Goal: Feedback & Contribution: Contribute content

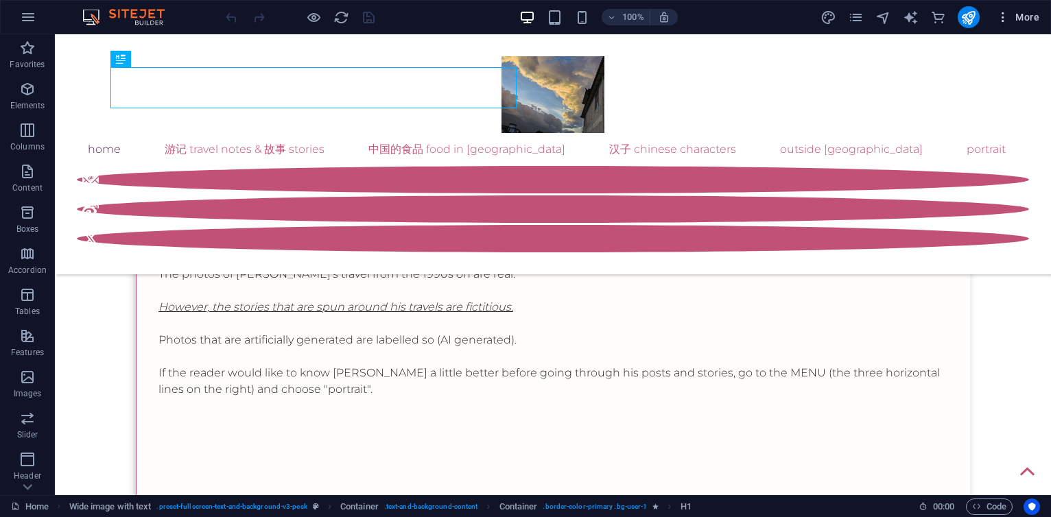
click at [1021, 14] on span "More" at bounding box center [1017, 17] width 43 height 14
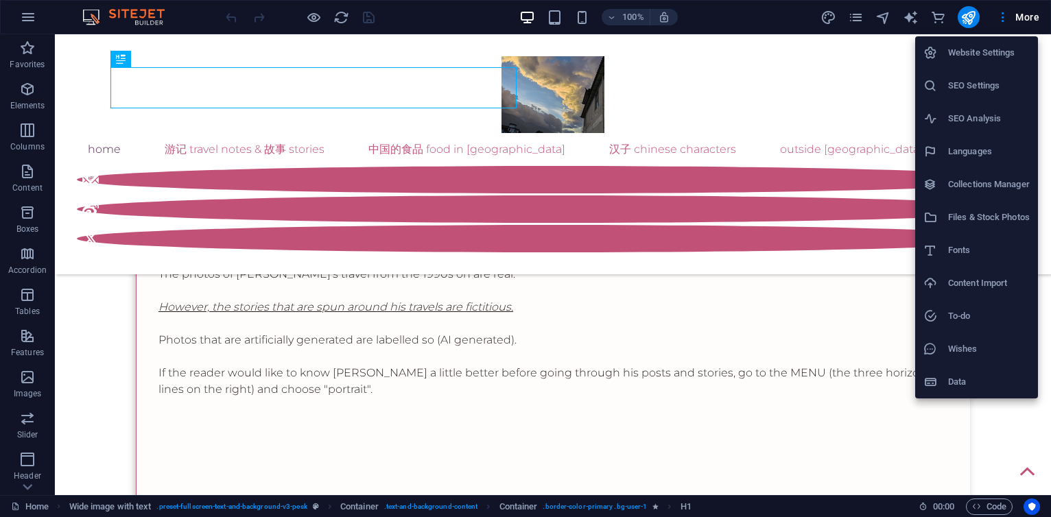
click at [959, 180] on h6 "Collections Manager" at bounding box center [989, 184] width 82 height 16
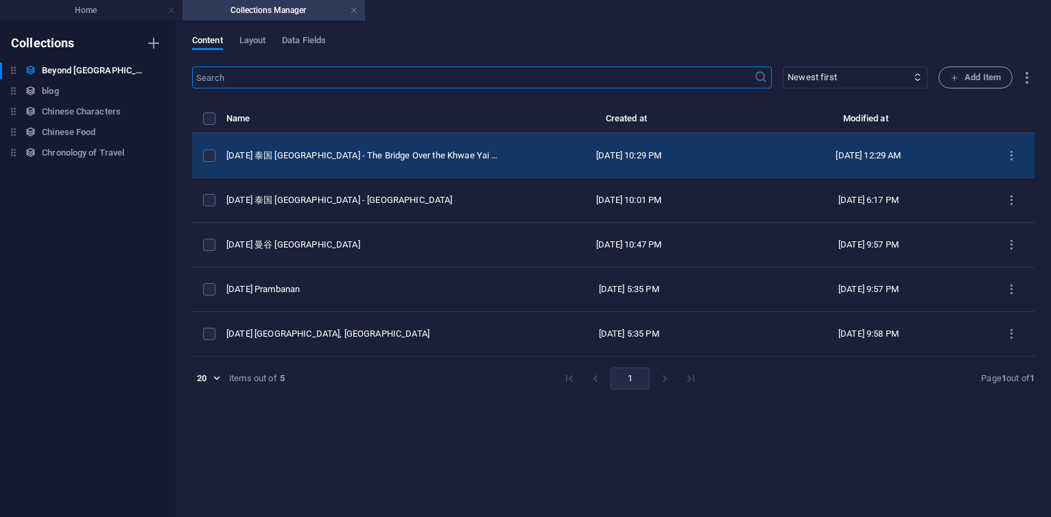
click at [414, 165] on td "2022 CE 泰国 Thailand - The Bridge Over the Khwae Yai river" at bounding box center [367, 156] width 283 height 45
select select "original photos"
select select "[GEOGRAPHIC_DATA]"
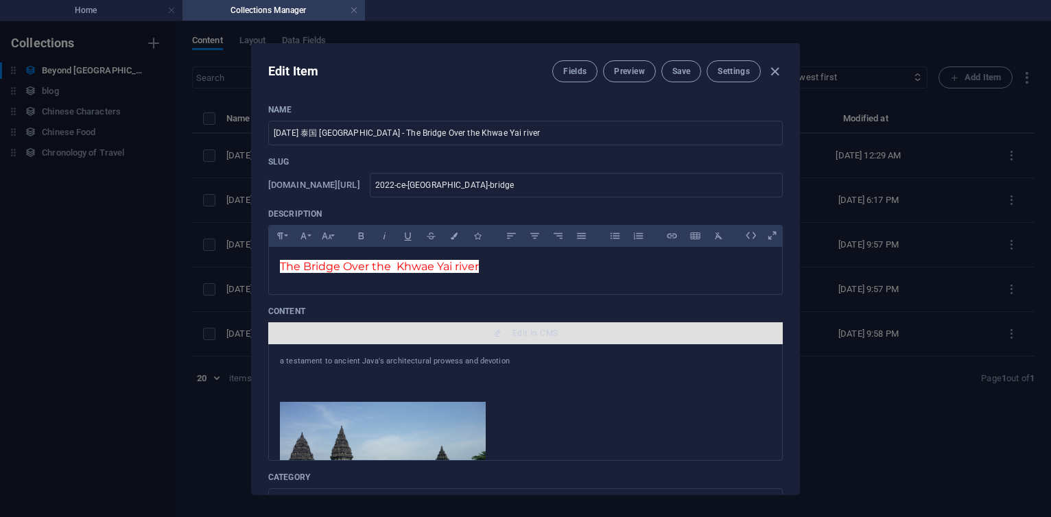
click at [529, 330] on span "Edit in CMS" at bounding box center [535, 333] width 45 height 11
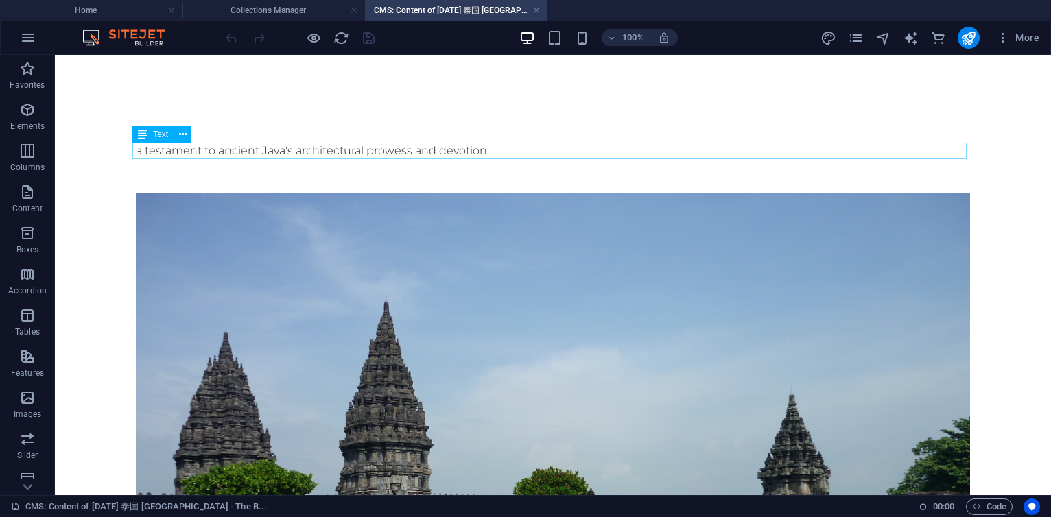
click at [246, 147] on div "a testament to ancient Java's architectural prowess and devotion" at bounding box center [553, 151] width 834 height 16
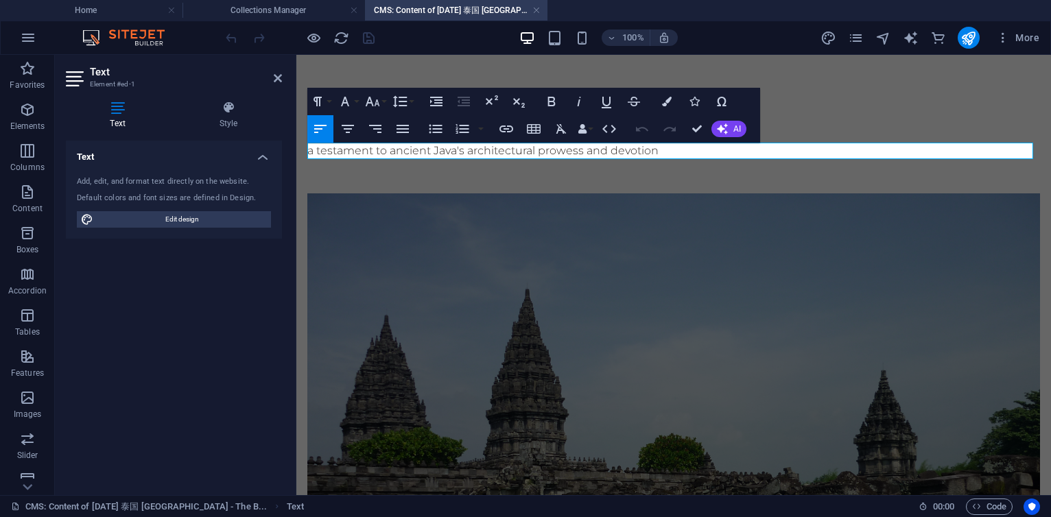
click at [660, 156] on div "a testament to ancient Java's architectural prowess and devotion" at bounding box center [673, 151] width 733 height 16
click at [314, 150] on div "a testament to ancient Java's architectural prowess and devotion" at bounding box center [673, 151] width 733 height 16
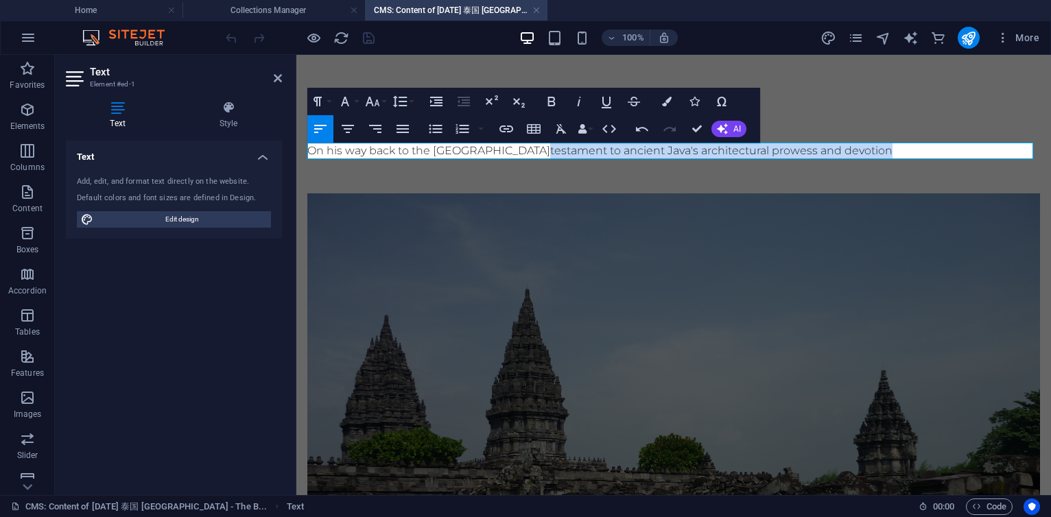
drag, startPoint x: 532, startPoint y: 152, endPoint x: 911, endPoint y: 150, distance: 379.4
click at [911, 150] on div "On his way back to the Bamboo House testament to ancient Java's architectural p…" at bounding box center [673, 151] width 733 height 16
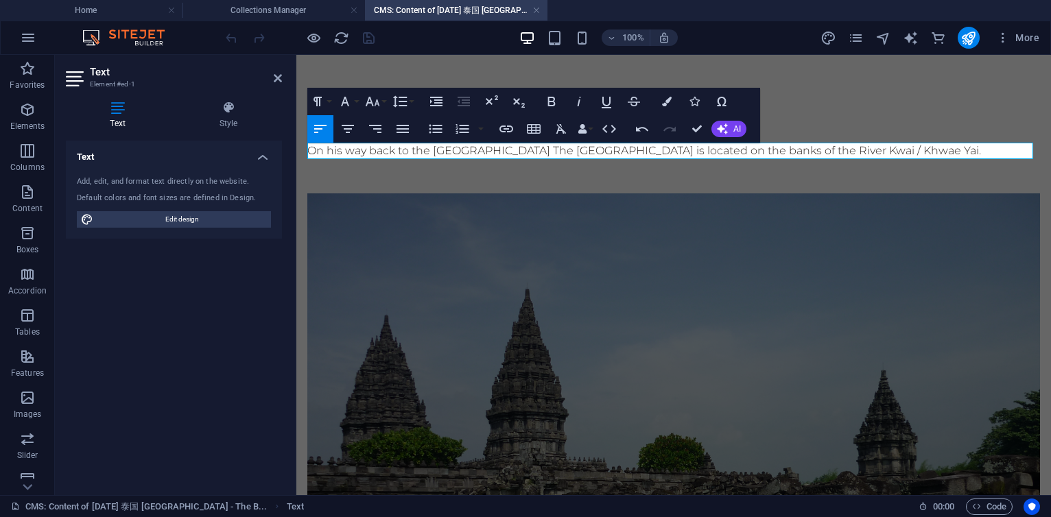
click at [637, 147] on div "On his way back to the Bamboo House The Bamboo House is located on the banks of…" at bounding box center [673, 151] width 733 height 16
click at [816, 154] on div "On his way back to the Bamboo House - located on the banks of the River Kwai / …" at bounding box center [673, 151] width 733 height 16
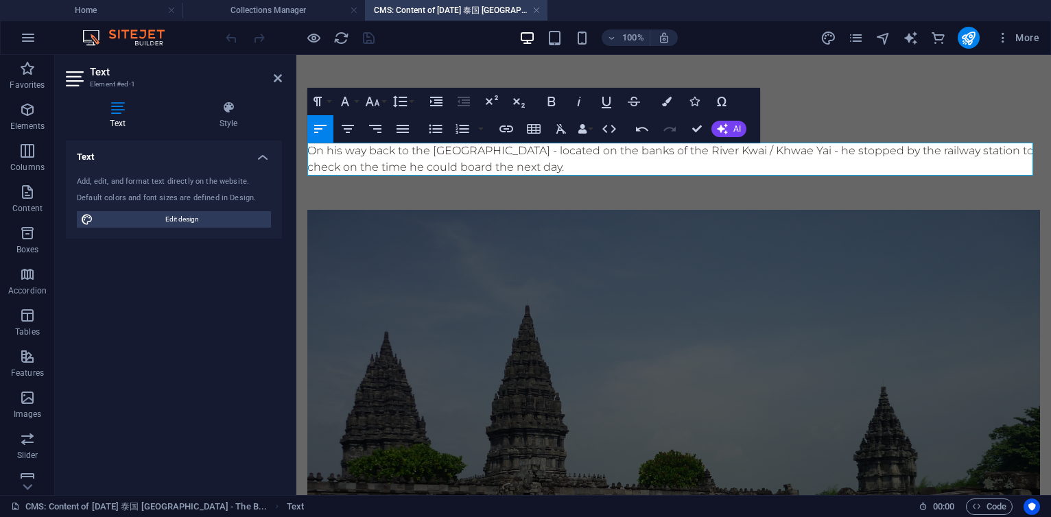
click at [524, 155] on div "On his way back to the Bamboo House - located on the banks of the River Kwai / …" at bounding box center [673, 159] width 733 height 33
drag, startPoint x: 524, startPoint y: 154, endPoint x: 805, endPoint y: 154, distance: 281.3
click at [805, 154] on div "On his way back to the Bamboo House - located on the banks of the River Kwai / …" at bounding box center [673, 159] width 733 height 33
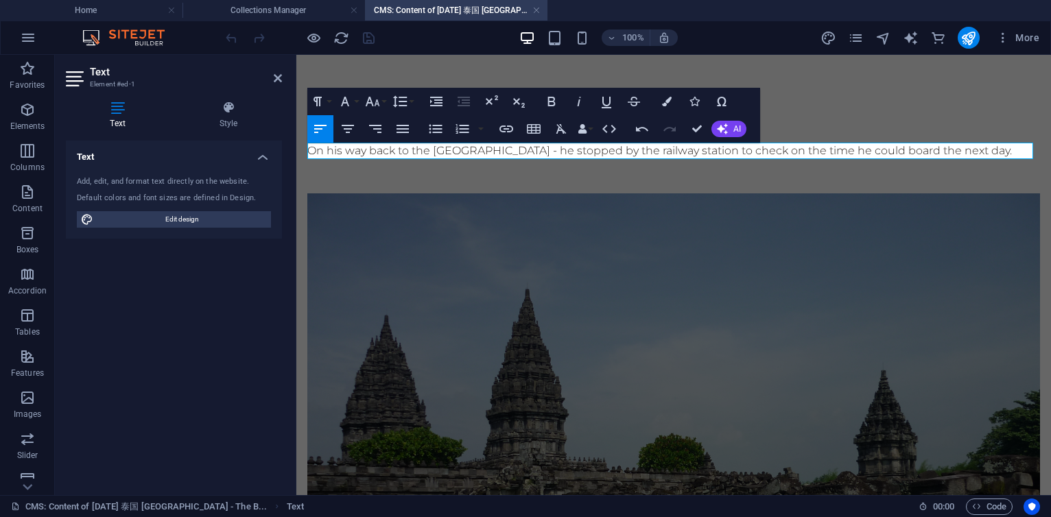
click at [989, 151] on div "On his way back to the Bamboo House - he stopped by the railway station to chec…" at bounding box center [673, 151] width 733 height 16
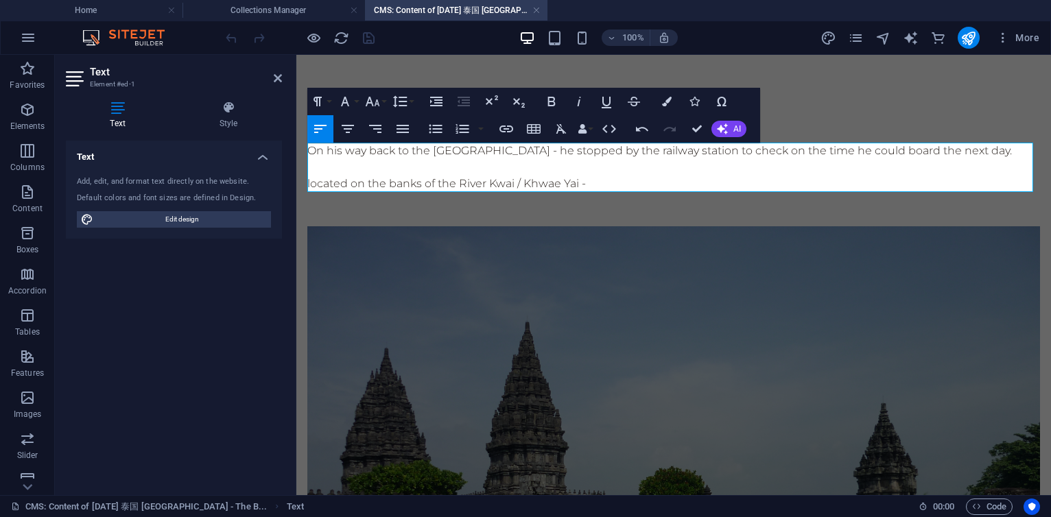
click at [410, 152] on div "On his way back to the Bamboo House - he stopped by the railway station to chec…" at bounding box center [673, 167] width 733 height 49
click at [531, 152] on div "On his way back to the Bamboo House - he stopped by the railway station to chec…" at bounding box center [673, 167] width 733 height 49
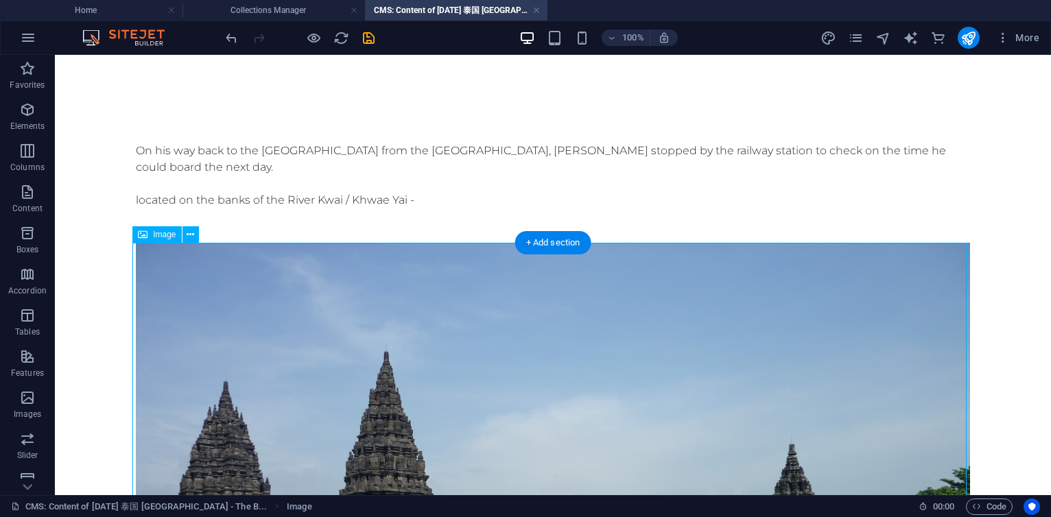
select select "%"
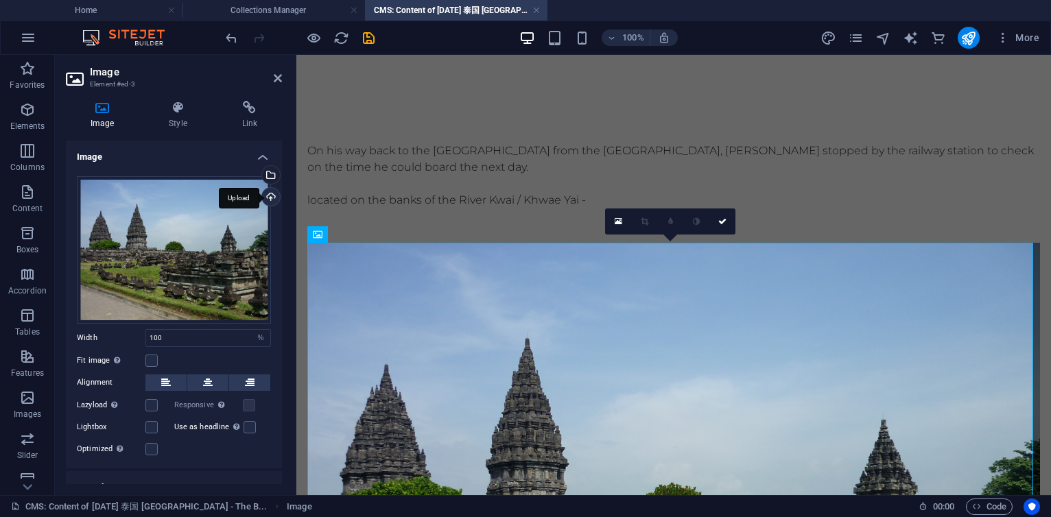
click at [269, 198] on div "Upload" at bounding box center [269, 198] width 21 height 21
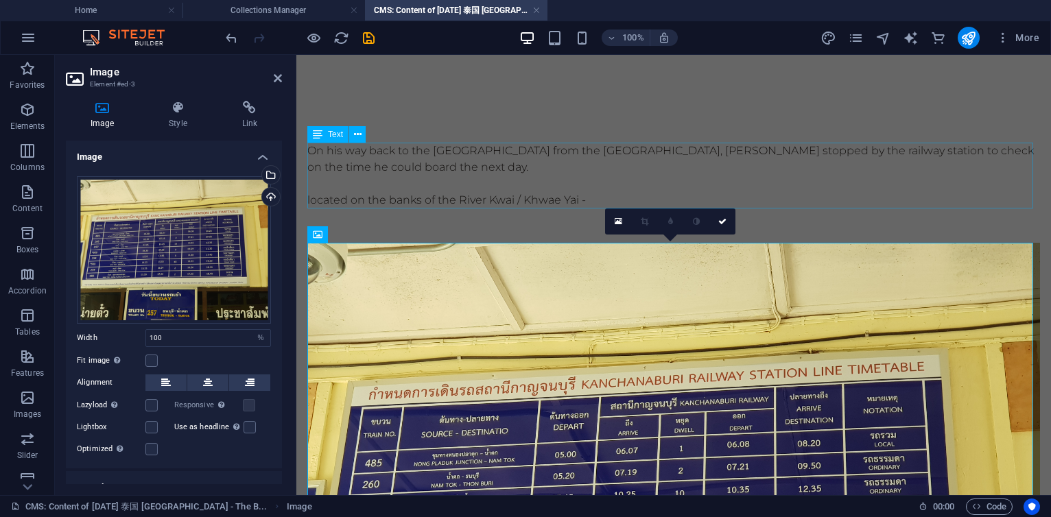
click at [578, 167] on div "On his way back to the Bamboo House from the Kanchanaburi War Cemetery, 杨丕源 Yan…" at bounding box center [673, 176] width 733 height 66
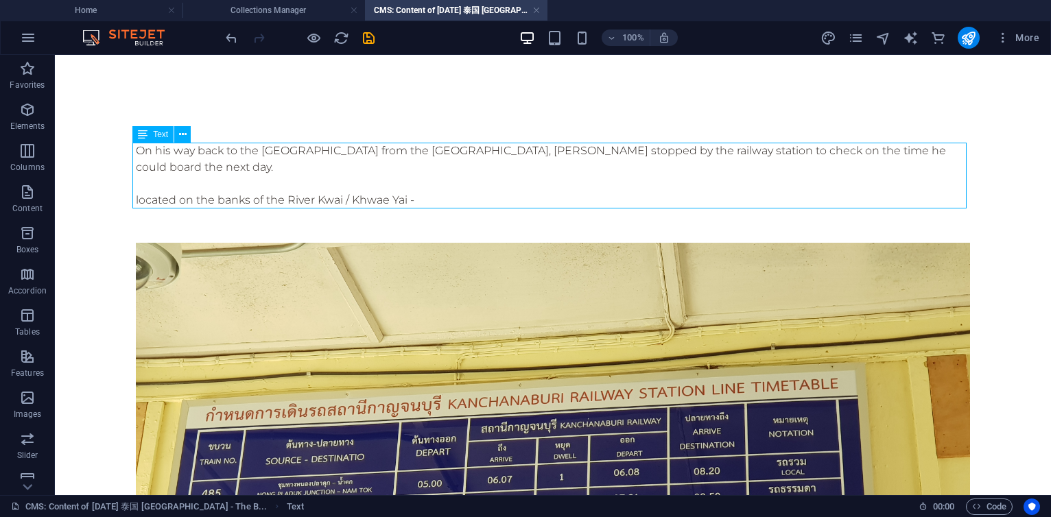
click at [539, 184] on div "On his way back to the Bamboo House from the Kanchanaburi War Cemetery, 杨丕源 Yan…" at bounding box center [553, 176] width 834 height 66
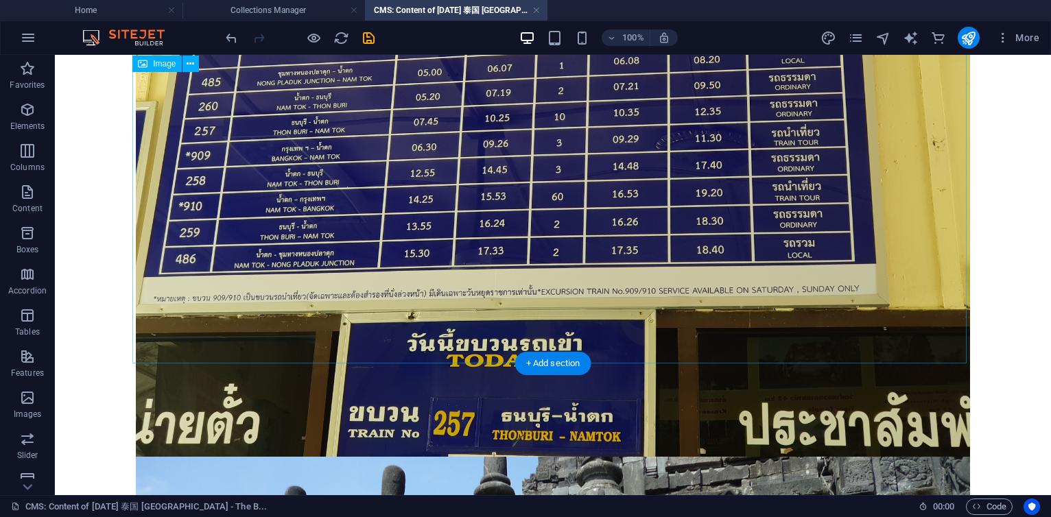
scroll to position [576, 0]
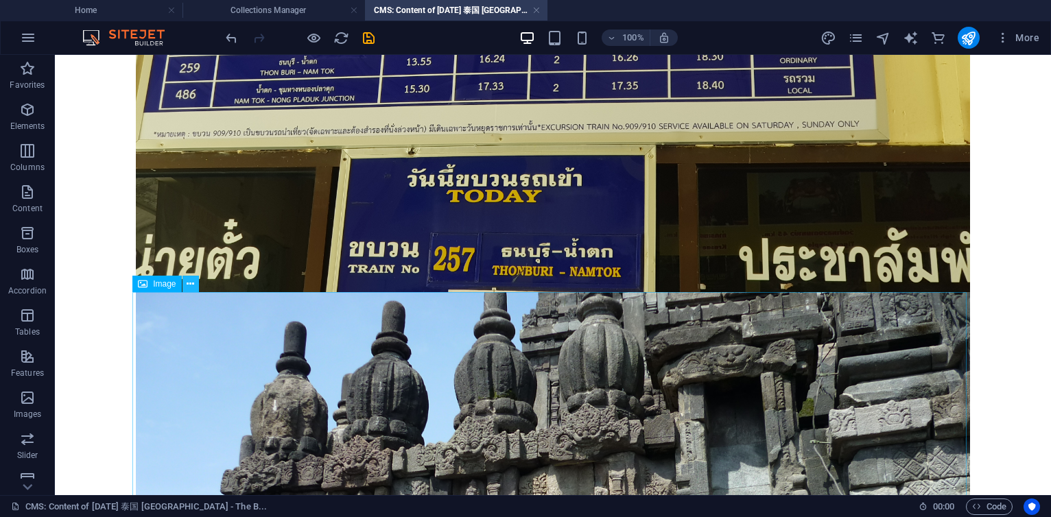
click at [188, 281] on icon at bounding box center [191, 284] width 8 height 14
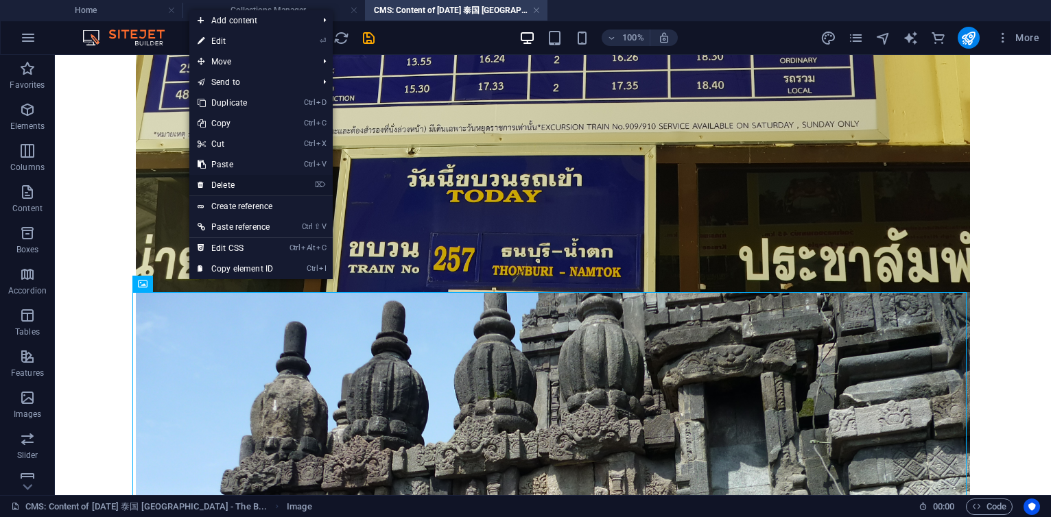
click at [237, 189] on link "⌦ Delete" at bounding box center [235, 185] width 92 height 21
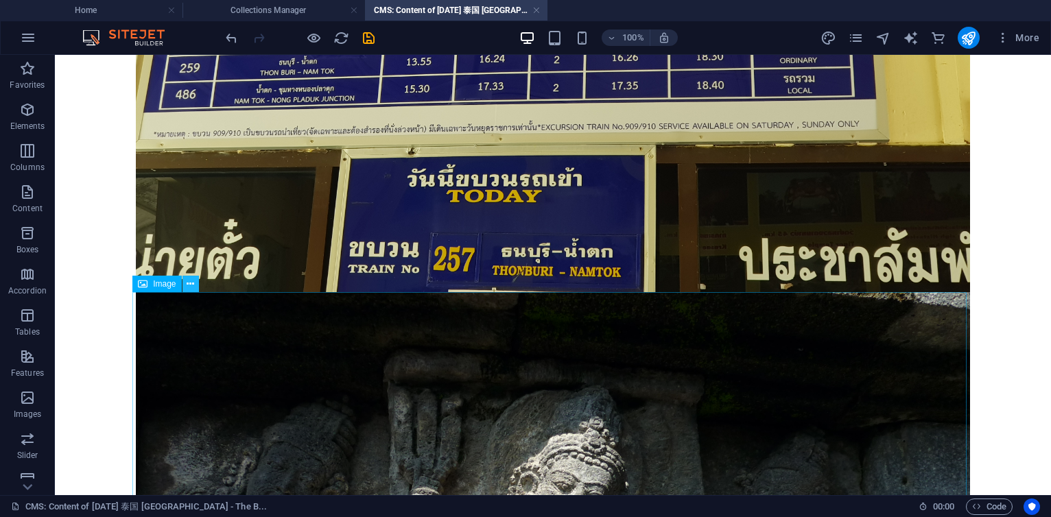
click at [189, 288] on icon at bounding box center [191, 284] width 8 height 14
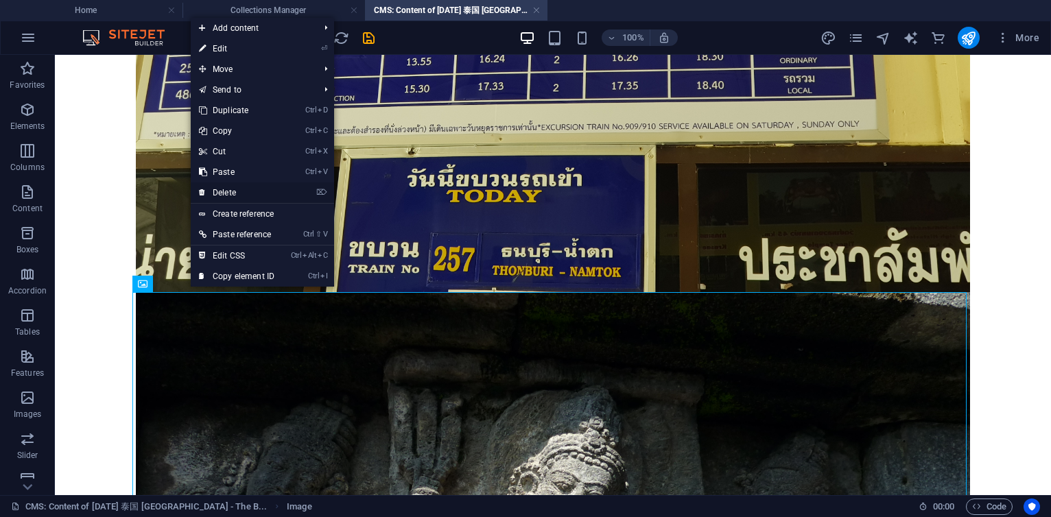
click at [231, 187] on link "⌦ Delete" at bounding box center [237, 193] width 92 height 21
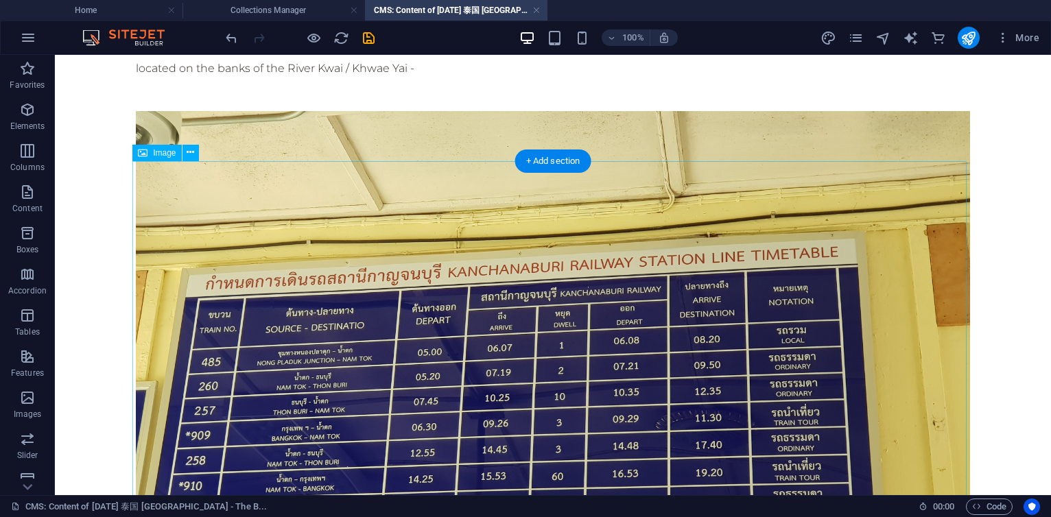
scroll to position [0, 0]
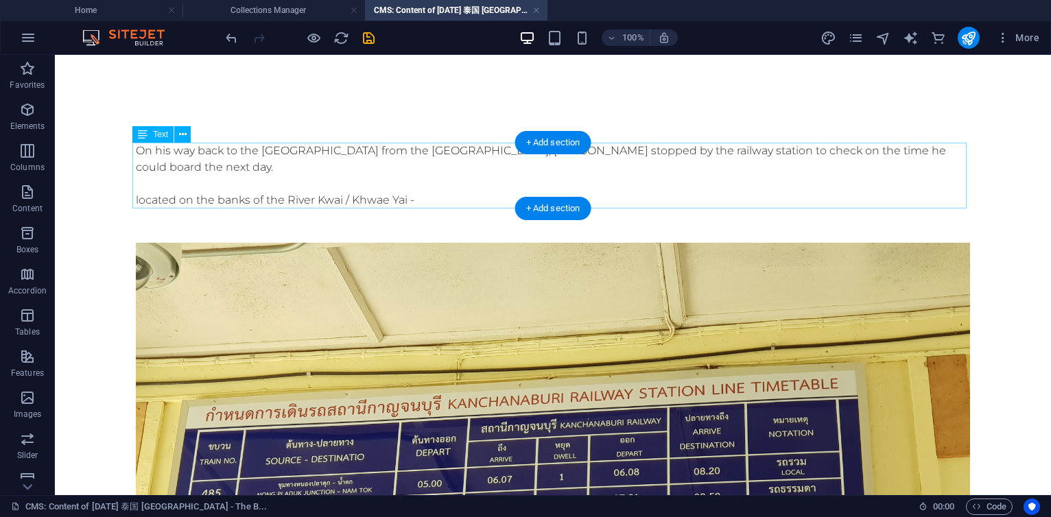
click at [395, 173] on div "On his way back to the Bamboo House from the Kanchanaburi War Cemetery, 杨丕源 Yan…" at bounding box center [553, 176] width 834 height 66
click at [353, 179] on div "On his way back to the Bamboo House from the Kanchanaburi War Cemetery, 杨丕源 Yan…" at bounding box center [553, 176] width 834 height 66
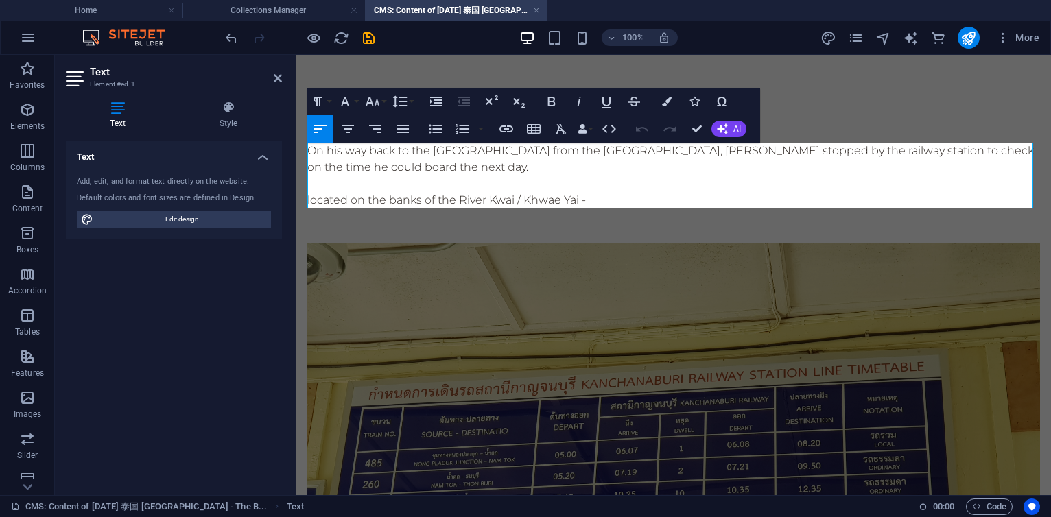
click at [608, 174] on div "On his way back to the Bamboo House from the Kanchanaburi War Cemetery, 杨丕源 Yan…" at bounding box center [673, 176] width 733 height 66
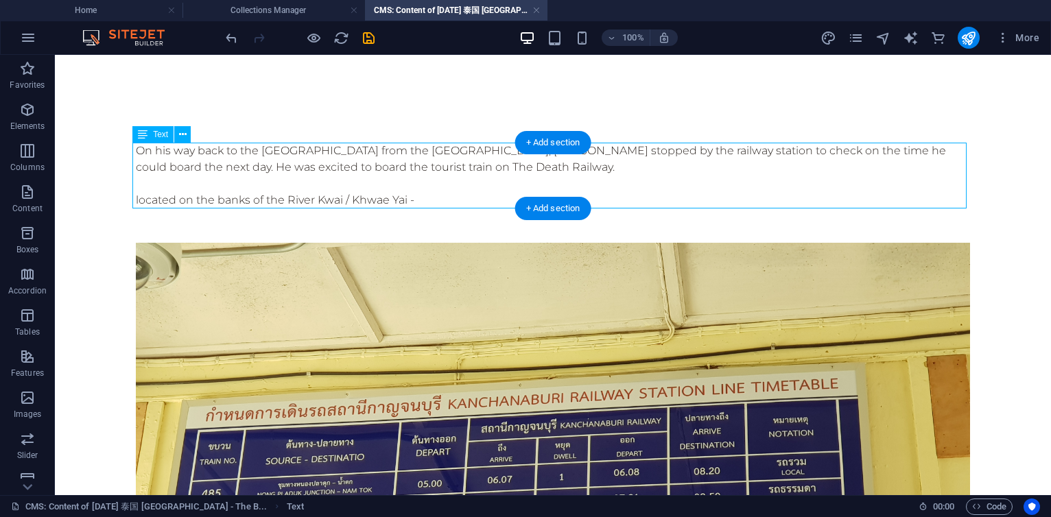
click at [454, 189] on div "On his way back to the Bamboo House from the Kanchanaburi War Cemetery, 杨丕源 Yan…" at bounding box center [553, 176] width 834 height 66
click at [393, 176] on div "On his way back to the Bamboo House from the Kanchanaburi War Cemetery, 杨丕源 Yan…" at bounding box center [553, 176] width 834 height 66
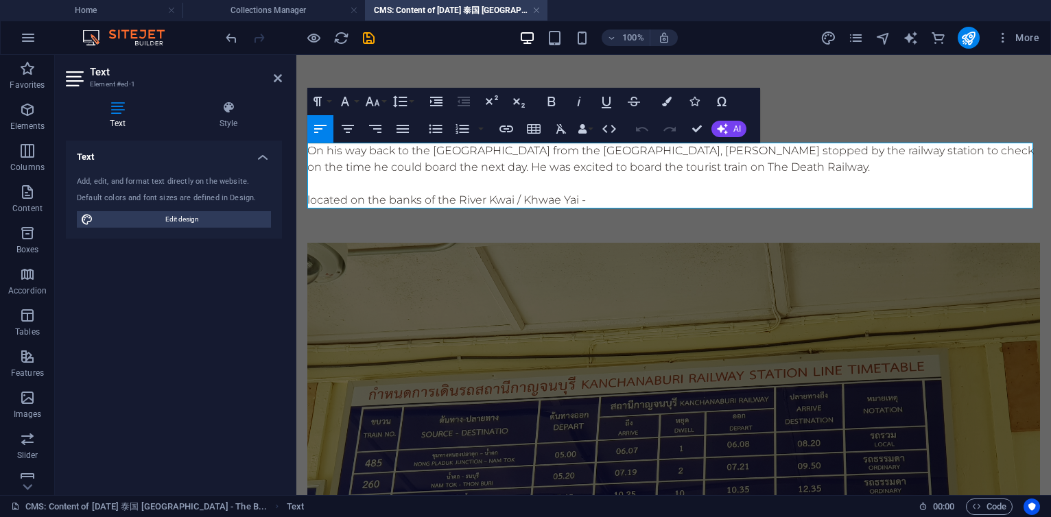
click at [637, 167] on div "On his way back to the Bamboo House from the Kanchanaburi War Cemetery, 杨丕源 Yan…" at bounding box center [673, 176] width 733 height 66
click at [649, 165] on div "On his way back to the Bamboo House from the Kanchanaburi War Cemetery, 杨丕源 Yan…" at bounding box center [673, 176] width 733 height 66
click at [843, 166] on div "On his way back to the Bamboo House from the Kanchanaburi War Cemetery, 杨丕源 Yan…" at bounding box center [673, 176] width 733 height 66
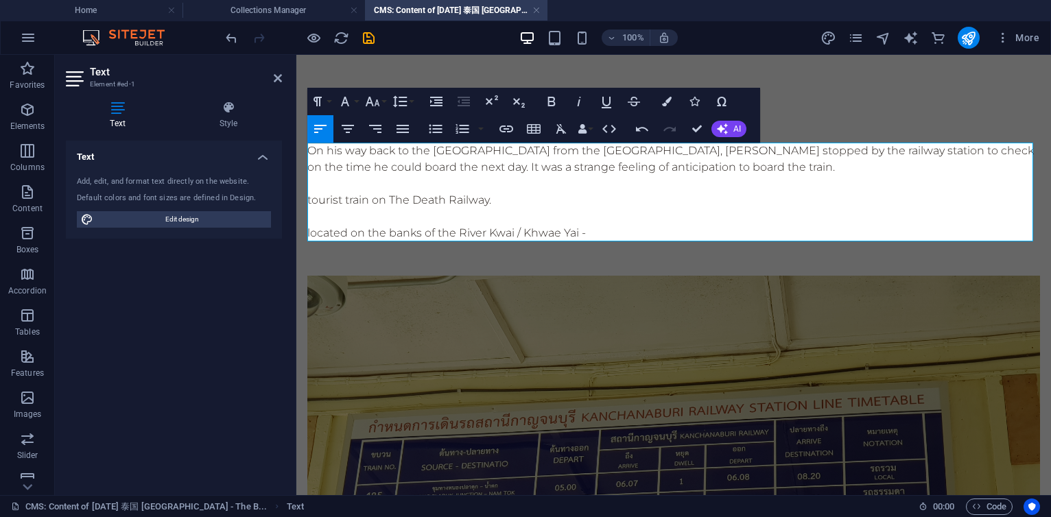
click at [539, 170] on div "On his way back to the Bamboo House from the Kanchanaburi War Cemetery, 杨丕源 Yan…" at bounding box center [673, 192] width 733 height 99
click at [599, 170] on div "On his way back to the Bamboo House from the Kanchanaburi War Cemetery, 杨丕源 Yan…" at bounding box center [673, 192] width 733 height 99
click at [622, 167] on div "On his way back to the Bamboo House from the Kanchanaburi War Cemetery, 杨丕源 Yan…" at bounding box center [673, 192] width 733 height 99
drag, startPoint x: 806, startPoint y: 169, endPoint x: 900, endPoint y: 169, distance: 94.0
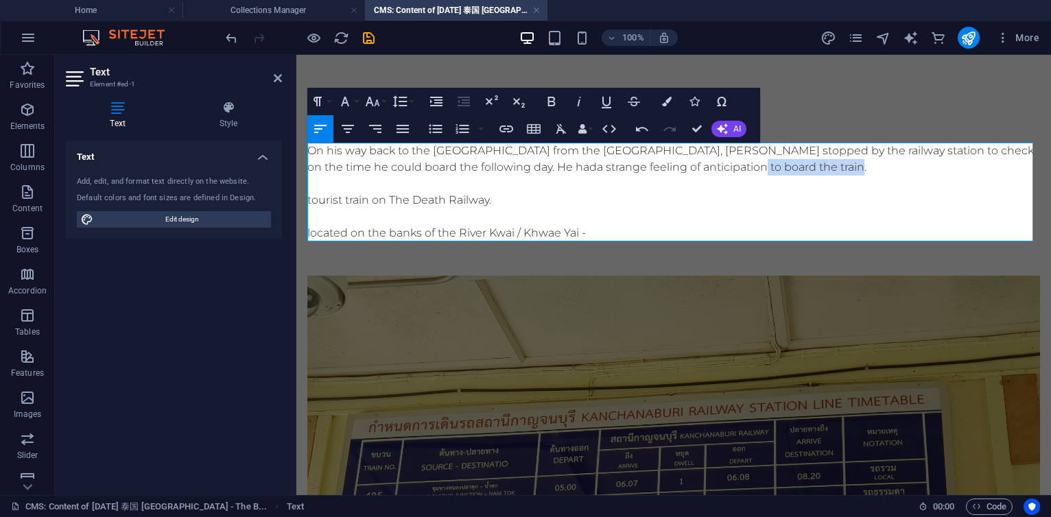
click at [900, 169] on div "On his way back to the Bamboo House from the Kanchanaburi War Cemetery, 杨丕源 Yan…" at bounding box center [673, 192] width 733 height 99
click at [377, 198] on div "On his way back to the Bamboo House from the Kanchanaburi War Cemetery, 杨丕源 Yan…" at bounding box center [673, 192] width 733 height 99
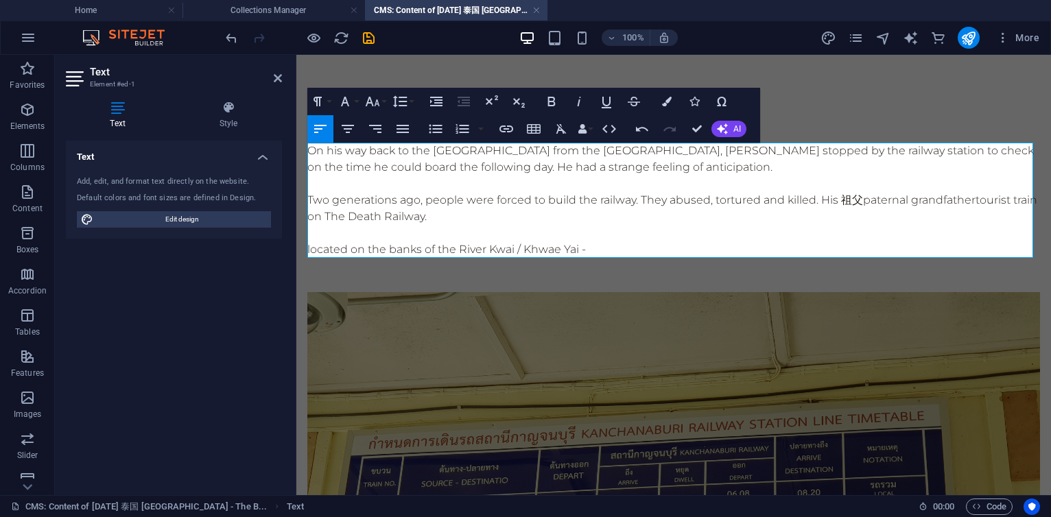
click at [980, 198] on div "On his way back to the Bamboo House from the Kanchanaburi War Cemetery, 杨丕源 Yan…" at bounding box center [673, 200] width 733 height 115
click at [668, 198] on div "On his way back to the Bamboo House from the Kanchanaburi War Cemetery, 杨丕源 Yan…" at bounding box center [673, 200] width 733 height 115
click at [849, 201] on div "On his way back to the Bamboo House from the Kanchanaburi War Cemetery, 杨丕源 Yan…" at bounding box center [673, 200] width 733 height 115
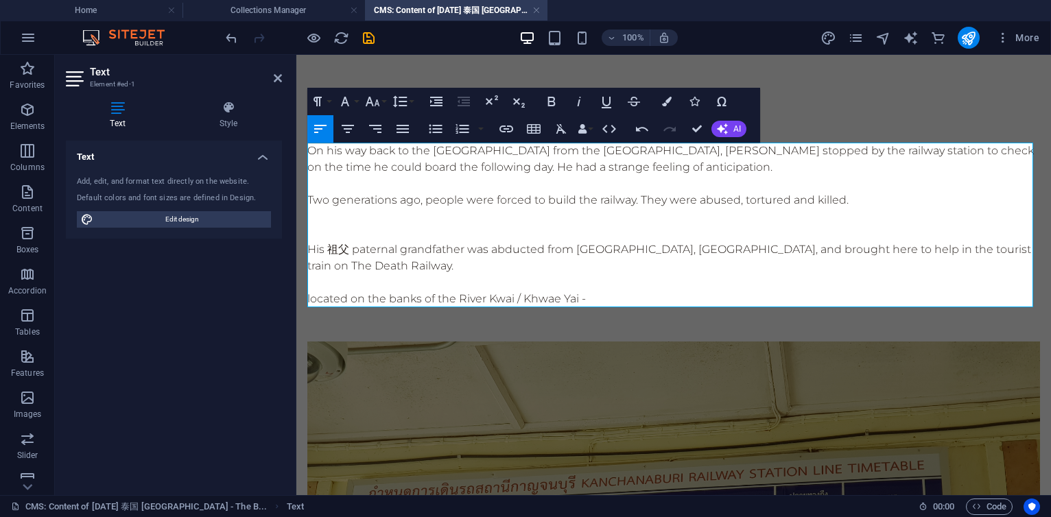
click at [465, 222] on p at bounding box center [673, 217] width 733 height 16
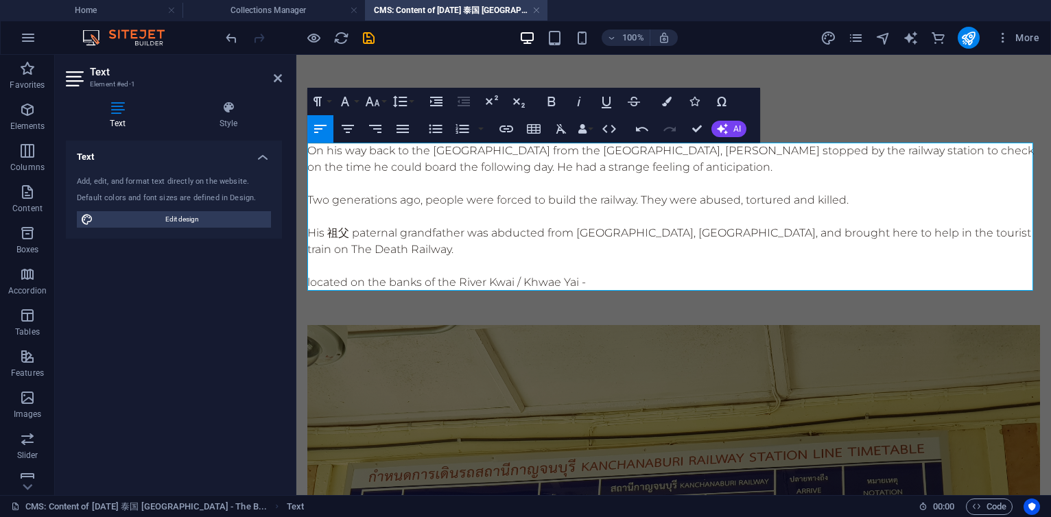
click at [542, 236] on div "On his way back to the Bamboo House from the Kanchanaburi War Cemetery, 杨丕源 Yan…" at bounding box center [673, 217] width 733 height 148
click at [506, 209] on p at bounding box center [673, 217] width 733 height 16
click at [812, 202] on div "On his way back to the Bamboo House from the Kanchanaburi War Cemetery, 杨丕源 Yan…" at bounding box center [673, 217] width 733 height 148
drag, startPoint x: 734, startPoint y: 154, endPoint x: 834, endPoint y: 150, distance: 99.5
click at [834, 150] on div "On his way back to the Bamboo House from the Kanchanaburi War Cemetery, 杨丕源 Yan…" at bounding box center [673, 217] width 733 height 148
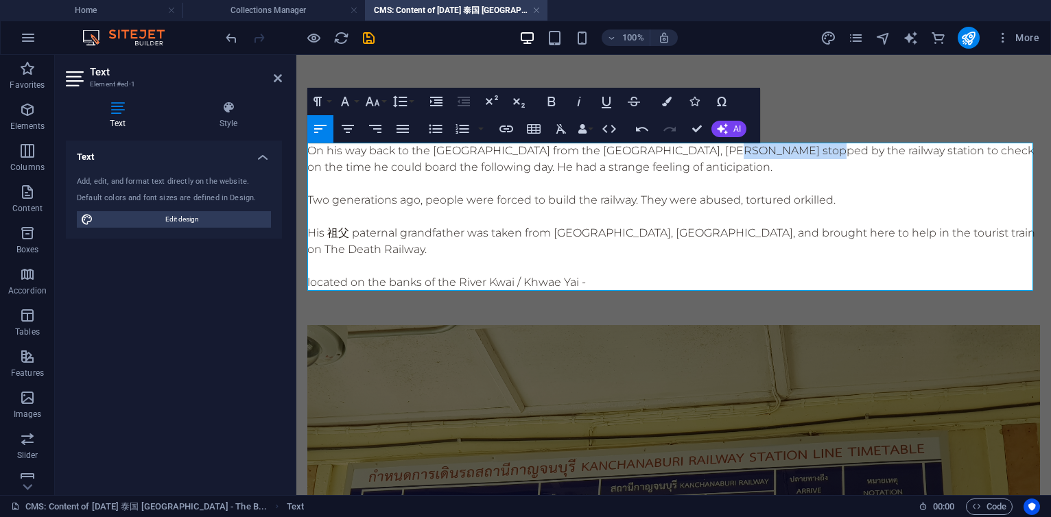
copy div "[PERSON_NAME]"
drag, startPoint x: 325, startPoint y: 233, endPoint x: 295, endPoint y: 226, distance: 31.0
click at [296, 226] on html "Skip to main content On his way back to the Bamboo House from the Kanchanaburi …" at bounding box center [673, 509] width 755 height 908
click at [919, 227] on div "On his way back to the Bamboo House from the Kanchanaburi War Cemetery, 杨丕源 Yan…" at bounding box center [673, 217] width 733 height 148
click at [940, 232] on div "On his way back to the Bamboo House from the Kanchanaburi War Cemetery, 杨丕源 Yan…" at bounding box center [673, 217] width 733 height 148
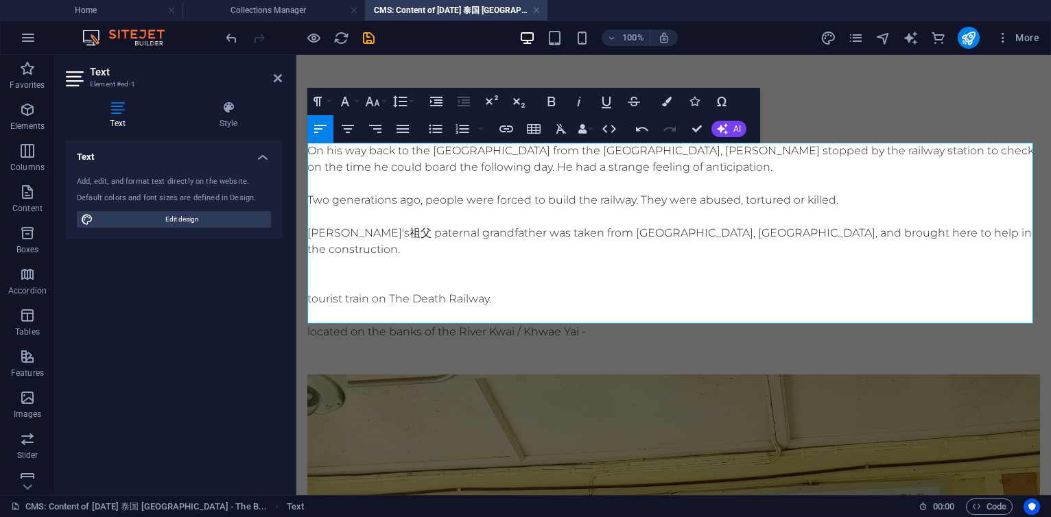
click at [311, 231] on span "[PERSON_NAME]'s" at bounding box center [358, 232] width 102 height 13
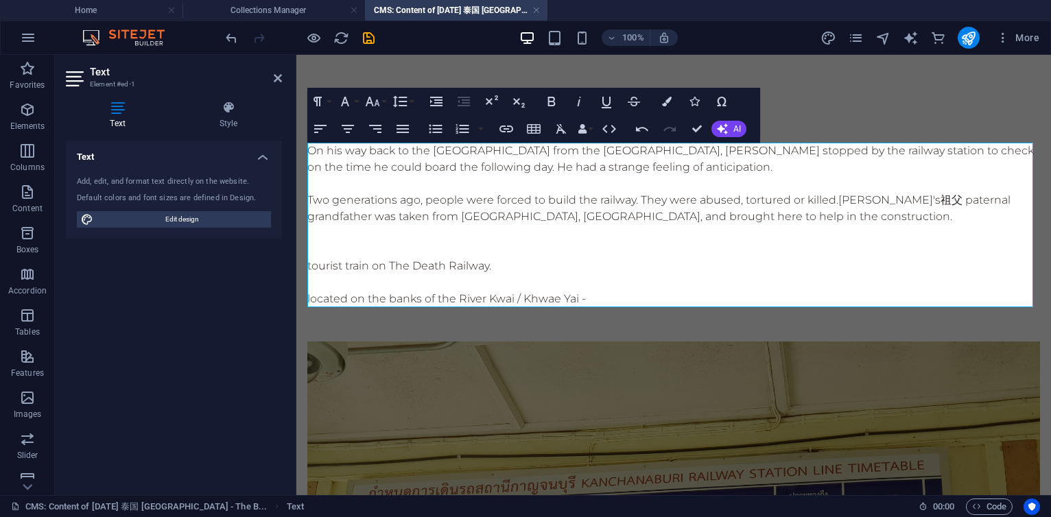
click at [681, 218] on div "On his way back to the Bamboo House from the Kanchanaburi War Cemetery, 杨丕源 Yan…" at bounding box center [673, 225] width 733 height 165
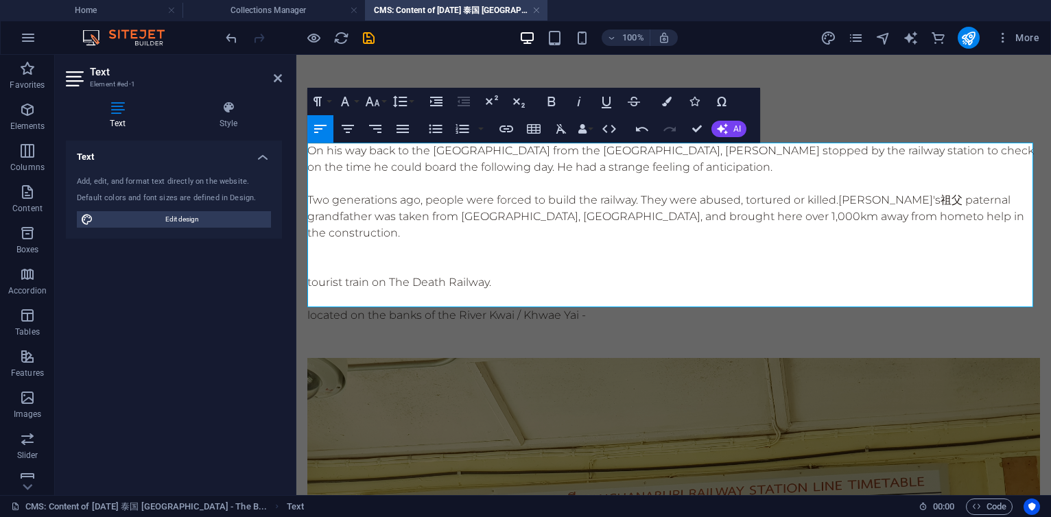
click at [320, 258] on p at bounding box center [673, 266] width 733 height 16
drag, startPoint x: 733, startPoint y: 149, endPoint x: 836, endPoint y: 149, distance: 102.9
click at [836, 149] on div "On his way back to the Bamboo House from the Kanchanaburi War Cemetery, 杨丕源 Yan…" at bounding box center [673, 233] width 733 height 181
copy div "[PERSON_NAME]"
click at [410, 258] on p "The next day" at bounding box center [673, 266] width 733 height 16
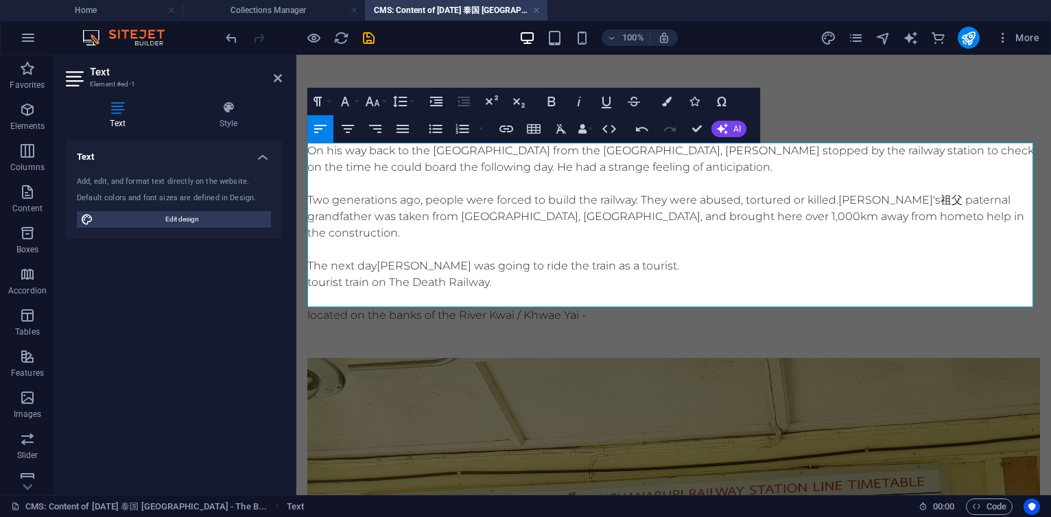
click at [589, 167] on div "On his way back to the Bamboo House from the Kanchanaburi War Cemetery, 杨丕源 Yan…" at bounding box center [673, 233] width 733 height 181
click at [591, 172] on div "On his way back to the Bamboo House from the Kanchanaburi War Cemetery, 杨丕源 Yan…" at bounding box center [673, 233] width 733 height 181
click at [595, 291] on p at bounding box center [673, 299] width 733 height 16
click at [596, 272] on div "On his way back to the Bamboo House from the Kanchanaburi War Cemetery, 杨丕源 Yan…" at bounding box center [673, 233] width 733 height 181
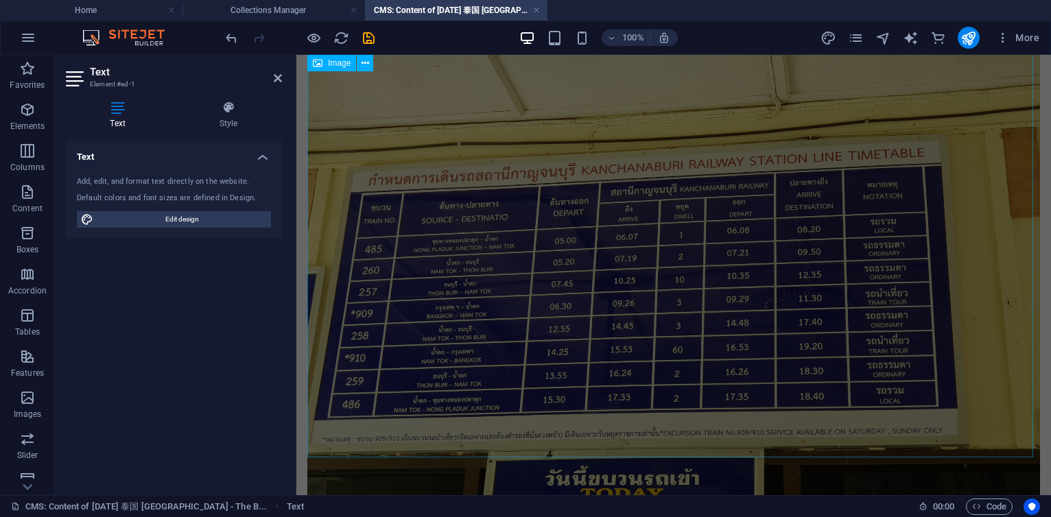
scroll to position [478, 0]
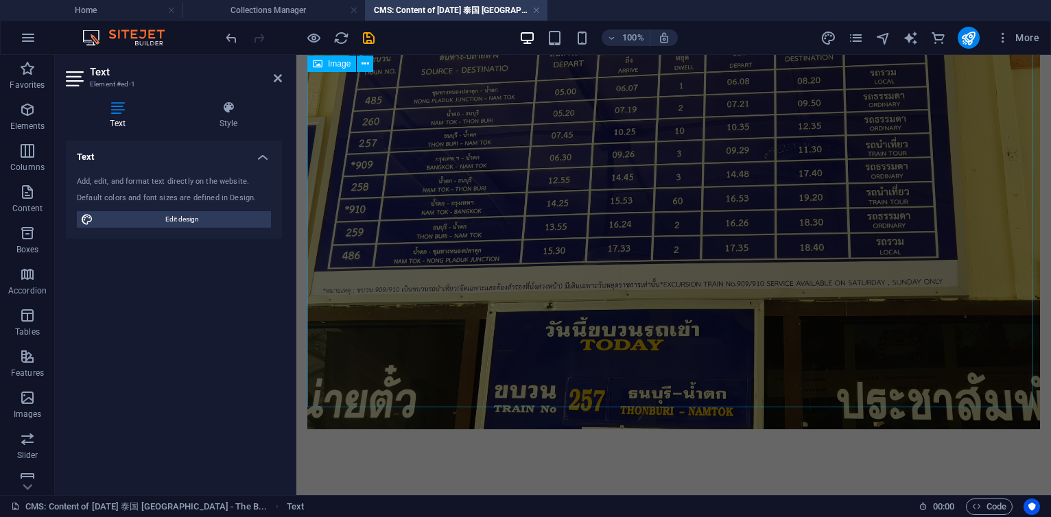
drag, startPoint x: 638, startPoint y: 392, endPoint x: 886, endPoint y: 401, distance: 247.9
click at [881, 392] on figure at bounding box center [673, 155] width 733 height 550
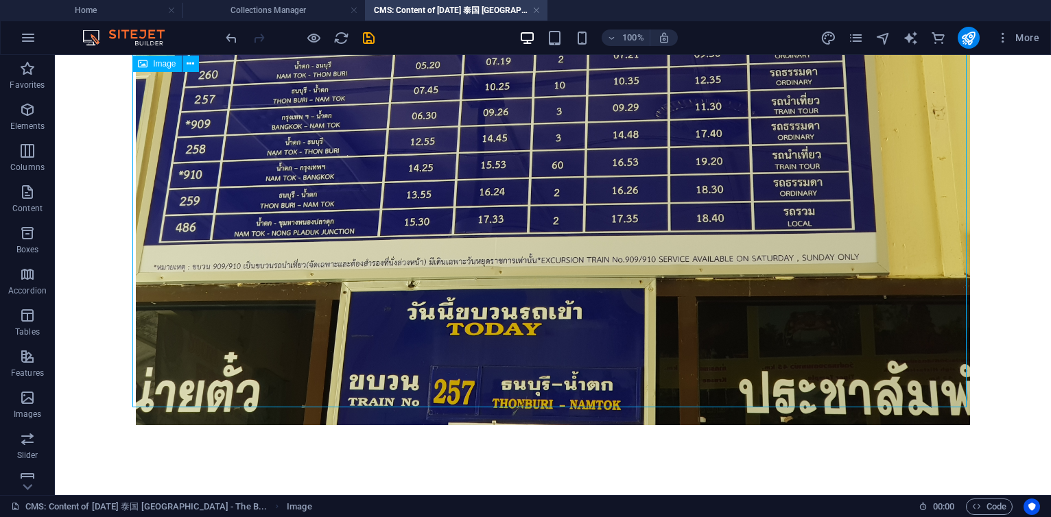
scroll to position [560, 0]
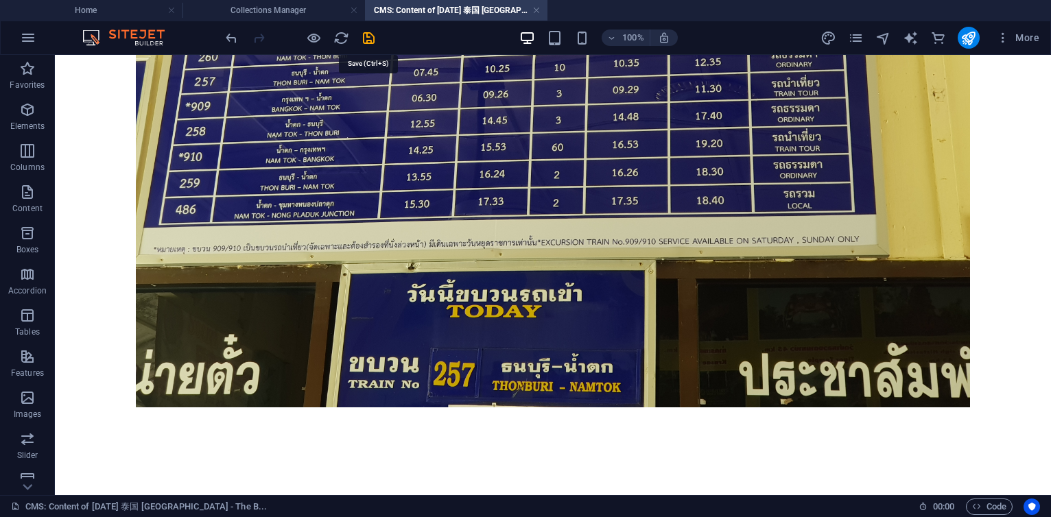
click at [369, 40] on icon "save" at bounding box center [369, 38] width 16 height 16
click at [556, 413] on div "+ Add section" at bounding box center [553, 407] width 76 height 23
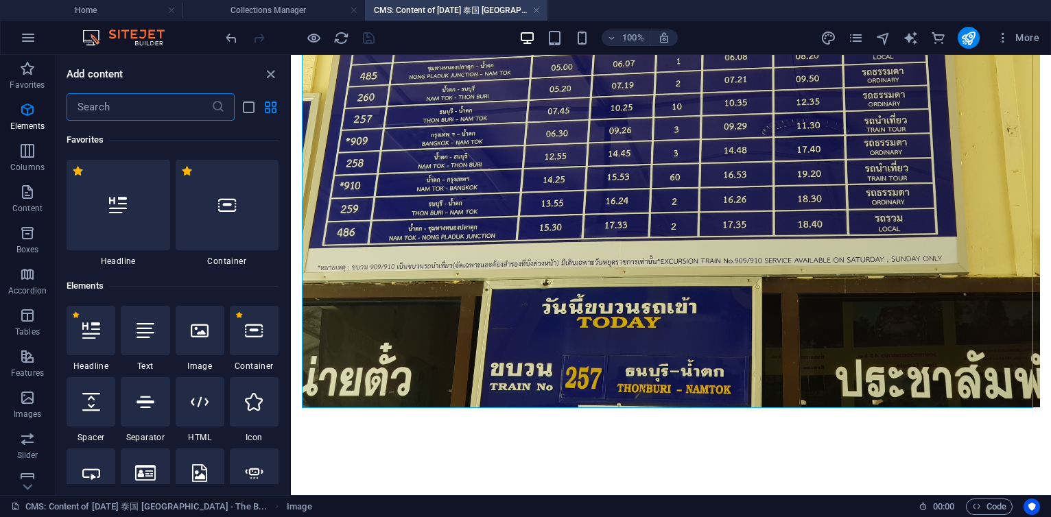
click at [143, 113] on input "text" at bounding box center [139, 106] width 145 height 27
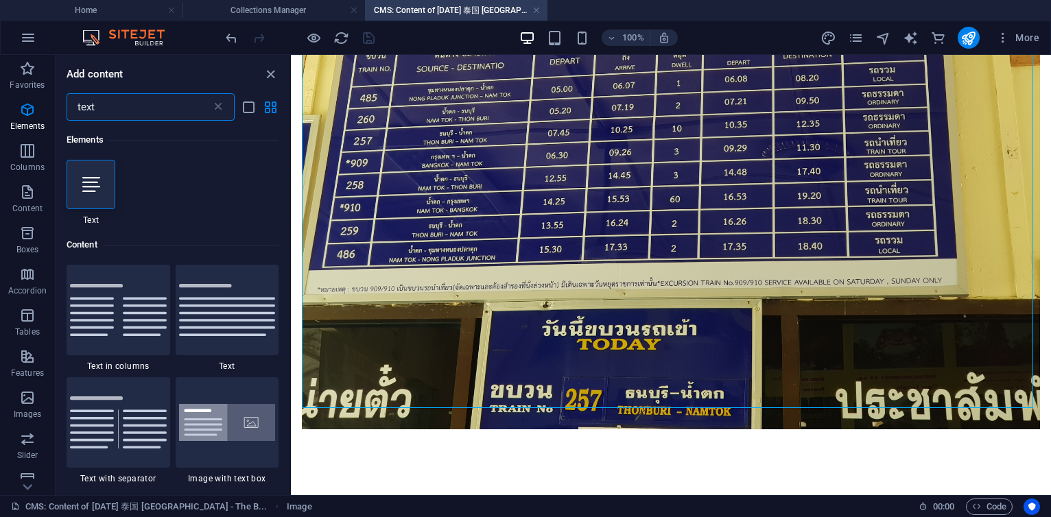
scroll to position [0, 0]
type input "text"
click at [82, 182] on icon at bounding box center [91, 185] width 18 height 18
click at [291, 182] on div "Drag here to replace the existing content. Press “Ctrl” if you want to create a…" at bounding box center [671, 275] width 760 height 440
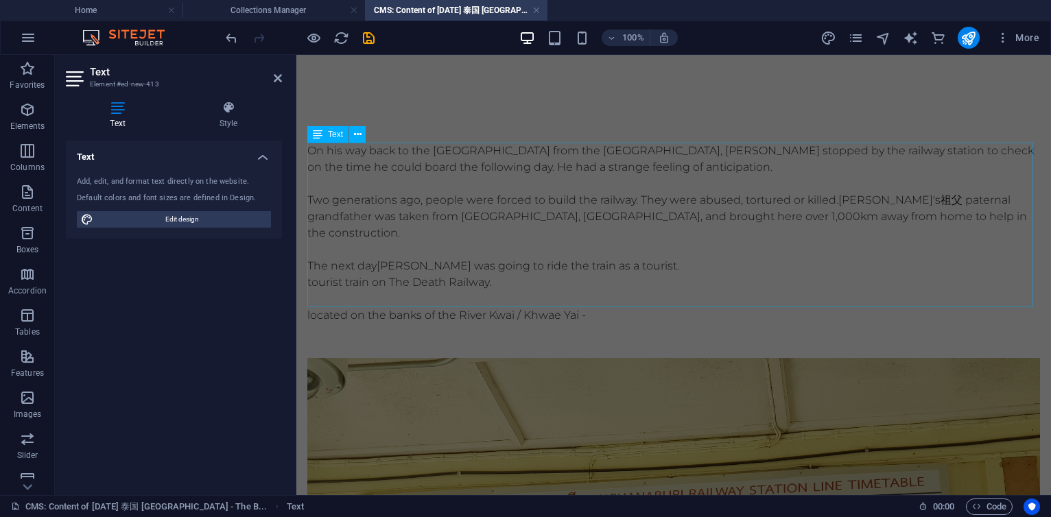
click at [499, 244] on div "On his way back to the Bamboo House from the Kanchanaburi War Cemetery, 杨丕源 Yan…" at bounding box center [673, 233] width 733 height 181
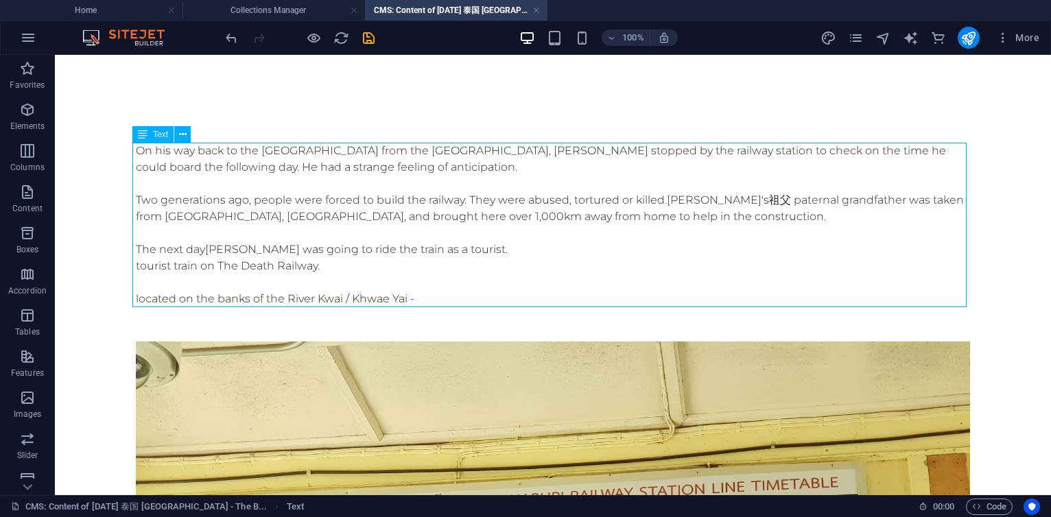
click at [285, 261] on div "On his way back to the Bamboo House from the Kanchanaburi War Cemetery, 杨丕源 Yan…" at bounding box center [553, 225] width 834 height 165
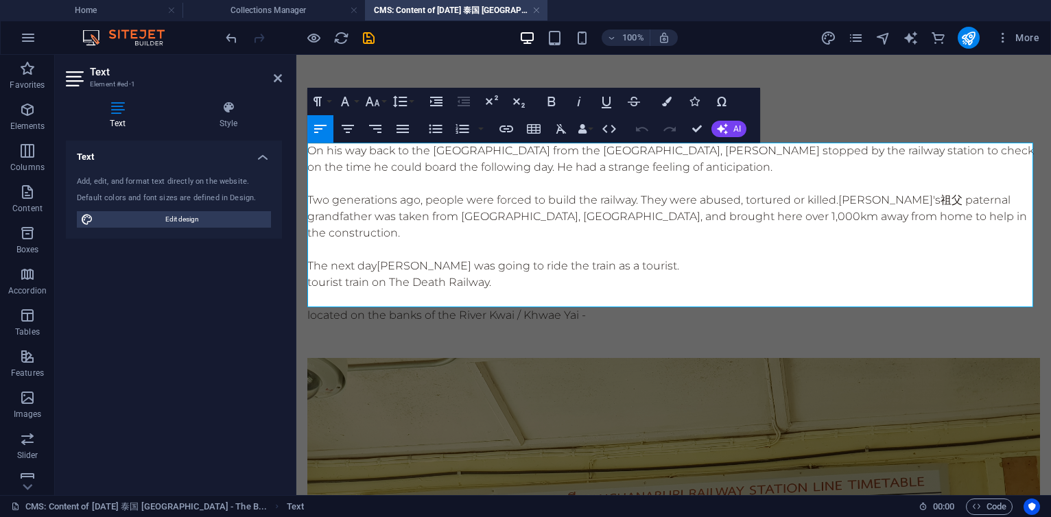
drag, startPoint x: 309, startPoint y: 263, endPoint x: 614, endPoint y: 302, distance: 307.8
click at [614, 301] on div "On his way back to the Bamboo House from the Kanchanaburi War Cemetery, 杨丕源 Yan…" at bounding box center [673, 233] width 733 height 181
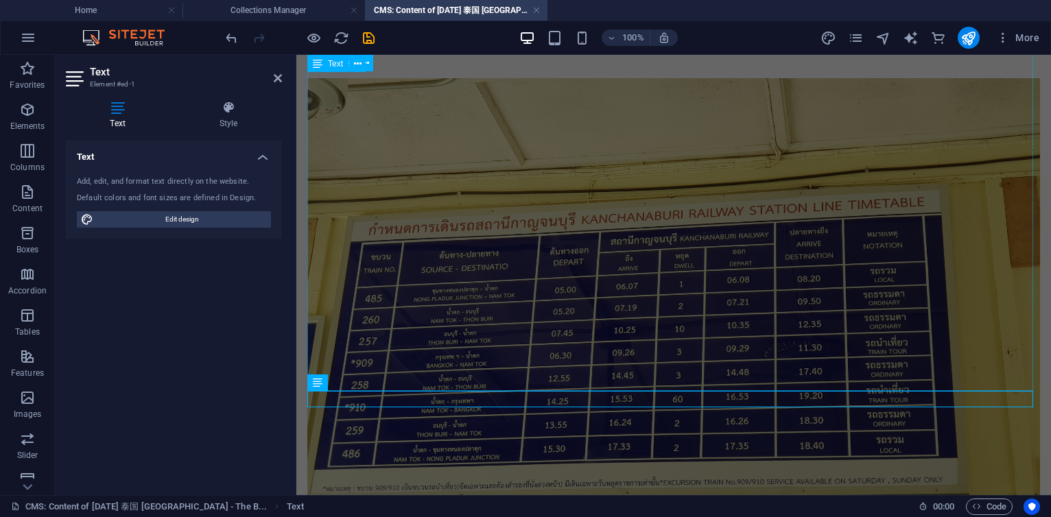
scroll to position [462, 0]
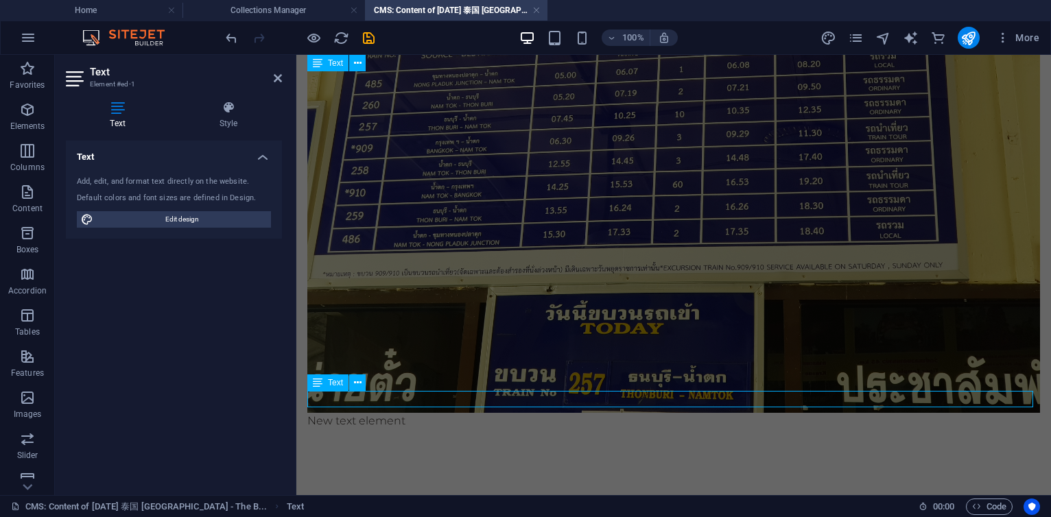
click at [416, 413] on div "New text element" at bounding box center [673, 421] width 733 height 16
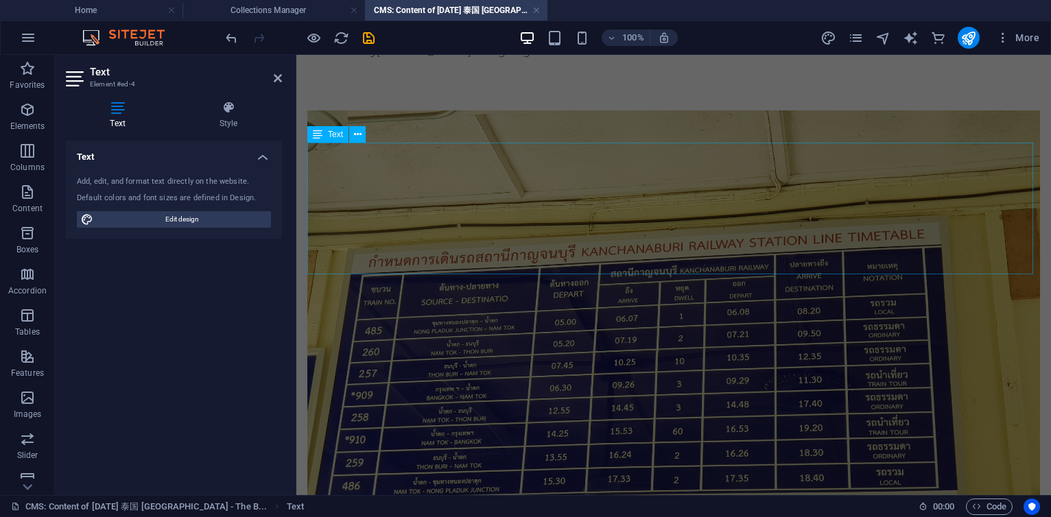
scroll to position [0, 0]
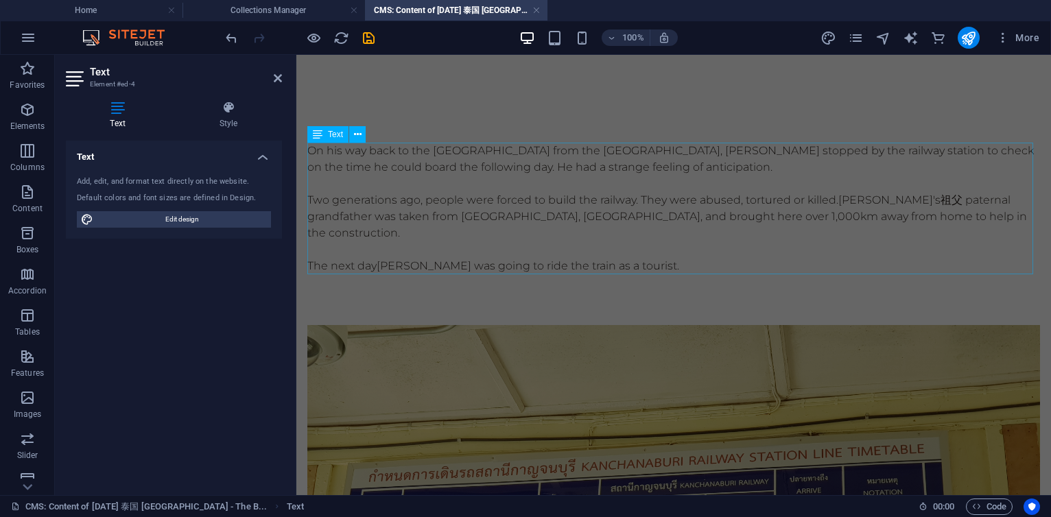
click at [517, 234] on div "On his way back to the Bamboo House from the Kanchanaburi War Cemetery, 杨丕源 Yan…" at bounding box center [673, 217] width 733 height 148
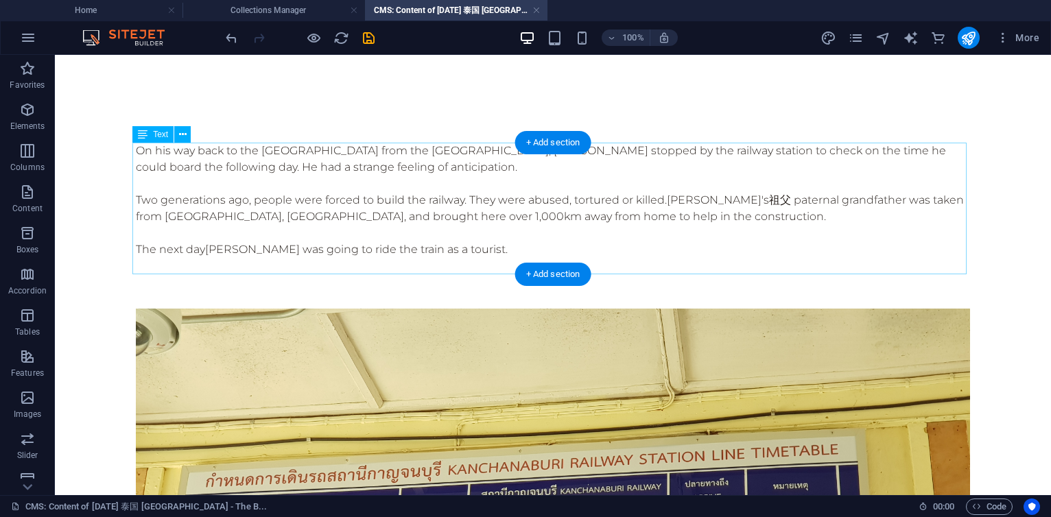
click at [418, 217] on div "On his way back to the Bamboo House from the Kanchanaburi War Cemetery, 杨丕源 Yan…" at bounding box center [553, 209] width 834 height 132
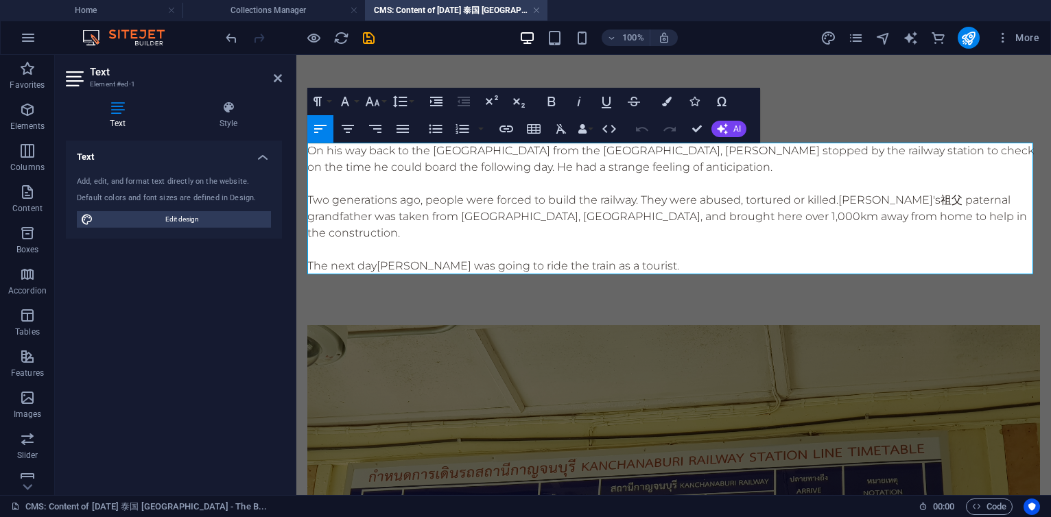
click at [682, 215] on p "Two generations ago, people were forced to build the railway. They were abused,…" at bounding box center [673, 216] width 733 height 49
click at [857, 221] on p "Two generations ago, people were forced to build the railway. They were abused,…" at bounding box center [673, 216] width 733 height 49
click at [904, 217] on p "Two generations ago, people were forced to build the railway. They were abused,…" at bounding box center [673, 216] width 733 height 49
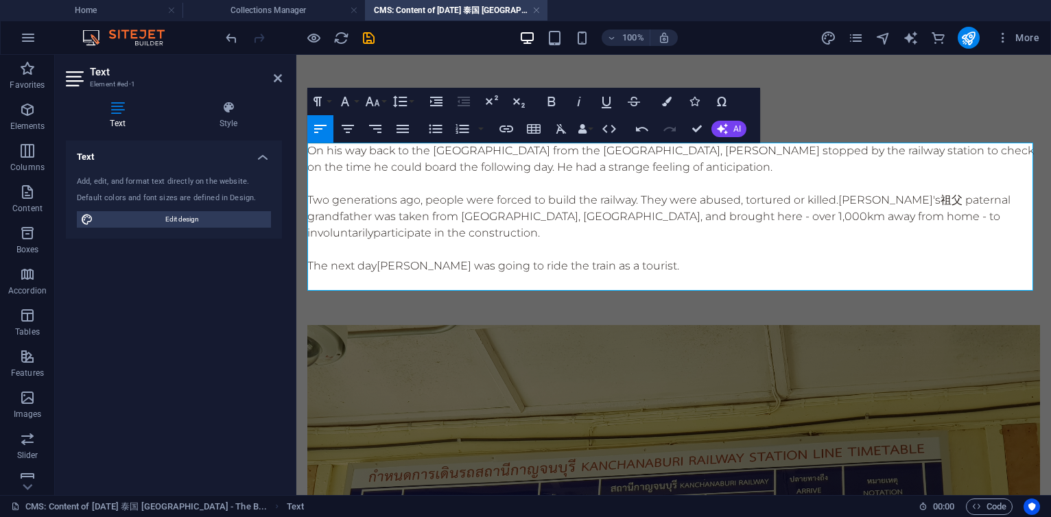
drag, startPoint x: 882, startPoint y: 217, endPoint x: 951, endPoint y: 217, distance: 69.3
click at [951, 217] on p "Two generations ago, people were forced to build the railway. They were abused,…" at bounding box center [673, 216] width 733 height 49
drag, startPoint x: 951, startPoint y: 217, endPoint x: 880, endPoint y: 220, distance: 71.4
click at [880, 220] on p "Two generations ago, people were forced to build the railway. They were abused,…" at bounding box center [673, 216] width 733 height 49
copy p "involuntarily"
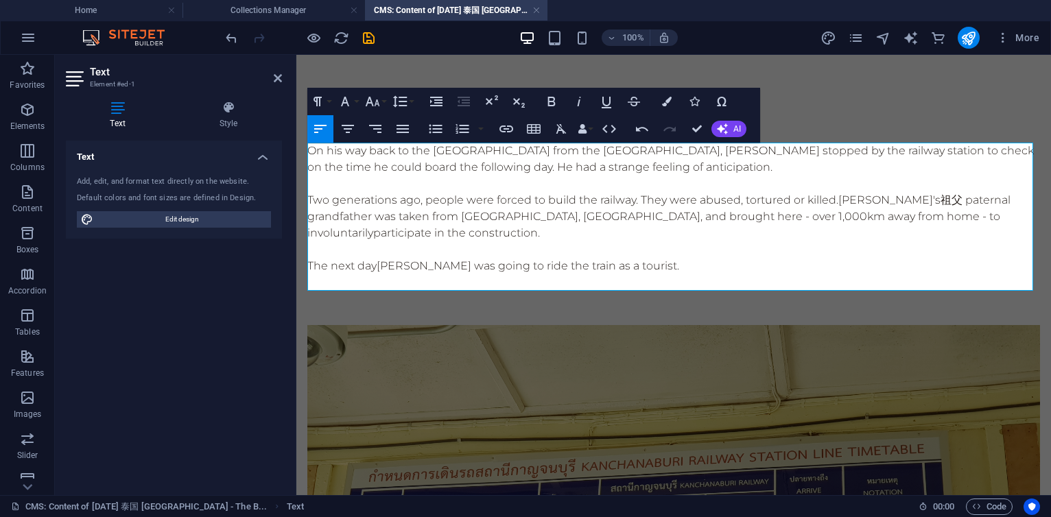
scroll to position [0, 5]
click at [871, 262] on p "The next day 杨丕源 Yang Piyuan was going to ride the train as a tourist." at bounding box center [673, 266] width 733 height 16
click at [838, 207] on span "杨丕源 Yang Piyuan was going to ride the train as a tourist." at bounding box center [889, 199] width 102 height 13
click at [686, 209] on p "Two generations ago, people were forced to build the railway. They were abused,…" at bounding box center [673, 216] width 733 height 49
click at [364, 36] on icon "save" at bounding box center [369, 38] width 16 height 16
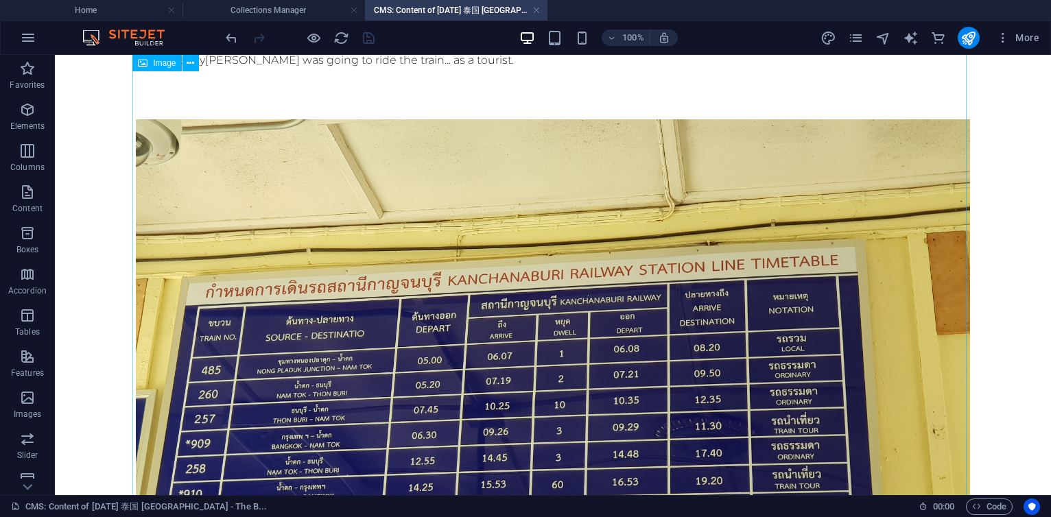
scroll to position [0, 0]
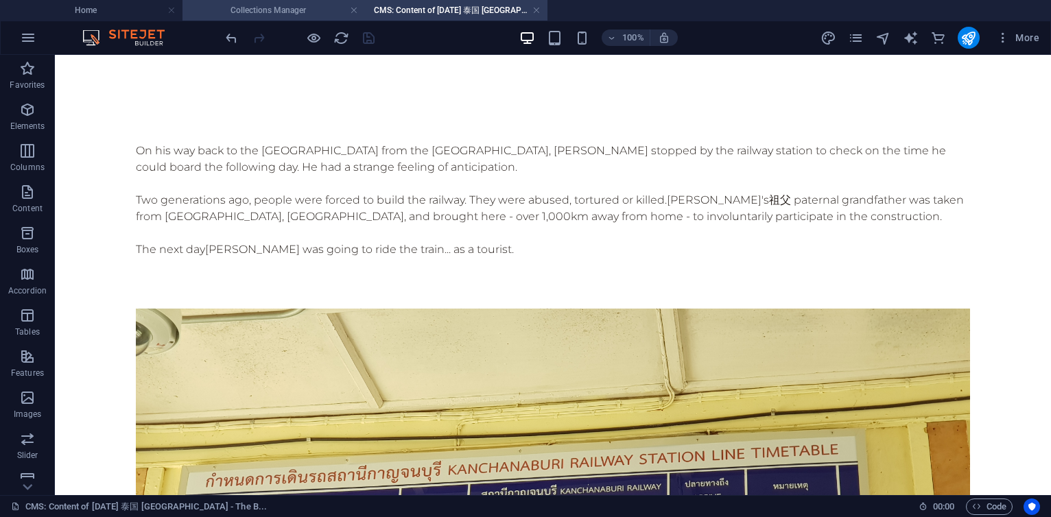
click at [308, 9] on h4 "Collections Manager" at bounding box center [274, 10] width 183 height 15
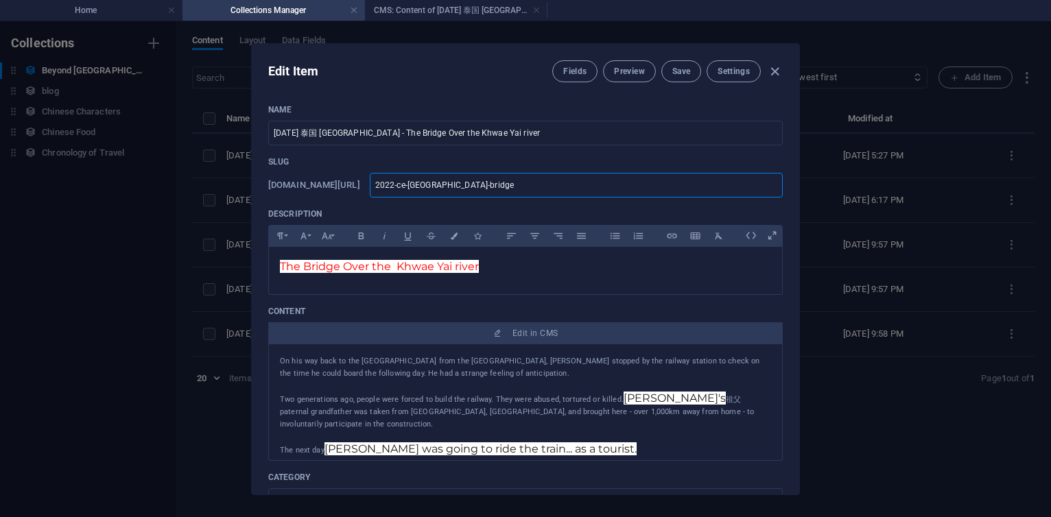
drag, startPoint x: 545, startPoint y: 190, endPoint x: 430, endPoint y: 189, distance: 115.3
click at [430, 189] on div "www.example.com/beyond-china-item/ 2022-ce-thailand-bridge ​" at bounding box center [525, 185] width 515 height 25
click at [570, 129] on input "2022 CE 泰国 Thailand - The Bridge Over the Khwae Yai river" at bounding box center [525, 133] width 515 height 25
click at [671, 80] on button "Save" at bounding box center [681, 71] width 40 height 22
click at [125, 292] on div "Edit Item Fields Preview Save Settings Name 2022 CE 泰国 Thailand - The Bridge Ov…" at bounding box center [525, 269] width 1051 height 496
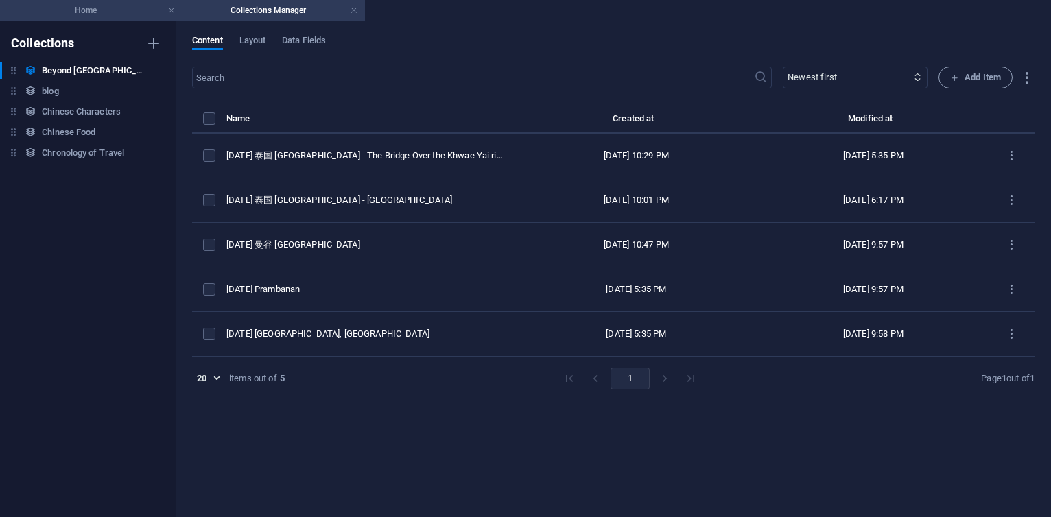
click at [115, 17] on h4 "Home" at bounding box center [91, 10] width 183 height 15
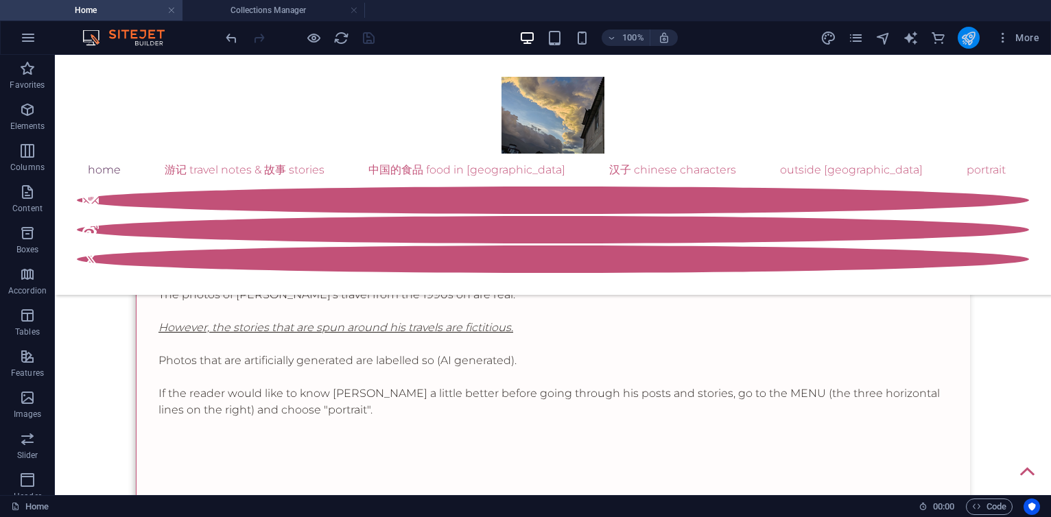
click at [963, 36] on icon "publish" at bounding box center [969, 38] width 16 height 16
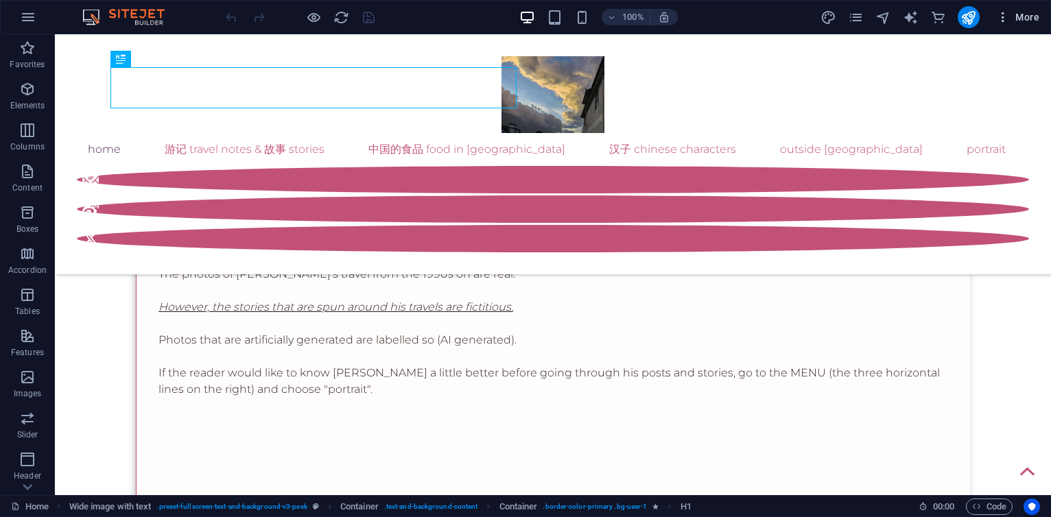
click at [1025, 14] on span "More" at bounding box center [1017, 17] width 43 height 14
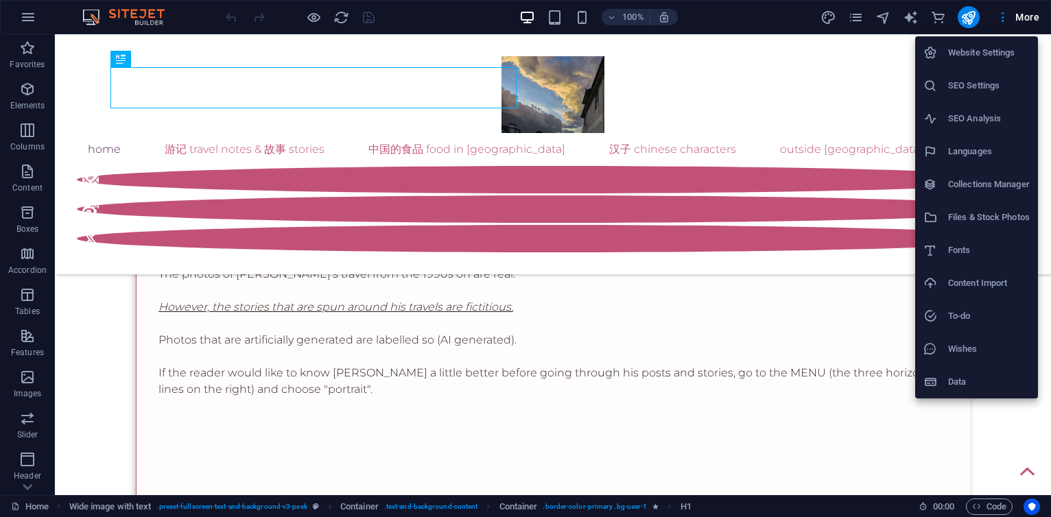
click at [983, 193] on li "Collections Manager" at bounding box center [976, 184] width 123 height 33
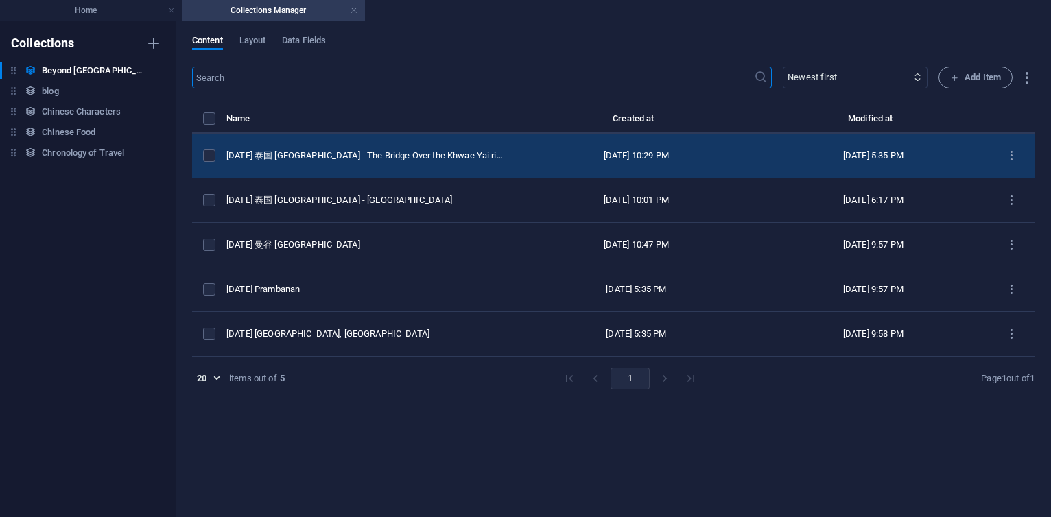
click at [373, 162] on td "2022 CE 泰国 Thailand - The Bridge Over the Khwae Yai river" at bounding box center [370, 156] width 288 height 45
select select "original photos"
select select "[GEOGRAPHIC_DATA]"
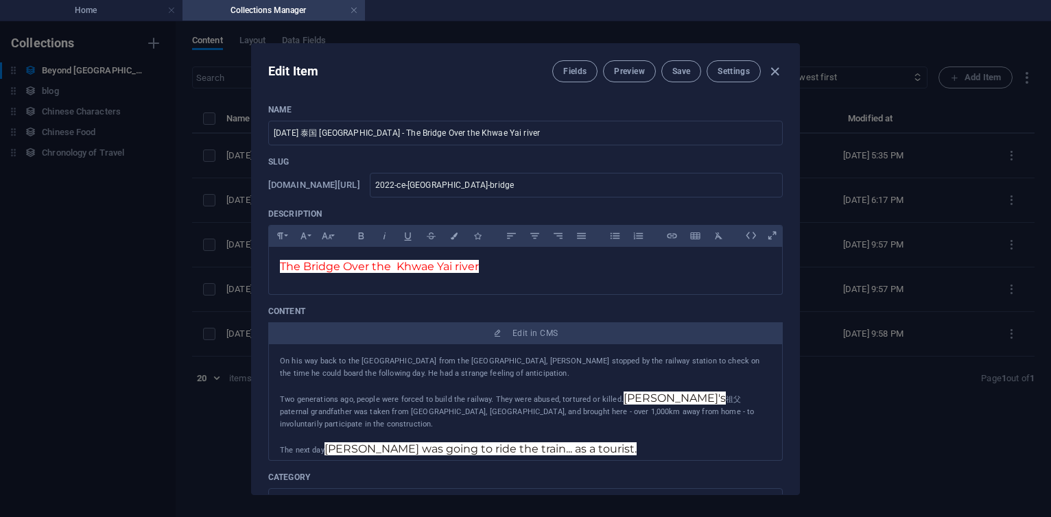
click at [438, 376] on p "On his way back to the Bamboo House from the Kanchanaburi War Cemetery, 杨丕源 Yan…" at bounding box center [525, 367] width 491 height 25
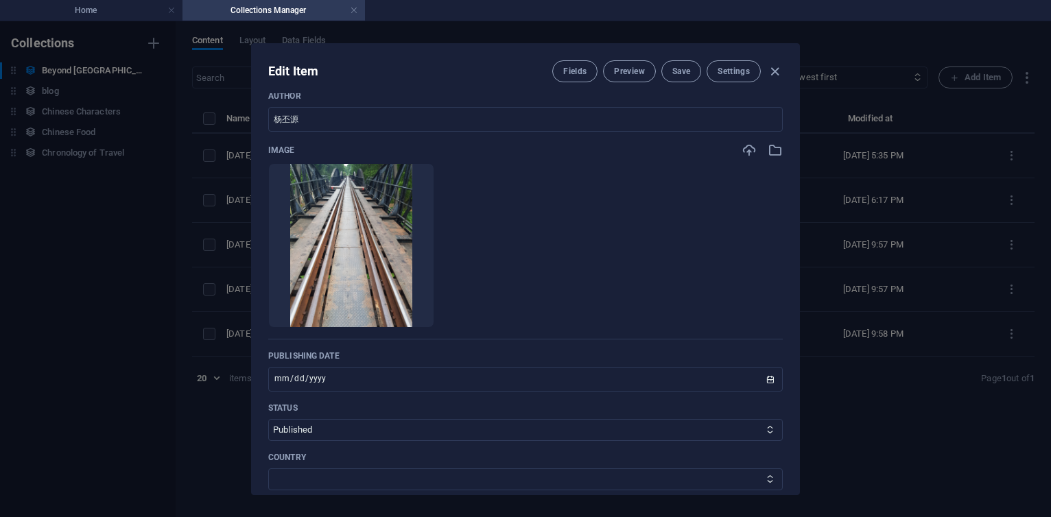
scroll to position [412, 0]
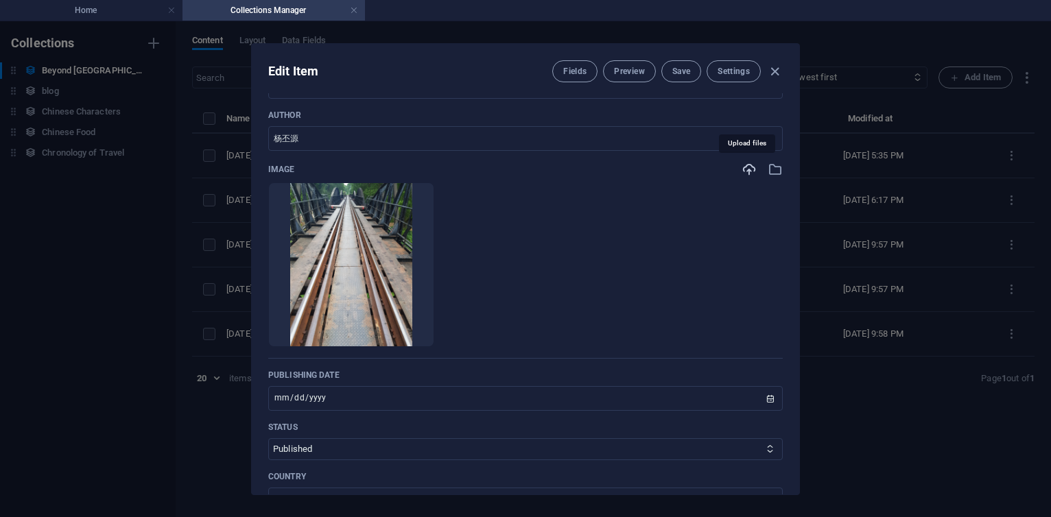
click at [743, 170] on icon "button" at bounding box center [749, 169] width 15 height 15
click at [751, 172] on icon "button" at bounding box center [749, 169] width 15 height 15
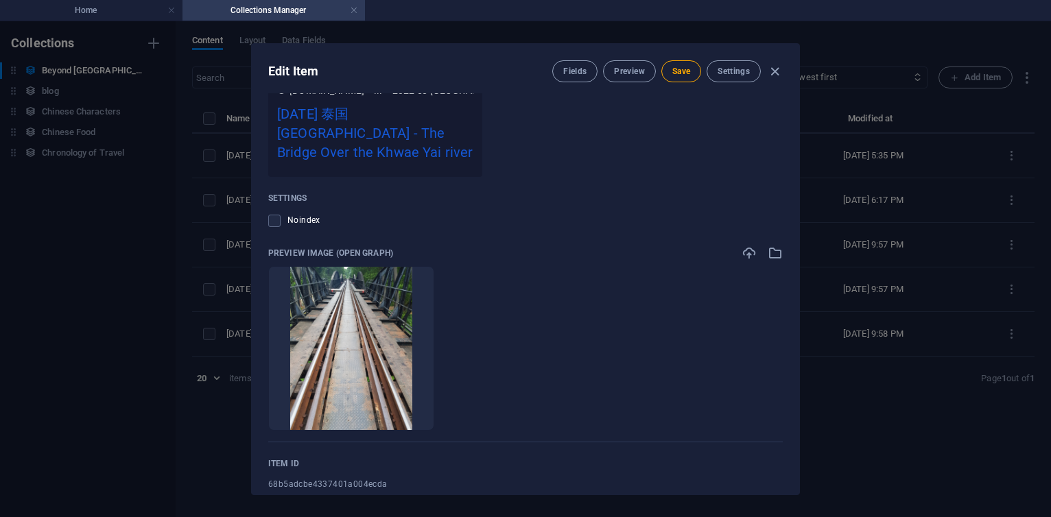
scroll to position [1337, 0]
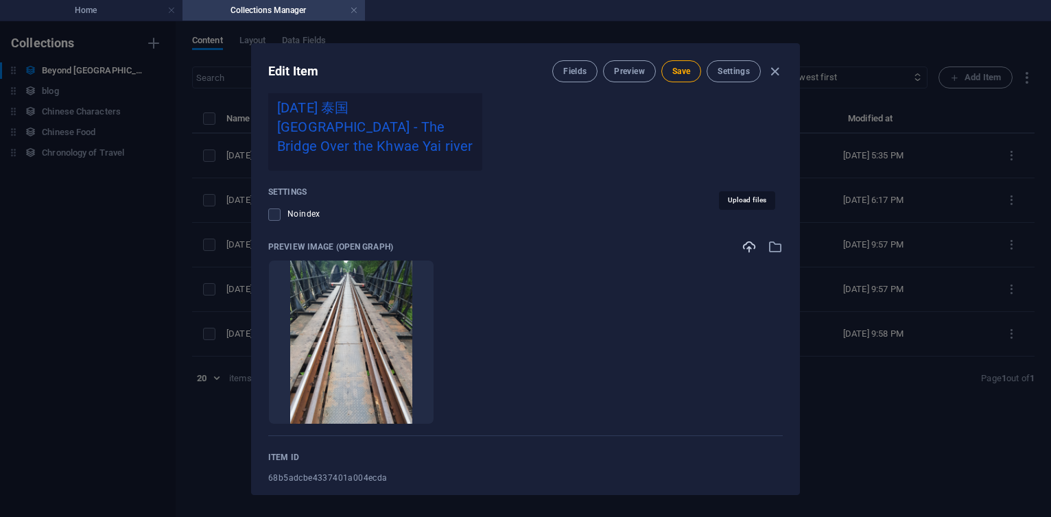
click at [750, 239] on icon "button" at bounding box center [749, 246] width 15 height 15
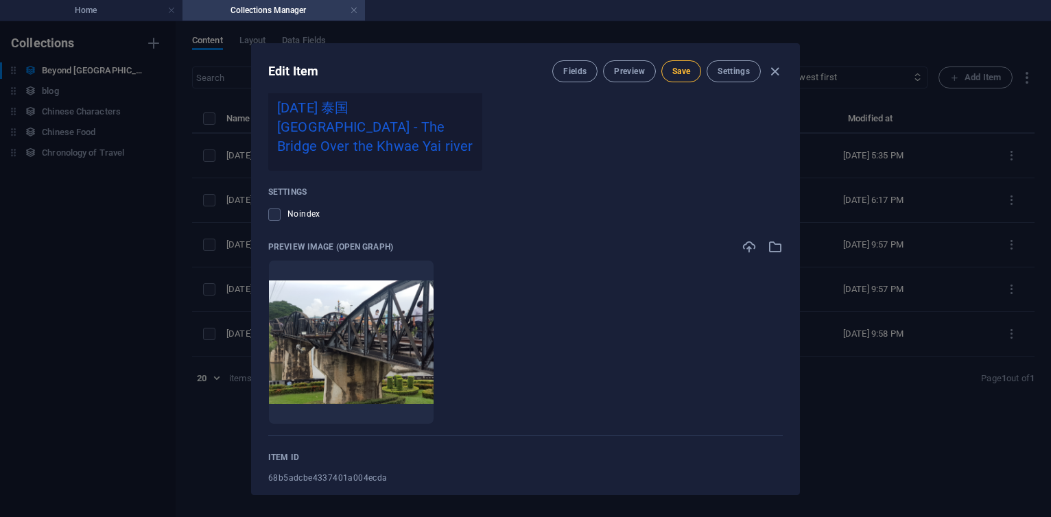
click at [684, 73] on span "Save" at bounding box center [681, 71] width 18 height 11
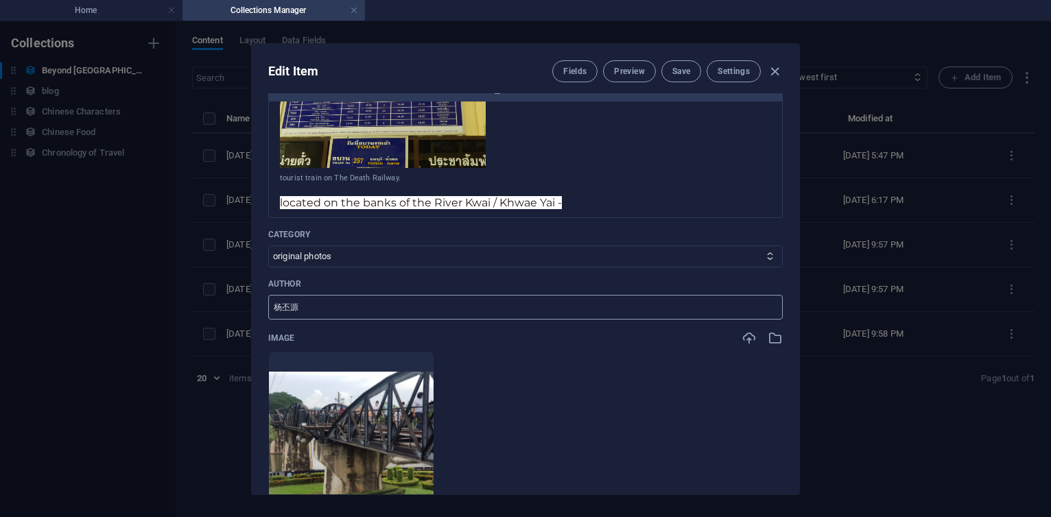
scroll to position [165, 0]
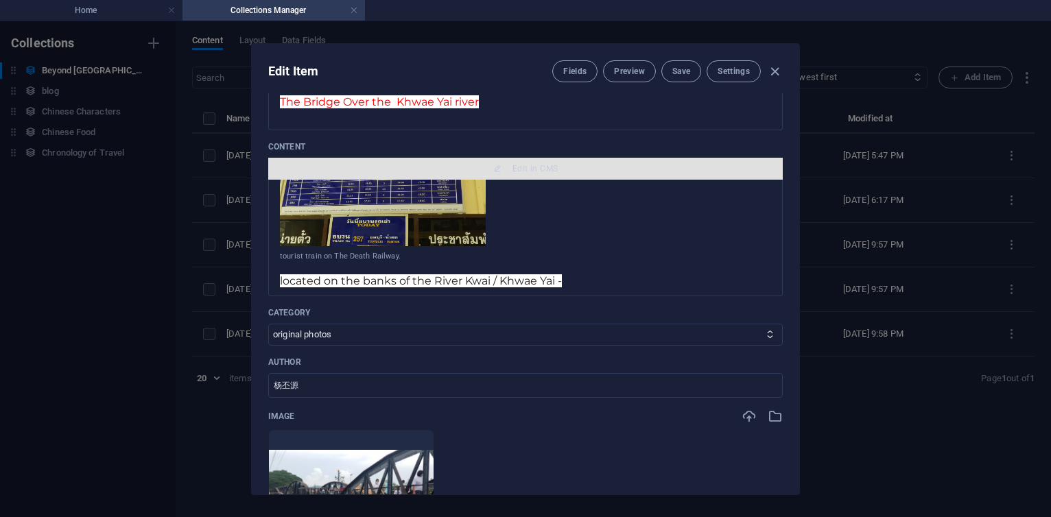
click at [537, 169] on span "Edit in CMS" at bounding box center [535, 168] width 45 height 11
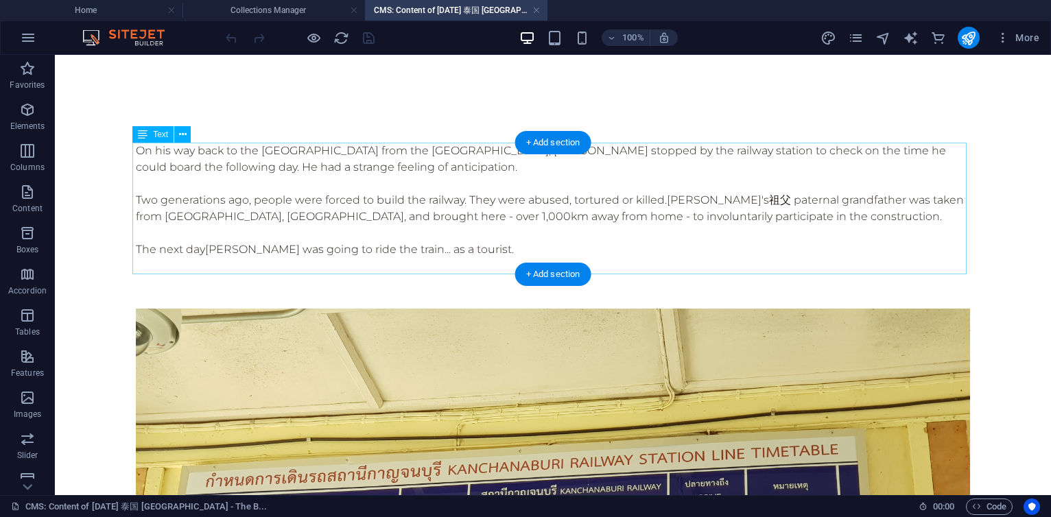
scroll to position [0, 0]
click at [705, 155] on div "On his way back to the Bamboo House from the Kanchanaburi War Cemetery, 杨丕源 Yan…" at bounding box center [553, 209] width 834 height 132
click at [463, 274] on div at bounding box center [553, 291] width 834 height 34
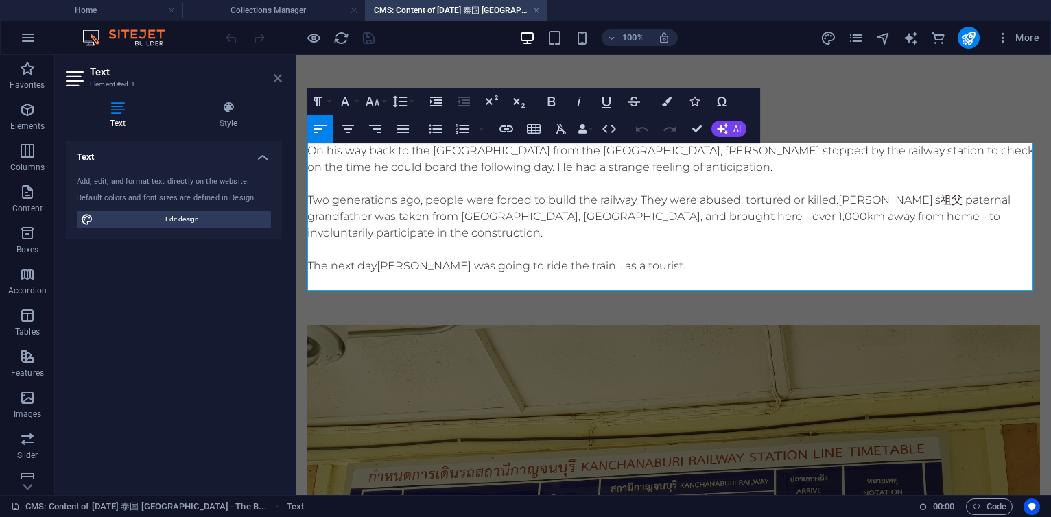
click at [276, 80] on icon at bounding box center [278, 78] width 8 height 11
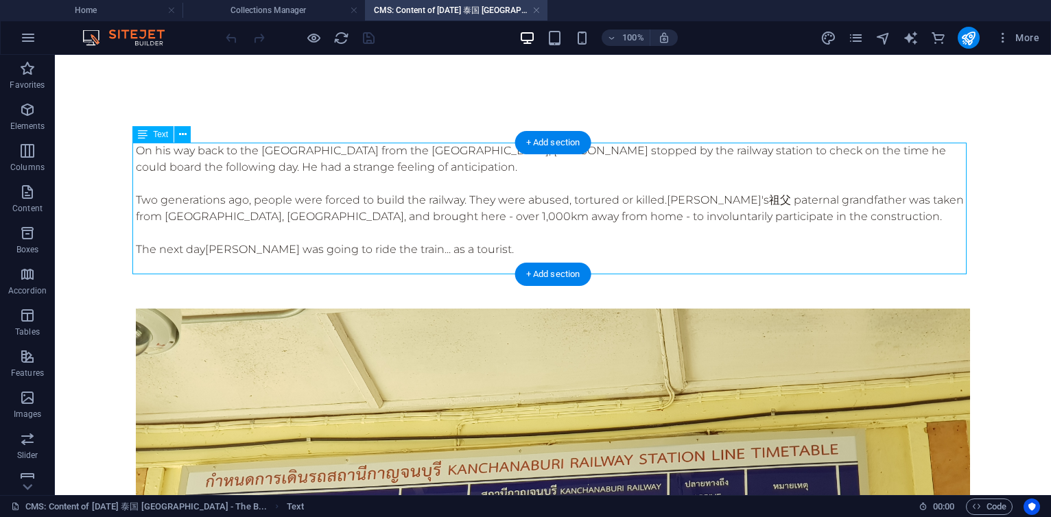
click at [729, 158] on div "On his way back to the Bamboo House from the Kanchanaburi War Cemetery, 杨丕源 Yan…" at bounding box center [553, 209] width 834 height 132
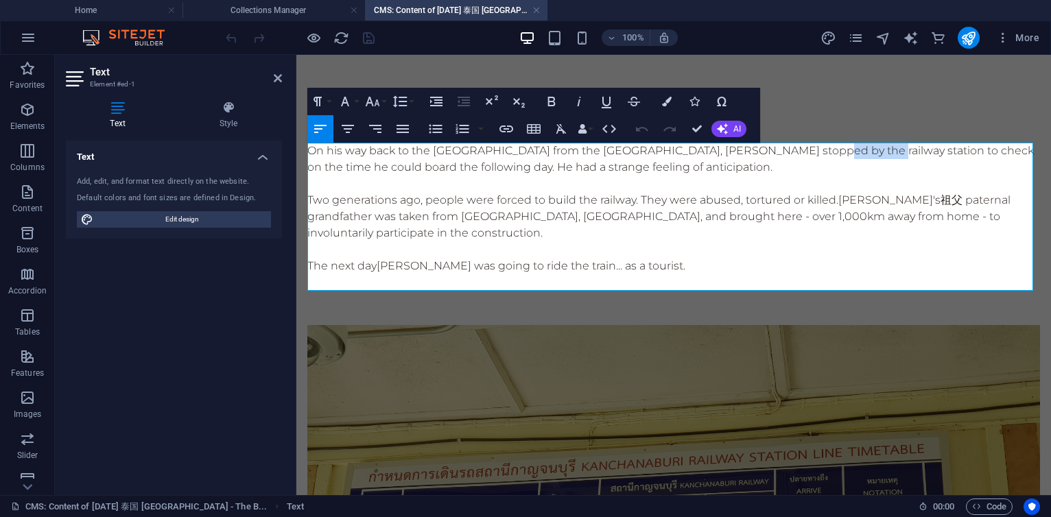
drag, startPoint x: 841, startPoint y: 156, endPoint x: 899, endPoint y: 155, distance: 57.6
click at [899, 155] on p "On his way back to the Bamboo House from the Kanchanaburi War Cemetery, 杨丕源 Yan…" at bounding box center [673, 159] width 733 height 33
click at [440, 169] on p "On his way back to the Bamboo House from the Kanchanaburi War Cemetery, 杨丕源 Yan…" at bounding box center [673, 159] width 733 height 33
click at [565, 183] on p at bounding box center [673, 184] width 733 height 16
click at [550, 204] on p "Two generations ago, people were forced to build the railway. They were abused,…" at bounding box center [673, 216] width 733 height 49
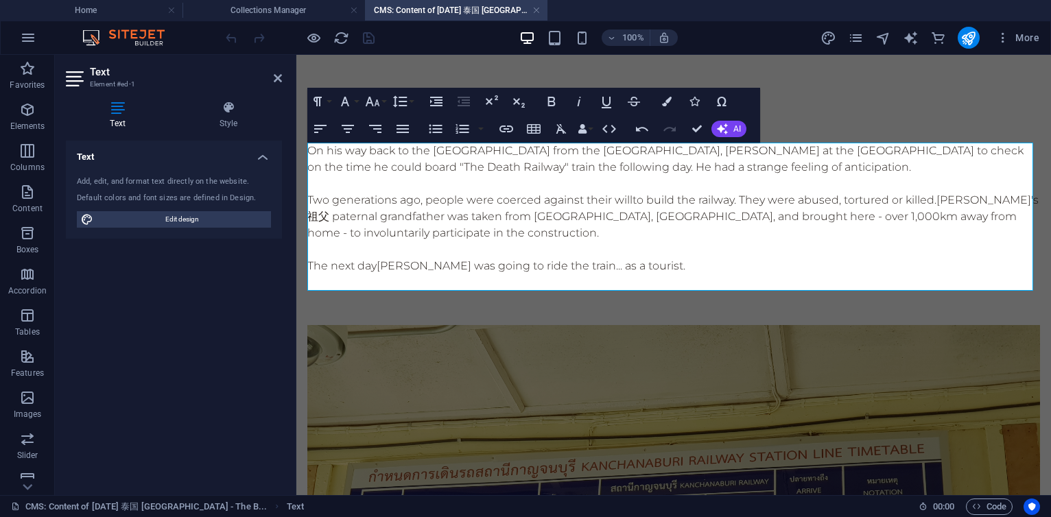
click at [603, 218] on p "Two generations ago, people were coerced against their will to build the railwa…" at bounding box center [673, 216] width 733 height 49
click at [602, 266] on span "杨丕源 Yang Piyuan was going to ride the train... as a tourist." at bounding box center [531, 265] width 309 height 13
click at [644, 255] on p at bounding box center [673, 250] width 733 height 16
click at [358, 261] on p "The next day 杨丕源 Yang Piyuan was going to ride the train... as a tourist." at bounding box center [673, 266] width 733 height 16
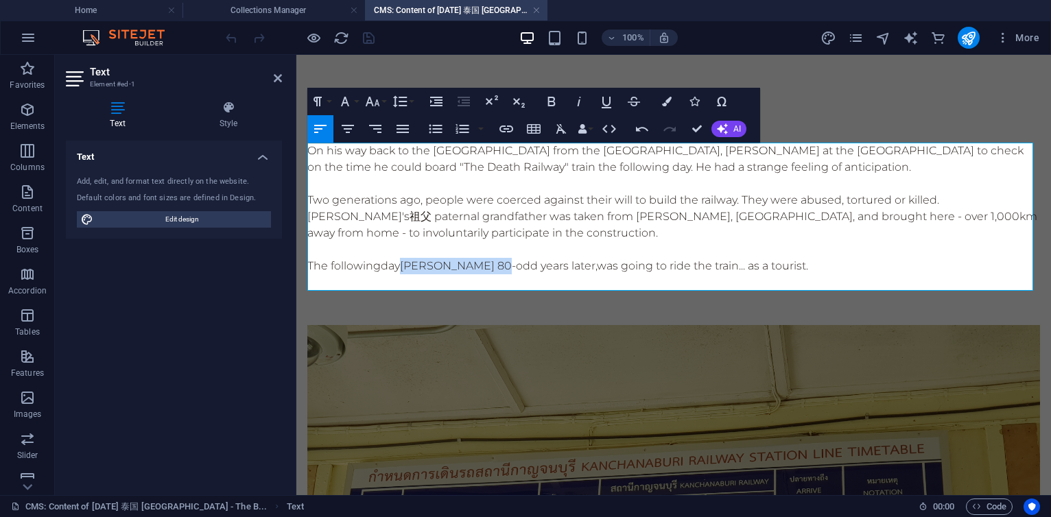
drag, startPoint x: 407, startPoint y: 266, endPoint x: 513, endPoint y: 270, distance: 105.7
click at [513, 270] on span "杨丕源 Yang Piyuan 80-odd years later, was going to ride the train... as a tourist." at bounding box center [604, 265] width 408 height 13
click at [513, 269] on span "80-odd years later, was going to ride the train... as a tourist." at bounding box center [561, 265] width 317 height 13
click at [405, 265] on span "80-odd years later, 杨丕源 Yang Piyuan was going to ride the train... as a tourist." at bounding box center [606, 265] width 406 height 13
drag, startPoint x: 407, startPoint y: 270, endPoint x: 466, endPoint y: 270, distance: 59.0
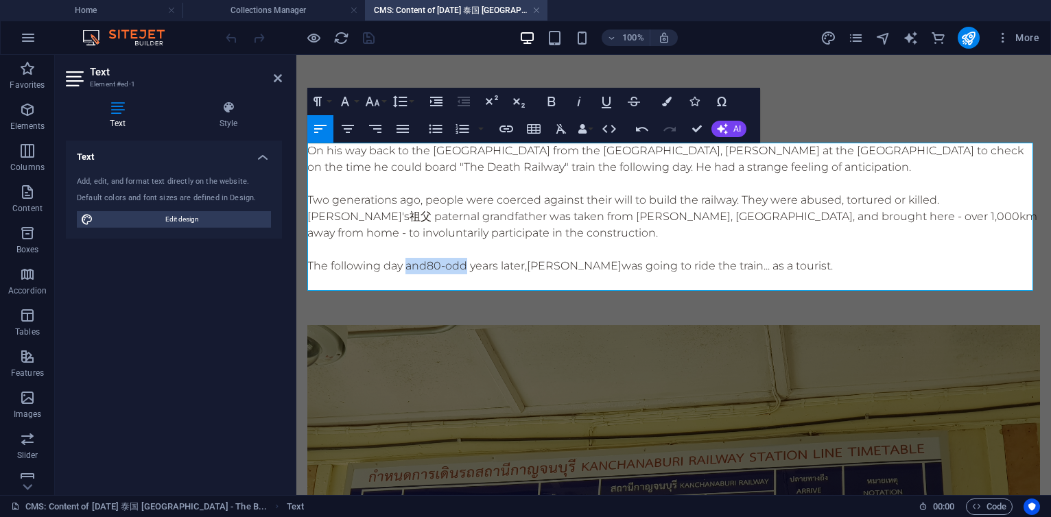
click at [466, 270] on p "The following day and 80-odd years later, 杨丕源 Yang Piyuan was going to ride the…" at bounding box center [673, 266] width 733 height 16
click at [462, 270] on span "80-odd years later, 杨丕源 Yang Piyuan was going to ride the train... as a tourist." at bounding box center [630, 265] width 406 height 13
click at [524, 268] on span "80-odd years later, 杨丕源 Yang Piyuan was going to ride the train... as a tourist." at bounding box center [630, 265] width 406 height 13
click at [839, 152] on p "On his way back to the Bamboo House from the Kanchanaburi War Cemetery, 杨丕源 Yan…" at bounding box center [673, 159] width 733 height 33
click at [733, 169] on p "On his way back to the Bamboo House from the Kanchanaburi War Cemetery, 杨丕源 Yan…" at bounding box center [673, 159] width 733 height 33
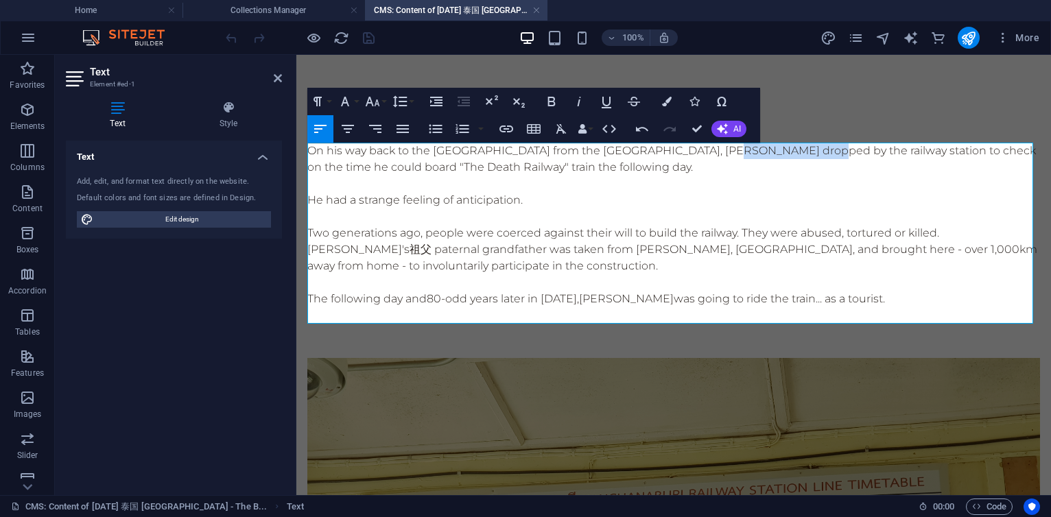
drag, startPoint x: 737, startPoint y: 150, endPoint x: 837, endPoint y: 157, distance: 100.4
click at [837, 157] on p "On his way back to the Bamboo House from the Kanchanaburi War Cemetery, 杨丕源 Yan…" at bounding box center [673, 159] width 733 height 33
copy p "[PERSON_NAME]"
drag, startPoint x: 350, startPoint y: 200, endPoint x: 301, endPoint y: 197, distance: 48.8
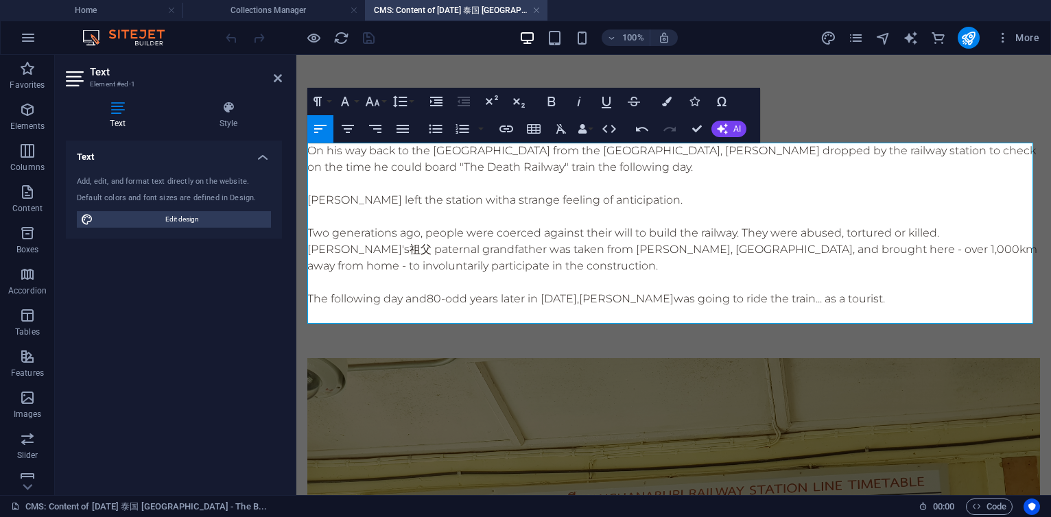
click at [734, 166] on p "On his way back to the Bamboo House from the Kanchanaburi War Cemetery, 杨丕源 Yan…" at bounding box center [673, 159] width 733 height 33
click at [743, 173] on p "On his way back to the Bamboo House from the Kanchanaburi War Cemetery, 杨丕源 Yan…" at bounding box center [673, 159] width 733 height 33
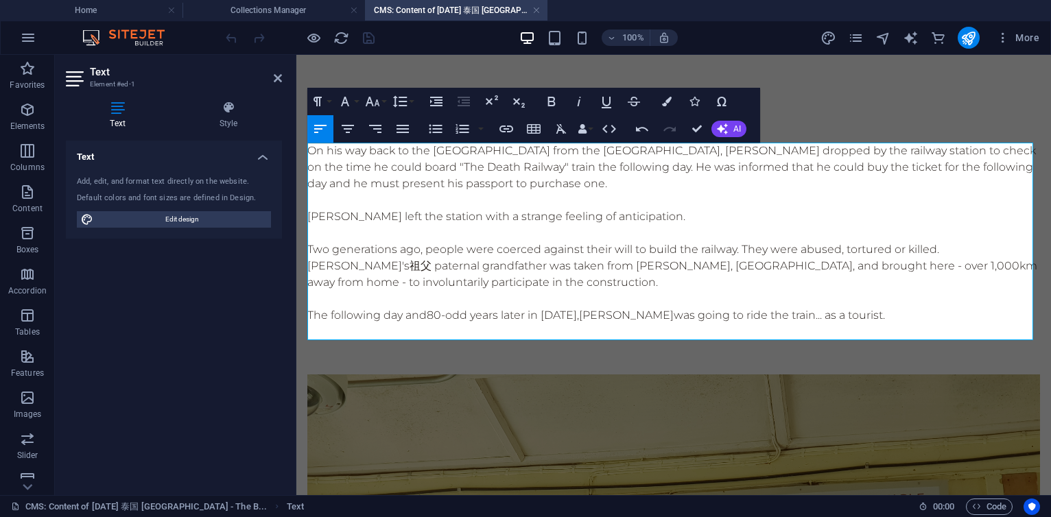
click at [900, 161] on p "On his way back to the Bamboo House from the Kanchanaburi War Cemetery, 杨丕源 Yan…" at bounding box center [673, 167] width 733 height 49
click at [869, 171] on p "On his way back to the Bamboo House from the Kanchanaburi War Cemetery, 杨丕源 Yan…" at bounding box center [673, 167] width 733 height 49
click at [422, 184] on p "On his way back to the Bamboo House from the Kanchanaburi War Cemetery, 杨丕源 Yan…" at bounding box center [673, 167] width 733 height 49
click at [378, 186] on p "On his way back to the Bamboo House from the Kanchanaburi War Cemetery, 杨丕源 Yan…" at bounding box center [673, 167] width 733 height 49
click at [611, 233] on p at bounding box center [673, 233] width 733 height 16
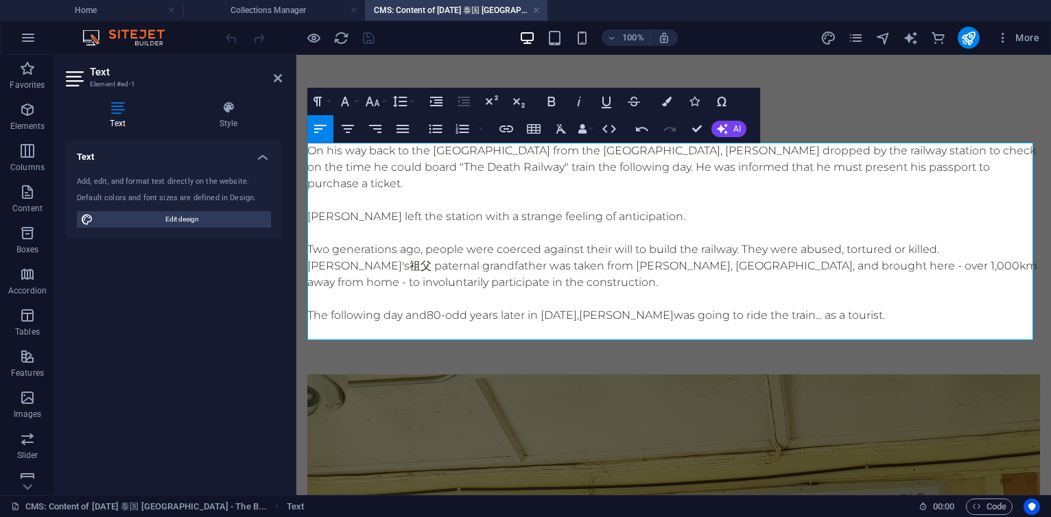
click at [752, 218] on p "[PERSON_NAME] left the station with a strange feeling of anticipation." at bounding box center [673, 217] width 733 height 16
click at [758, 281] on p "Two generations ago, people were coerced against their will to build the railwa…" at bounding box center [673, 266] width 733 height 49
click at [402, 320] on p "The following day and 80-odd years later in 2022 CE, 杨丕源 Yang Piyuan was going …" at bounding box center [673, 315] width 733 height 16
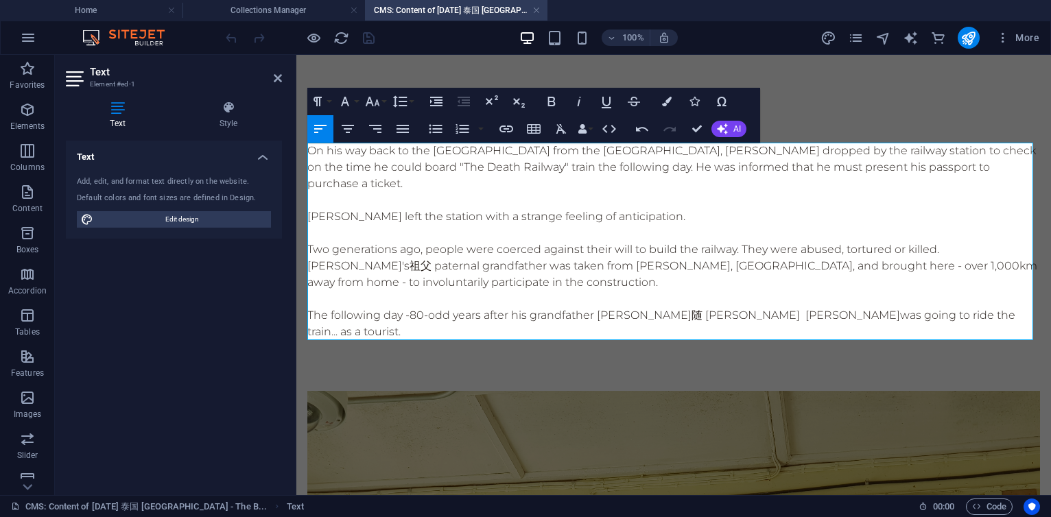
click at [412, 321] on p "The following day - 80-odd years after his grandfather 杨有随 Yang Yousui 杨丕源 Yang…" at bounding box center [673, 323] width 733 height 33
click at [709, 318] on span "80 years after his grandfather 杨有随 Yang Yousui 杨丕源 Yang Piyuan was going to rid…" at bounding box center [661, 324] width 709 height 30
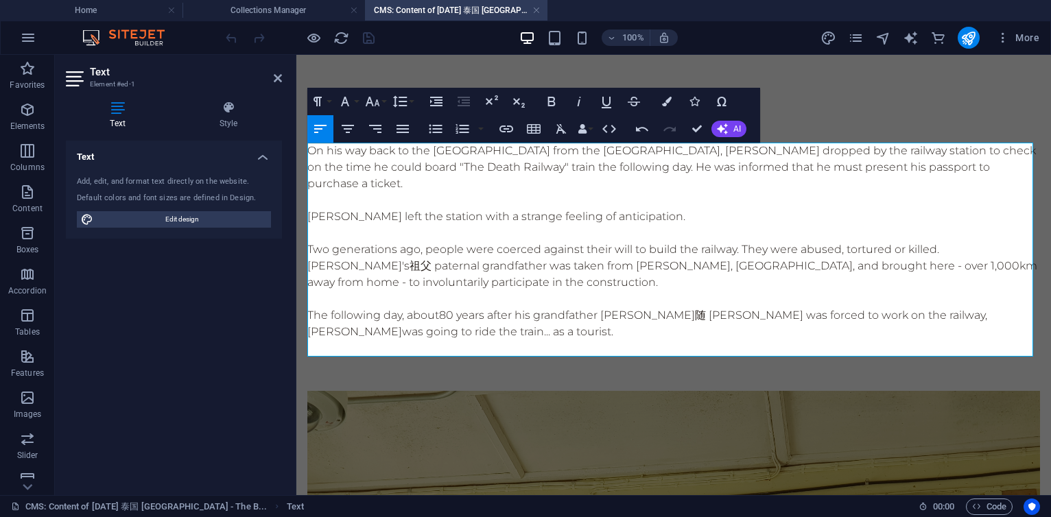
click at [404, 314] on p "The following day, about 80 years after his grandfather 杨有随 Yang Yousui was for…" at bounding box center [673, 323] width 733 height 33
click at [897, 316] on span "80 years after his grandfather 杨有随 Yang Yousui was forced to work on the railwa…" at bounding box center [649, 324] width 685 height 30
click at [440, 344] on p at bounding box center [673, 348] width 733 height 16
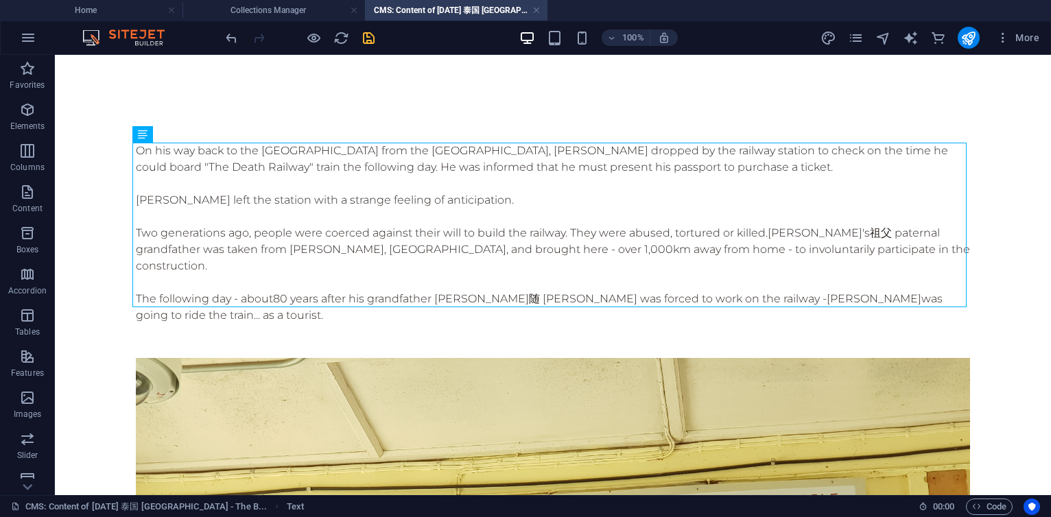
click at [370, 34] on icon "save" at bounding box center [369, 38] width 16 height 16
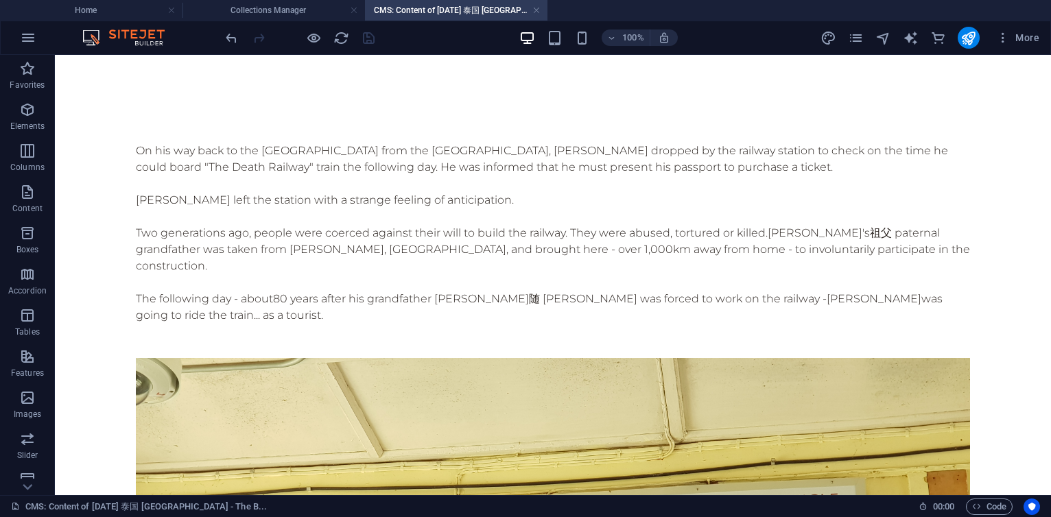
click at [550, 224] on div "On his way back to the [GEOGRAPHIC_DATA] from the [GEOGRAPHIC_DATA], [PERSON_NA…" at bounding box center [553, 233] width 834 height 181
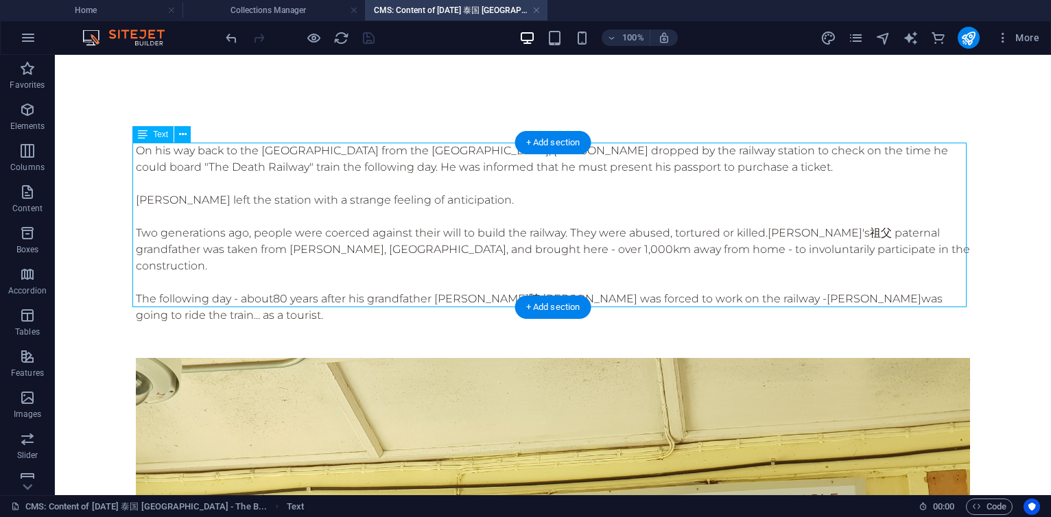
click at [550, 224] on div "On his way back to the [GEOGRAPHIC_DATA] from the [GEOGRAPHIC_DATA], [PERSON_NA…" at bounding box center [553, 233] width 834 height 181
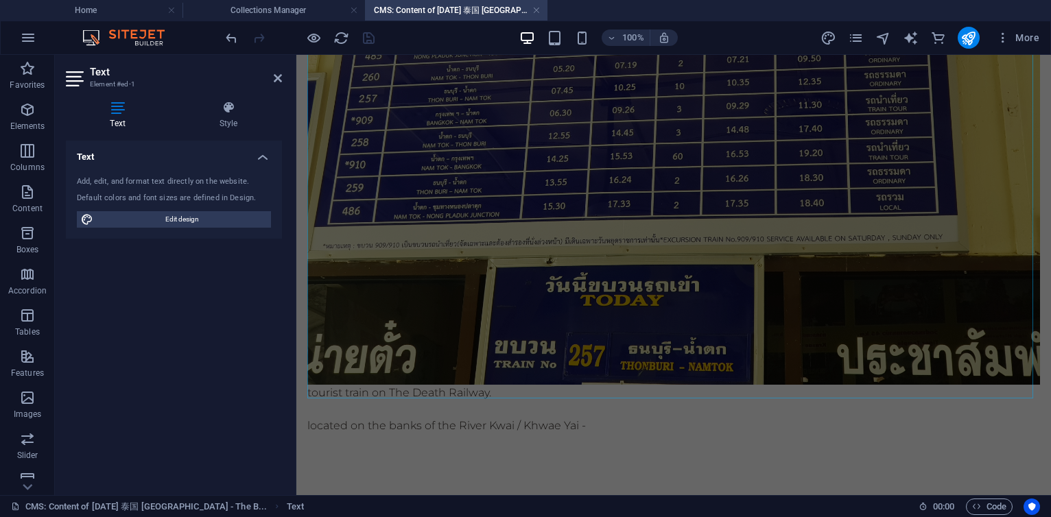
scroll to position [561, 0]
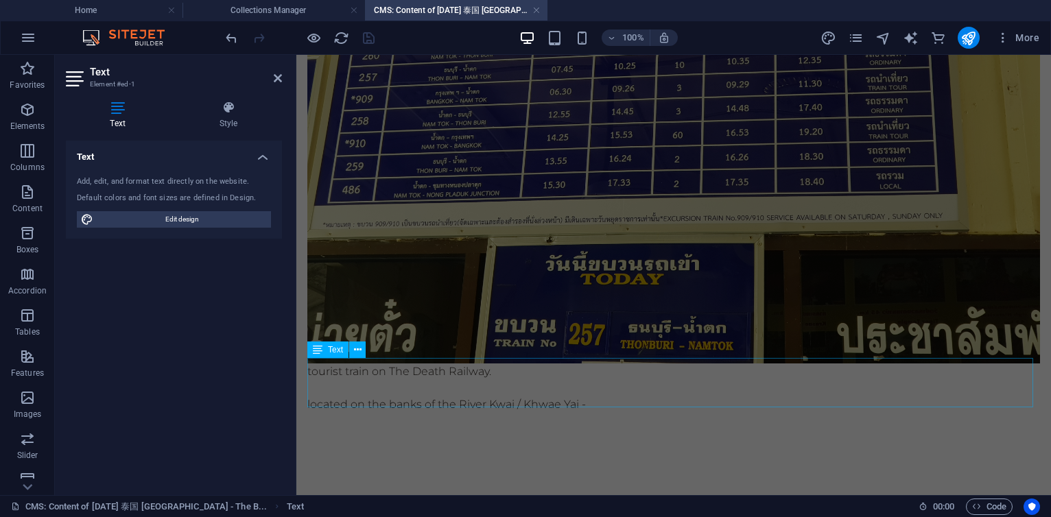
click at [473, 384] on div "tourist train on The Death Railway. located on the banks of the River Kwai / Kh…" at bounding box center [673, 388] width 733 height 49
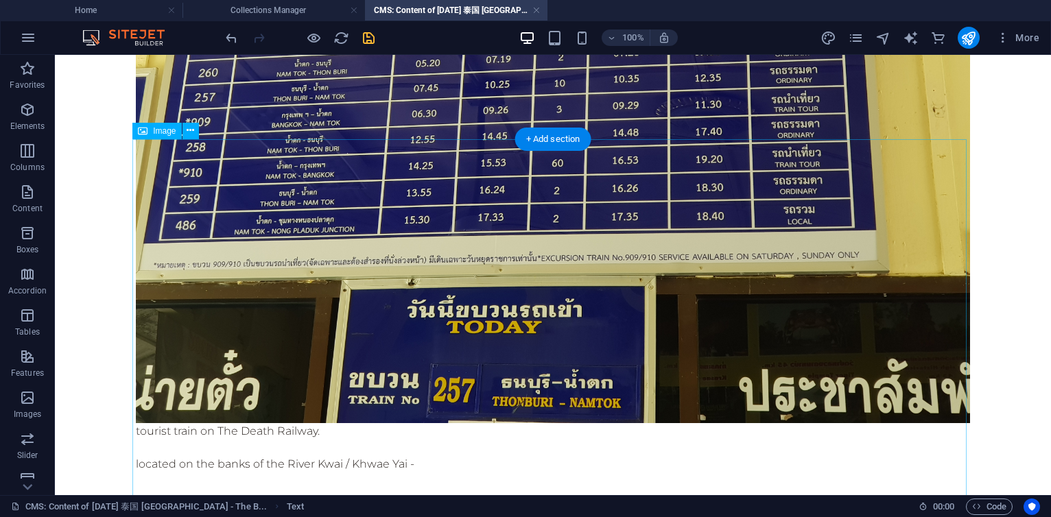
scroll to position [0, 0]
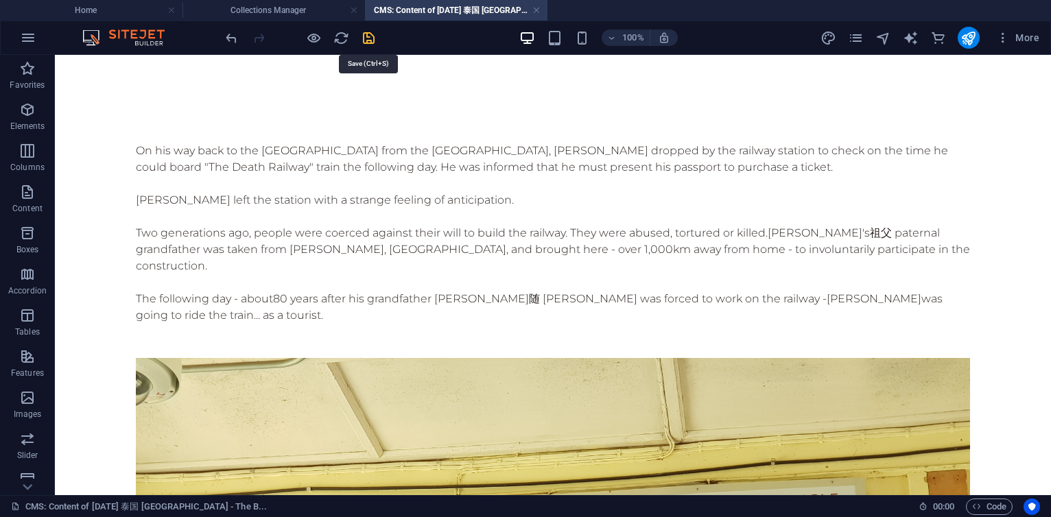
drag, startPoint x: 372, startPoint y: 37, endPoint x: 482, endPoint y: 116, distance: 135.7
click at [372, 37] on icon "save" at bounding box center [369, 38] width 16 height 16
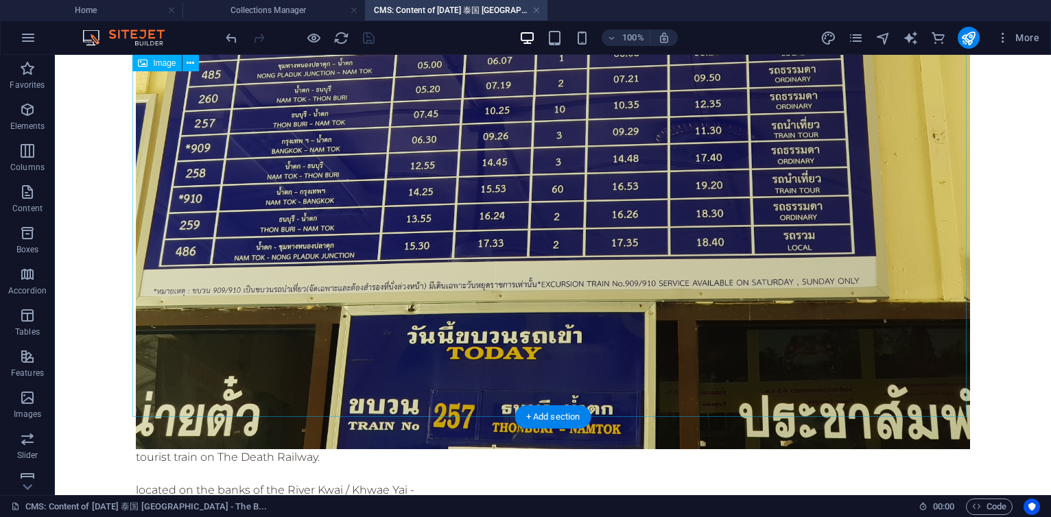
scroll to position [609, 0]
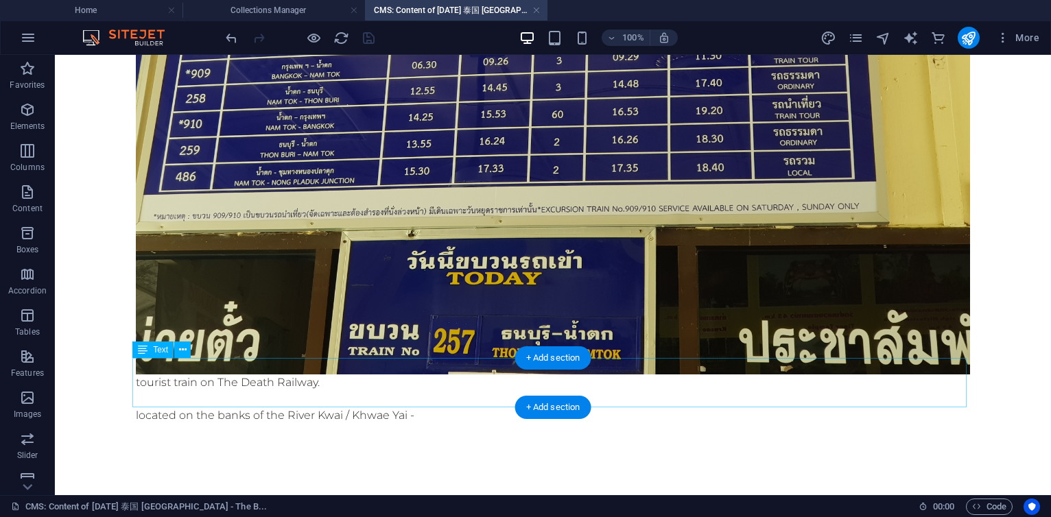
click at [405, 380] on div "tourist train on The Death Railway. located on the banks of the River Kwai / Kh…" at bounding box center [553, 399] width 834 height 49
click at [143, 375] on div "tourist train on The Death Railway. located on the banks of the River Kwai / Kh…" at bounding box center [553, 399] width 834 height 49
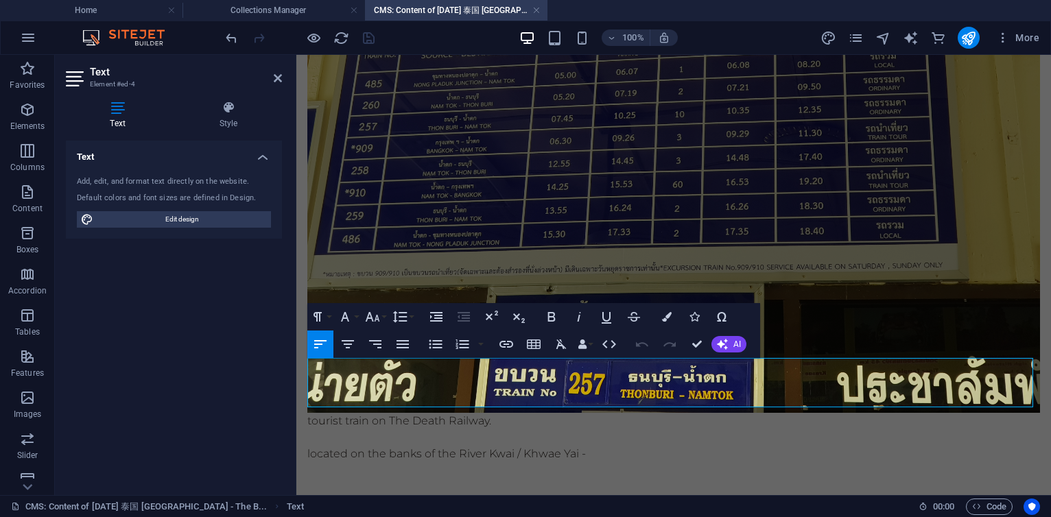
scroll to position [561, 0]
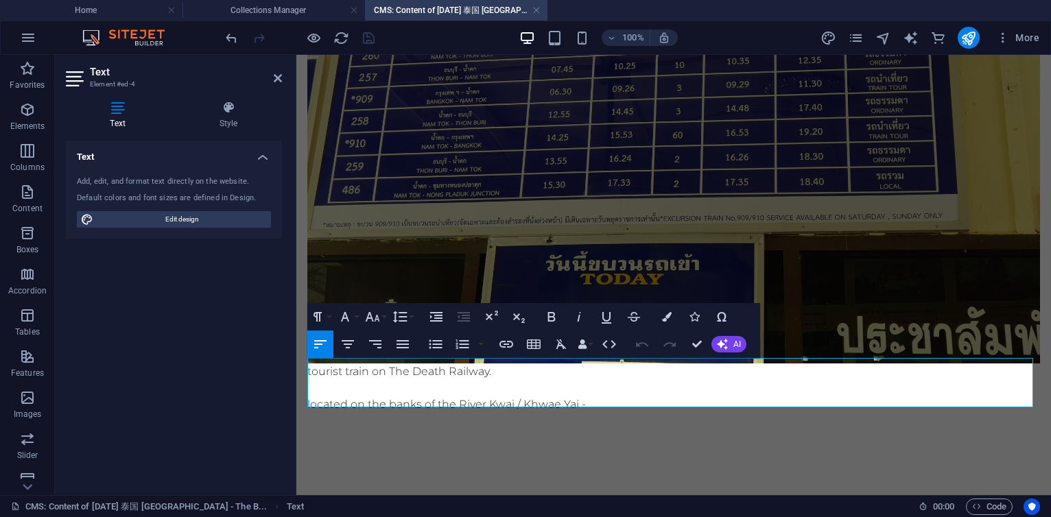
drag, startPoint x: 309, startPoint y: 367, endPoint x: 324, endPoint y: 363, distance: 15.6
click at [309, 367] on div "tourist train on The Death Railway. located on the banks of the River Kwai / Kh…" at bounding box center [673, 388] width 733 height 49
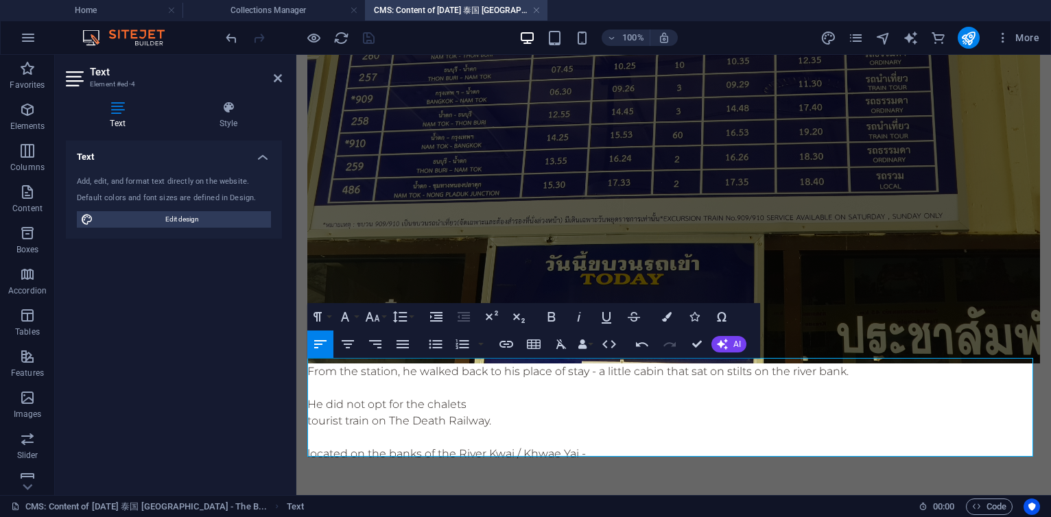
drag, startPoint x: 460, startPoint y: 447, endPoint x: 588, endPoint y: 445, distance: 127.6
click at [586, 447] on span "located on the banks of the River Kwai / Khwae Yai -" at bounding box center [446, 453] width 279 height 13
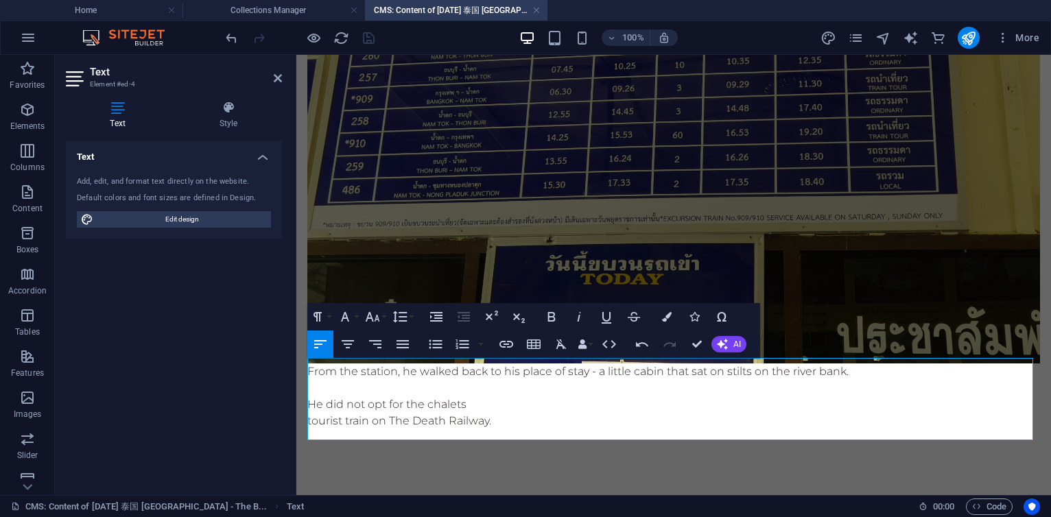
click at [781, 365] on p "From the station, he walked back to his place of stay - a little cabin that sat…" at bounding box center [673, 372] width 733 height 16
click at [795, 368] on p "From the station, he walked back to his place of stay - a little cabin that sat…" at bounding box center [673, 372] width 733 height 16
click at [815, 365] on p "From the station, he walked back to his place of stay - a little cabin that sat…" at bounding box center [673, 372] width 733 height 16
click at [714, 413] on p "tourist train on The Death Railway." at bounding box center [673, 421] width 733 height 16
click at [489, 399] on p "He did not opt for the chalets" at bounding box center [673, 405] width 733 height 16
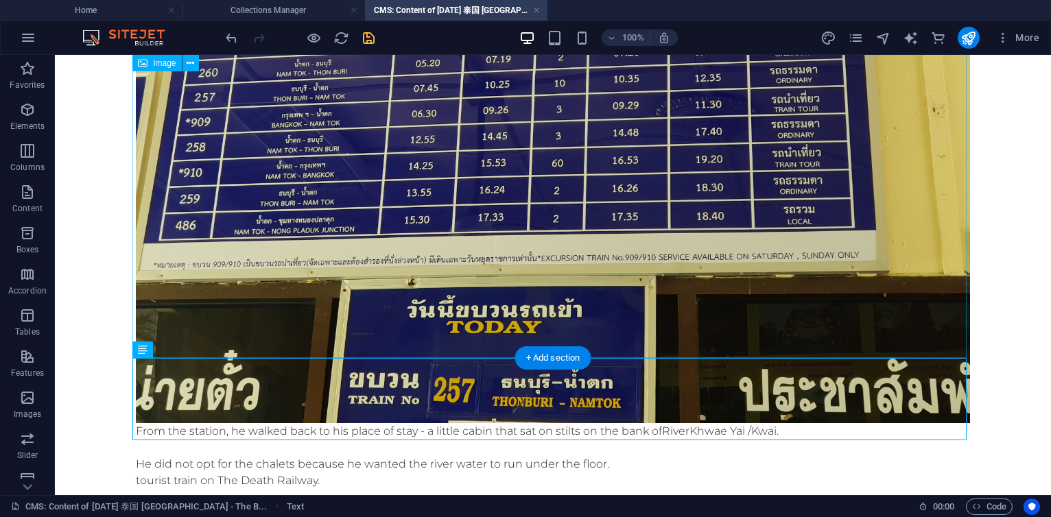
scroll to position [609, 0]
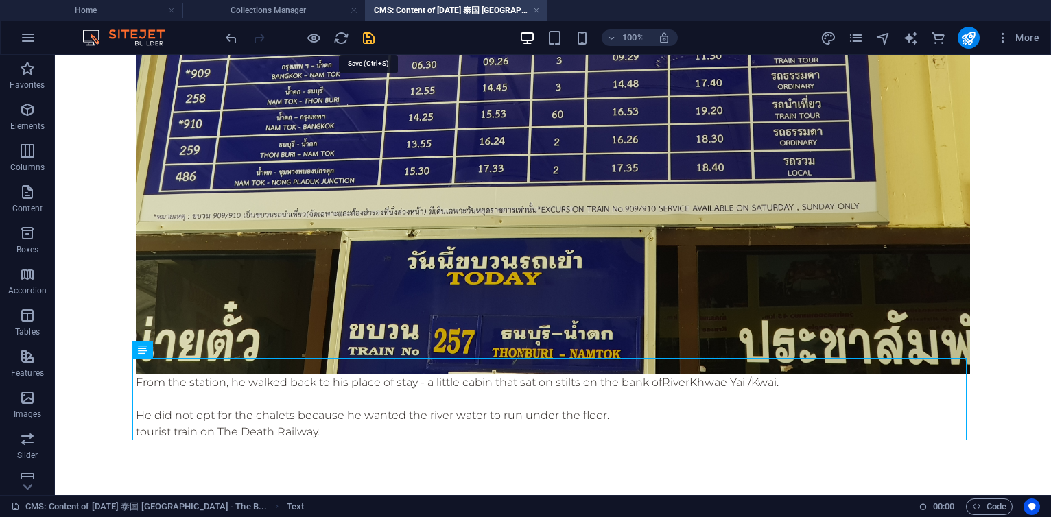
drag, startPoint x: 365, startPoint y: 68, endPoint x: 371, endPoint y: 35, distance: 33.5
click at [371, 35] on icon "save" at bounding box center [369, 38] width 16 height 16
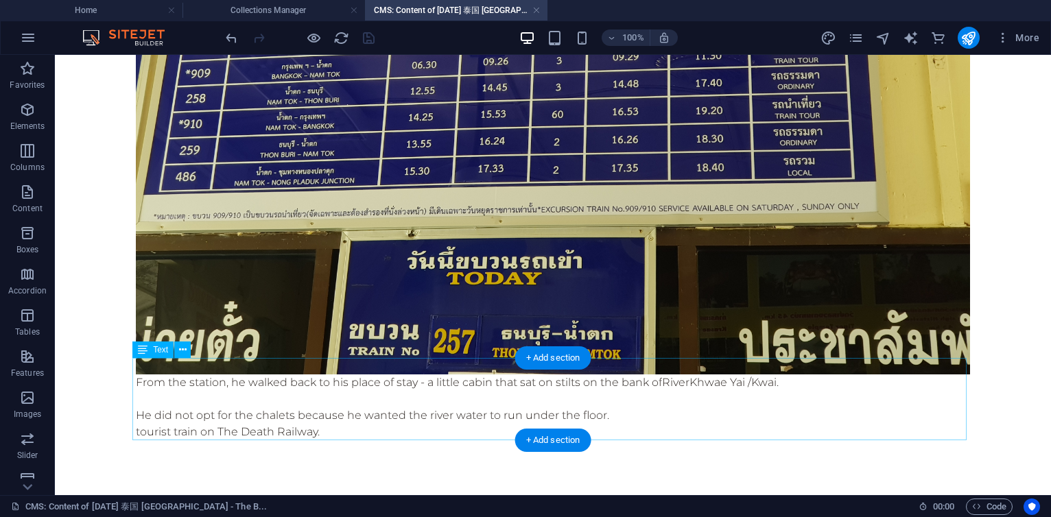
click at [465, 404] on div "From the station, he walked back to his place of stay - a little cabin that sat…" at bounding box center [553, 416] width 834 height 82
click at [419, 416] on div "From the station, he walked back to his place of stay - a little cabin that sat…" at bounding box center [553, 416] width 834 height 82
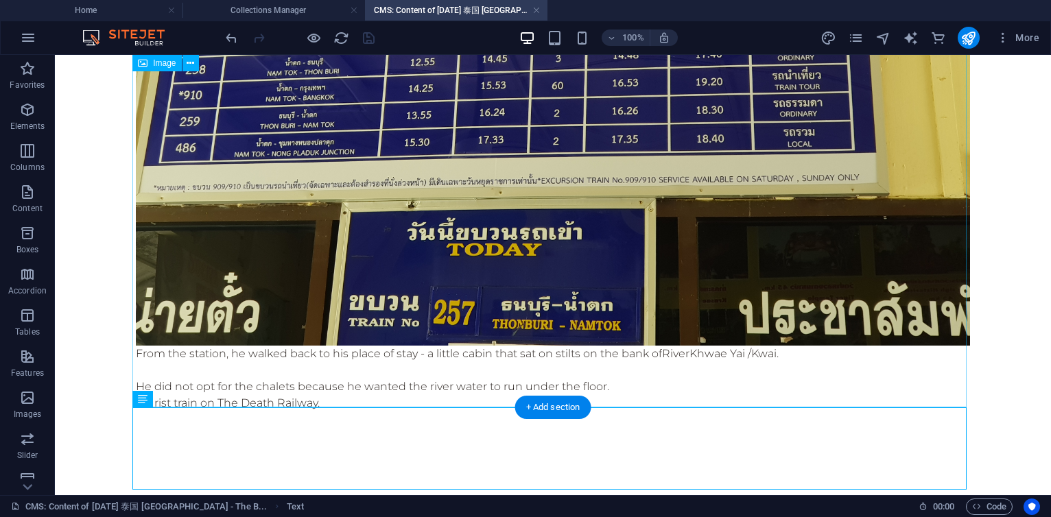
scroll to position [642, 0]
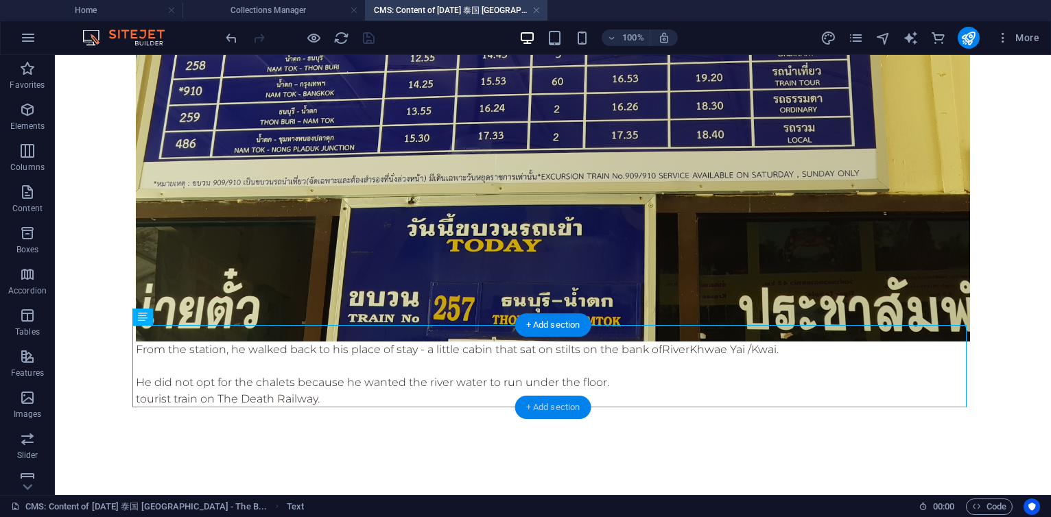
click at [559, 412] on div "+ Add section" at bounding box center [553, 407] width 76 height 23
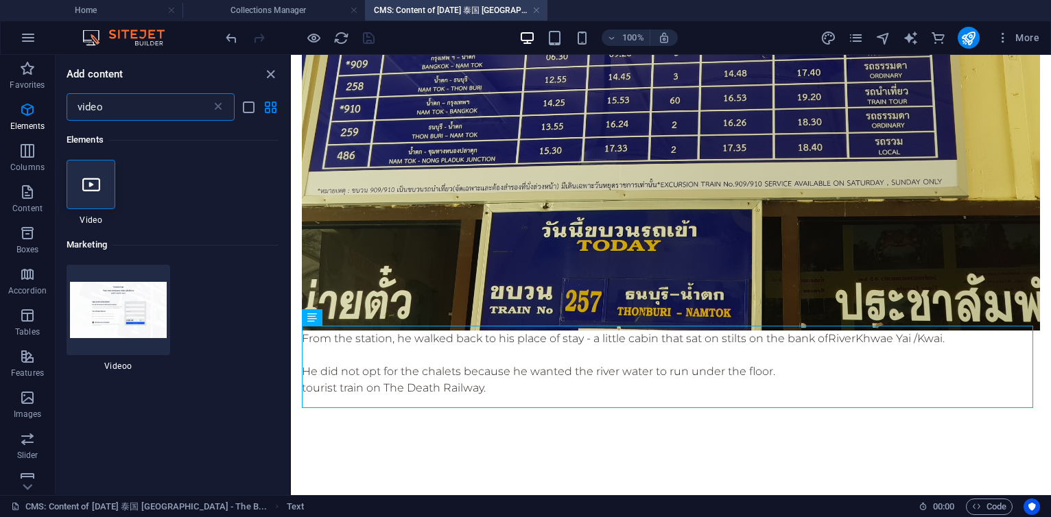
scroll to position [0, 0]
type input "video"
click at [90, 184] on icon at bounding box center [91, 185] width 18 height 18
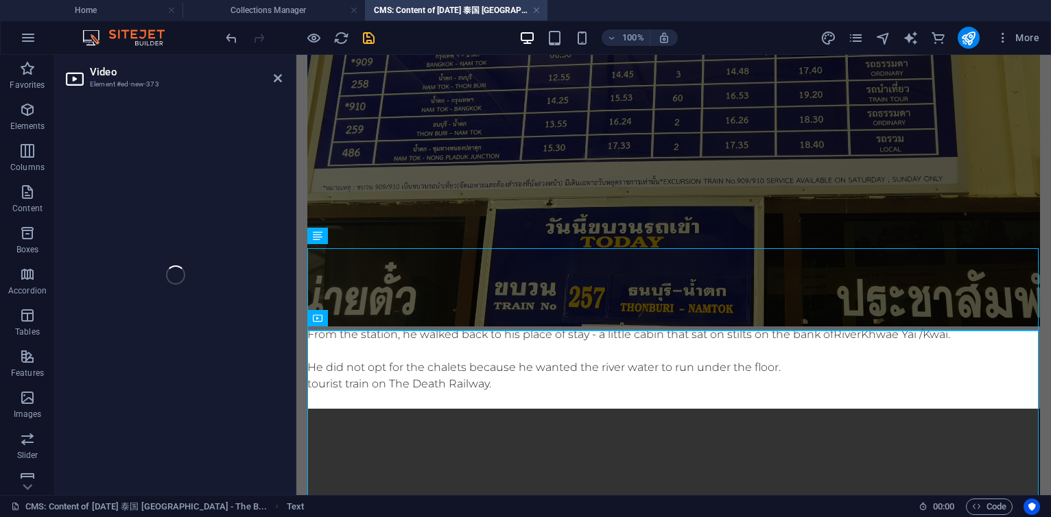
select select "%"
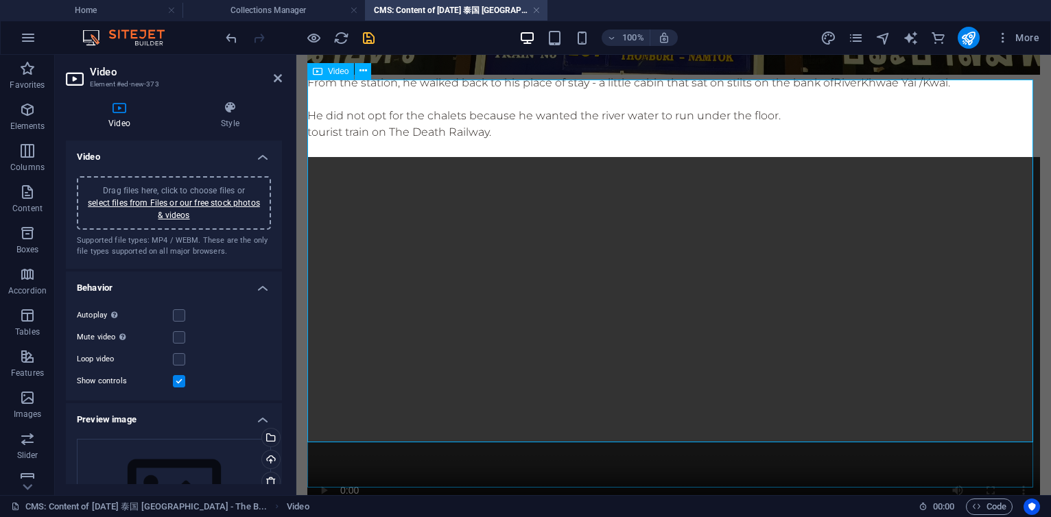
scroll to position [840, 0]
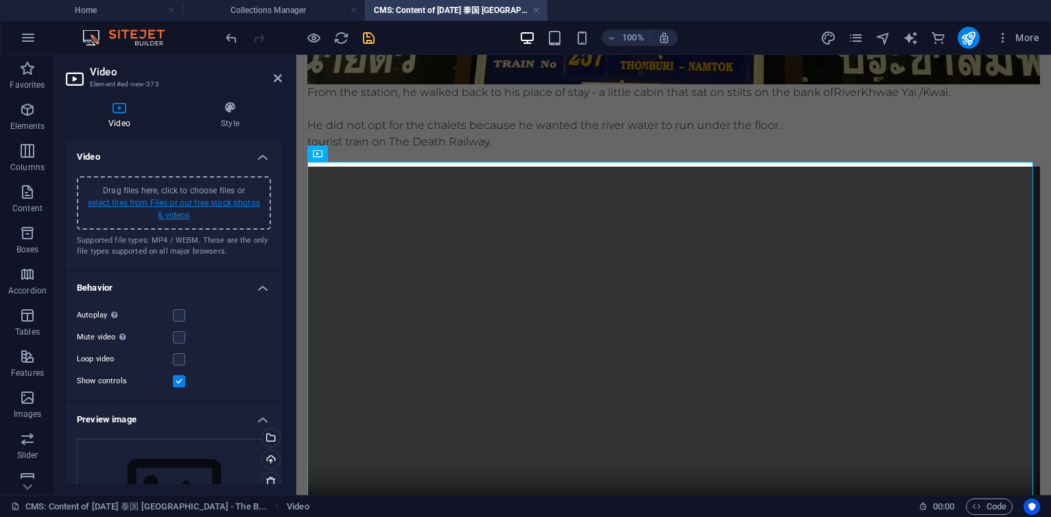
click at [188, 206] on link "select files from Files or our free stock photos & videos" at bounding box center [174, 209] width 172 height 22
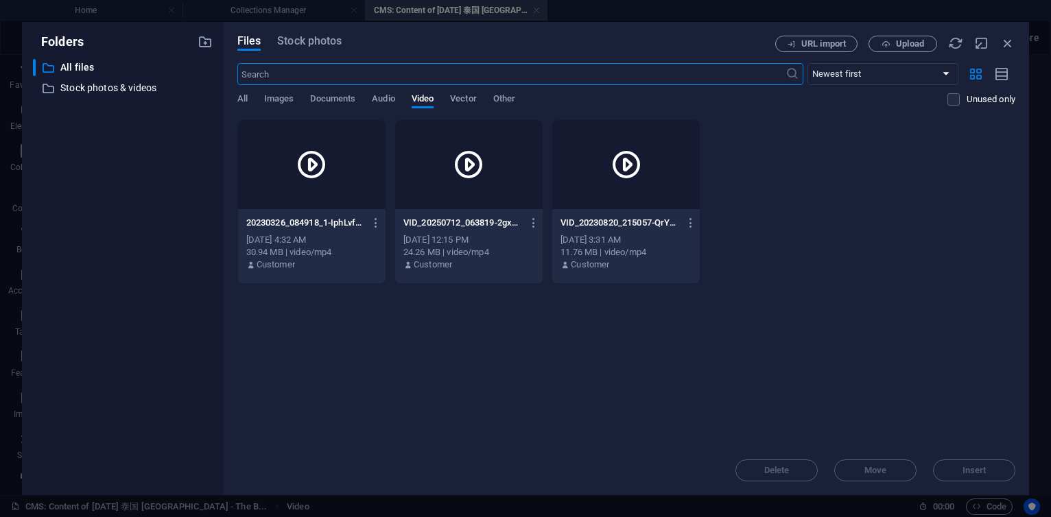
scroll to position [633, 0]
click at [891, 43] on span "Upload" at bounding box center [903, 44] width 56 height 9
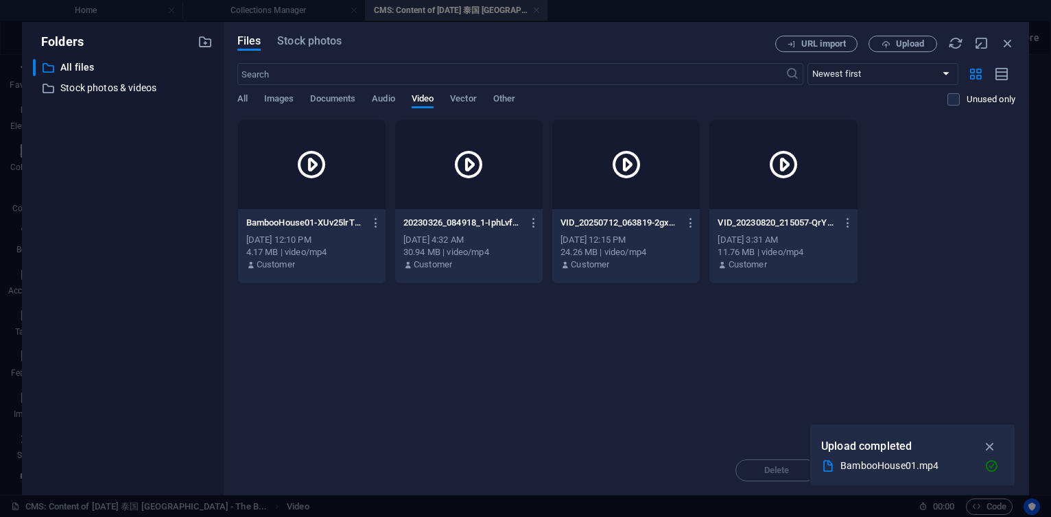
click at [302, 189] on div at bounding box center [312, 164] width 148 height 89
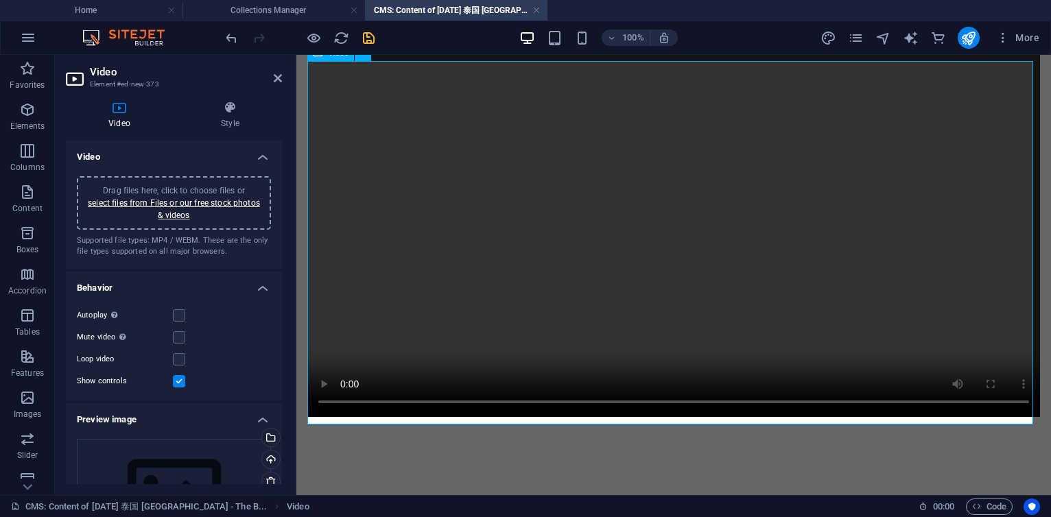
scroll to position [956, 0]
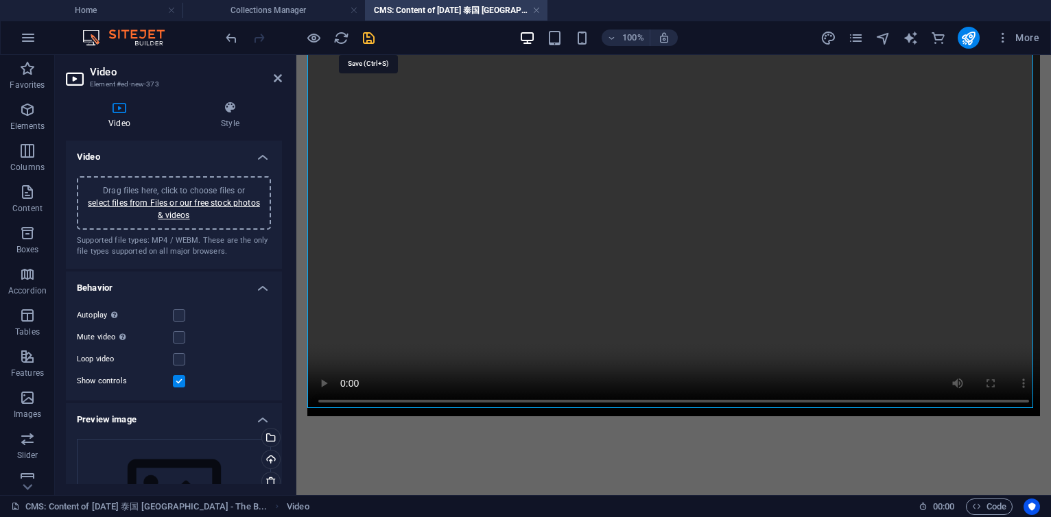
click at [375, 35] on icon "save" at bounding box center [369, 38] width 16 height 16
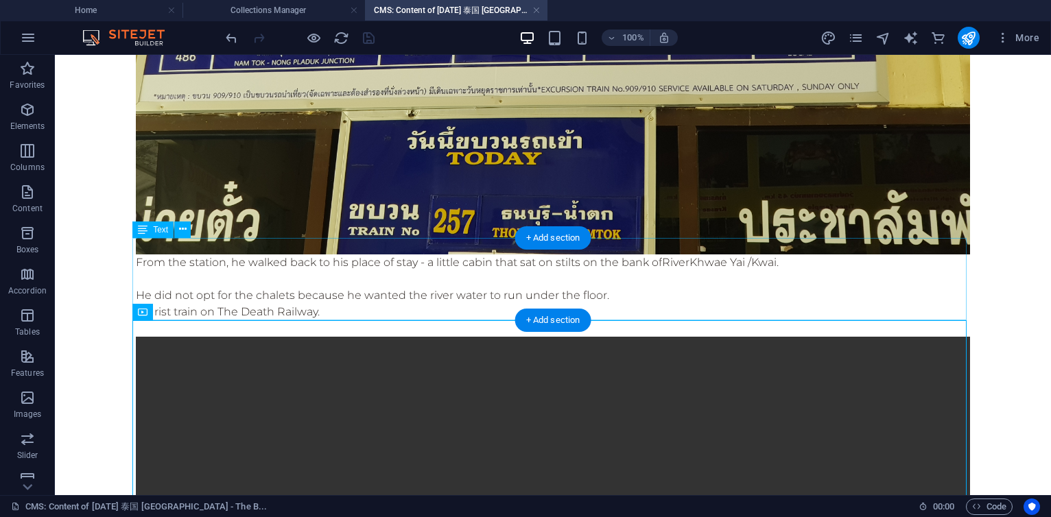
scroll to position [812, 0]
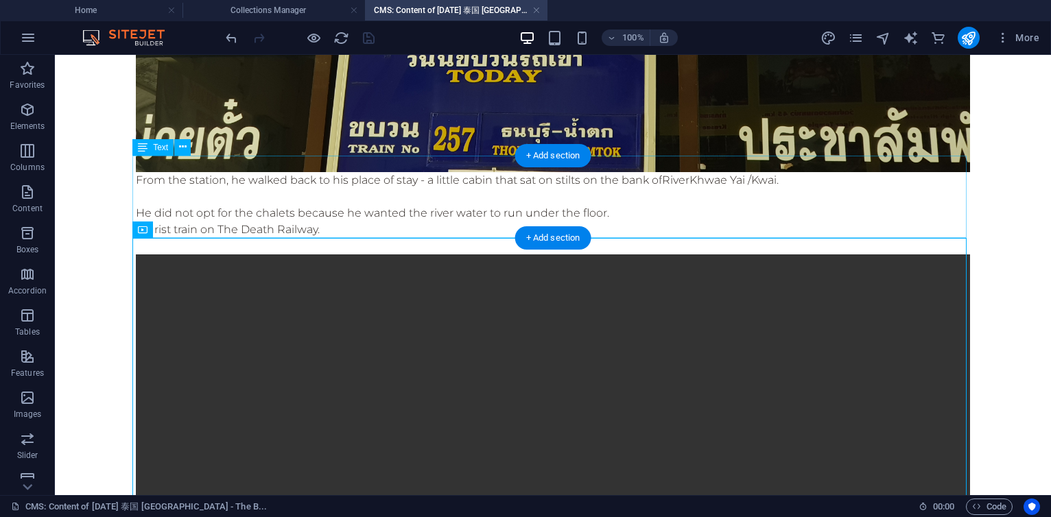
click at [349, 215] on div "From the station, he walked back to his place of stay - a little cabin that sat…" at bounding box center [553, 213] width 834 height 82
click at [339, 211] on div "From the station, he walked back to his place of stay - a little cabin that sat…" at bounding box center [553, 213] width 834 height 82
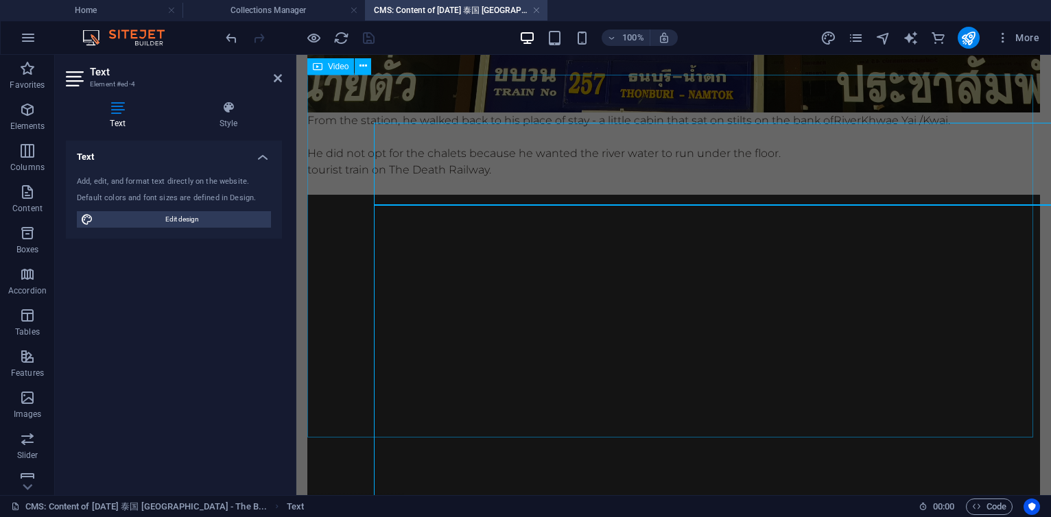
scroll to position [845, 0]
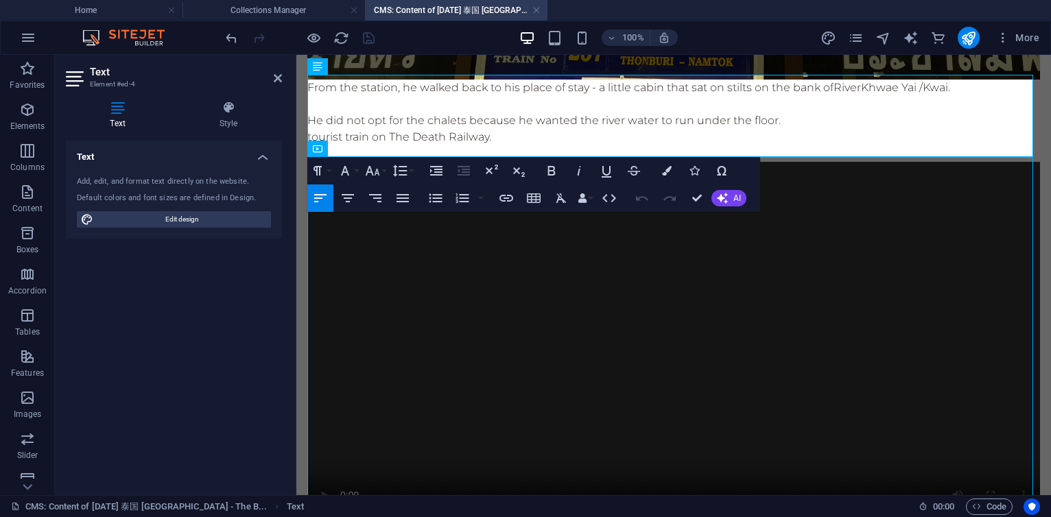
drag, startPoint x: 501, startPoint y: 134, endPoint x: 303, endPoint y: 128, distance: 197.7
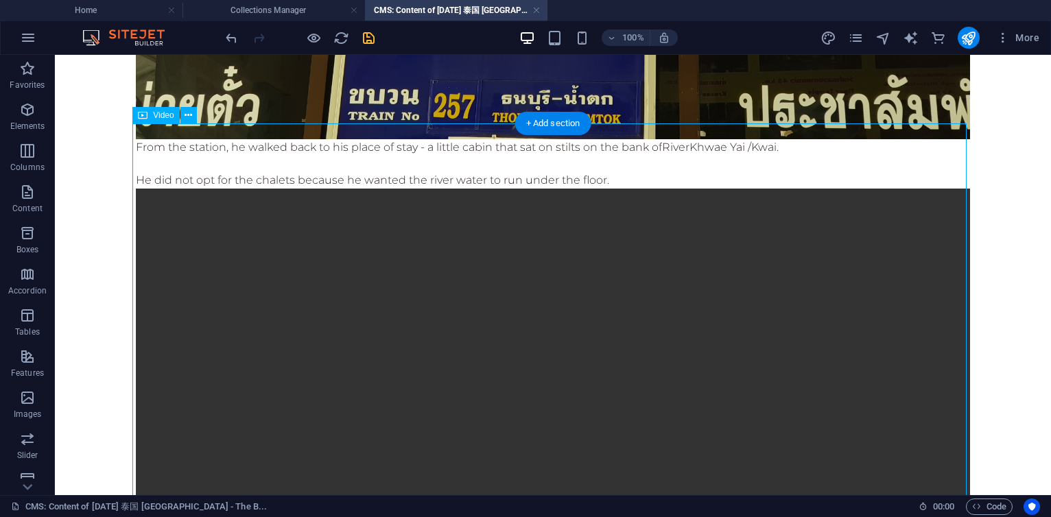
scroll to position [893, 0]
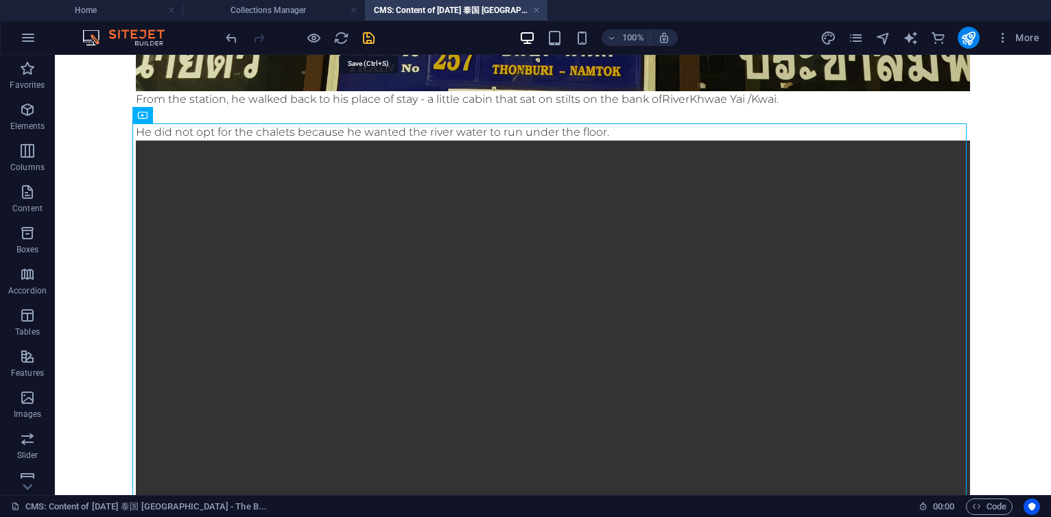
click at [373, 36] on icon "save" at bounding box center [369, 38] width 16 height 16
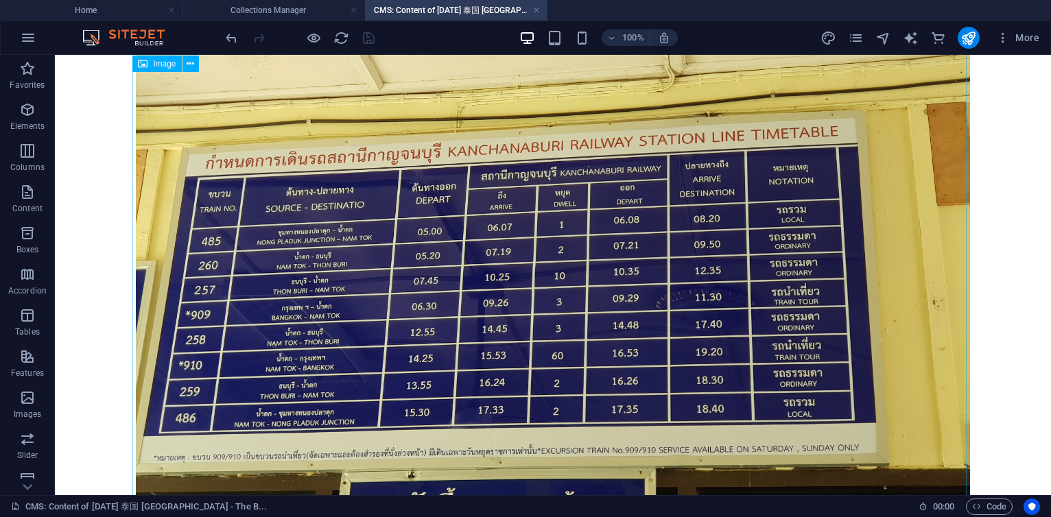
scroll to position [615, 0]
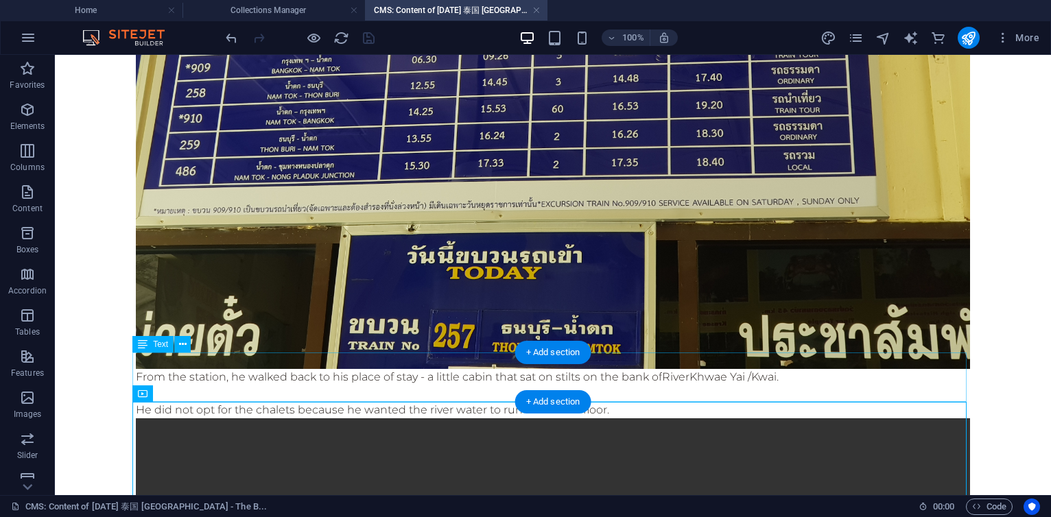
click at [506, 381] on div "From the station, he walked back to his place of stay - a little cabin that sat…" at bounding box center [553, 393] width 834 height 49
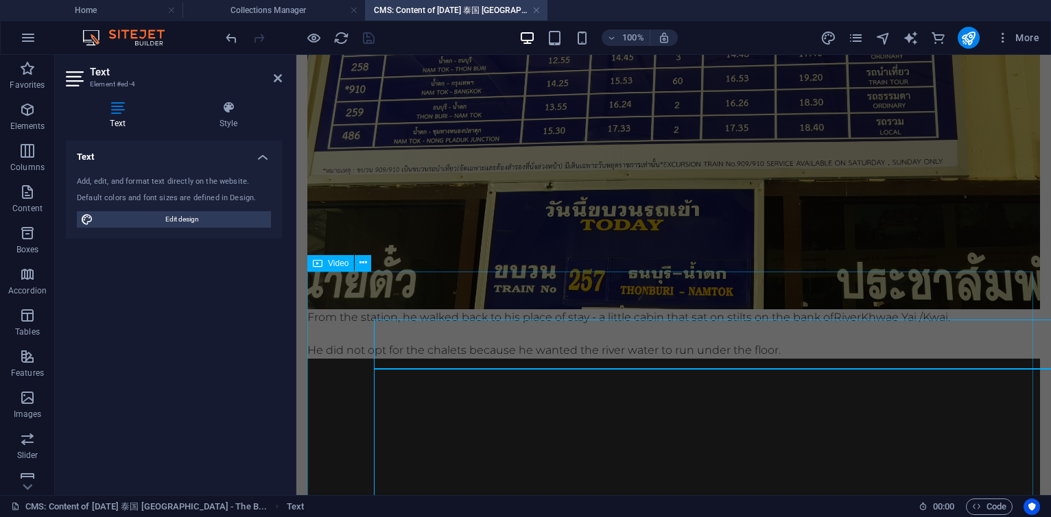
scroll to position [648, 0]
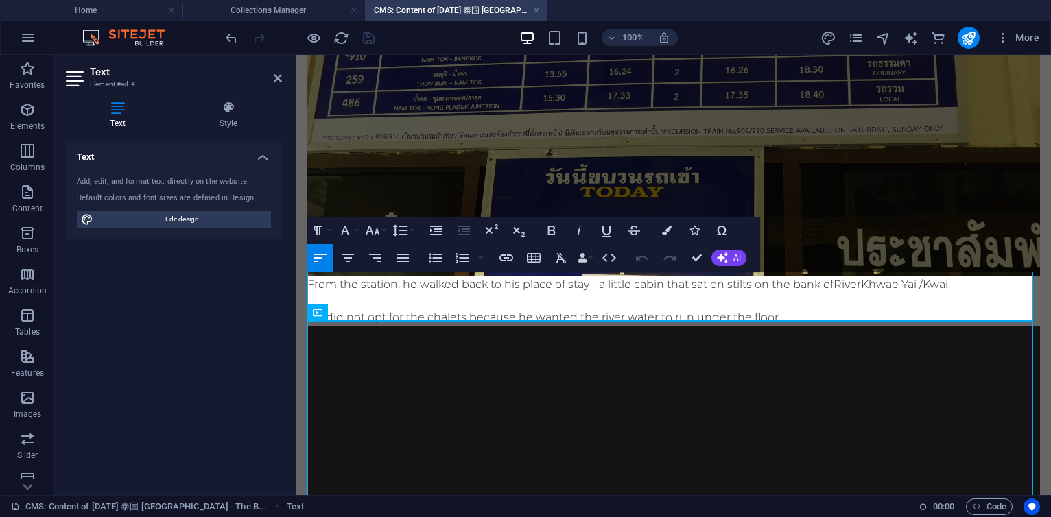
click at [548, 284] on p "From the station, he walked back to his place of stay - a little cabin that sat…" at bounding box center [673, 285] width 733 height 16
click at [589, 279] on p "From the station, he walked back to his place of stay - a little cabin that sat…" at bounding box center [673, 285] width 733 height 16
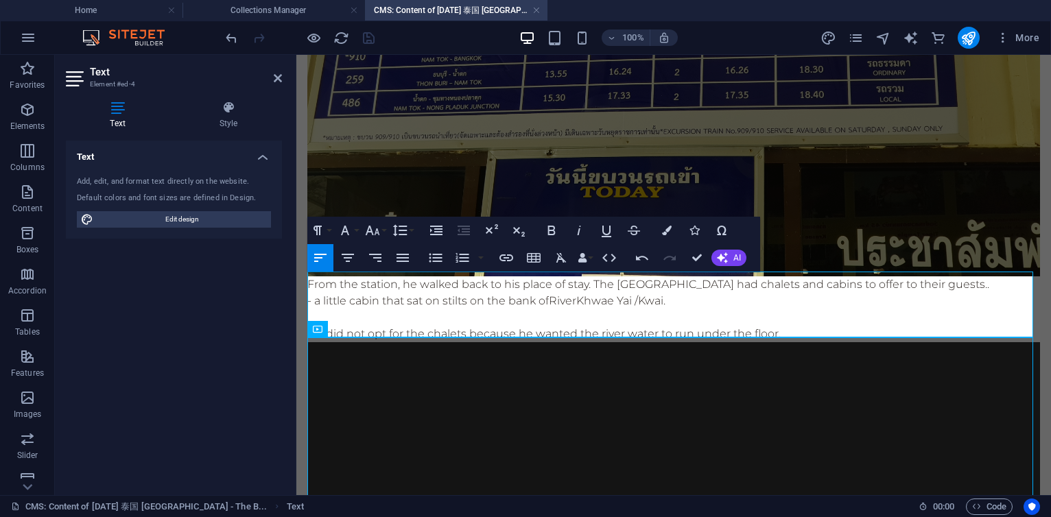
click at [687, 293] on p "- a little cabin that sat on stilts on the bank of River Khwae Yai / Kwai ." at bounding box center [673, 301] width 733 height 16
click at [633, 294] on span "Khwae Yai /" at bounding box center [607, 300] width 62 height 13
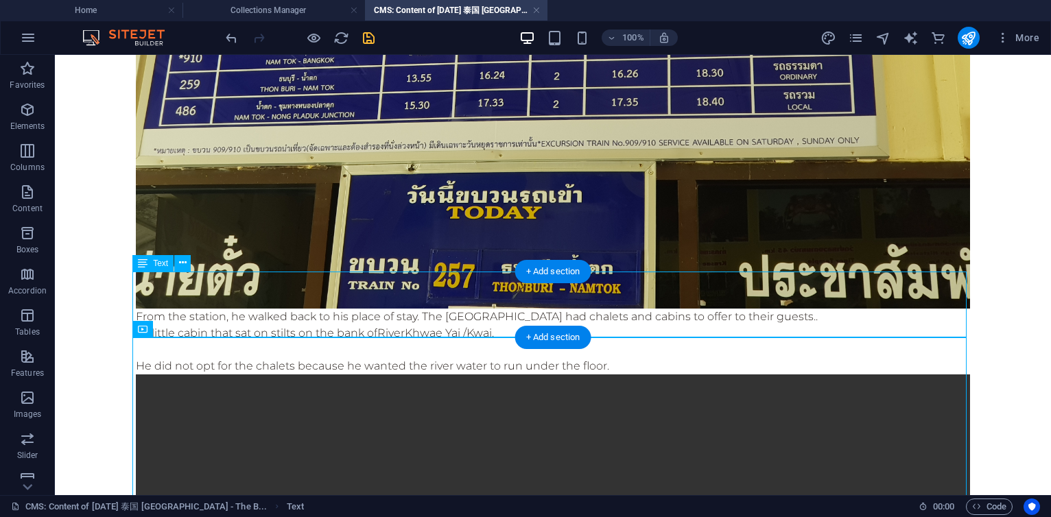
scroll to position [696, 0]
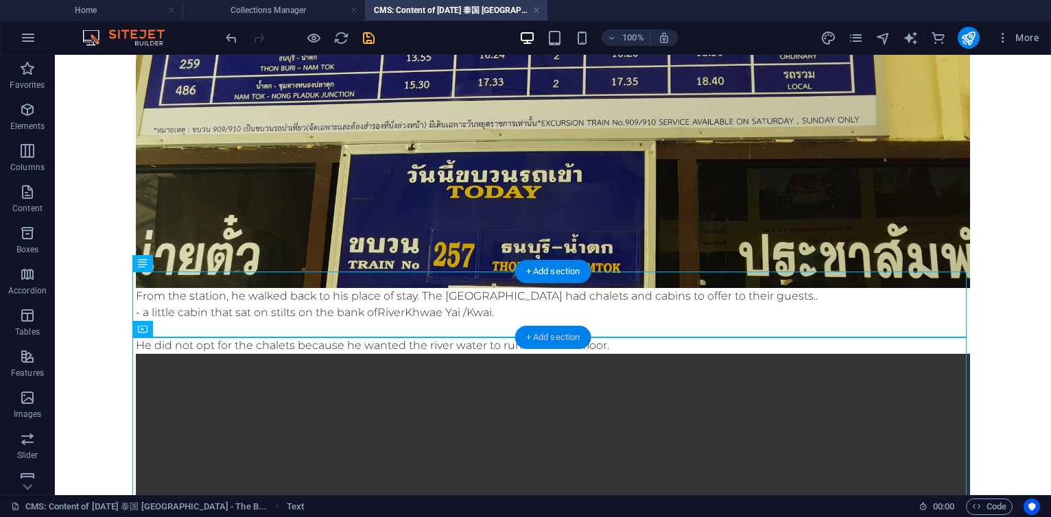
click at [566, 341] on div "+ Add section" at bounding box center [553, 337] width 76 height 23
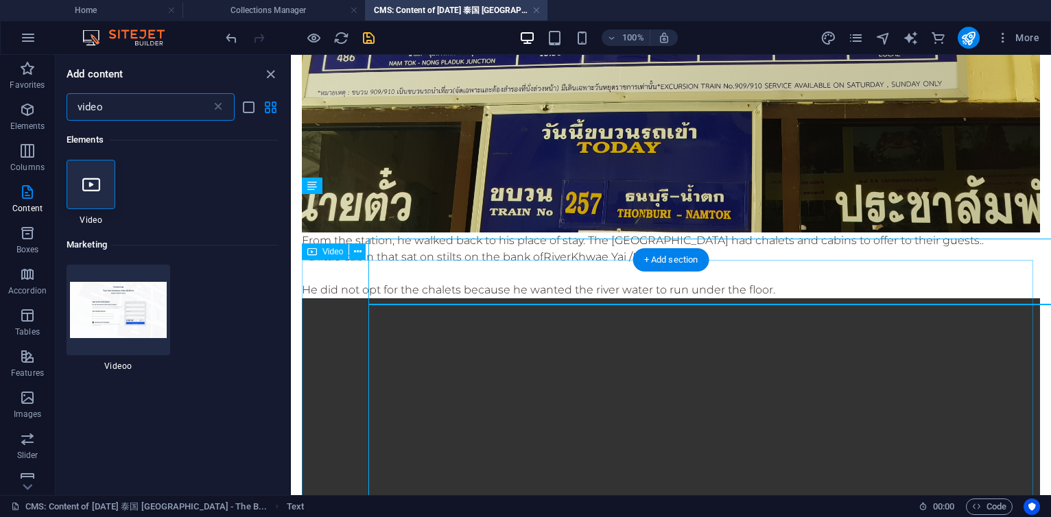
scroll to position [729, 0]
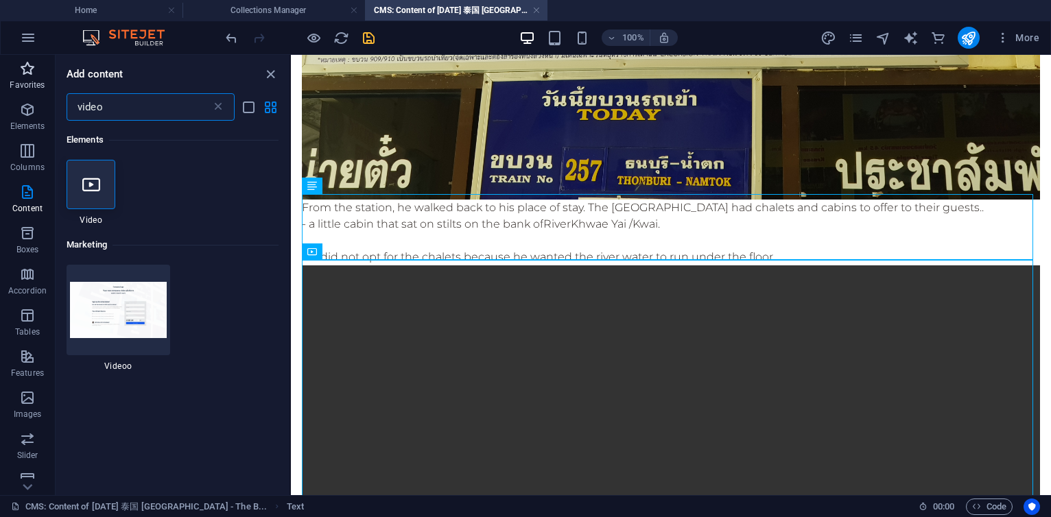
drag, startPoint x: 108, startPoint y: 106, endPoint x: 23, endPoint y: 90, distance: 87.2
click at [23, 90] on div "Favorites Elements Columns Content Boxes Accordion Tables Features Images Slide…" at bounding box center [145, 275] width 291 height 440
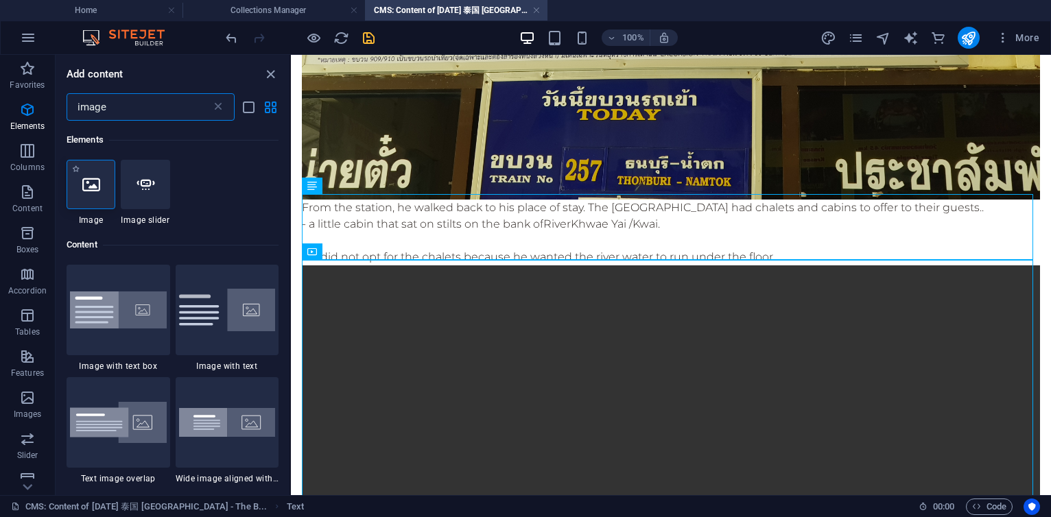
type input "image"
click at [90, 192] on icon at bounding box center [91, 185] width 18 height 18
click at [291, 192] on div "Text Spacer Image Text Video Video" at bounding box center [671, 275] width 760 height 440
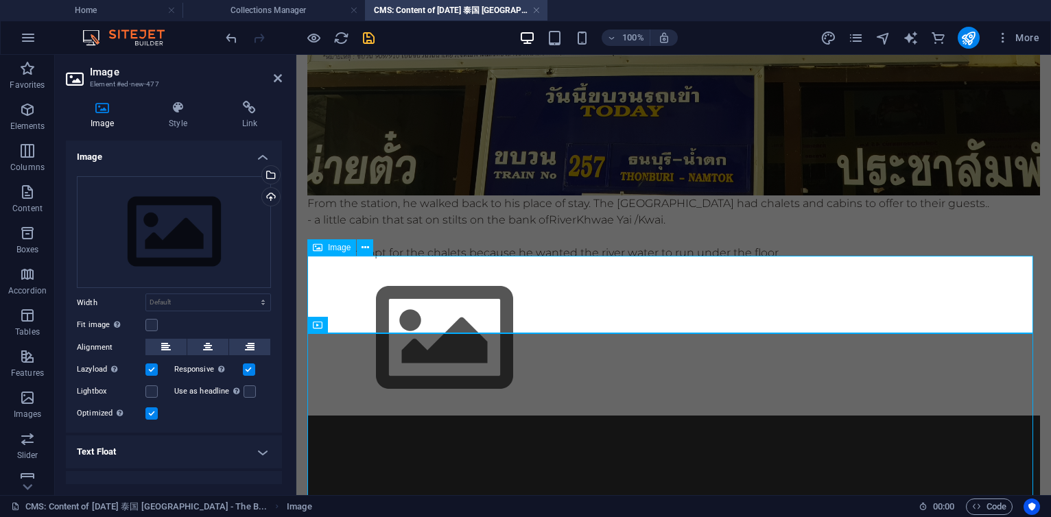
click at [532, 316] on figure at bounding box center [673, 338] width 733 height 154
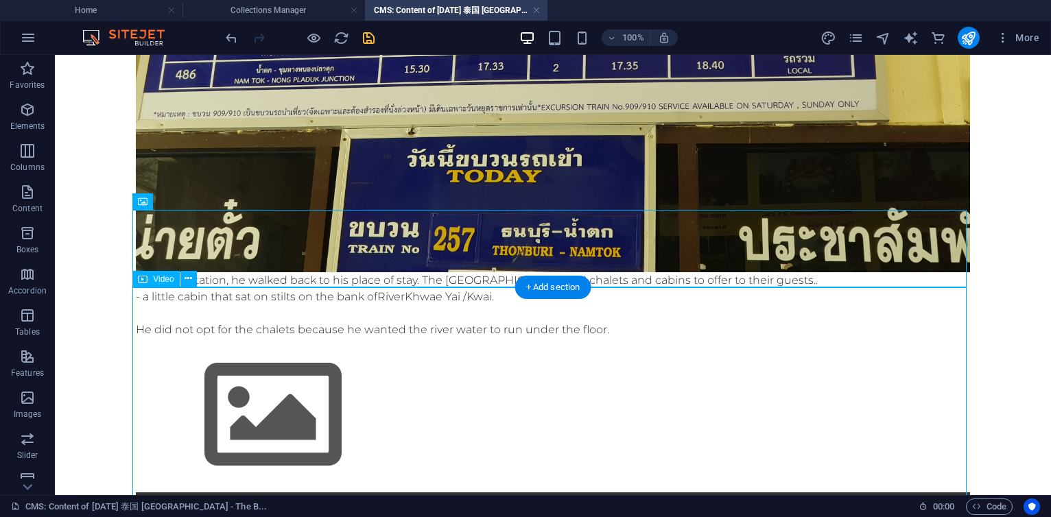
scroll to position [823, 0]
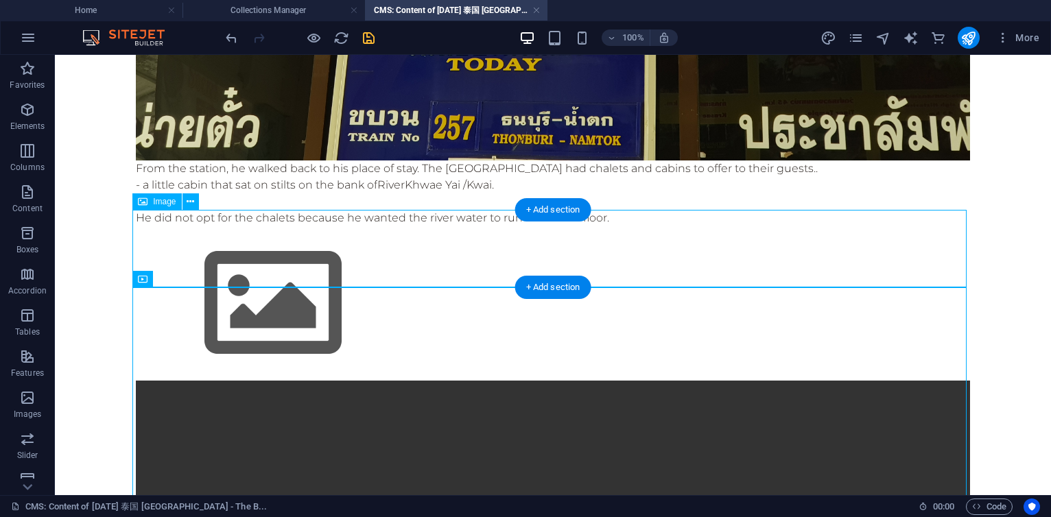
click at [228, 259] on figure at bounding box center [553, 303] width 834 height 154
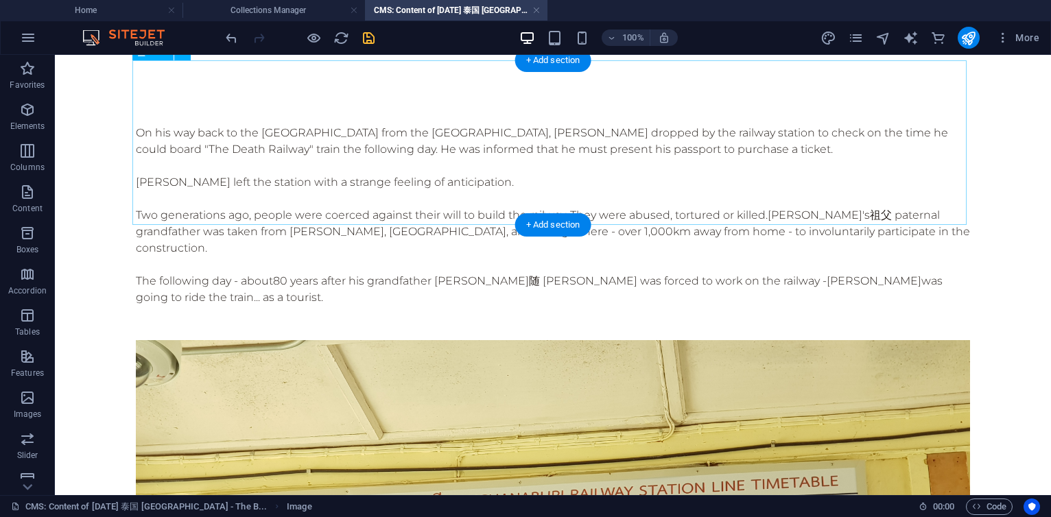
scroll to position [0, 0]
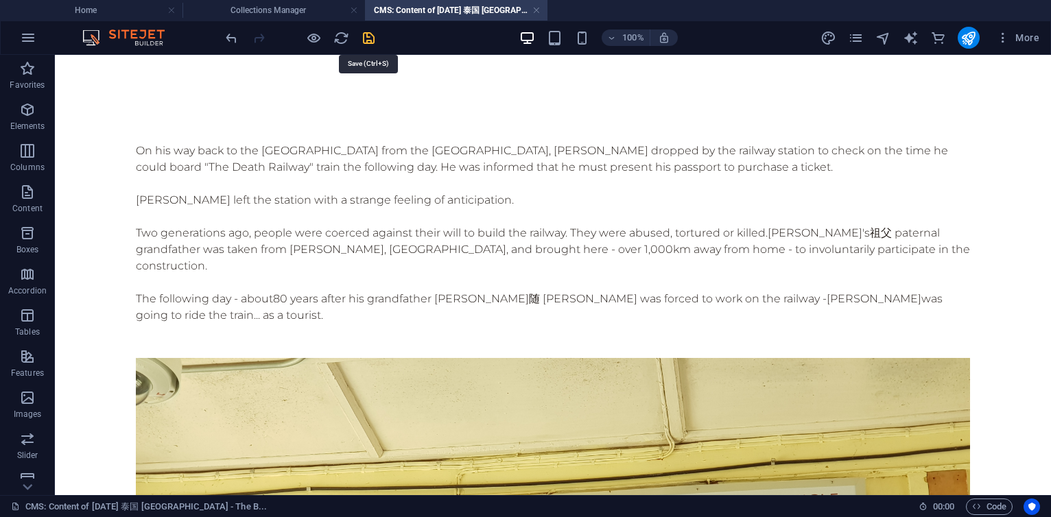
click at [375, 41] on icon "save" at bounding box center [369, 38] width 16 height 16
click at [321, 16] on h4 "Collections Manager" at bounding box center [274, 10] width 183 height 15
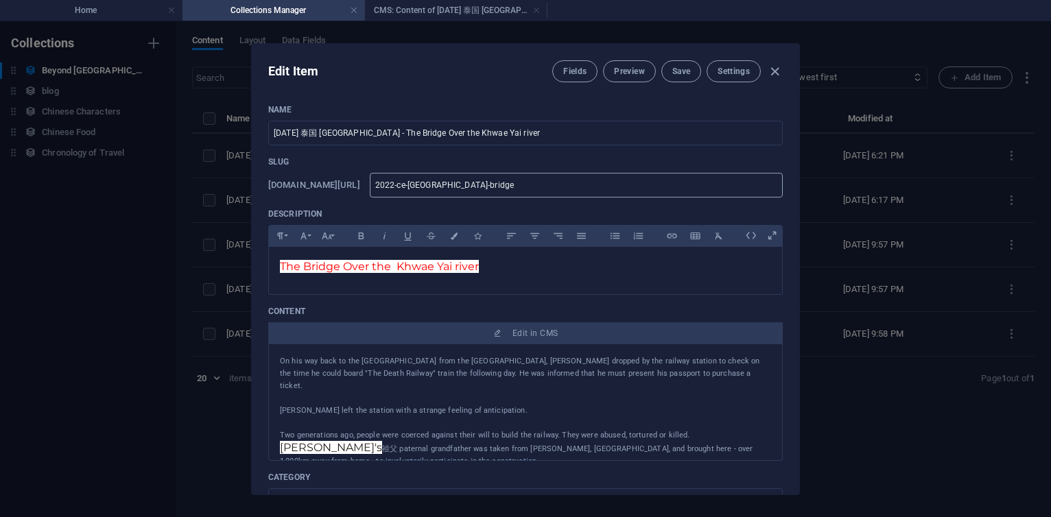
click at [553, 184] on input "2022-ce-thailand-bridge" at bounding box center [576, 185] width 413 height 25
type input "2022-ce-thailand-bridg"
type input "2022-ce-thailand-brid"
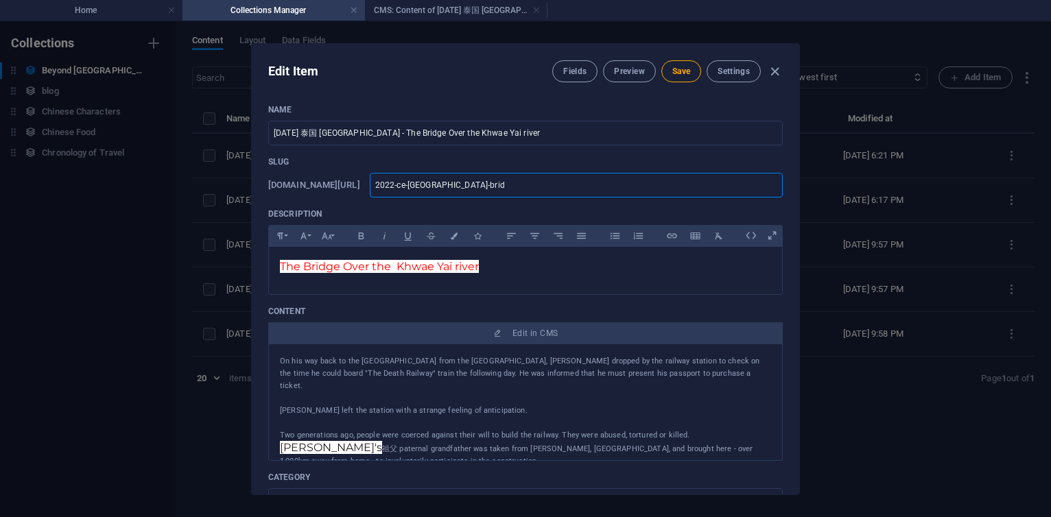
type input "2022-ce-thailand-bri"
type input "2022-ce-thailand-br"
type input "2022-ce-thailand-b"
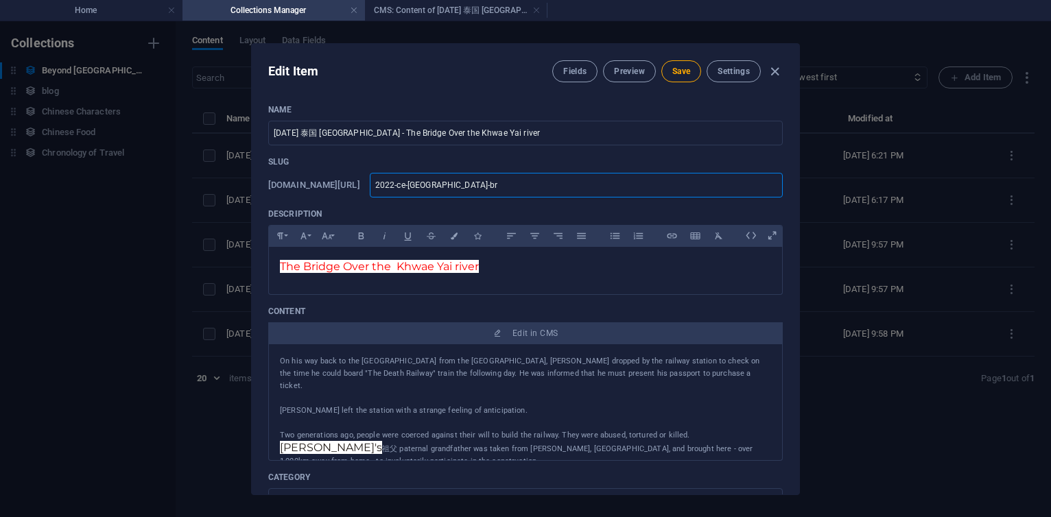
type input "2022-ce-thailand-b"
type input "2022-ce-thailand-"
type input "2022-ce-thailand-c"
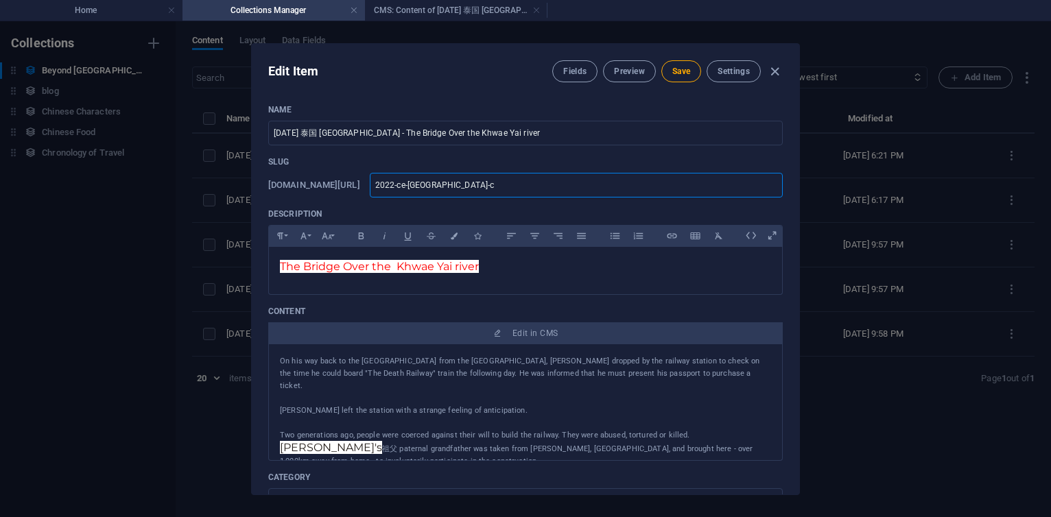
type input "2022-ce-thailand-ca"
type input "2022-ce-thailand-cab"
type input "2022-ce-thailand-cabi"
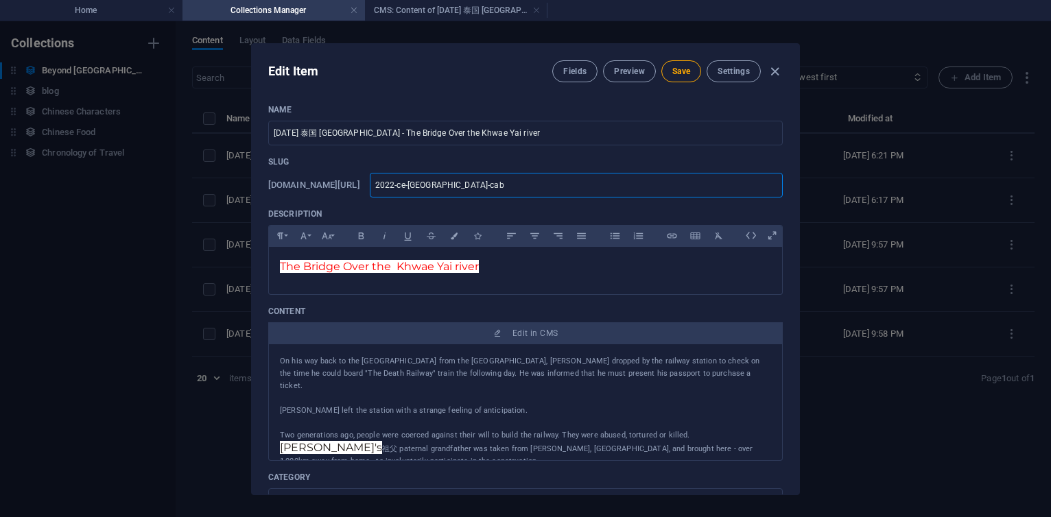
type input "2022-ce-thailand-cabi"
type input "2022-ce-[GEOGRAPHIC_DATA]-cabin"
click at [339, 261] on span "The Bridge Over the Khwae Yai river" at bounding box center [379, 266] width 199 height 13
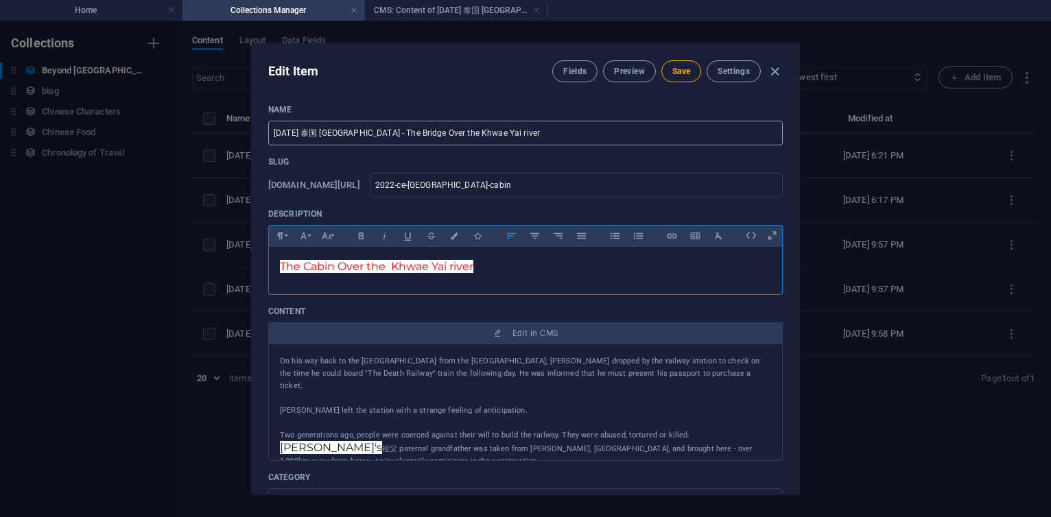
click at [405, 133] on input "2022 CE 泰国 Thailand - The Bridge Over the Khwae Yai river" at bounding box center [525, 133] width 515 height 25
type input "[DATE] 泰国 [GEOGRAPHIC_DATA] - The Cabin Over the Khwae Yai river"
click at [678, 74] on span "Save" at bounding box center [681, 71] width 18 height 11
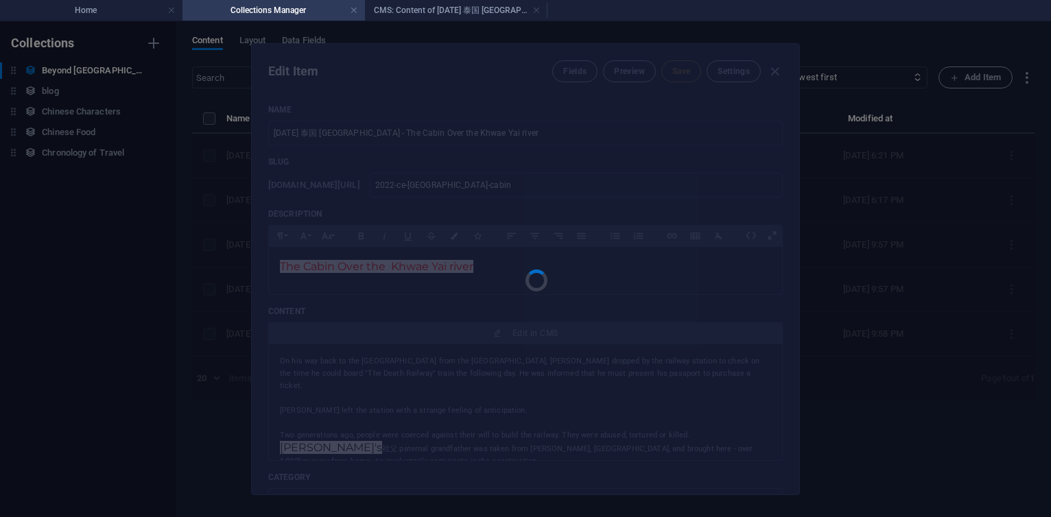
type input "2022-ce-[GEOGRAPHIC_DATA]-cabin"
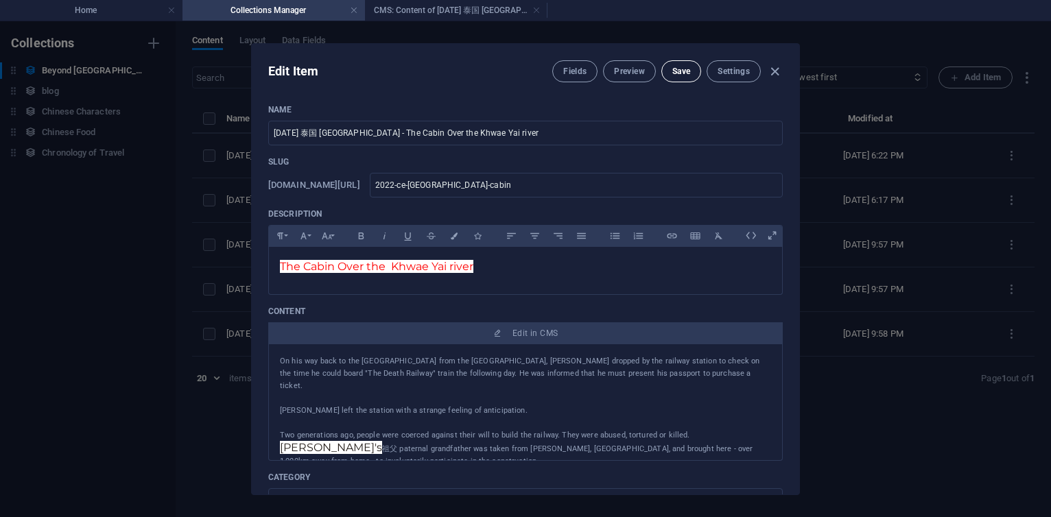
click at [685, 73] on span "Save" at bounding box center [681, 71] width 18 height 11
drag, startPoint x: 554, startPoint y: 186, endPoint x: 430, endPoint y: 180, distance: 124.3
click at [430, 180] on div "www.example.com/beyond-china-item/ 2022-ce-thailand-cabin ​" at bounding box center [525, 185] width 515 height 25
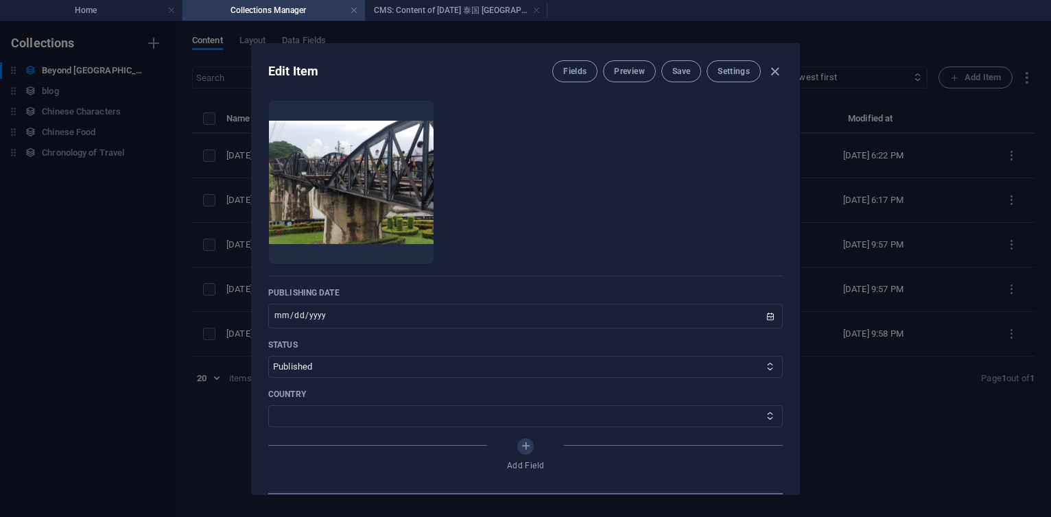
scroll to position [329, 0]
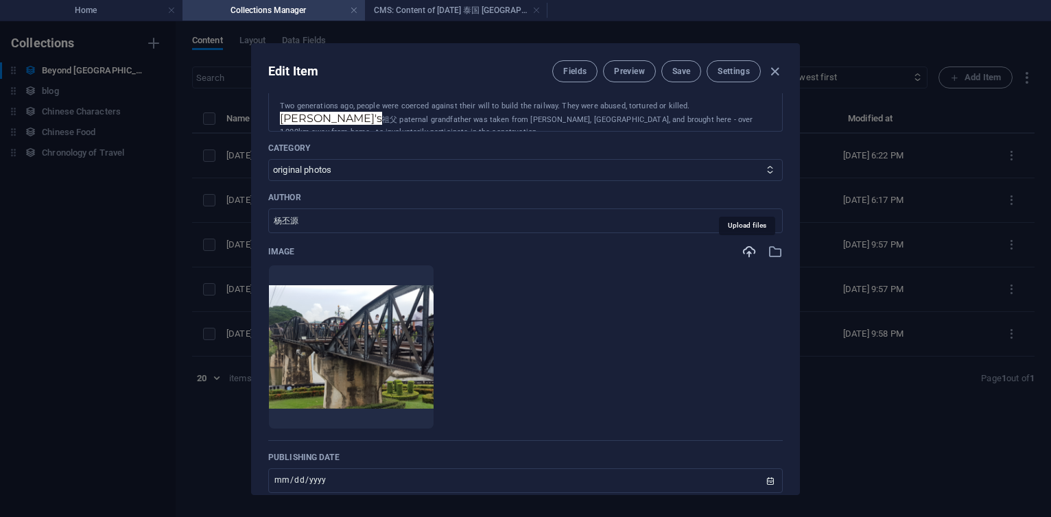
click at [749, 250] on icon "button" at bounding box center [749, 251] width 15 height 15
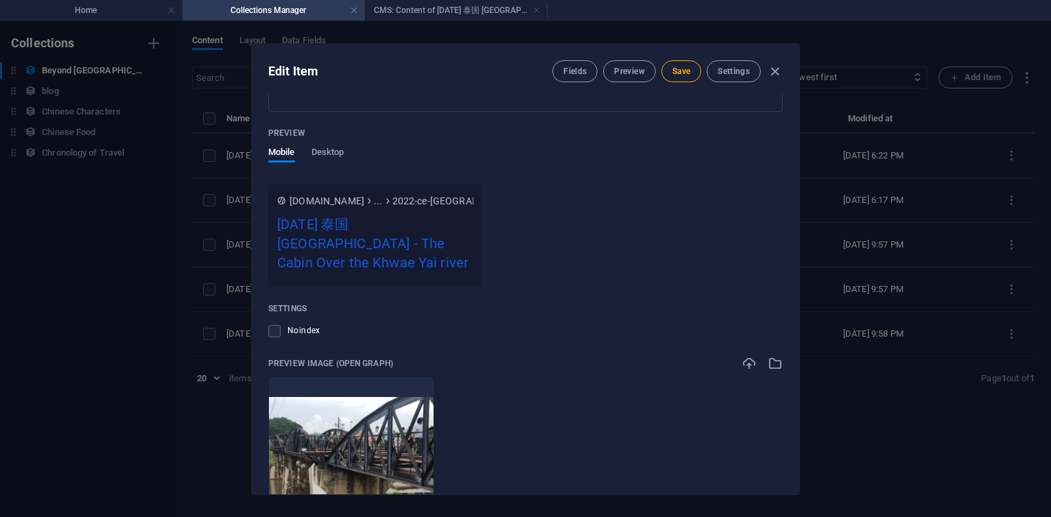
scroll to position [1317, 0]
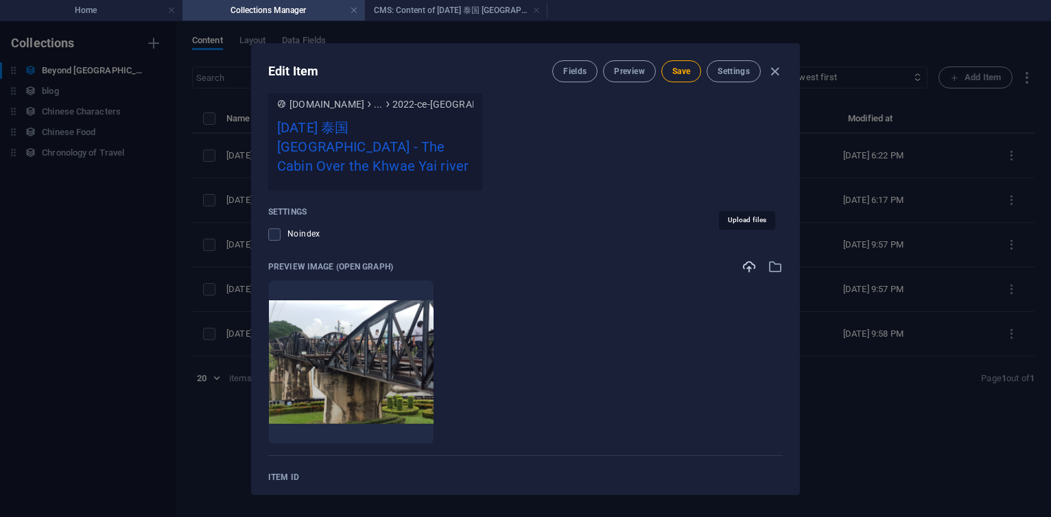
click at [747, 259] on icon "button" at bounding box center [749, 266] width 15 height 15
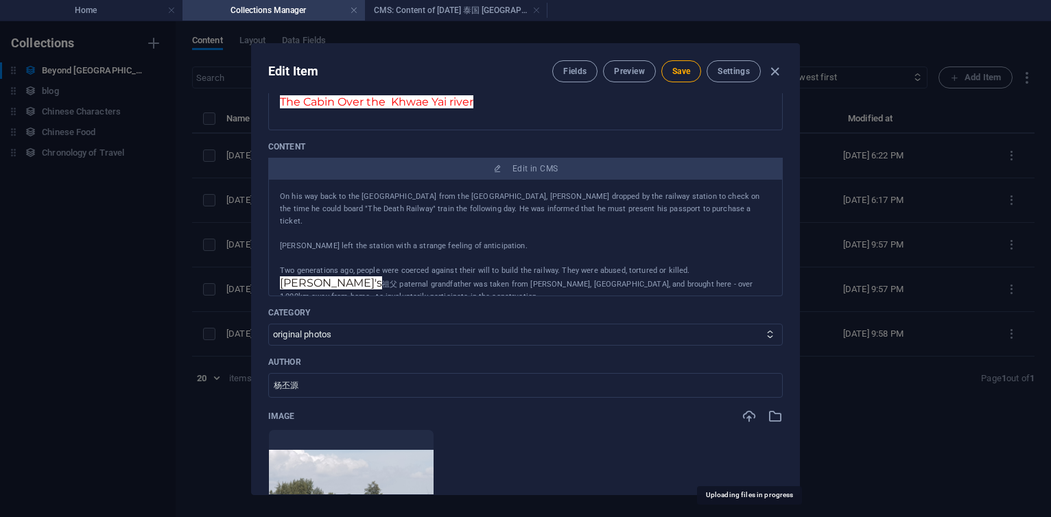
scroll to position [412, 0]
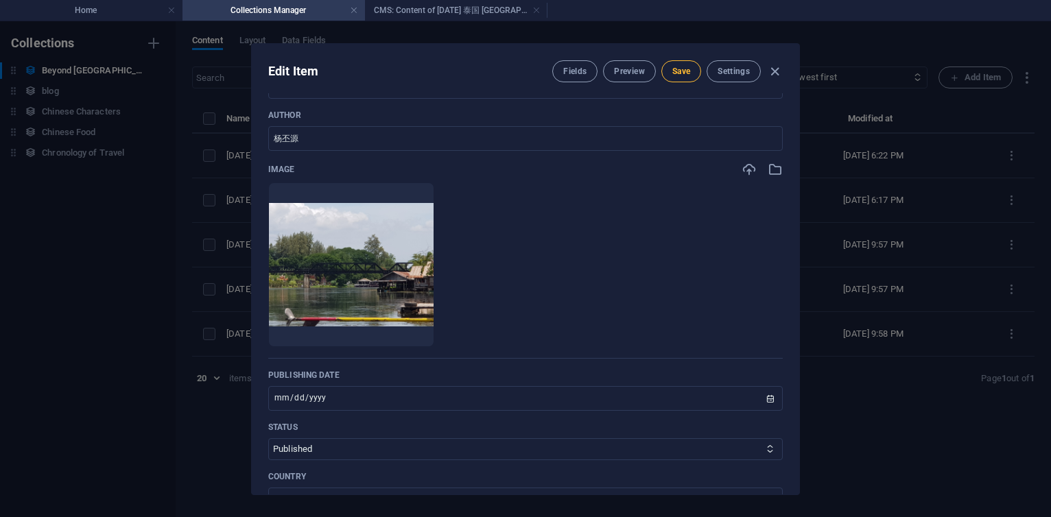
click at [681, 80] on button "Save" at bounding box center [681, 71] width 40 height 22
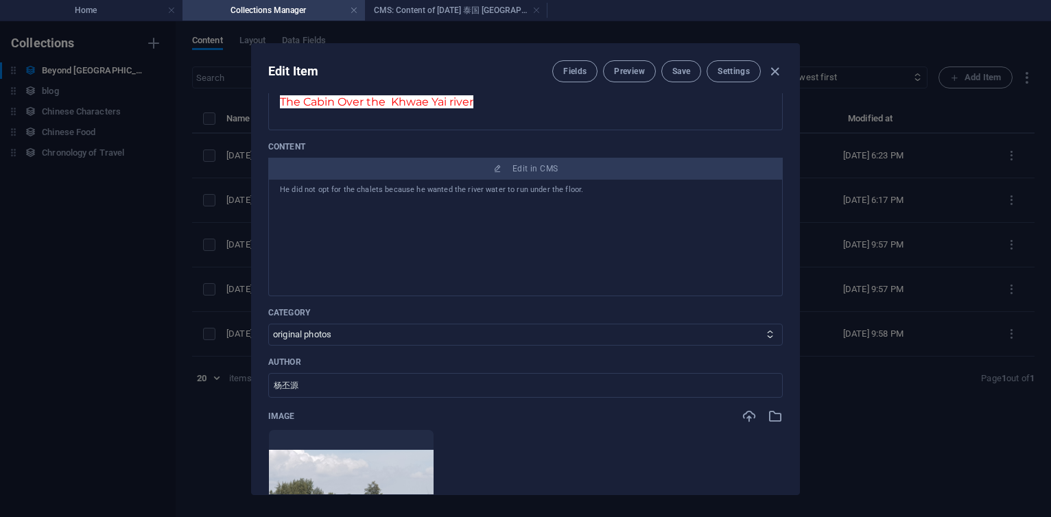
scroll to position [235, 0]
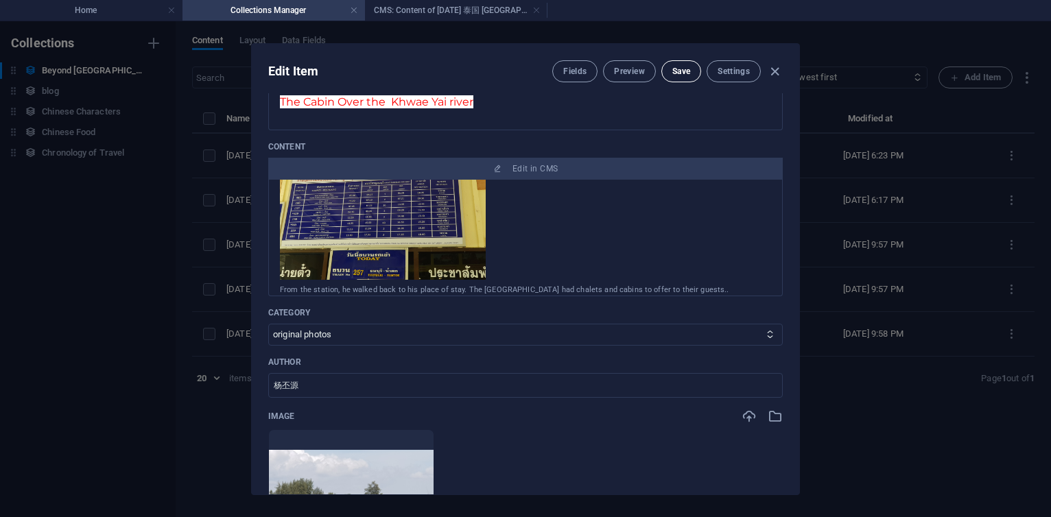
click at [685, 78] on button "Save" at bounding box center [681, 71] width 40 height 22
click at [235, 8] on h4 "Collections Manager" at bounding box center [274, 10] width 183 height 15
click at [417, 7] on h4 "CMS: Content of 2022 CE 泰国 Thailand - The B..." at bounding box center [456, 10] width 183 height 15
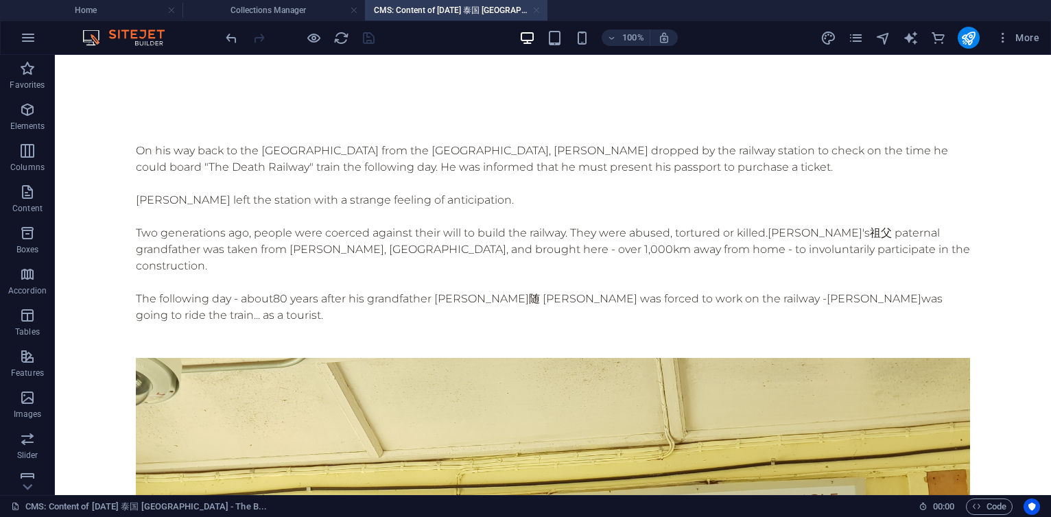
click at [537, 14] on link at bounding box center [536, 10] width 8 height 13
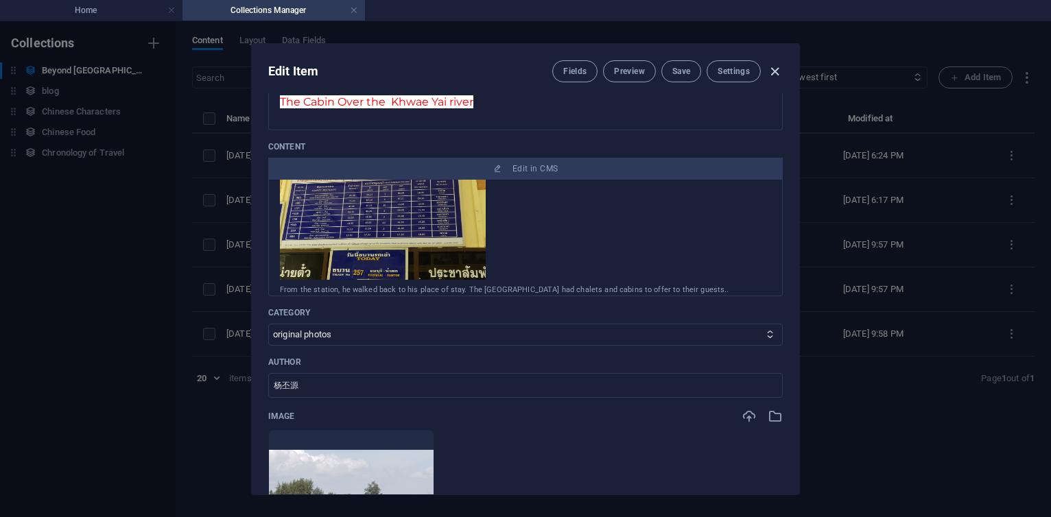
click at [773, 67] on icon "button" at bounding box center [775, 72] width 16 height 16
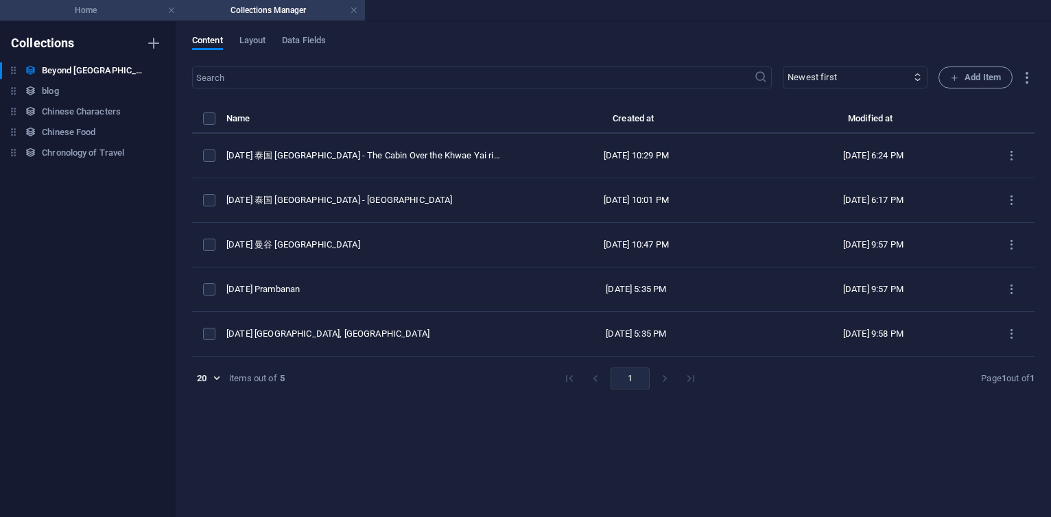
click at [112, 14] on h4 "Home" at bounding box center [91, 10] width 183 height 15
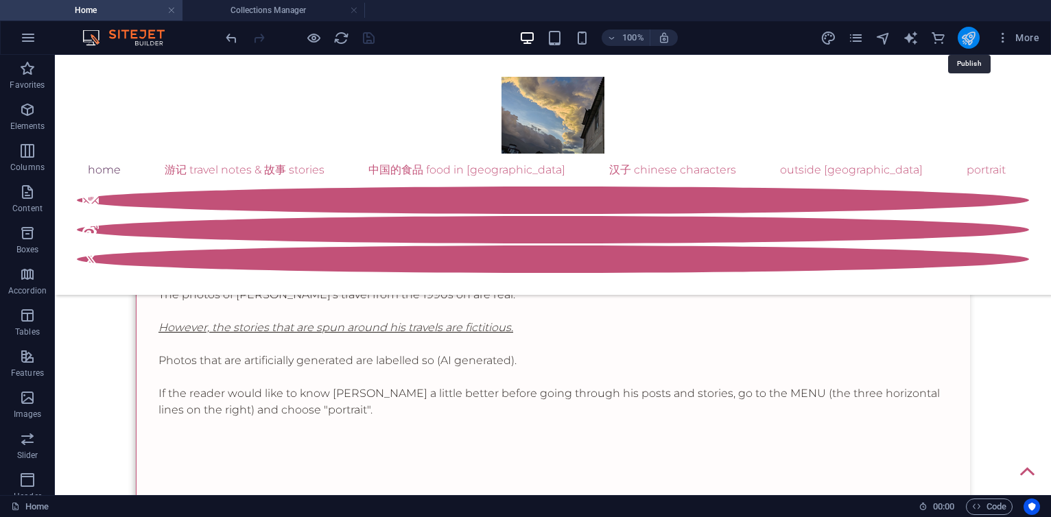
click at [971, 36] on icon "publish" at bounding box center [969, 38] width 16 height 16
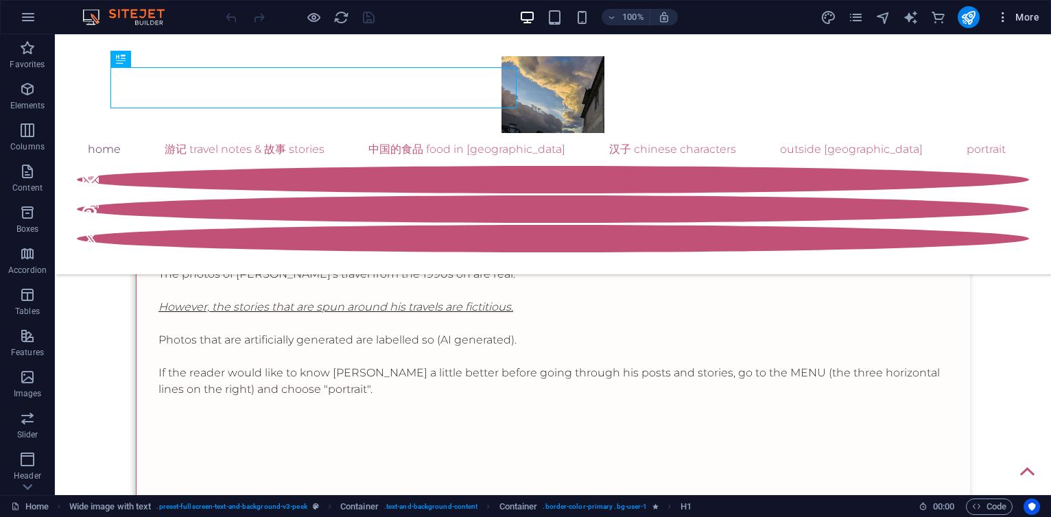
click at [1018, 20] on span "More" at bounding box center [1017, 17] width 43 height 14
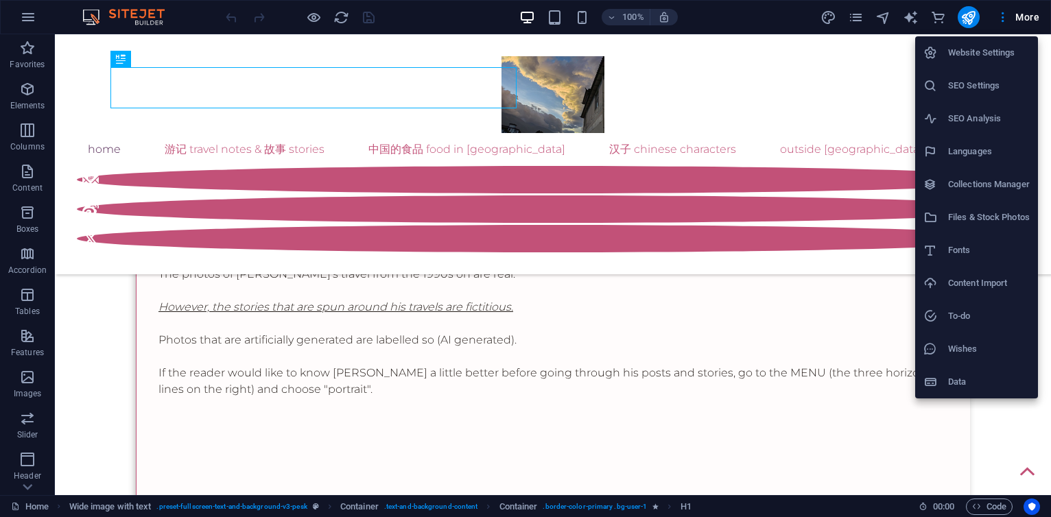
click at [974, 181] on h6 "Collections Manager" at bounding box center [989, 184] width 82 height 16
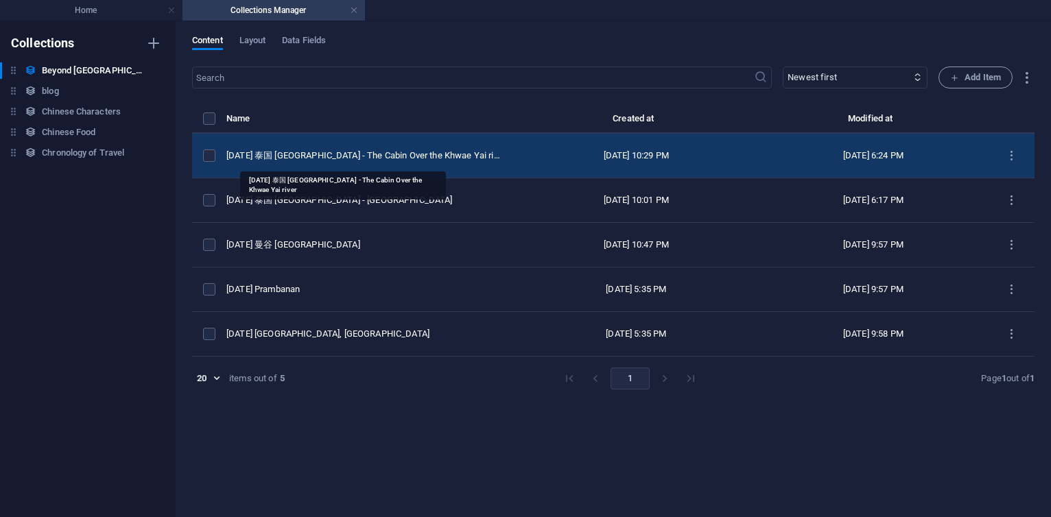
click at [336, 154] on div "[DATE] 泰国 [GEOGRAPHIC_DATA] - The Cabin Over the Khwae Yai river" at bounding box center [364, 156] width 277 height 12
select select "original photos"
select select "[GEOGRAPHIC_DATA]"
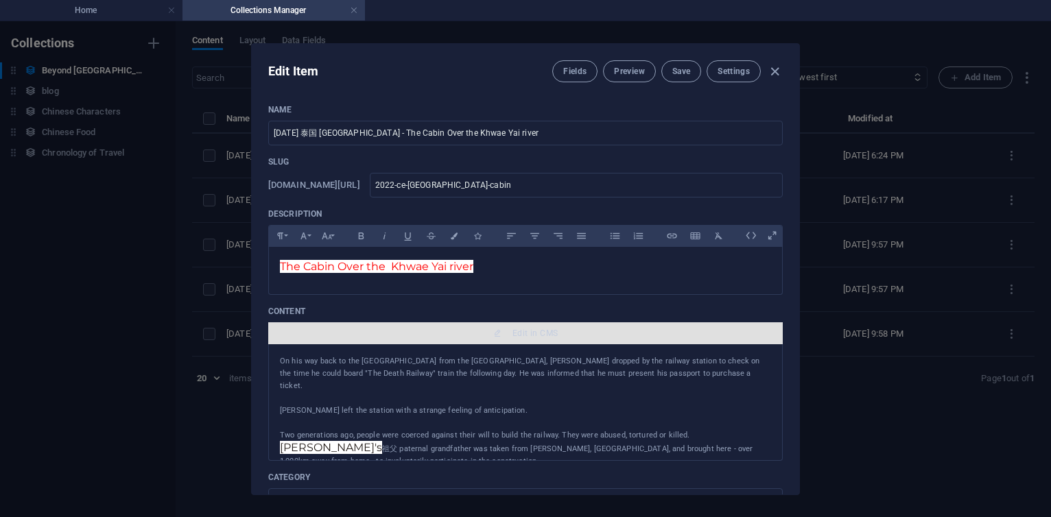
click at [530, 336] on span "Edit in CMS" at bounding box center [535, 333] width 45 height 11
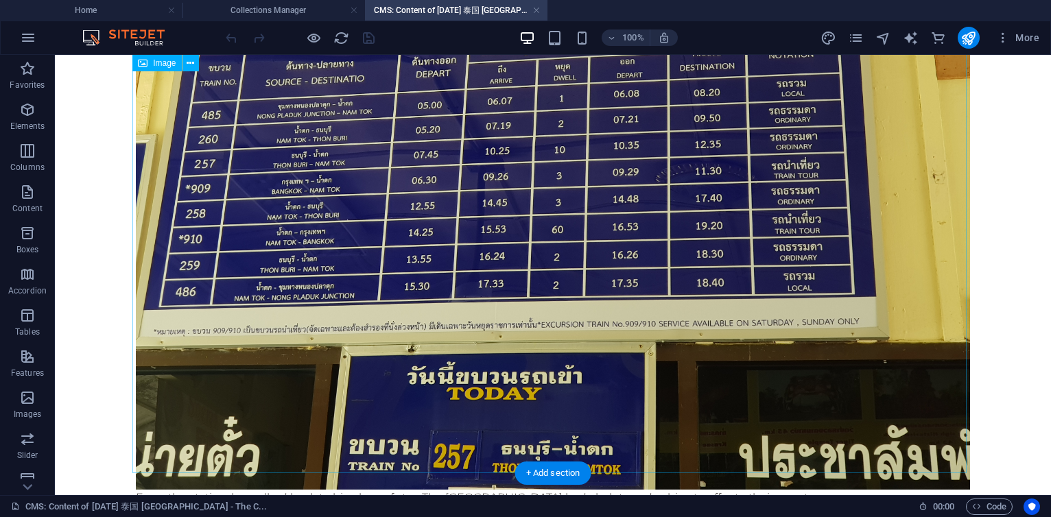
scroll to position [741, 0]
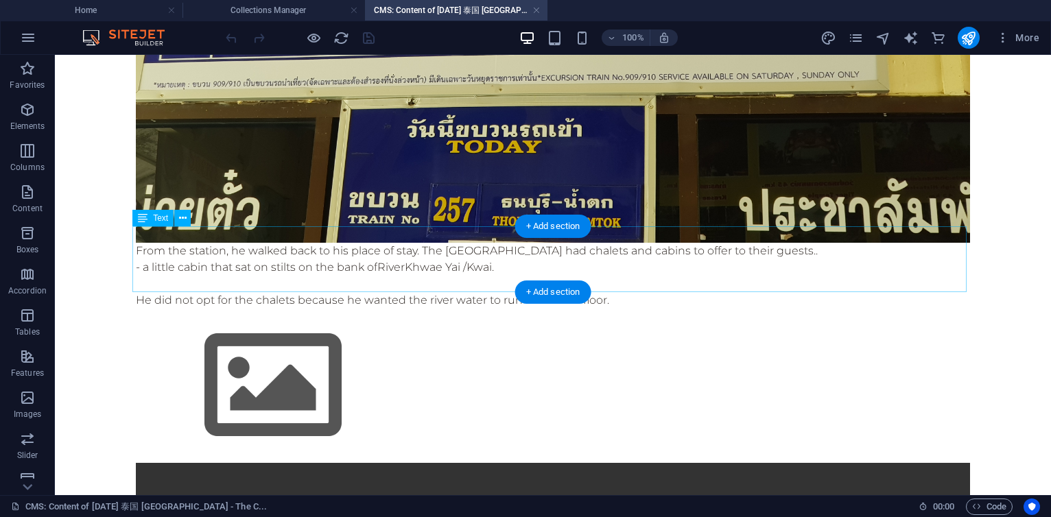
click at [351, 274] on div "From the station, he walked back to his place of stay. The [GEOGRAPHIC_DATA] ha…" at bounding box center [553, 276] width 834 height 66
click at [652, 267] on div "From the station, he walked back to his place of stay. The [GEOGRAPHIC_DATA] ha…" at bounding box center [553, 276] width 834 height 66
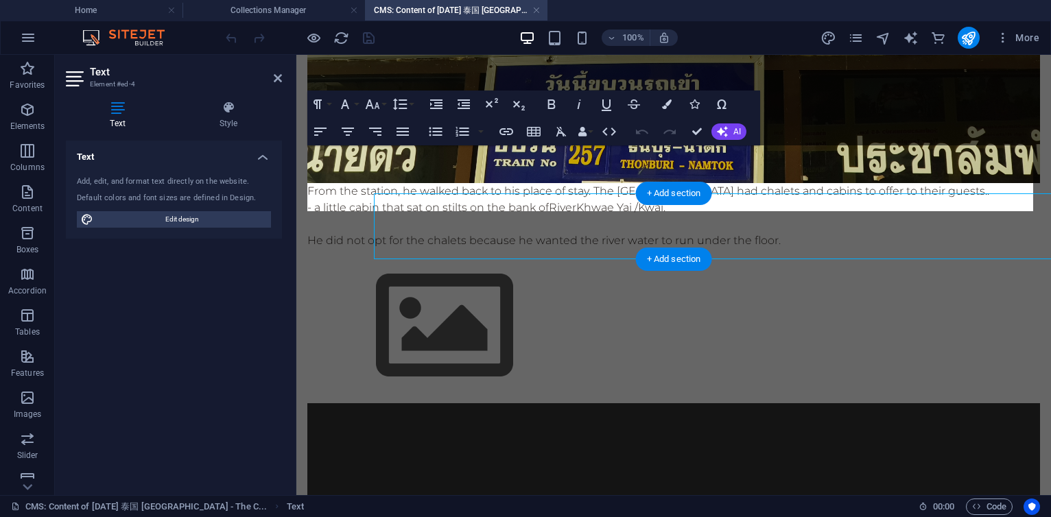
click at [838, 200] on p "- a little cabin that sat on stilts on the bank of River Khwae Yai / Kwai ." at bounding box center [673, 208] width 733 height 16
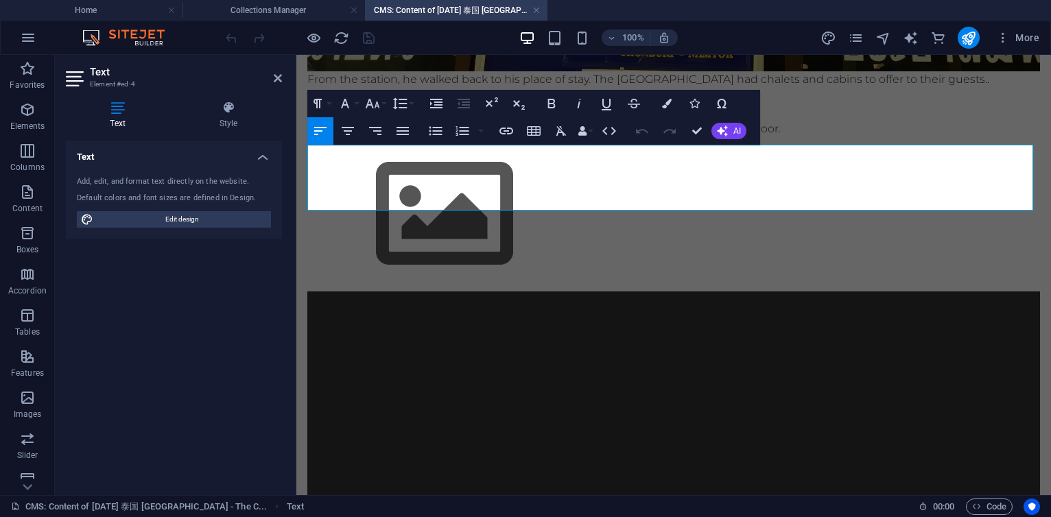
scroll to position [770, 0]
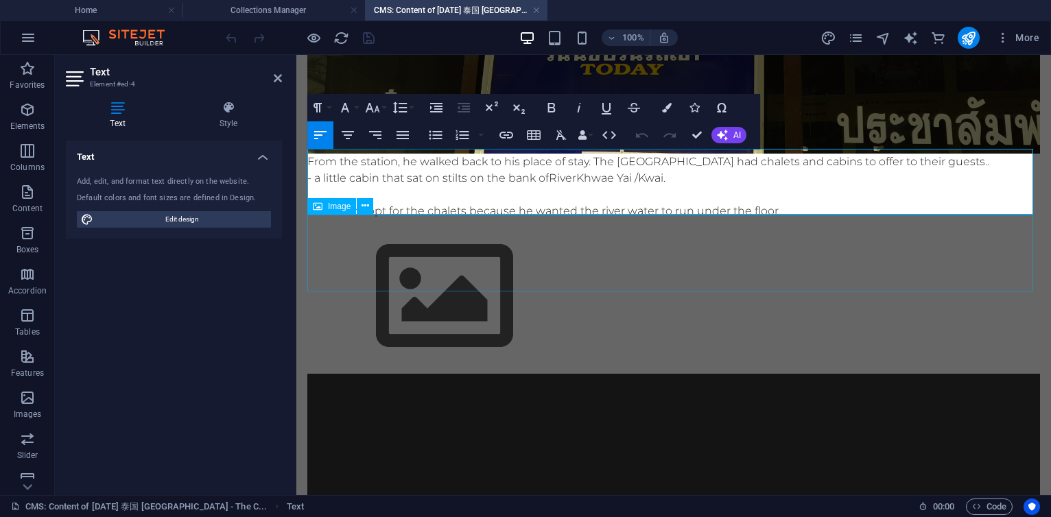
click at [476, 245] on figure at bounding box center [673, 297] width 733 height 154
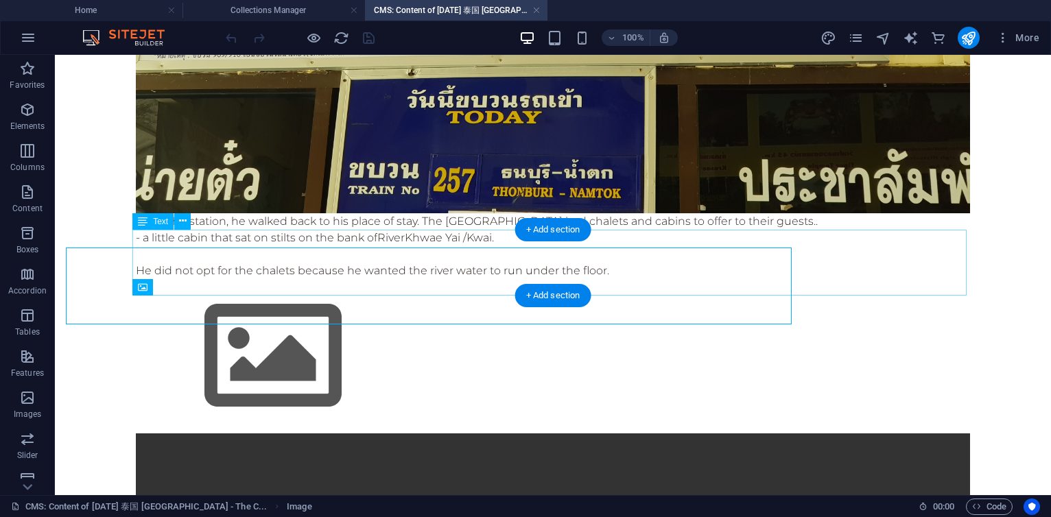
scroll to position [738, 0]
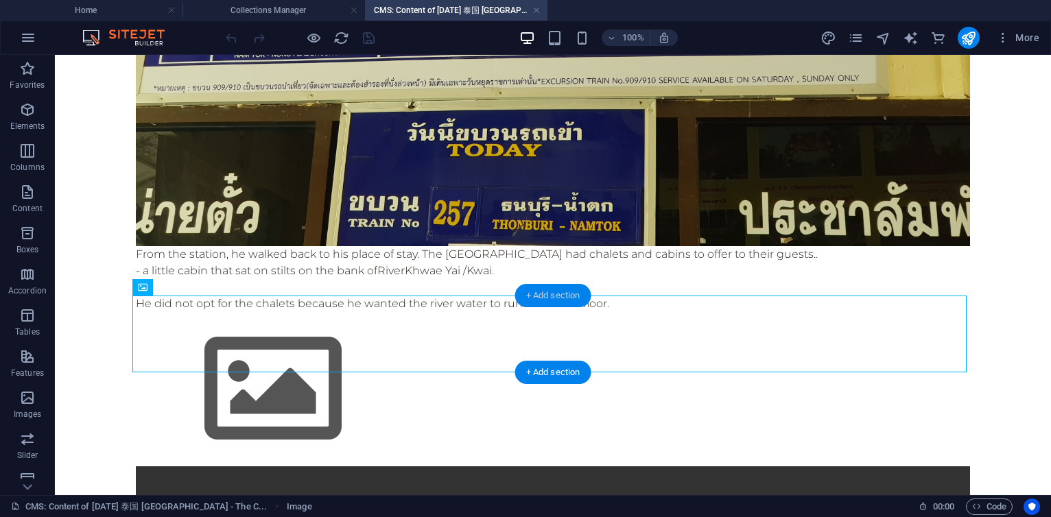
click at [550, 294] on div "+ Add section" at bounding box center [553, 295] width 76 height 23
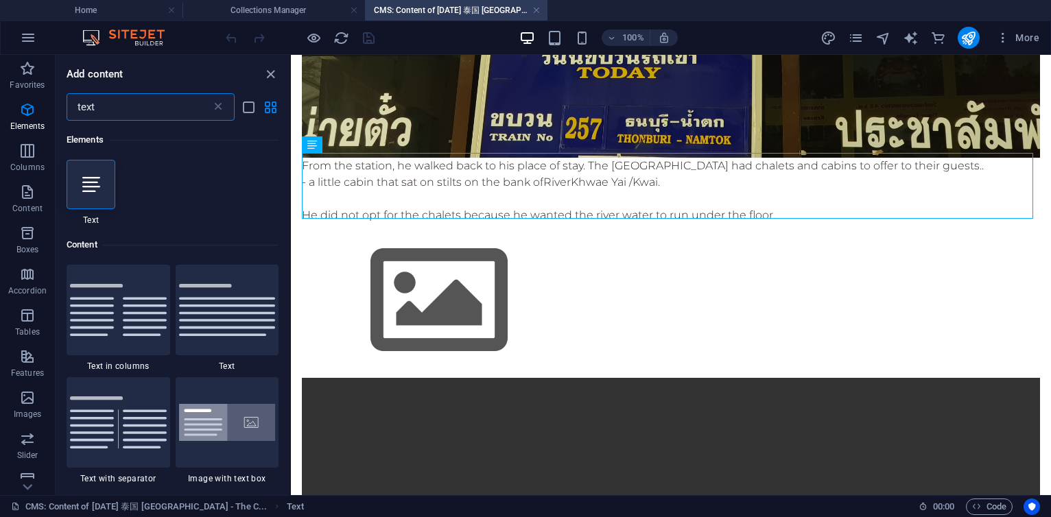
scroll to position [0, 0]
type input "text"
click at [86, 181] on icon at bounding box center [91, 185] width 18 height 18
click at [291, 181] on div "Text Image Text Image Video" at bounding box center [671, 275] width 760 height 440
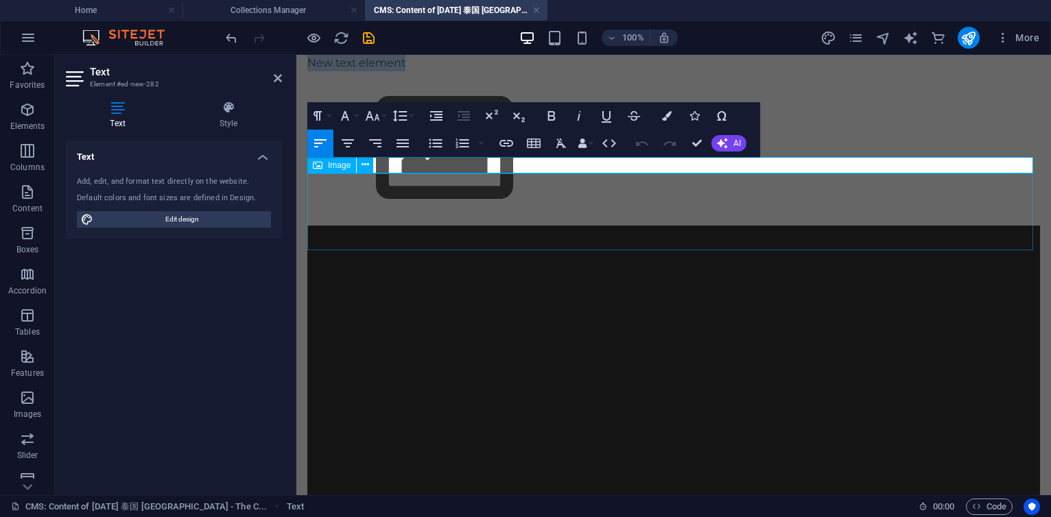
scroll to position [770, 0]
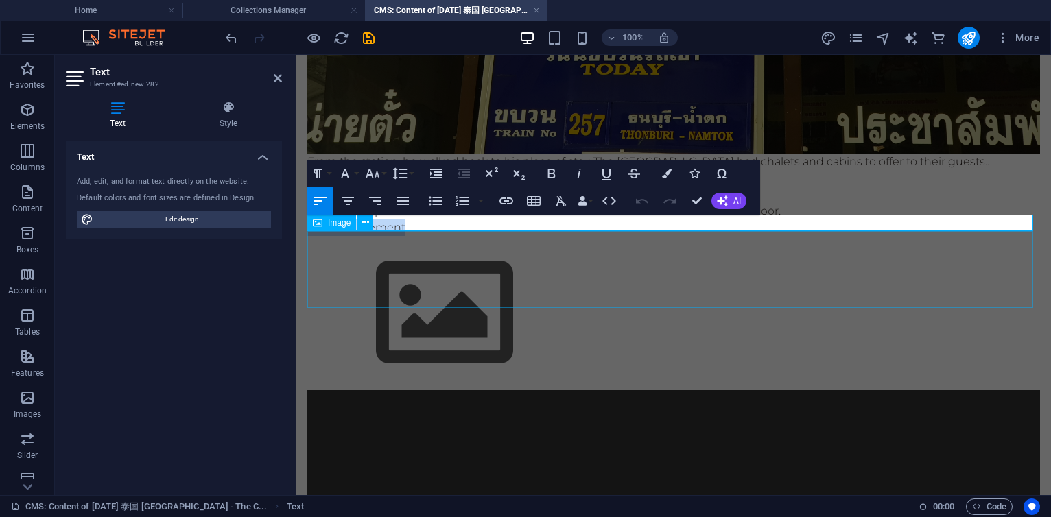
click at [470, 227] on p "New text element" at bounding box center [673, 228] width 733 height 16
click at [598, 224] on p "​Many would not choose the cabin. After all, blood was spilled into the river a…" at bounding box center [673, 228] width 733 height 16
click at [772, 220] on p "Many would not choose the cabin. After all, blood had been spilled into the riv…" at bounding box center [673, 228] width 733 height 16
click at [777, 226] on p "Many would not choose the cabin. After all, blood had been spilled into the riv…" at bounding box center [673, 228] width 733 height 16
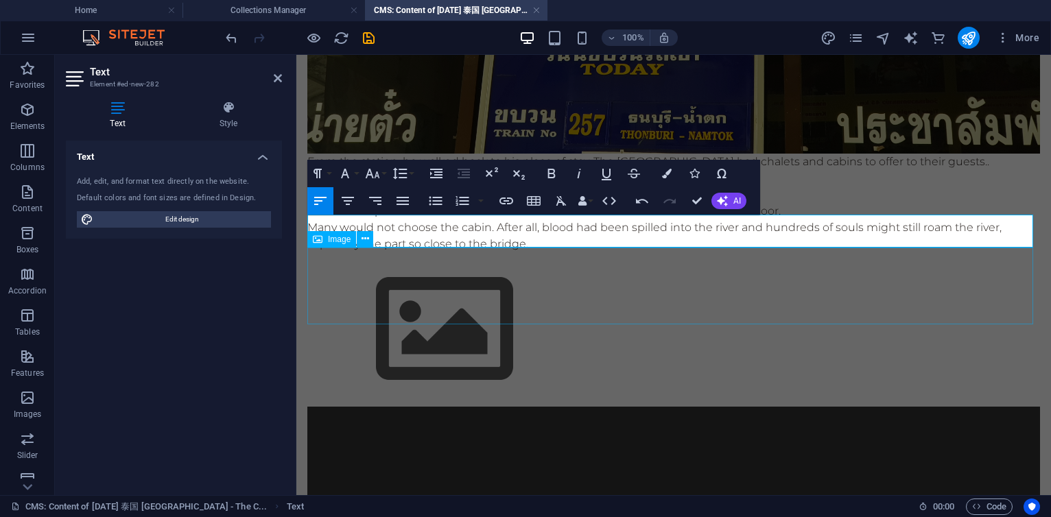
click at [812, 319] on figure at bounding box center [673, 329] width 733 height 154
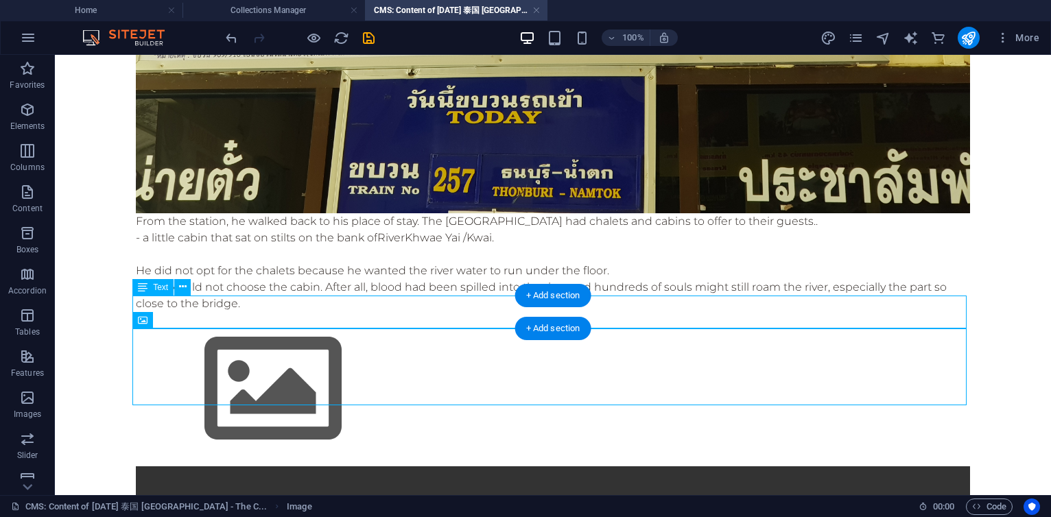
scroll to position [738, 0]
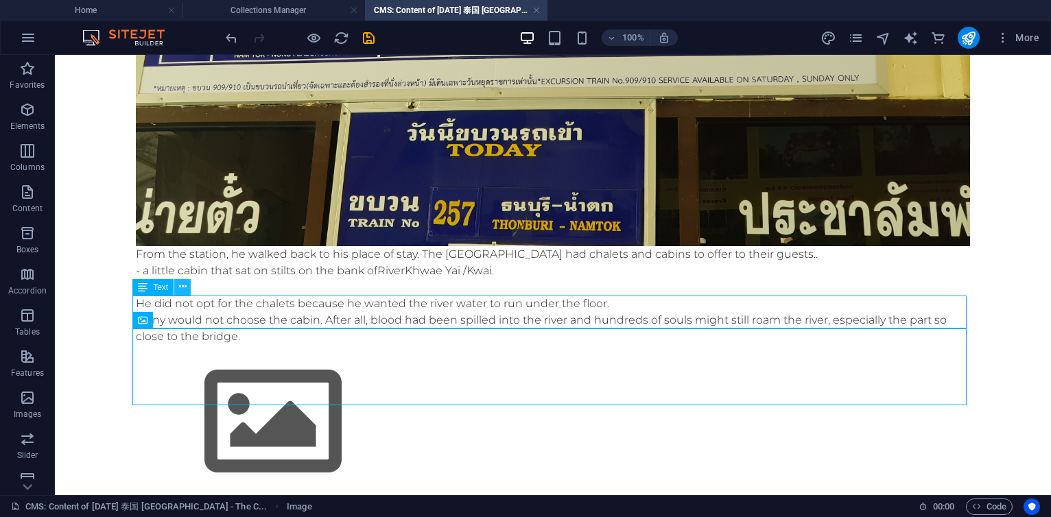
click at [182, 288] on icon at bounding box center [183, 287] width 8 height 14
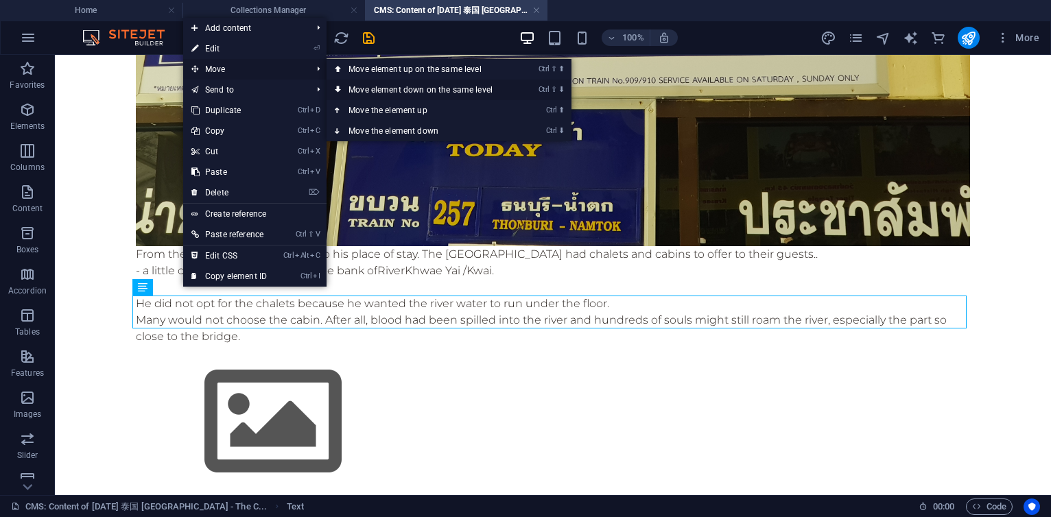
click at [383, 88] on link "Ctrl ⇧ ⬇ Move element down on the same level" at bounding box center [423, 90] width 193 height 21
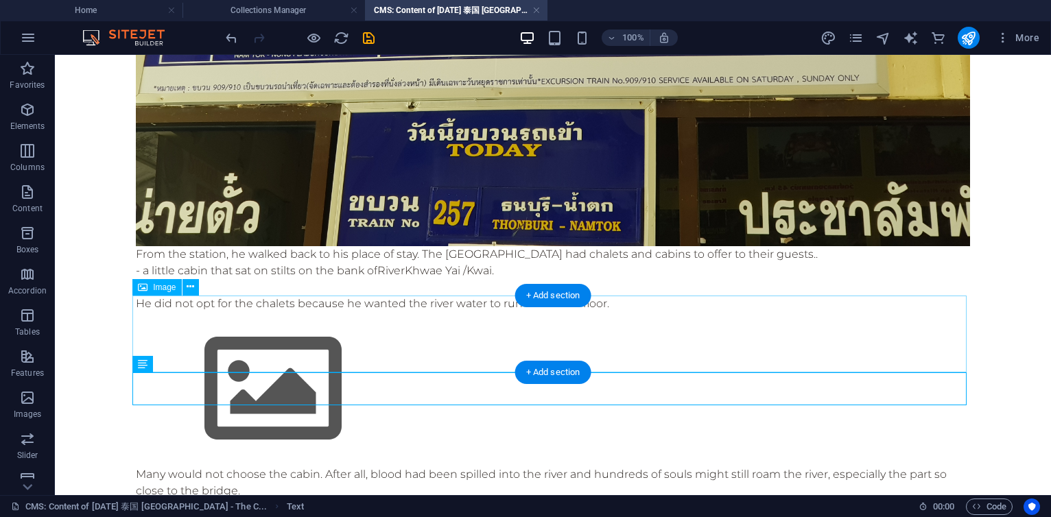
click at [342, 335] on figure at bounding box center [553, 389] width 834 height 154
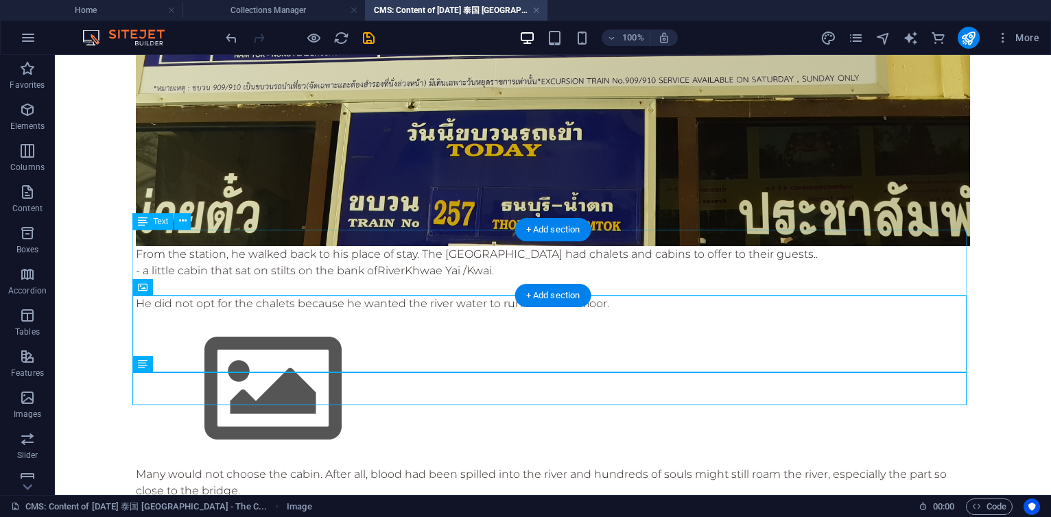
click at [408, 275] on div "From the station, he walked back to his place of stay. The [GEOGRAPHIC_DATA] ha…" at bounding box center [553, 279] width 834 height 66
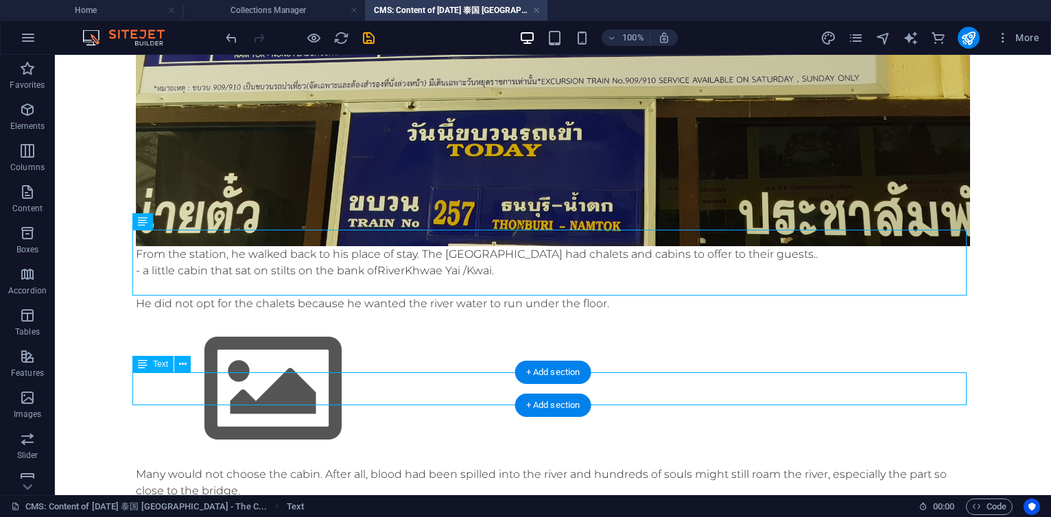
click at [243, 467] on div "Many would not choose the cabin. After all, blood had been spilled into the riv…" at bounding box center [553, 483] width 834 height 33
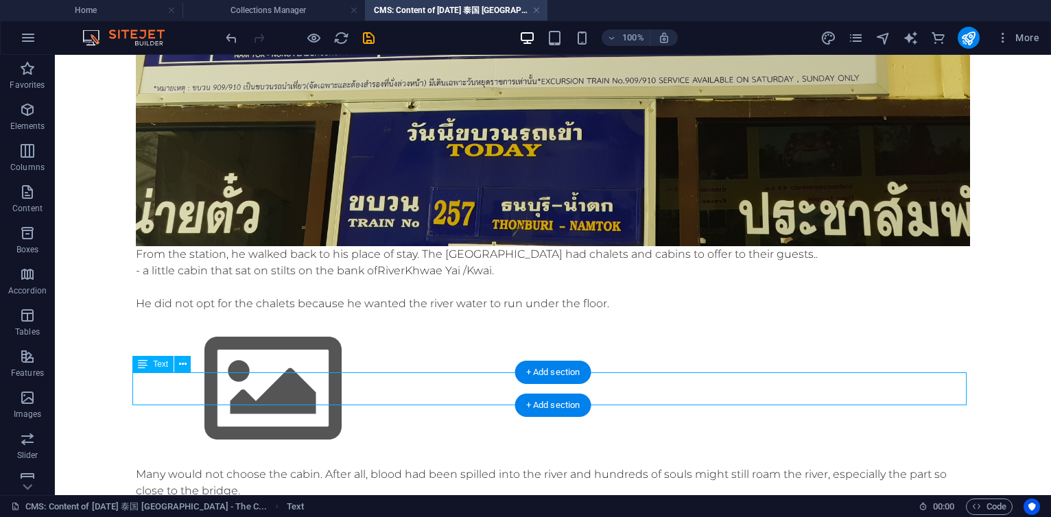
click at [243, 467] on div "Many would not choose the cabin. After all, blood had been spilled into the riv…" at bounding box center [553, 483] width 834 height 33
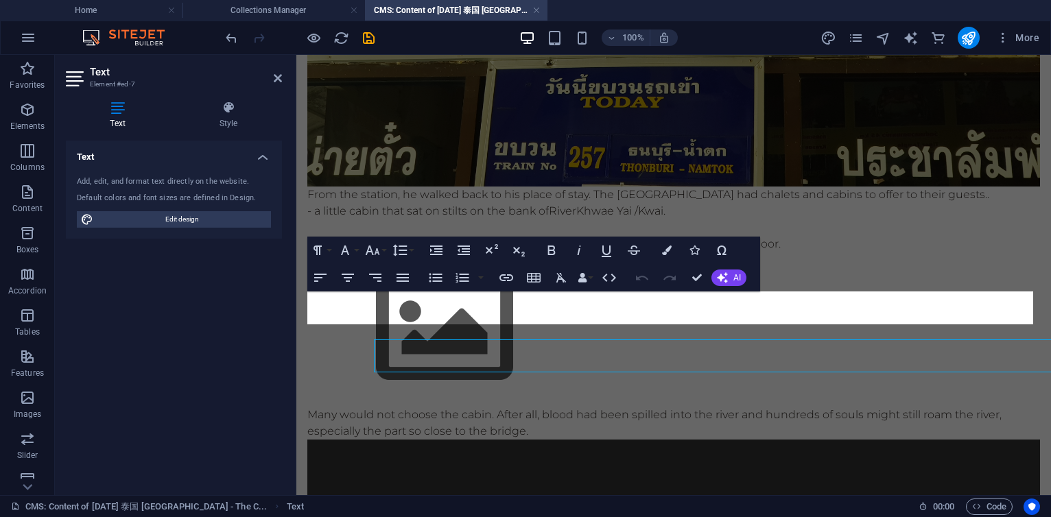
scroll to position [770, 0]
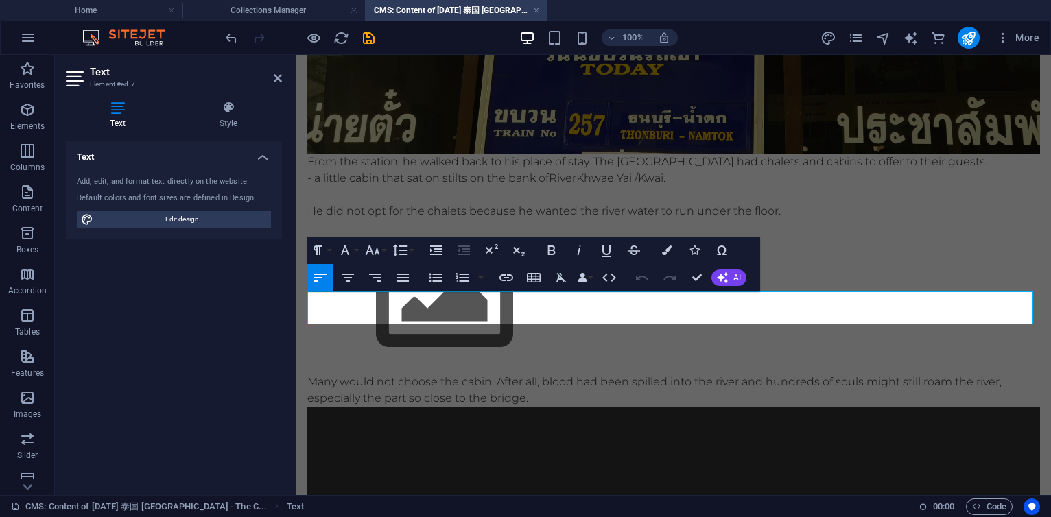
click at [381, 374] on p "Many would not choose the cabin. After all, blood had been spilled into the riv…" at bounding box center [673, 390] width 733 height 33
click at [593, 374] on p "Many would not have chosen the cabin. After all, blood had been spilled into th…" at bounding box center [673, 390] width 733 height 33
click at [587, 374] on p "Many would not have chosen the cabin. After all, blood had been spilled into th…" at bounding box center [673, 390] width 733 height 33
click at [867, 374] on p "Many would not have chosen the cabin. After all, blood had been spilled into th…" at bounding box center [673, 390] width 733 height 33
click at [861, 374] on p "Many would not have chosen the cabin. After all, blood had been spilled into th…" at bounding box center [673, 390] width 733 height 33
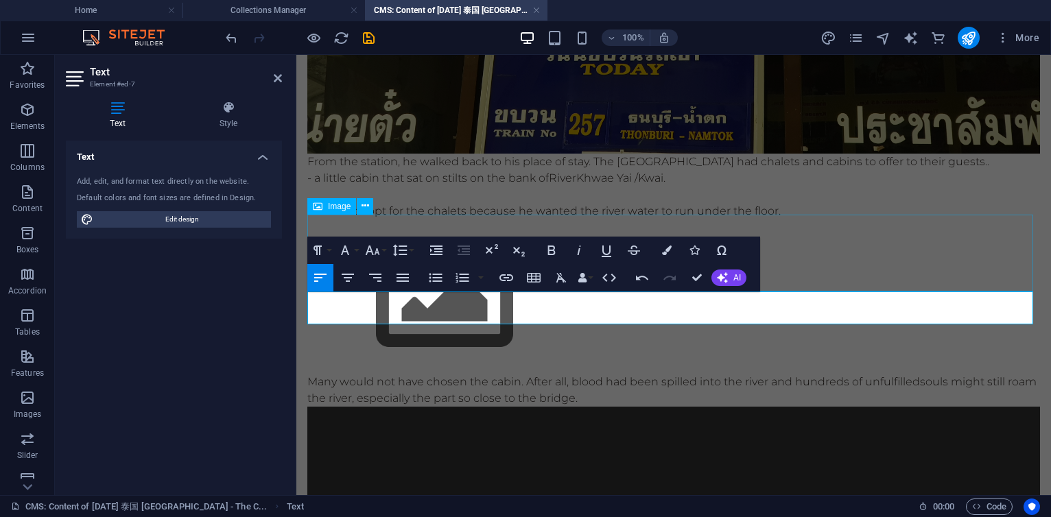
click at [427, 225] on figure at bounding box center [673, 297] width 733 height 154
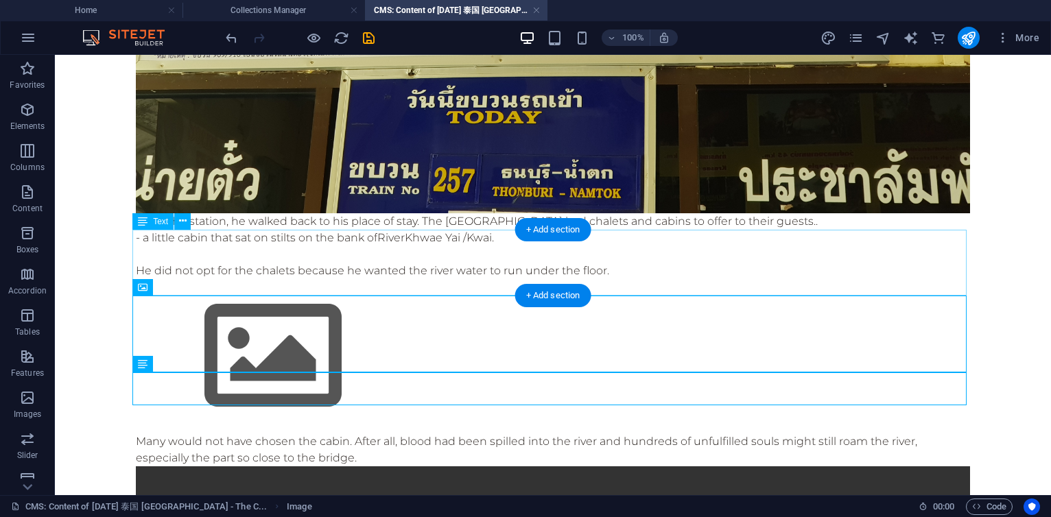
scroll to position [738, 0]
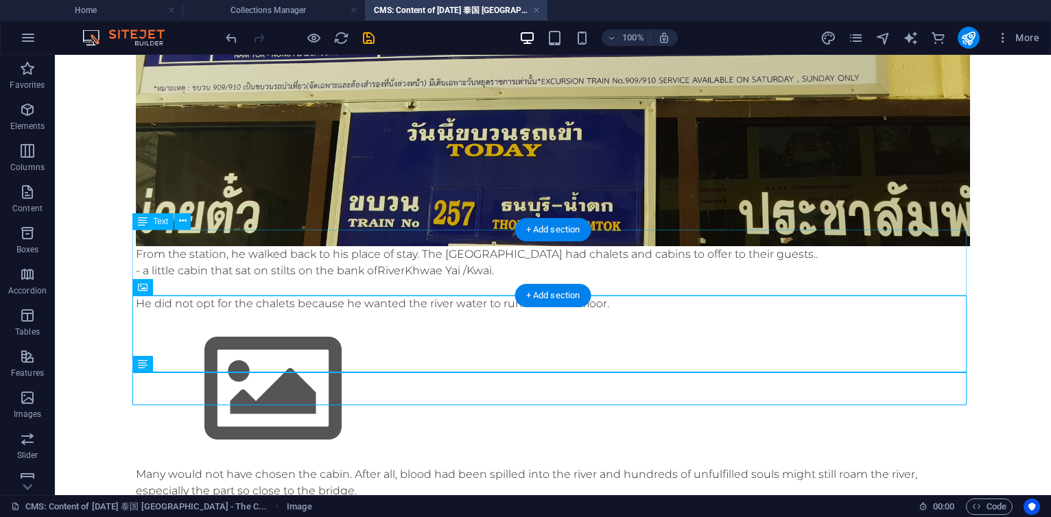
click at [236, 288] on div "From the station, he walked back to his place of stay. The [GEOGRAPHIC_DATA] ha…" at bounding box center [553, 279] width 834 height 66
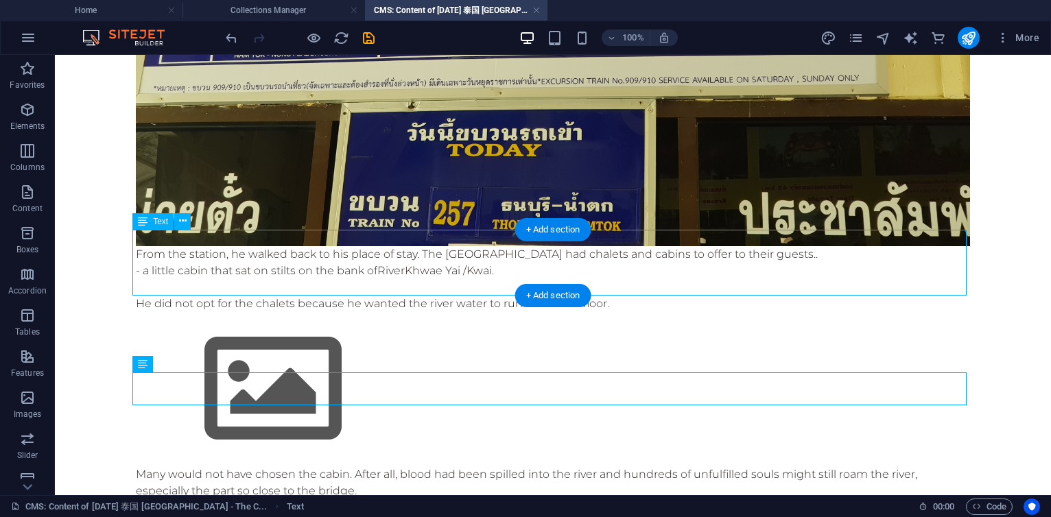
click at [236, 288] on div "From the station, he walked back to his place of stay. The [GEOGRAPHIC_DATA] ha…" at bounding box center [553, 279] width 834 height 66
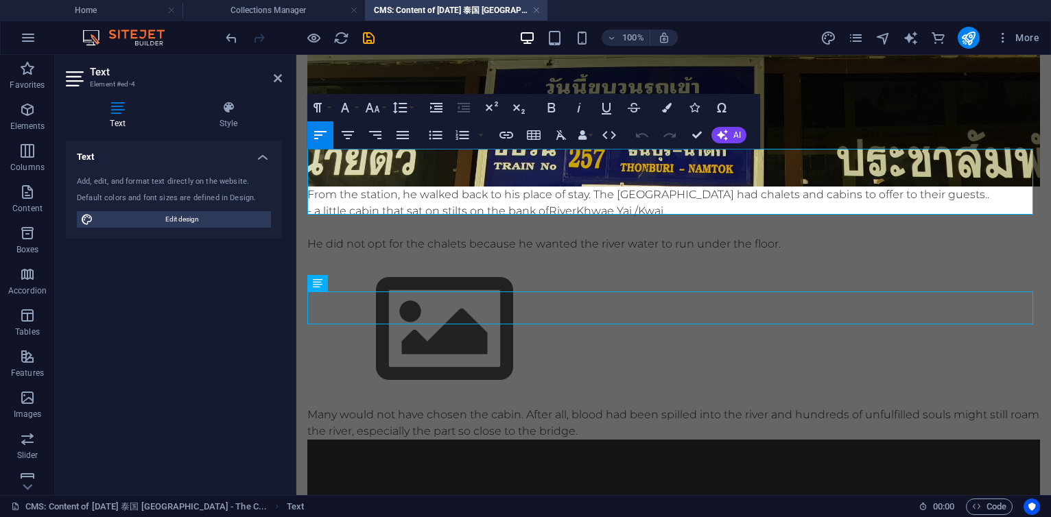
scroll to position [770, 0]
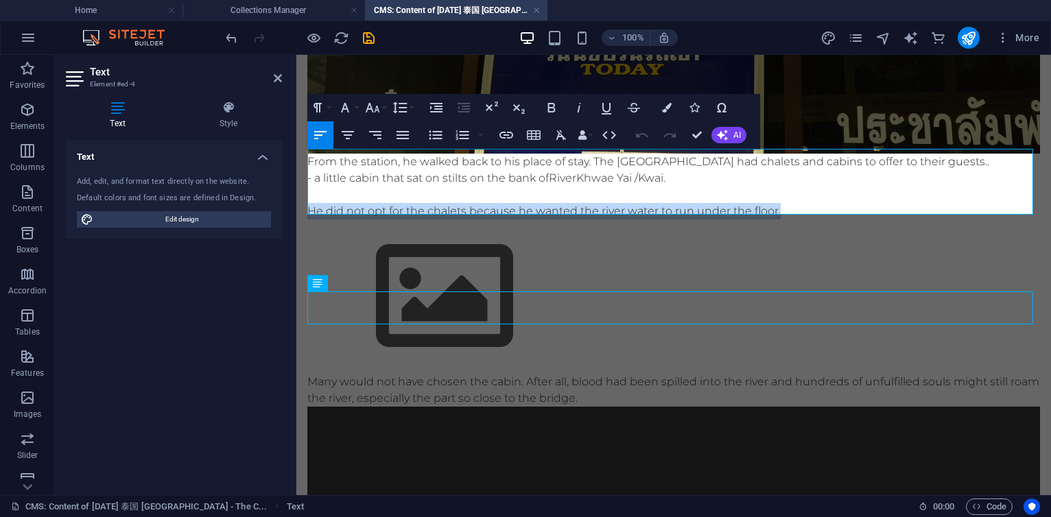
drag, startPoint x: 309, startPoint y: 207, endPoint x: 814, endPoint y: 208, distance: 504.3
click at [814, 208] on p "He did not opt for the chalets because he wanted the river water to run under t…" at bounding box center [673, 211] width 733 height 16
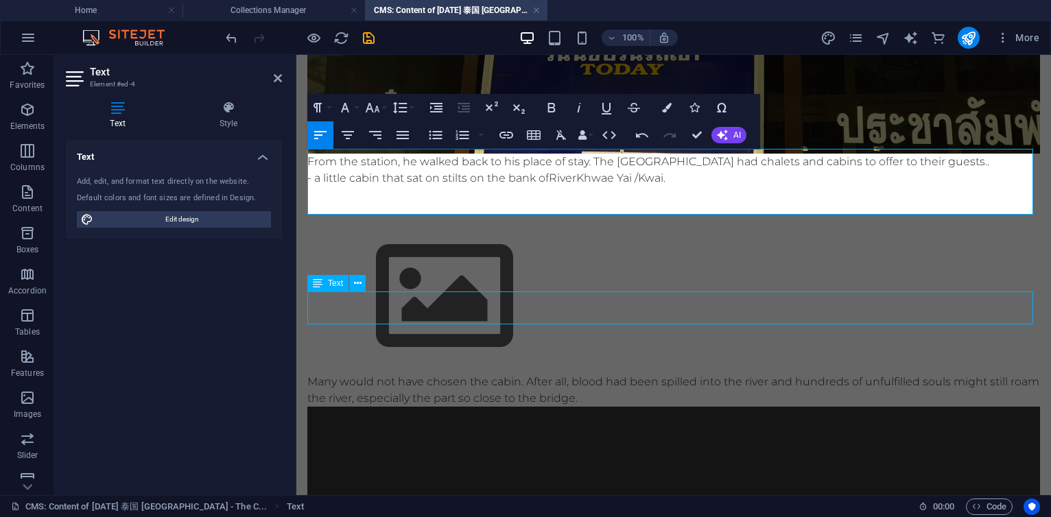
click at [422, 374] on div "Many would not have chosen the cabin. After all, blood had been spilled into th…" at bounding box center [673, 390] width 733 height 33
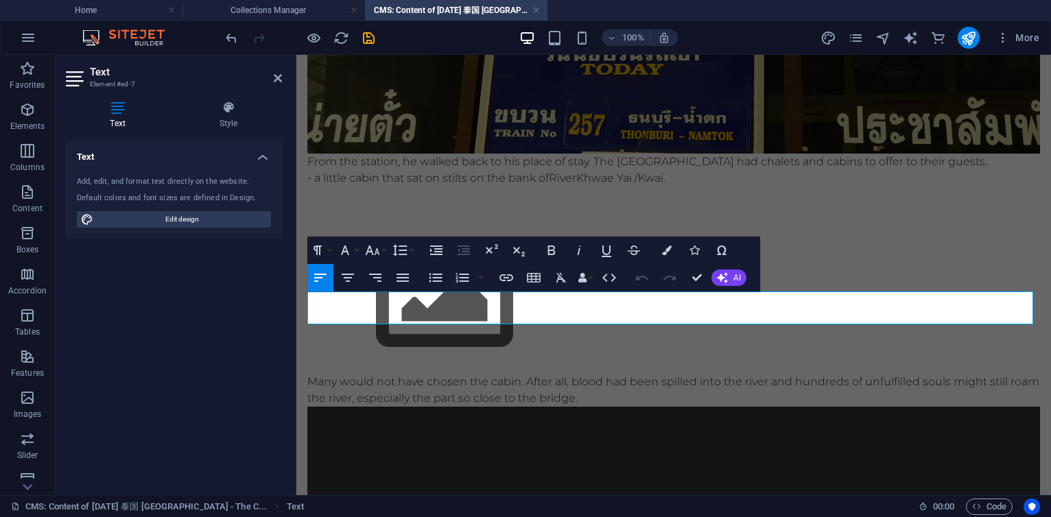
click at [323, 374] on p "Many would not have chosen the cabin. After all, blood had been spilled into th…" at bounding box center [673, 390] width 733 height 33
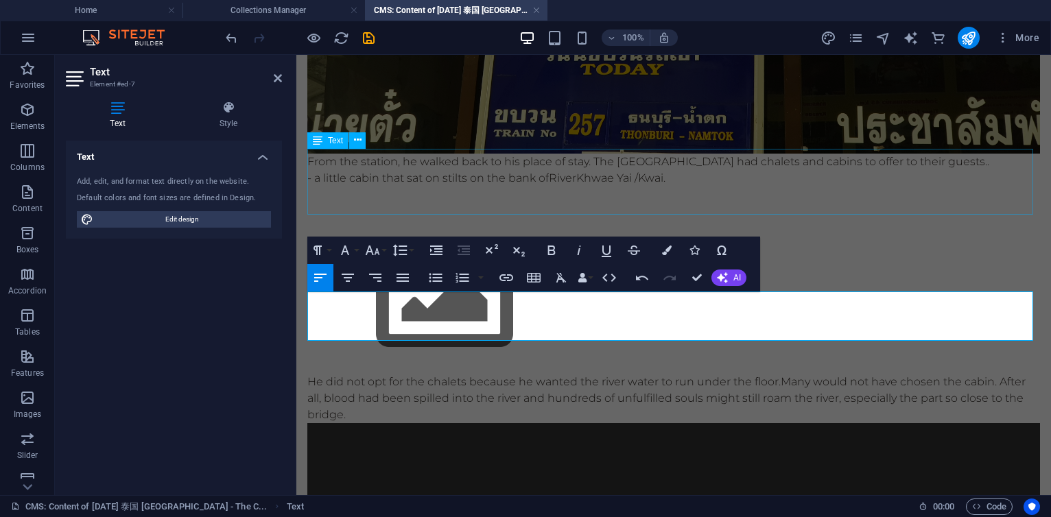
click at [490, 174] on div "From the station, he walked back to his place of stay. The [GEOGRAPHIC_DATA] ha…" at bounding box center [673, 187] width 733 height 66
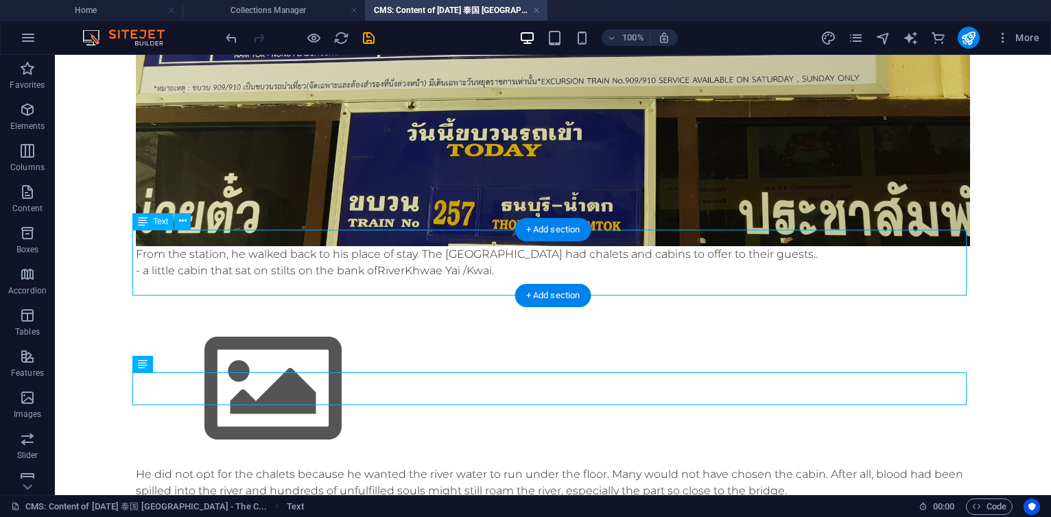
click at [486, 262] on div "From the station, he walked back to his place of stay. The [GEOGRAPHIC_DATA] ha…" at bounding box center [553, 279] width 834 height 66
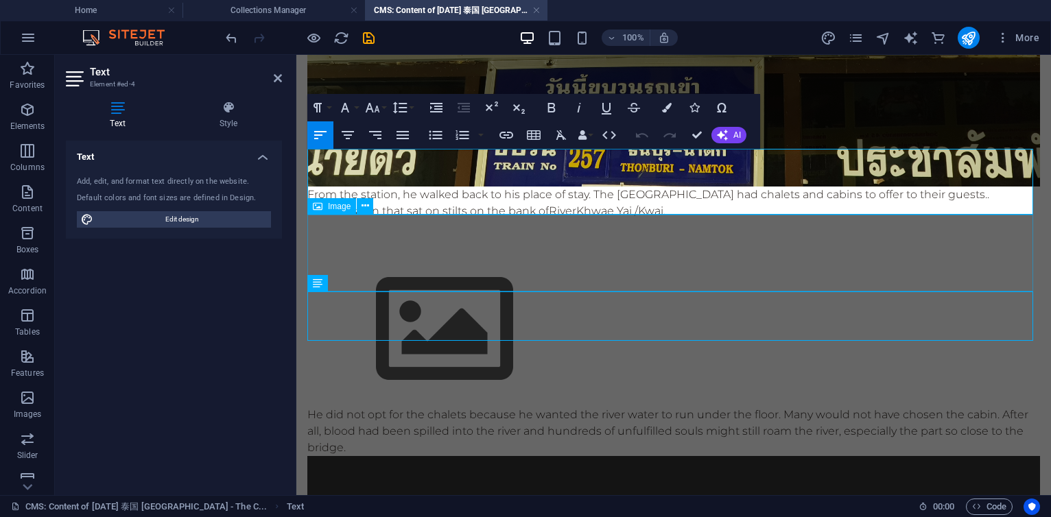
scroll to position [770, 0]
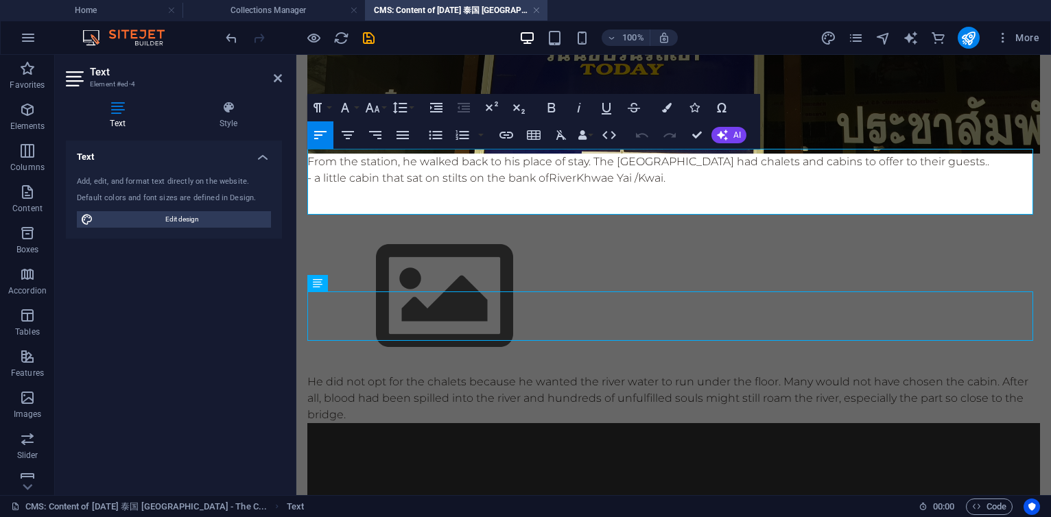
click at [650, 203] on p at bounding box center [673, 211] width 733 height 16
click at [682, 176] on p "- a little cabin that sat on stilts on the bank of River Khwae Yai / Kwai ." at bounding box center [673, 178] width 733 height 16
click at [440, 193] on p at bounding box center [673, 195] width 733 height 16
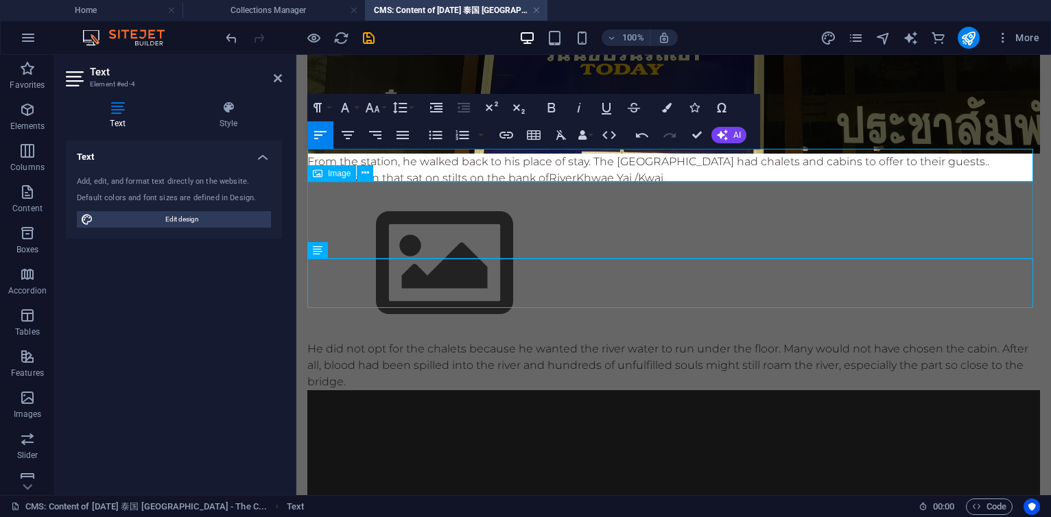
click at [373, 215] on figure at bounding box center [673, 264] width 733 height 154
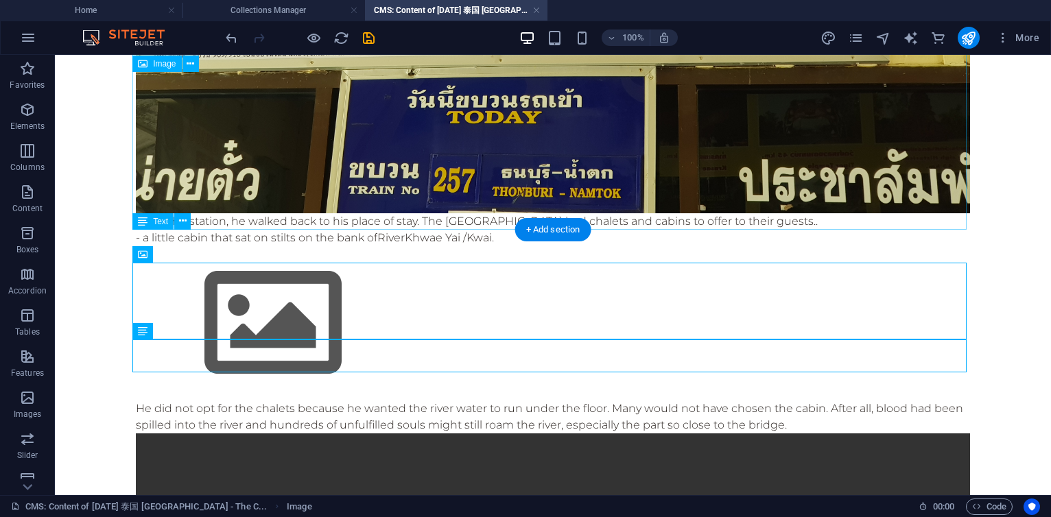
scroll to position [738, 0]
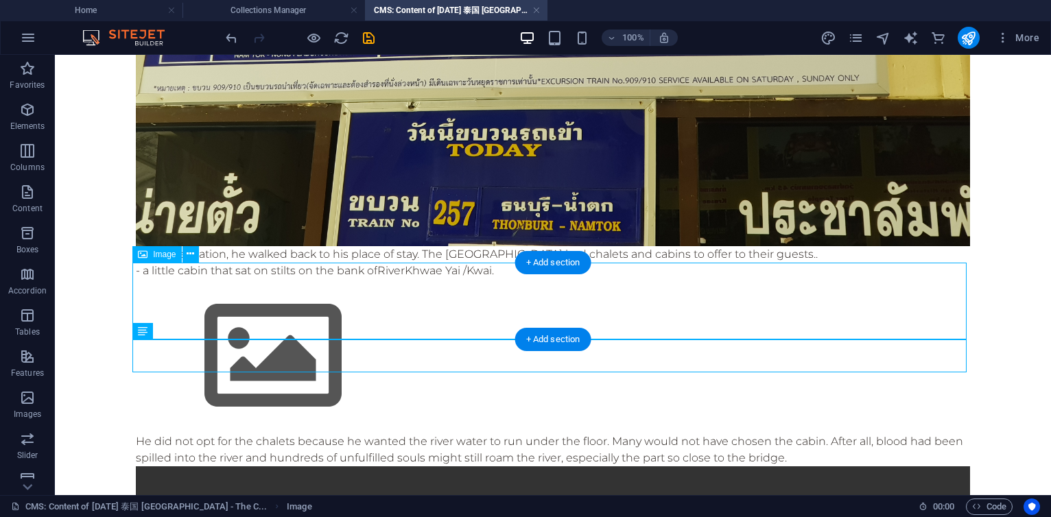
click at [232, 294] on figure at bounding box center [553, 356] width 834 height 154
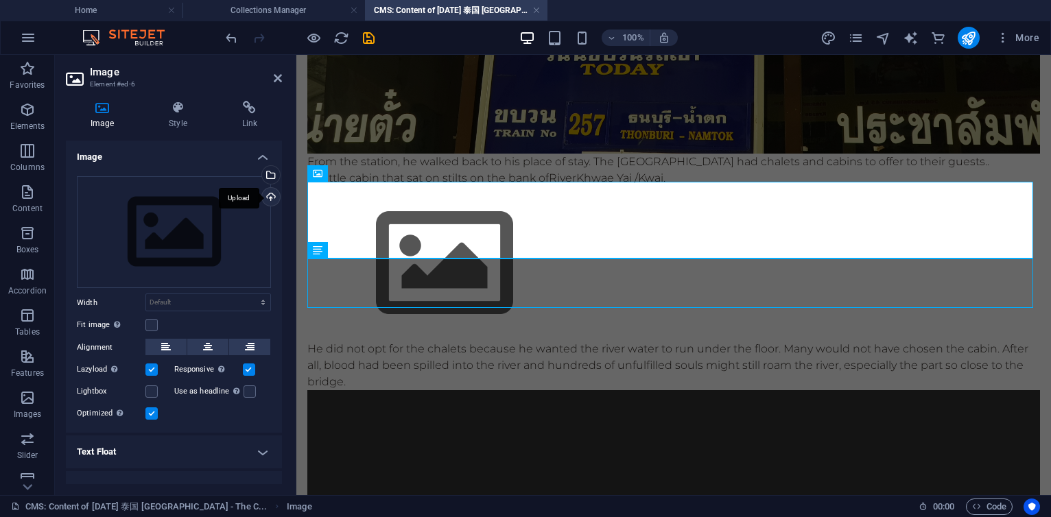
click at [270, 196] on div "Upload" at bounding box center [269, 198] width 21 height 21
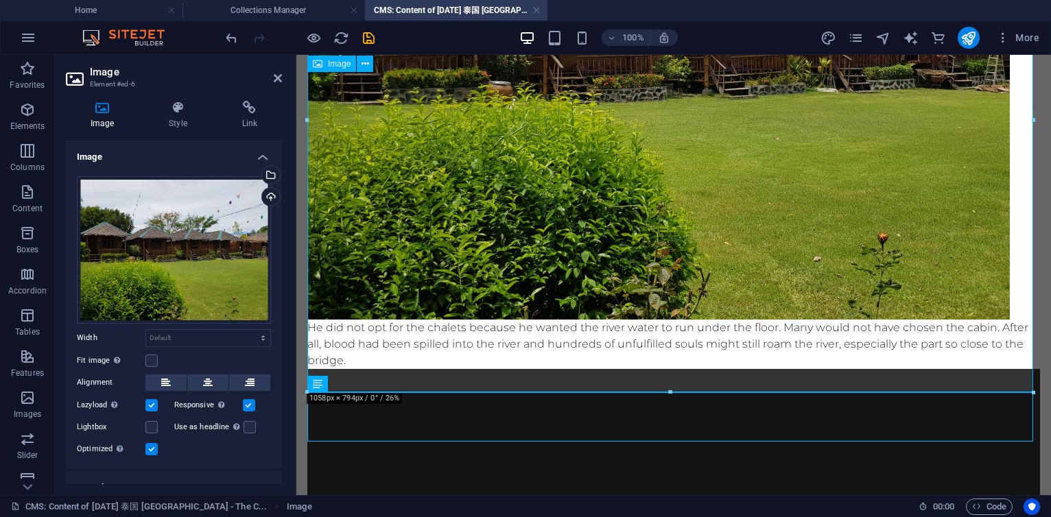
scroll to position [1182, 0]
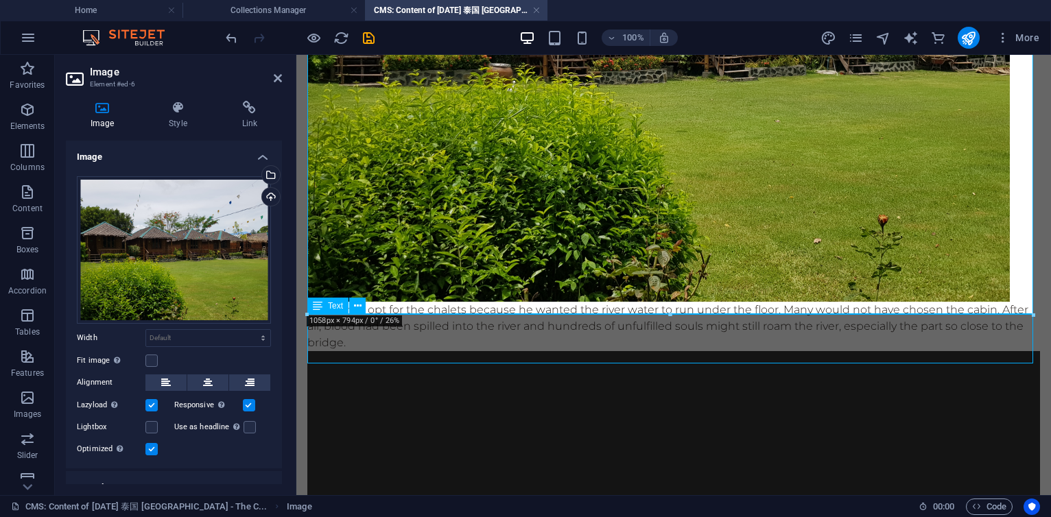
click at [495, 351] on div "He did not opt for the chalets because he wanted the river water to run under t…" at bounding box center [673, 326] width 733 height 49
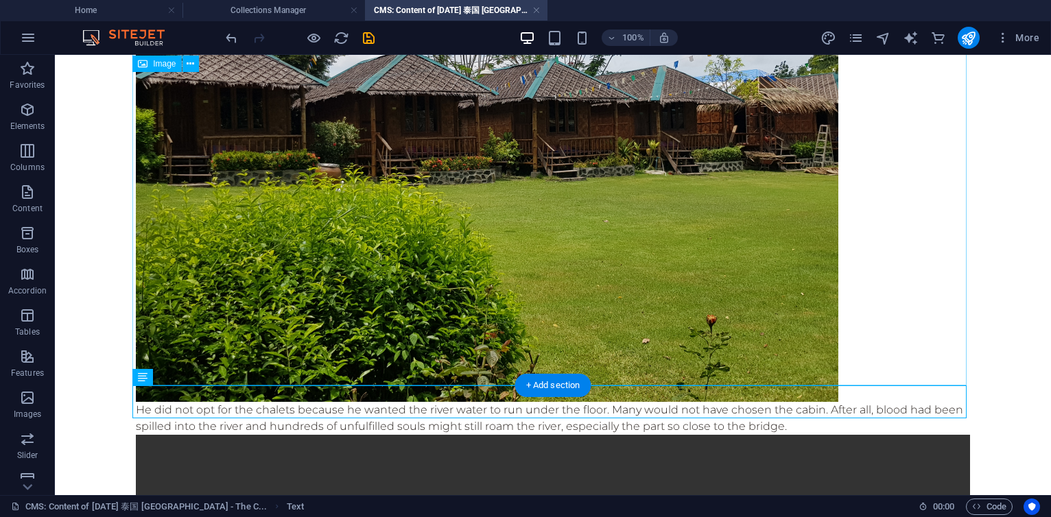
scroll to position [1306, 0]
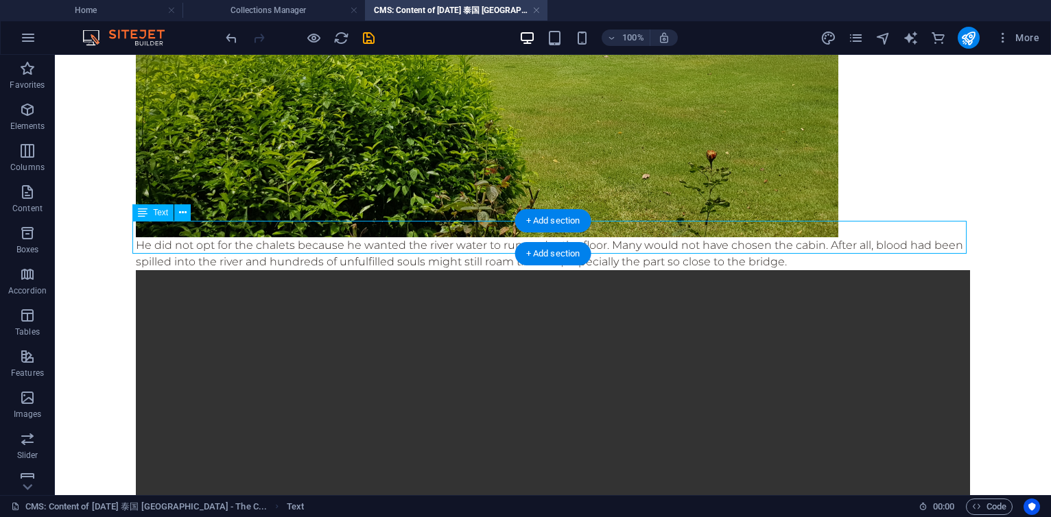
click at [165, 237] on div "He did not opt for the chalets because he wanted the river water to run under t…" at bounding box center [553, 253] width 834 height 33
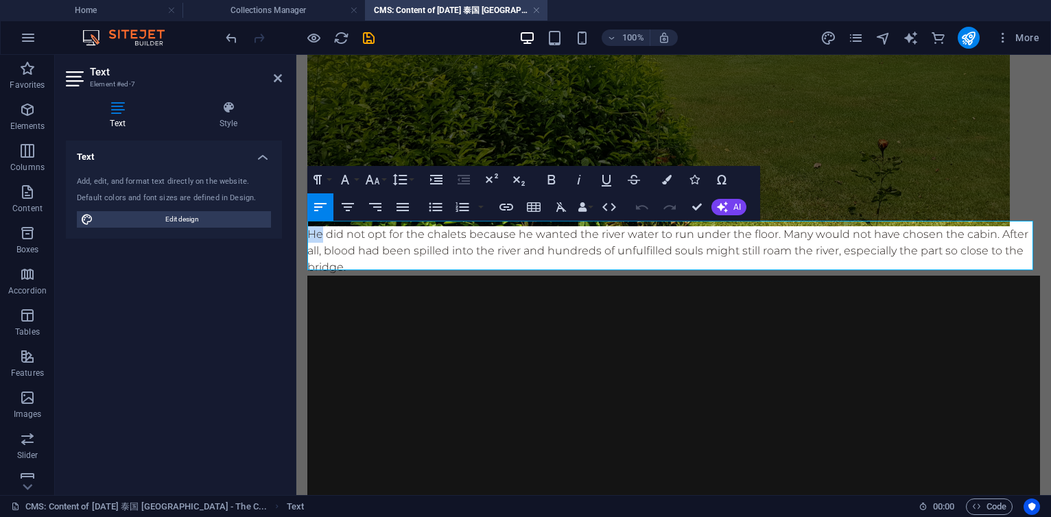
drag, startPoint x: 321, startPoint y: 231, endPoint x: 293, endPoint y: 228, distance: 28.3
click at [667, 233] on p "[PERSON_NAME] did not opt for the chalets because he wanted the river water to …" at bounding box center [673, 250] width 733 height 49
click at [928, 226] on p "[PERSON_NAME] did not opt for the chalets because he wanted sleep with the rive…" at bounding box center [673, 250] width 733 height 49
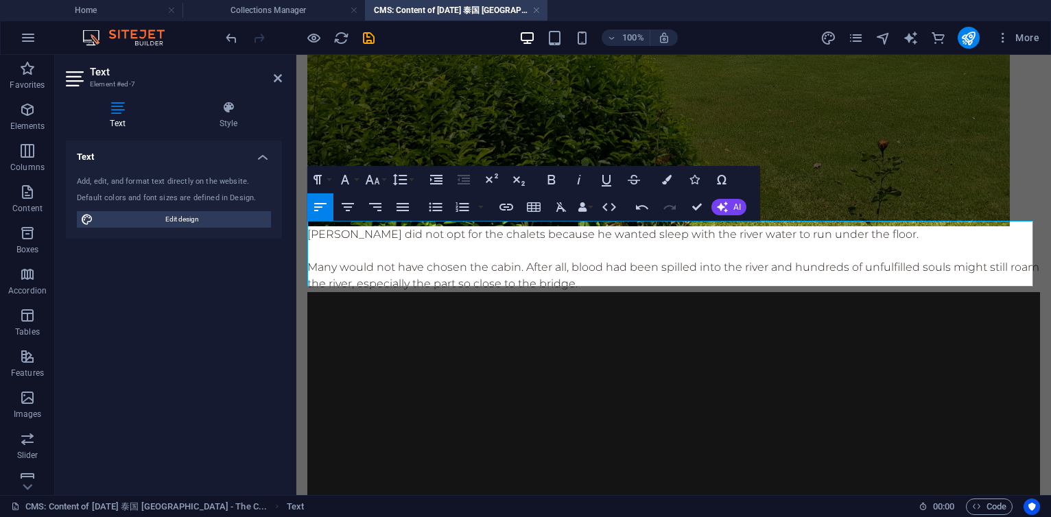
click at [801, 236] on p "[PERSON_NAME] did not opt for the chalets because he wanted sleep with the rive…" at bounding box center [673, 234] width 733 height 16
click at [821, 228] on p "[PERSON_NAME] did not opt for the chalets because he wanted sleep with the rive…" at bounding box center [673, 234] width 733 height 16
click at [340, 259] on p "Many would not have chosen the cabin. After all, blood had been spilled into th…" at bounding box center [673, 275] width 733 height 33
click at [693, 277] on p "Many, however, would not have chosen the cabin. After all, blood had been spill…" at bounding box center [673, 275] width 733 height 33
click at [626, 260] on p "Many, however, would not have chosen the cabin. After all, blood had been spill…" at bounding box center [673, 275] width 733 height 33
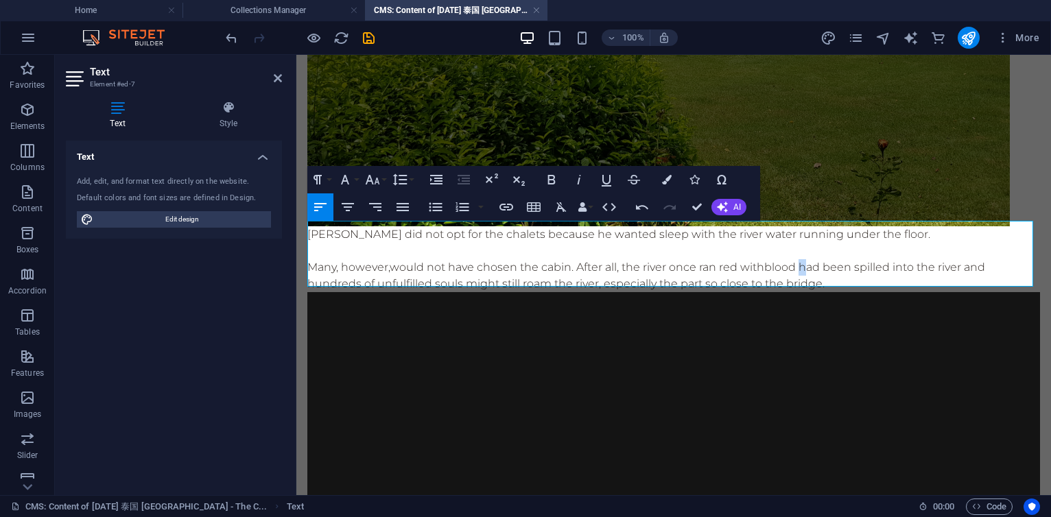
click at [808, 264] on p "Many, however, would not have chosen the cabin. After all, the river once ran r…" at bounding box center [673, 275] width 733 height 33
click at [800, 264] on p "Many, however, would not have chosen the cabin. After all, the river once ran r…" at bounding box center [673, 275] width 733 height 33
drag, startPoint x: 809, startPoint y: 263, endPoint x: 317, endPoint y: 279, distance: 492.2
click at [317, 279] on p "Many, however, would not have chosen the cabin. After all, the river once ran r…" at bounding box center [673, 275] width 733 height 33
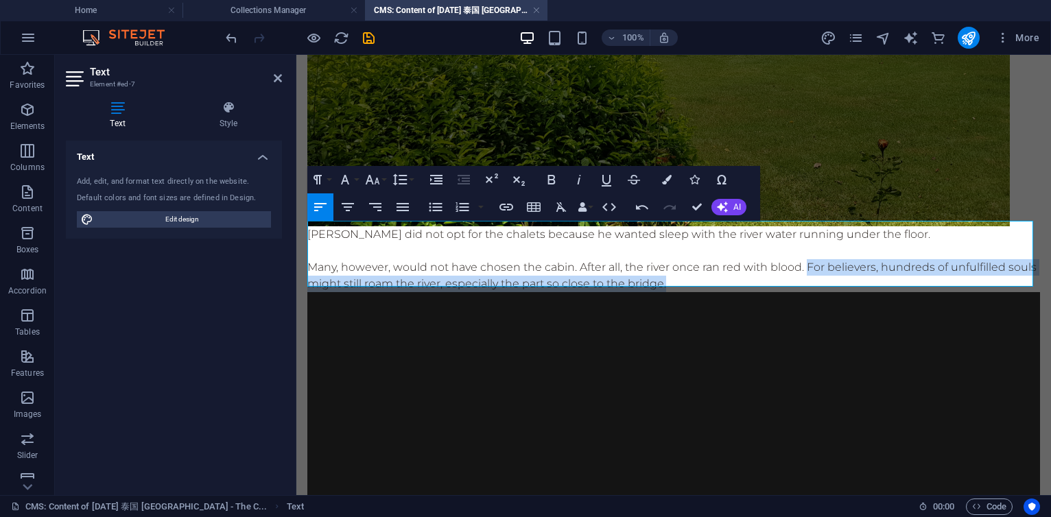
drag, startPoint x: 807, startPoint y: 259, endPoint x: 829, endPoint y: 273, distance: 26.3
click at [829, 273] on p "Many, however, would not have chosen the cabin. After all, the river once ran r…" at bounding box center [673, 275] width 733 height 33
copy p "For believers, h undreds of unfulfilled souls might still roam the river, espec…"
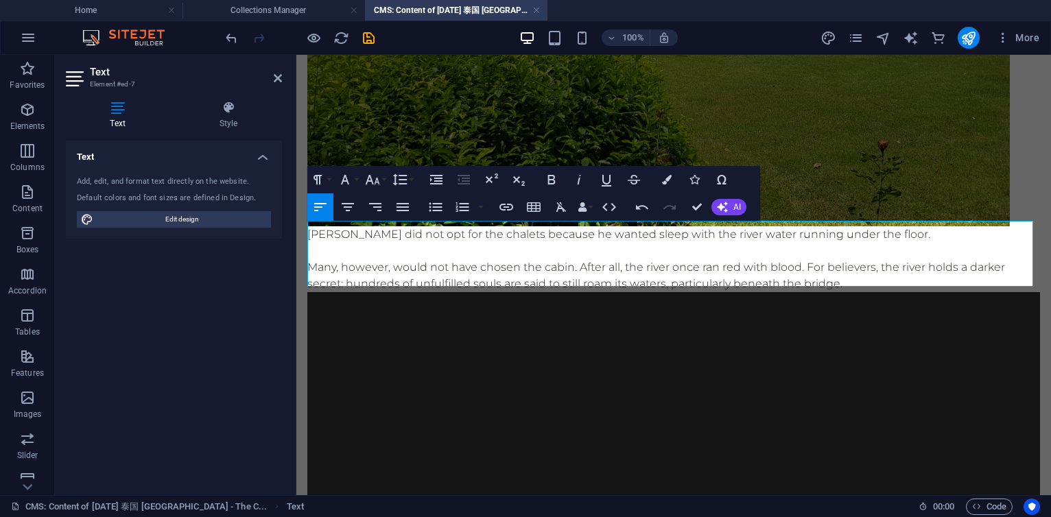
scroll to position [1448, 1]
click at [733, 279] on p "Many, however, would not have chosen the cabin. After all, the river once ran r…" at bounding box center [673, 275] width 733 height 33
click at [777, 280] on p "Many, however, would not have chosen the cabin. After all, the river once ran r…" at bounding box center [673, 275] width 733 height 33
click at [914, 277] on p "Many, however, would not have chosen the cabin. After all, the river once ran r…" at bounding box center [673, 275] width 733 height 33
click at [889, 280] on p "Many, however, would not have chosen the cabin. After all, the river once ran r…" at bounding box center [673, 275] width 733 height 33
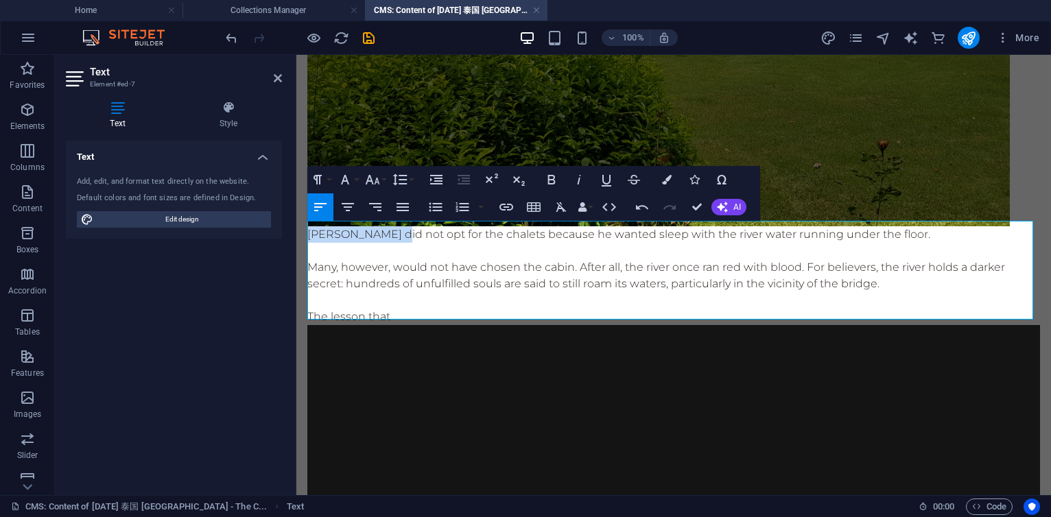
drag, startPoint x: 409, startPoint y: 231, endPoint x: 309, endPoint y: 228, distance: 100.2
click at [309, 228] on p "[PERSON_NAME] did not opt for the chalets because he wanted sleep with the rive…" at bounding box center [673, 234] width 733 height 16
copy p "[PERSON_NAME]"
click at [419, 309] on p "The lesson that" at bounding box center [673, 317] width 733 height 16
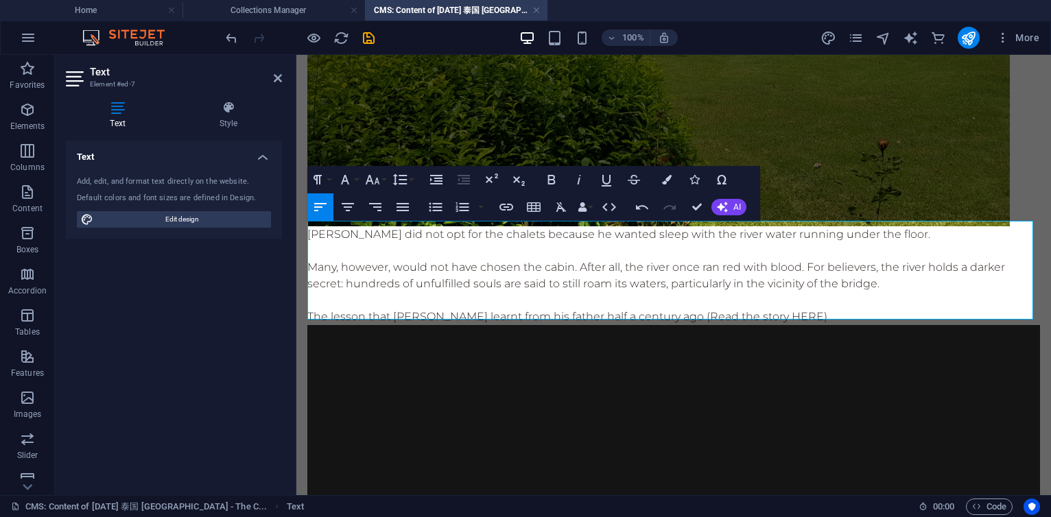
drag, startPoint x: 722, startPoint y: 312, endPoint x: 831, endPoint y: 311, distance: 108.4
click at [831, 311] on p "The lesson that [PERSON_NAME] learnt from his father half a century ago (Read t…" at bounding box center [673, 317] width 733 height 16
click at [512, 209] on icon "button" at bounding box center [506, 207] width 16 height 16
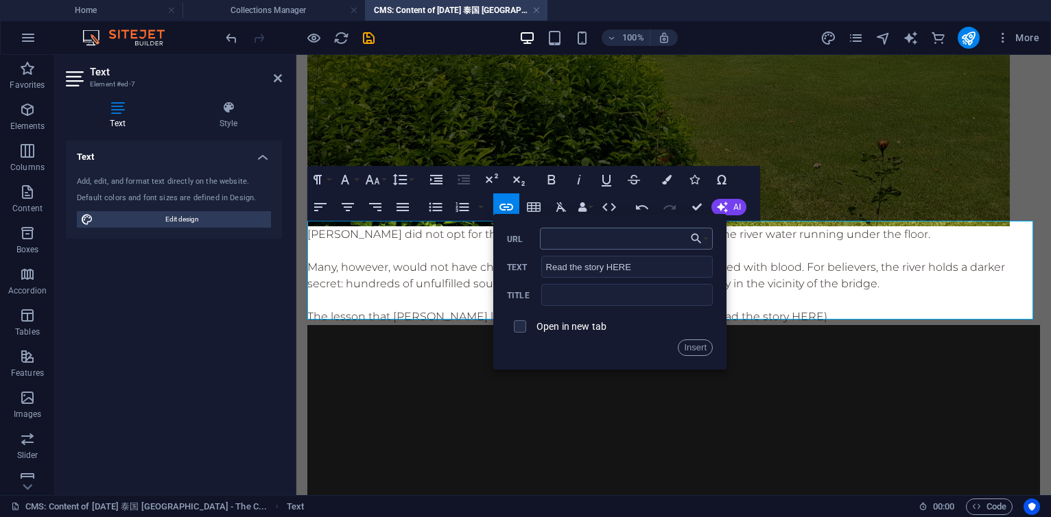
type input "[URL][DOMAIN_NAME]"
click at [696, 351] on button "Insert" at bounding box center [695, 348] width 35 height 16
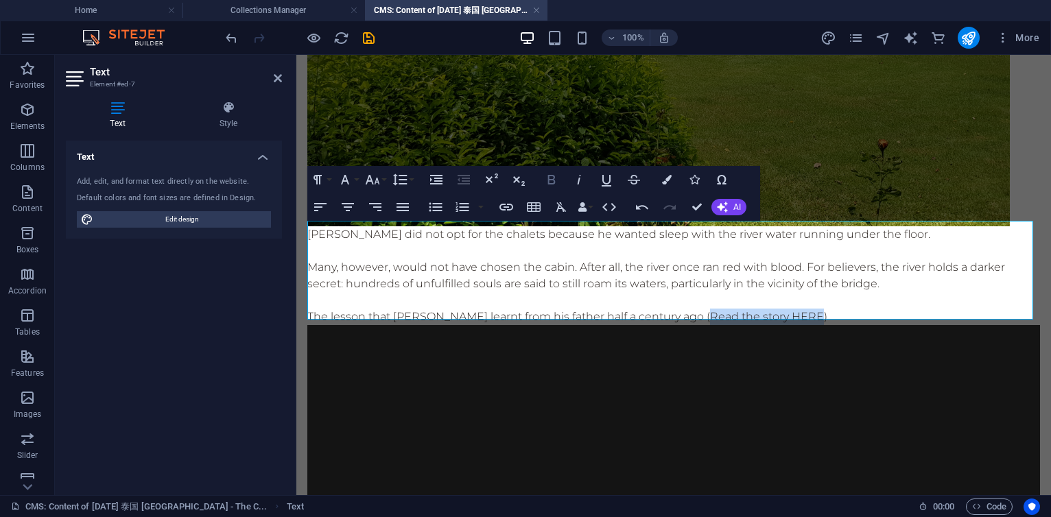
click at [558, 185] on icon "button" at bounding box center [551, 180] width 16 height 16
click at [670, 178] on icon "button" at bounding box center [667, 180] width 10 height 10
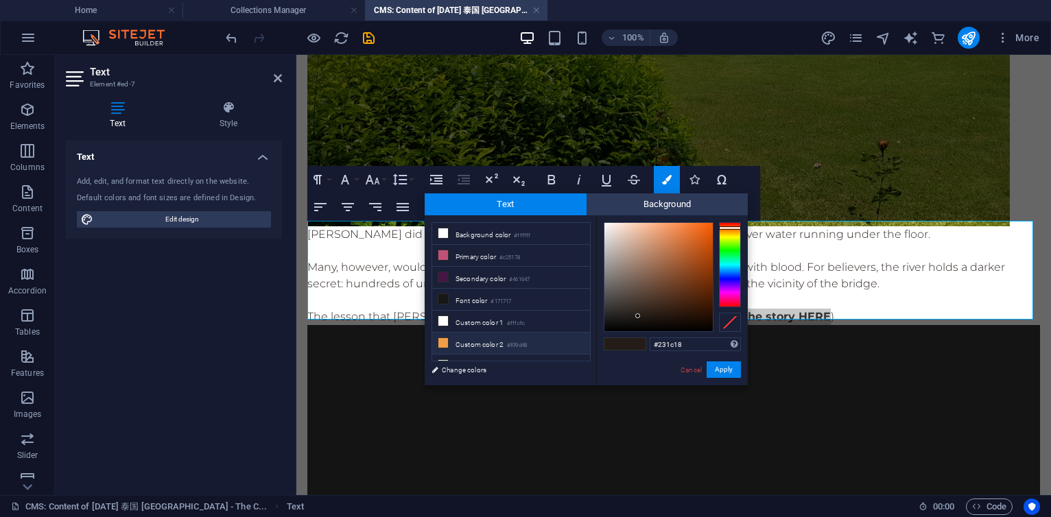
click at [467, 346] on li "Custom color 2 #f09d48" at bounding box center [511, 344] width 158 height 22
type input "#f09d48"
drag, startPoint x: 718, startPoint y: 370, endPoint x: 445, endPoint y: 309, distance: 279.1
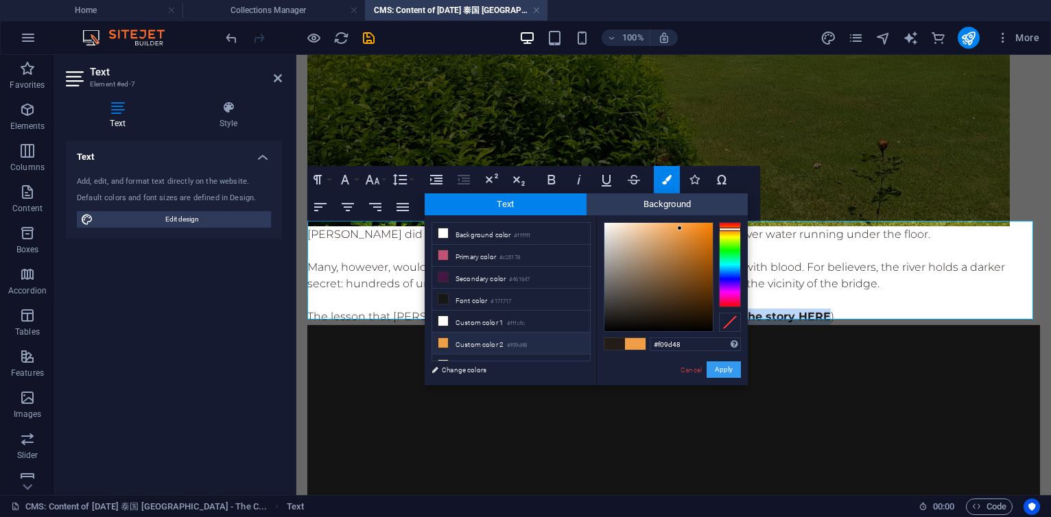
click at [718, 370] on button "Apply" at bounding box center [724, 370] width 34 height 16
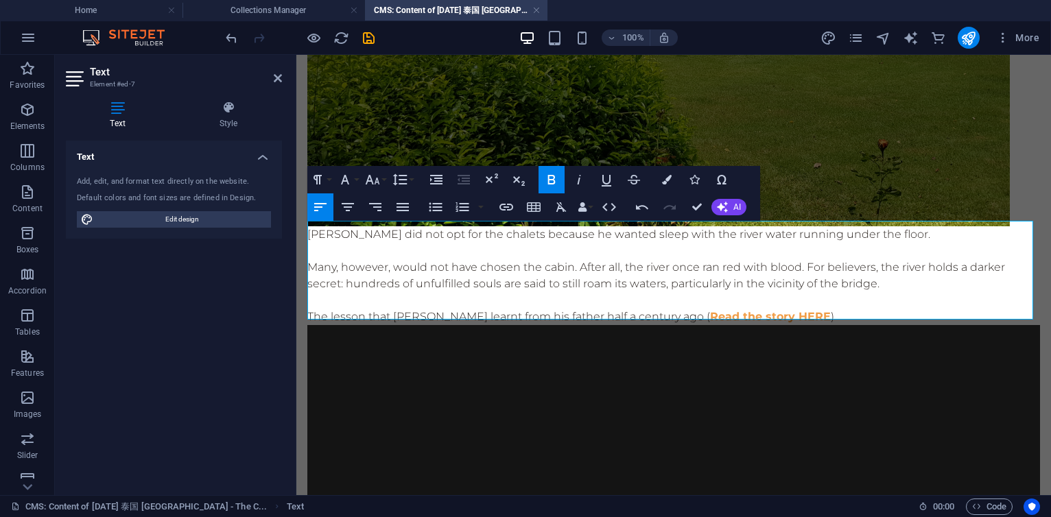
click at [884, 309] on p "The lesson that [PERSON_NAME] learnt from his father half a century ago ( Read …" at bounding box center [673, 317] width 733 height 16
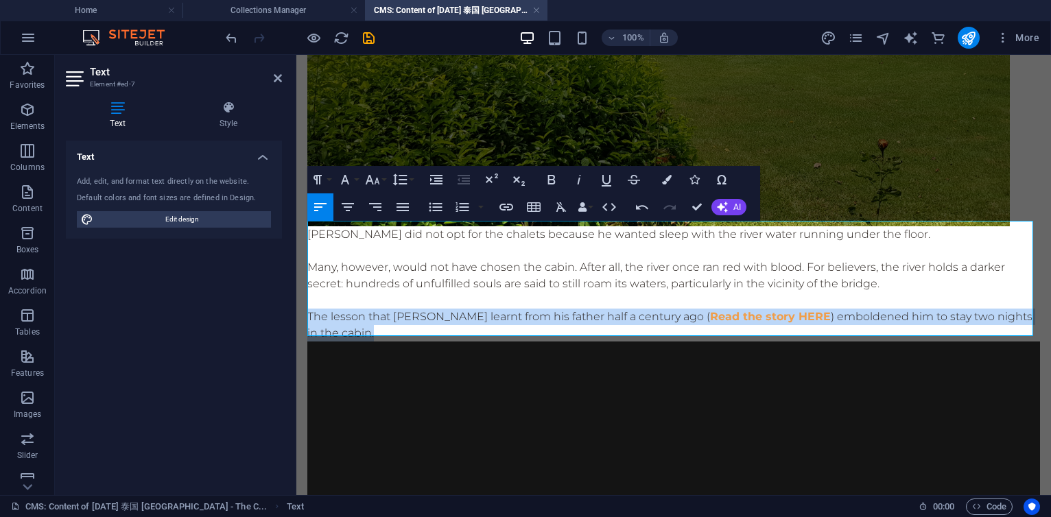
drag, startPoint x: 309, startPoint y: 307, endPoint x: 442, endPoint y: 327, distance: 134.5
click at [442, 327] on p "The lesson that [PERSON_NAME] learnt from his father half a century ago ( Read …" at bounding box center [673, 325] width 733 height 33
copy p "The lesson that [PERSON_NAME] learnt from his father half a century ago ( Read …"
click at [919, 316] on p "The lesson that [PERSON_NAME] learnt from his father half a century ago ( Read …" at bounding box center [673, 325] width 733 height 33
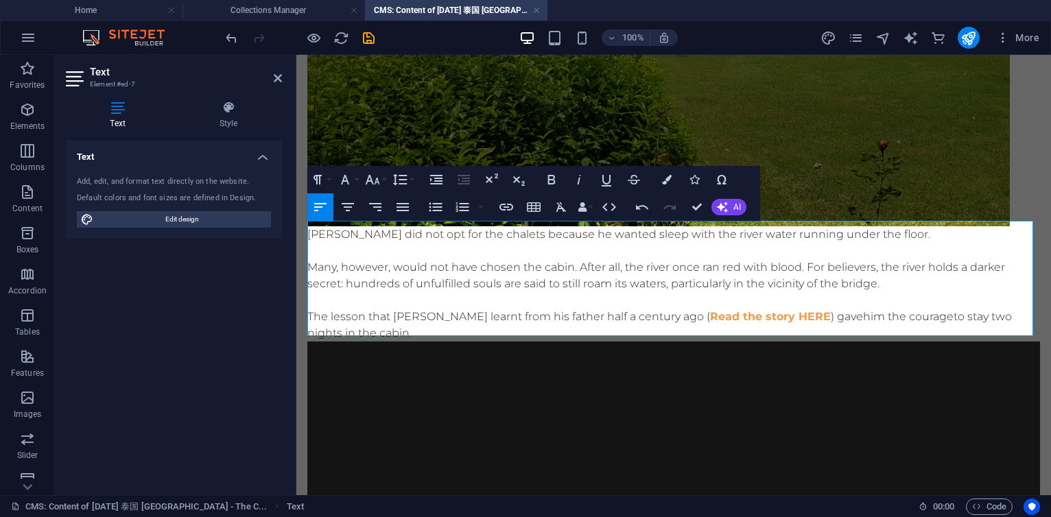
click at [458, 331] on p "The lesson that [PERSON_NAME] learnt from his father half a century ago ( Read …" at bounding box center [673, 325] width 733 height 33
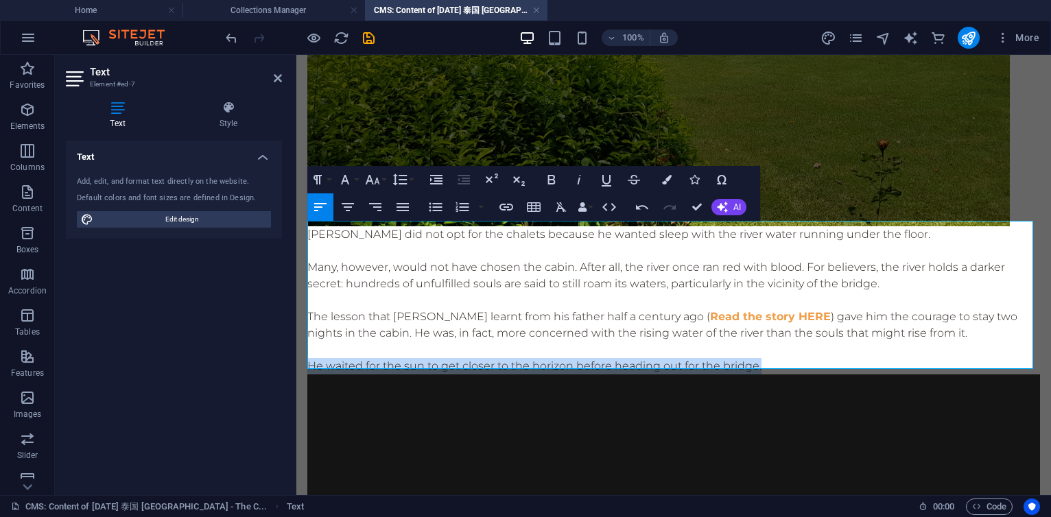
drag, startPoint x: 775, startPoint y: 360, endPoint x: 308, endPoint y: 355, distance: 467.3
click at [308, 358] on p "He waited for the sun to get closer to the horizon before heading out for the b…" at bounding box center [673, 366] width 733 height 16
copy p "He waited for the sun to get closer to the horizon before heading out for the b…"
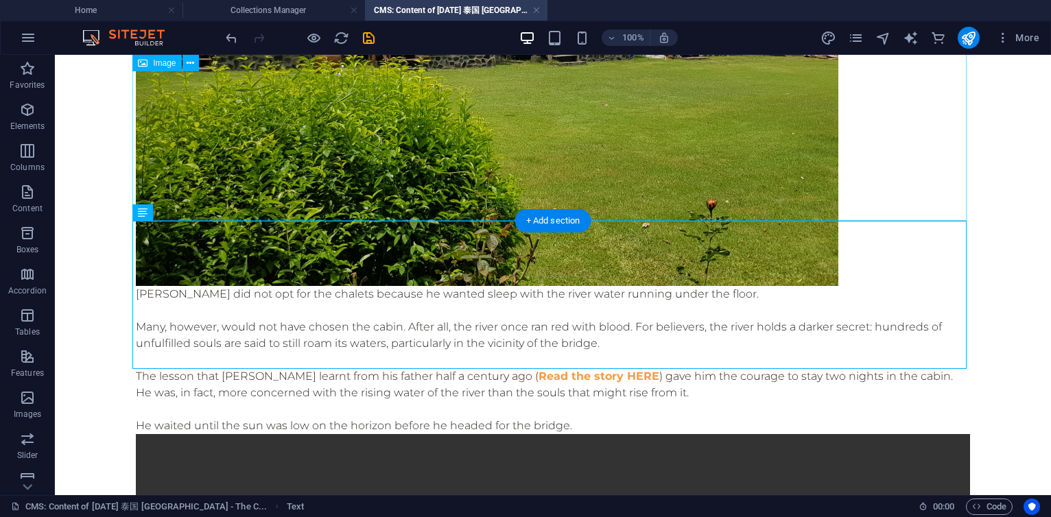
scroll to position [1306, 0]
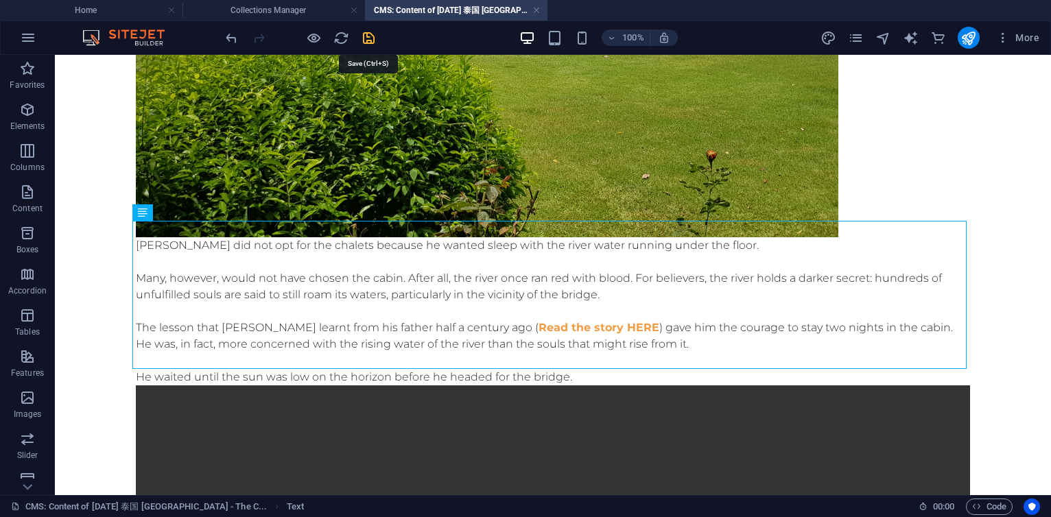
click at [369, 42] on icon "save" at bounding box center [369, 38] width 16 height 16
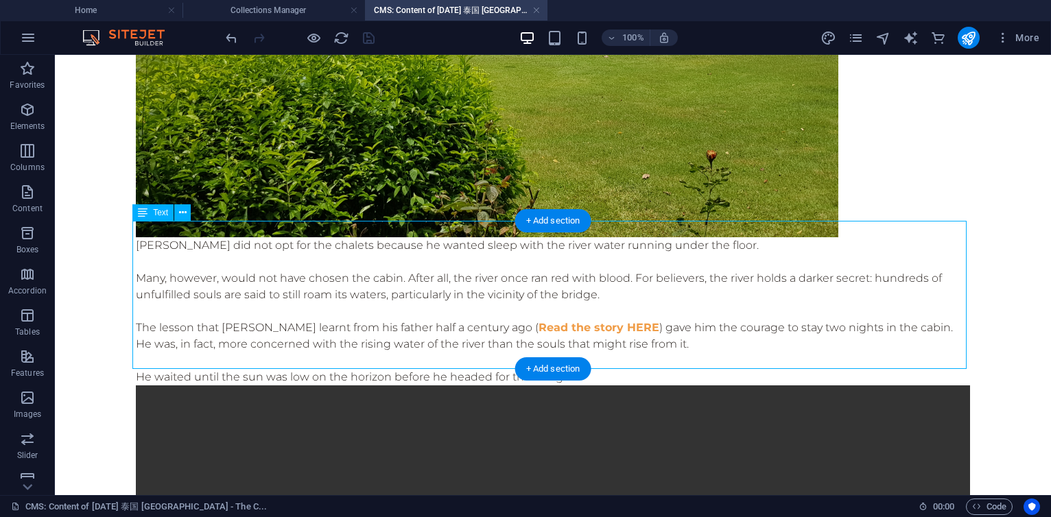
click at [426, 266] on div "[PERSON_NAME] did not opt for the chalets because he wanted sleep with the rive…" at bounding box center [553, 311] width 834 height 148
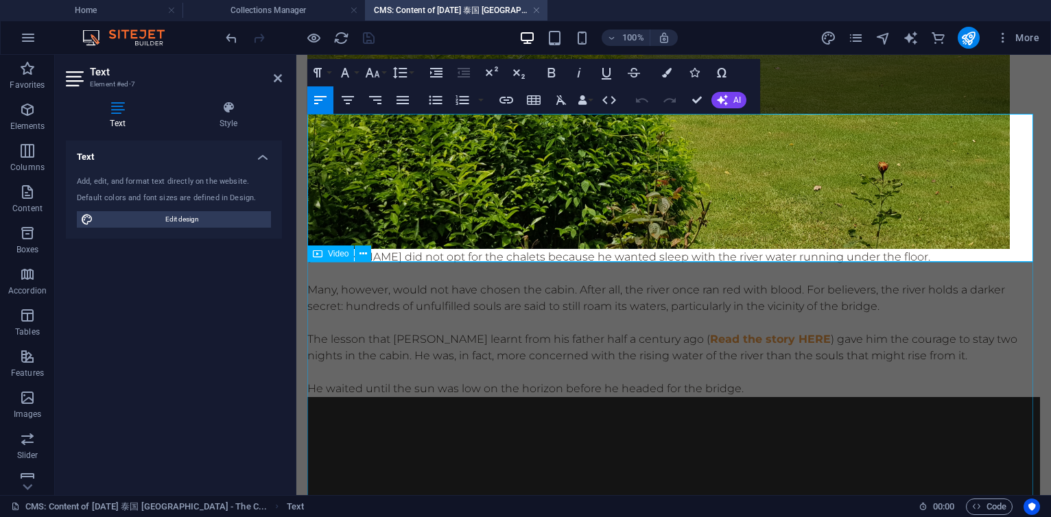
scroll to position [1400, 0]
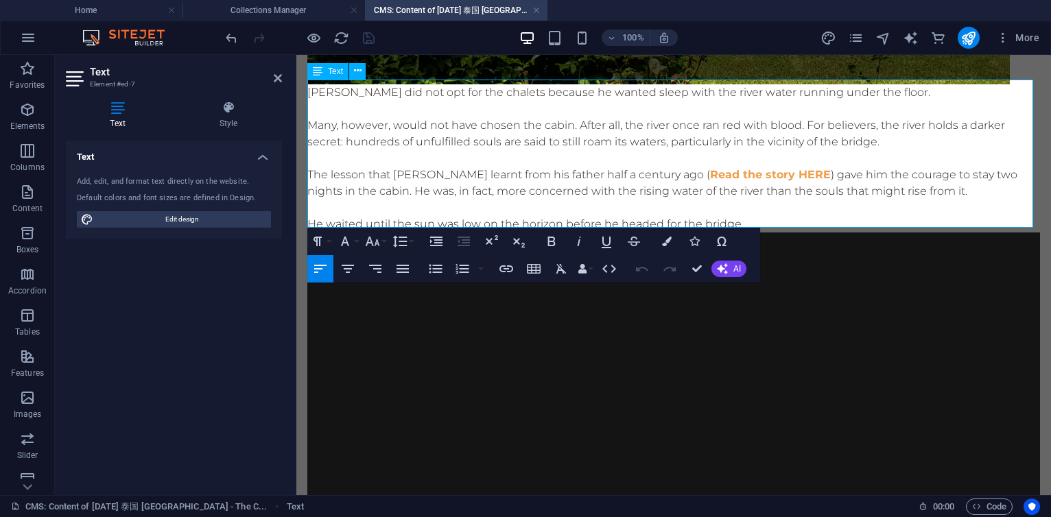
click at [506, 172] on p "The lesson that [PERSON_NAME] learnt from his father half a century ago ( Read …" at bounding box center [673, 183] width 733 height 33
click at [700, 93] on p "[PERSON_NAME] did not opt for the chalets because he wanted sleep with the rive…" at bounding box center [673, 92] width 733 height 16
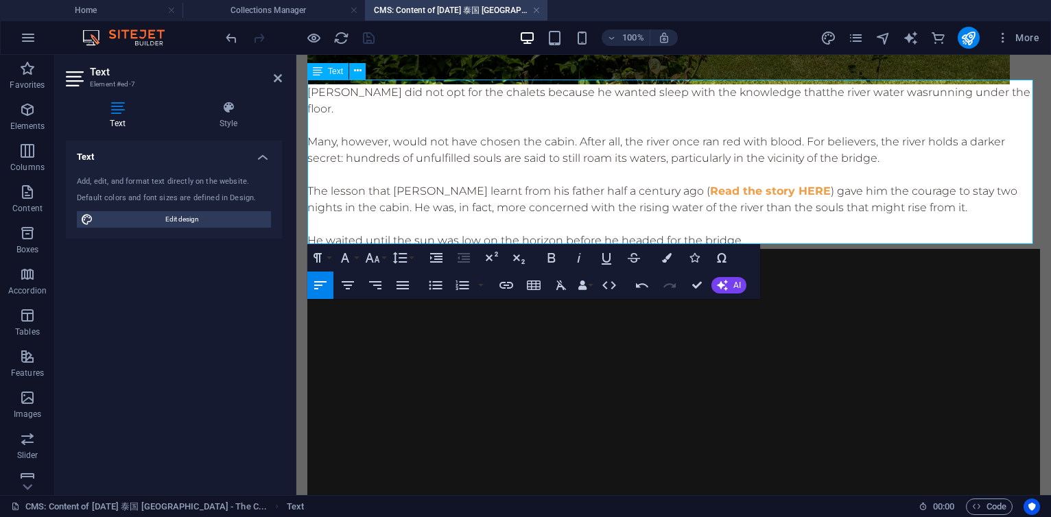
drag, startPoint x: 415, startPoint y: 87, endPoint x: 432, endPoint y: 99, distance: 21.1
click at [432, 99] on p "[PERSON_NAME] did not opt for the chalets because he wanted sleep with the know…" at bounding box center [673, 100] width 733 height 33
copy p "did not opt for the chalets because he wanted sleep with the knowledge that the…"
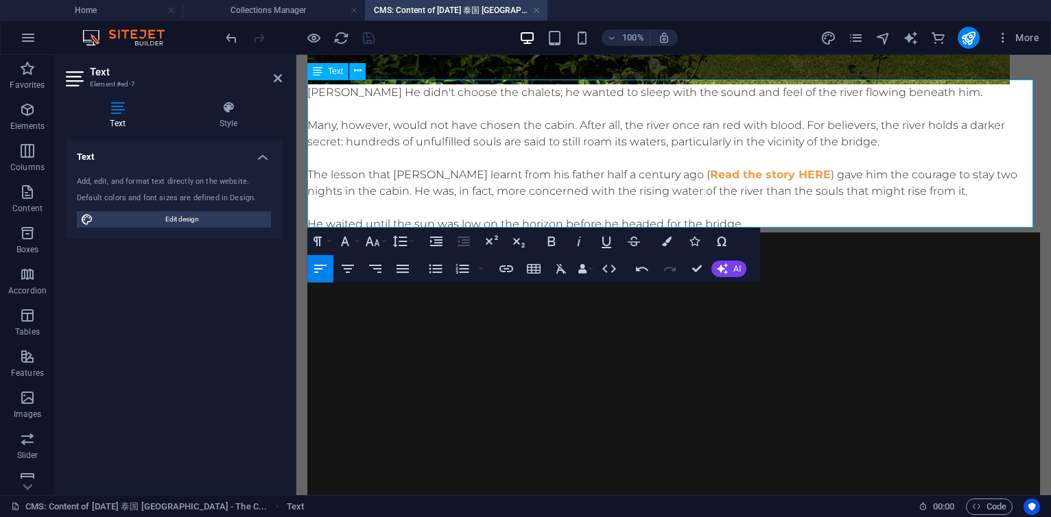
scroll to position [895, 1]
click at [433, 89] on p "[PERSON_NAME] He didn't choose the chalets; he wanted to sleep with the sound a…" at bounding box center [673, 92] width 733 height 16
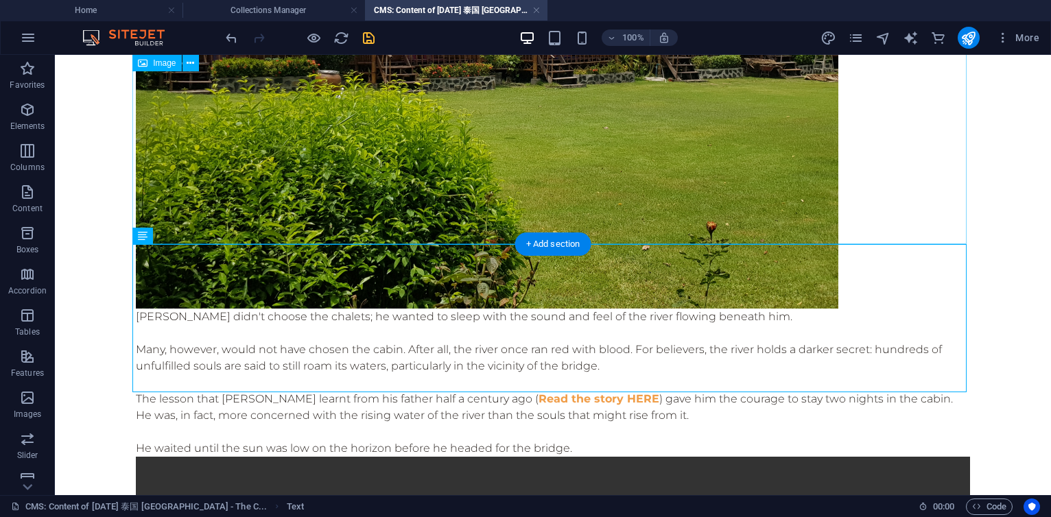
scroll to position [1283, 0]
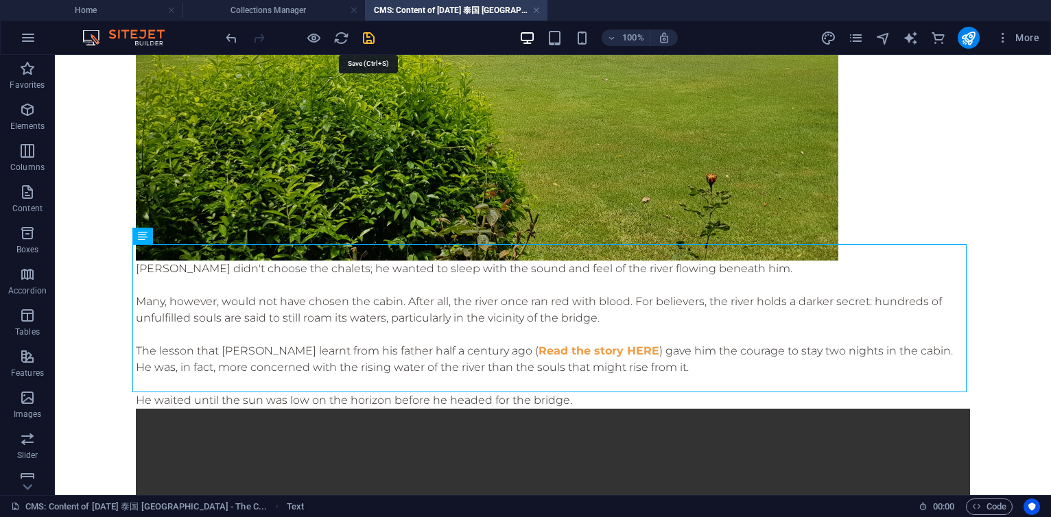
click at [366, 43] on icon "save" at bounding box center [369, 38] width 16 height 16
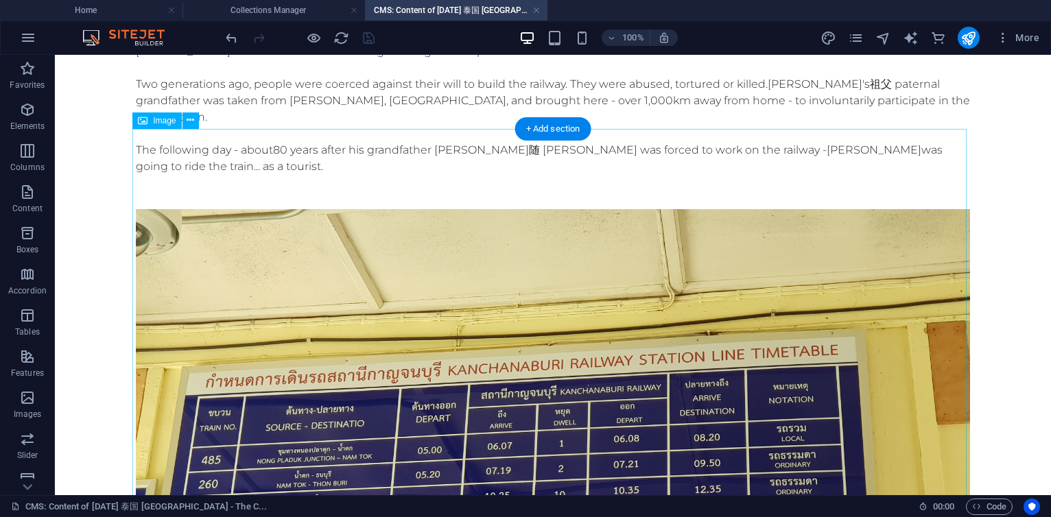
scroll to position [48, 0]
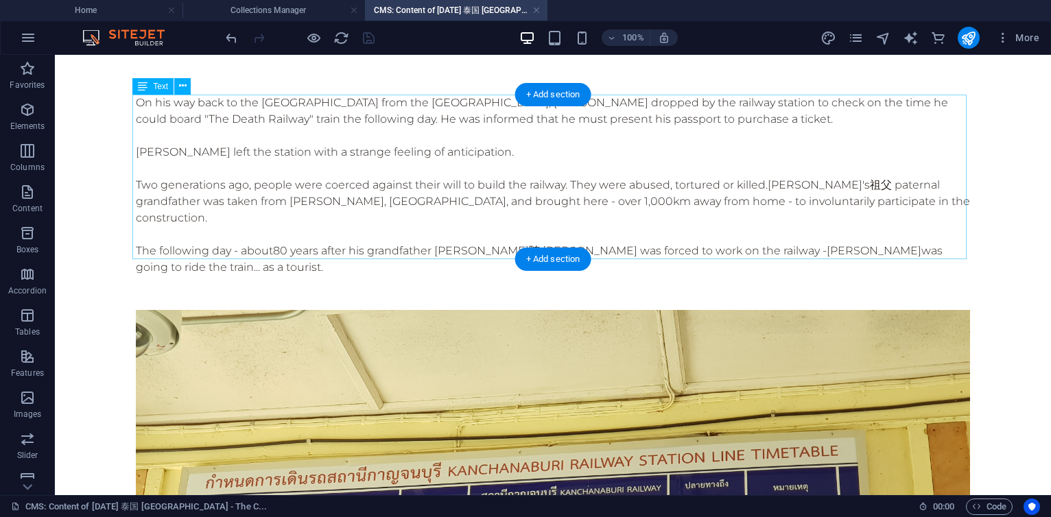
click at [587, 159] on div "On his way back to the [GEOGRAPHIC_DATA] from the [GEOGRAPHIC_DATA], [PERSON_NA…" at bounding box center [553, 185] width 834 height 181
click at [671, 106] on div "On his way back to the [GEOGRAPHIC_DATA] from the [GEOGRAPHIC_DATA], [PERSON_NA…" at bounding box center [553, 185] width 834 height 181
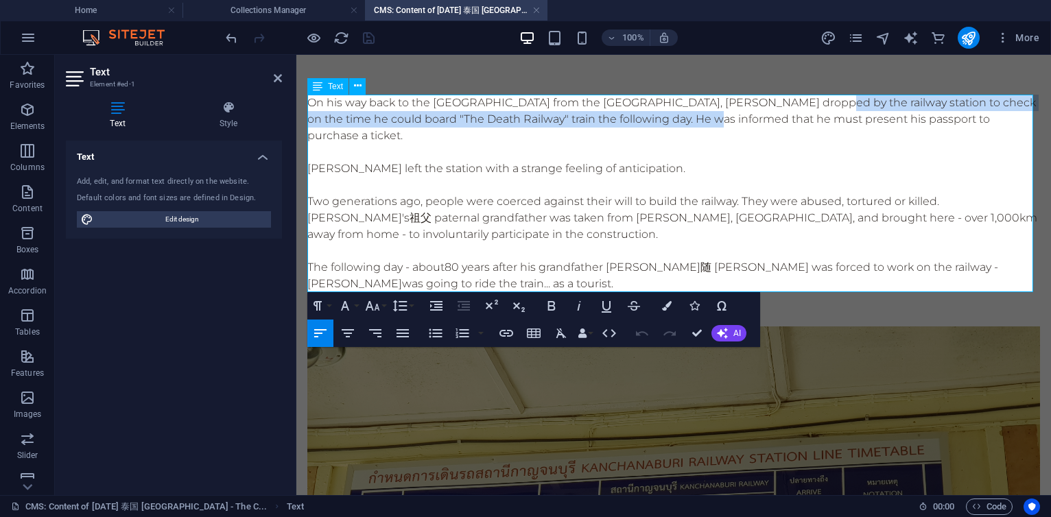
drag, startPoint x: 842, startPoint y: 102, endPoint x: 728, endPoint y: 126, distance: 116.3
click at [728, 126] on p "On his way back to the [GEOGRAPHIC_DATA] from the [GEOGRAPHIC_DATA], [PERSON_NA…" at bounding box center [673, 119] width 733 height 49
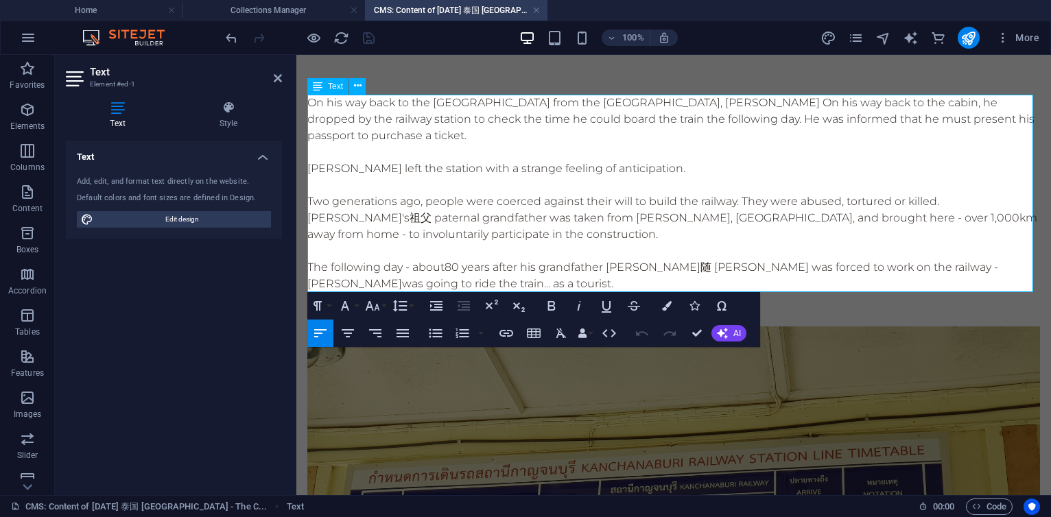
scroll to position [1110, 1]
drag, startPoint x: 839, startPoint y: 101, endPoint x: 1022, endPoint y: 98, distance: 183.2
click at [1022, 98] on p "On his way back to the [GEOGRAPHIC_DATA] from the [GEOGRAPHIC_DATA], [PERSON_NA…" at bounding box center [673, 119] width 733 height 49
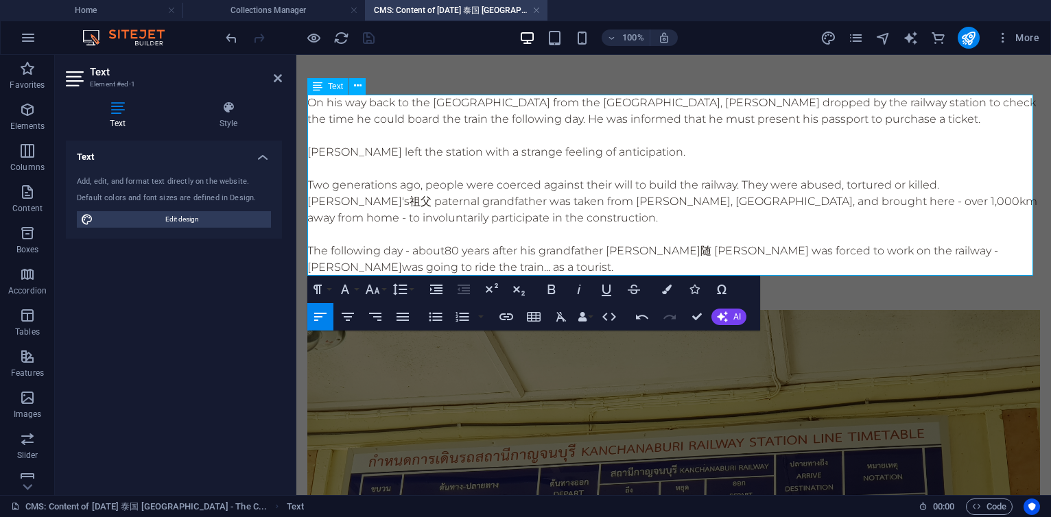
click at [626, 121] on p "On his way back to the [GEOGRAPHIC_DATA] from the [GEOGRAPHIC_DATA], [PERSON_NA…" at bounding box center [673, 111] width 733 height 33
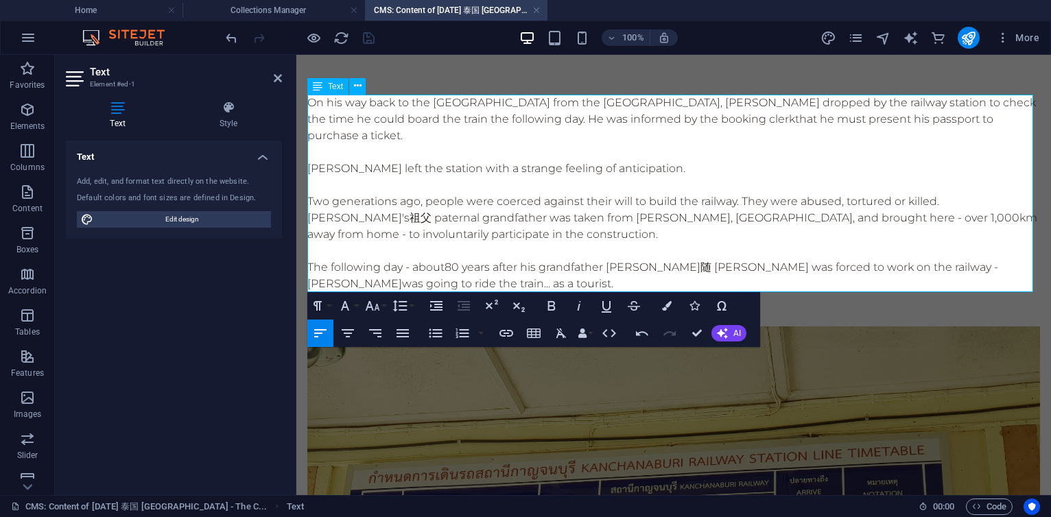
click at [572, 171] on p "[PERSON_NAME] left the station with a strange feeling of anticipation." at bounding box center [673, 169] width 733 height 16
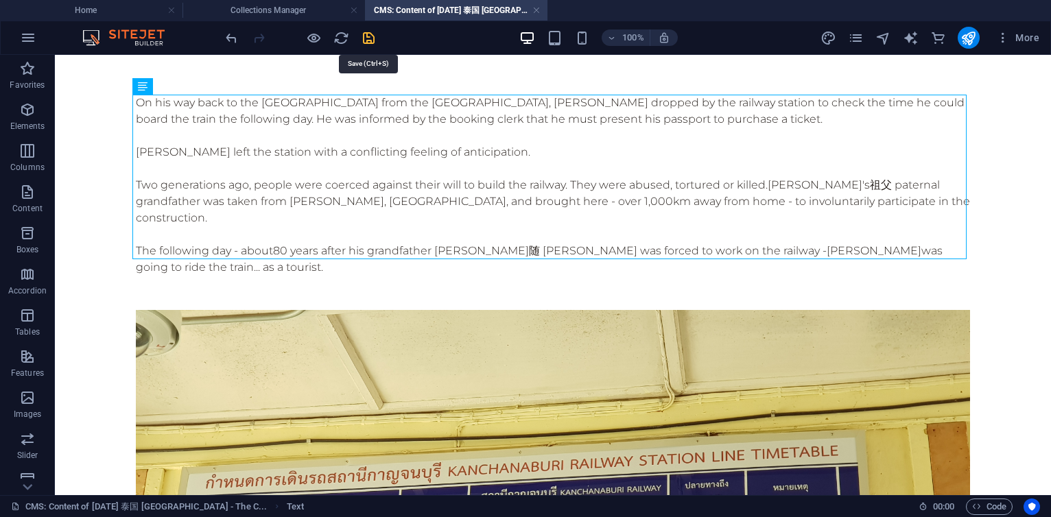
click at [369, 41] on icon "save" at bounding box center [369, 38] width 16 height 16
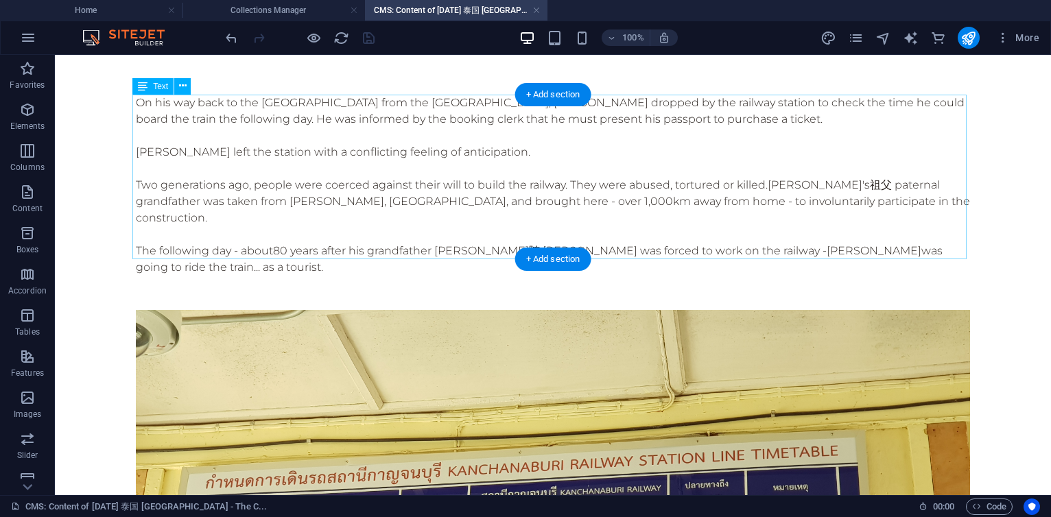
click at [451, 188] on div "On his way back to the [GEOGRAPHIC_DATA] from the [GEOGRAPHIC_DATA], [PERSON_NA…" at bounding box center [553, 185] width 834 height 181
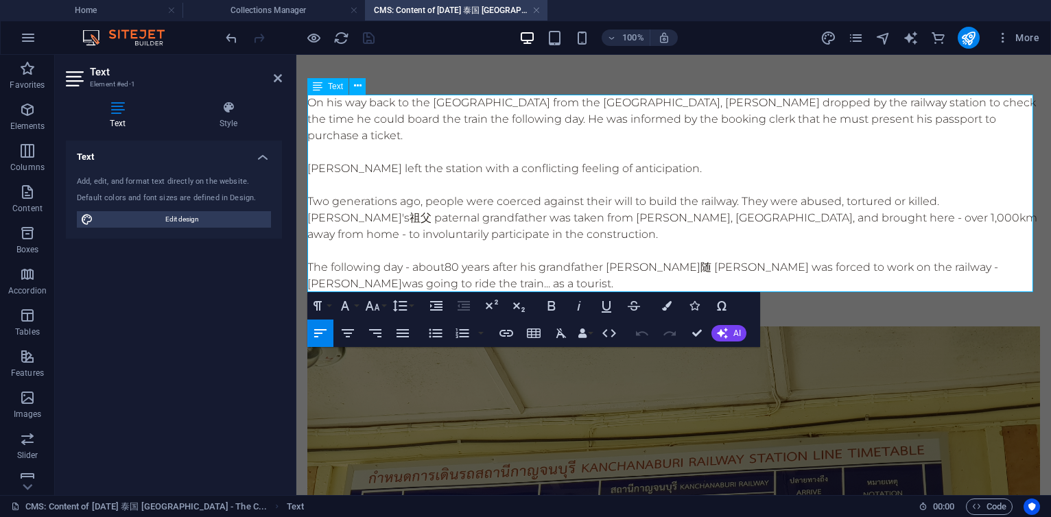
click at [447, 266] on span "80 years after his grandfather [PERSON_NAME]随 [PERSON_NAME] was forced to work …" at bounding box center [652, 276] width 691 height 30
click at [501, 285] on span "80 years after his grandfather [PERSON_NAME]随 [PERSON_NAME] was forced to work …" at bounding box center [668, 276] width 722 height 30
click at [584, 251] on p at bounding box center [673, 251] width 733 height 16
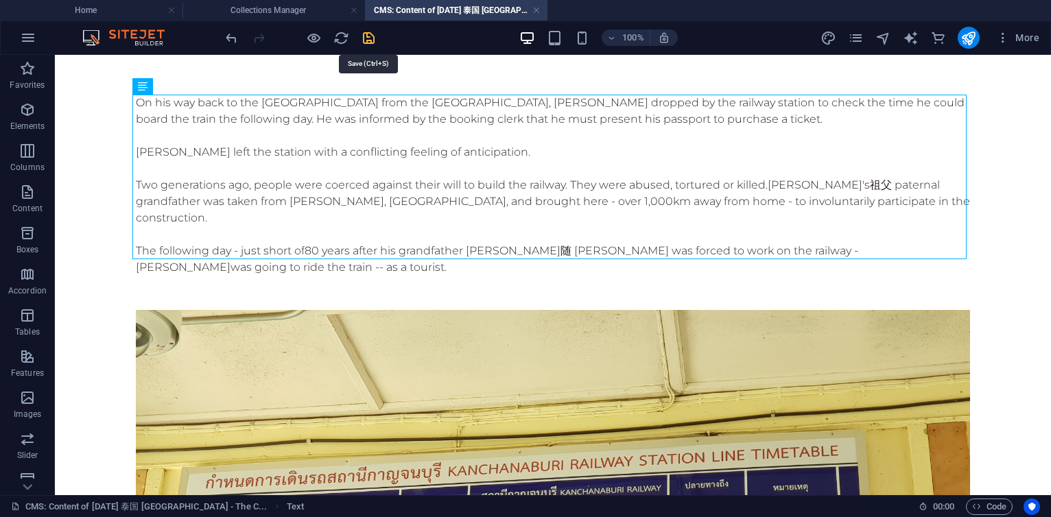
drag, startPoint x: 365, startPoint y: 32, endPoint x: 338, endPoint y: 9, distance: 35.1
click at [365, 32] on icon "save" at bounding box center [369, 38] width 16 height 16
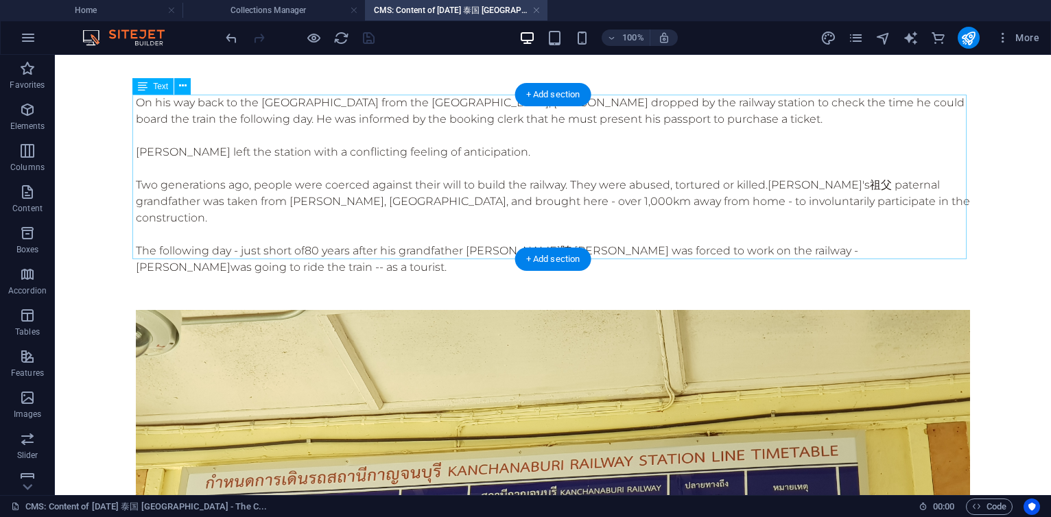
click at [416, 129] on div "On his way back to the [GEOGRAPHIC_DATA] from the [GEOGRAPHIC_DATA], [PERSON_NA…" at bounding box center [553, 185] width 834 height 181
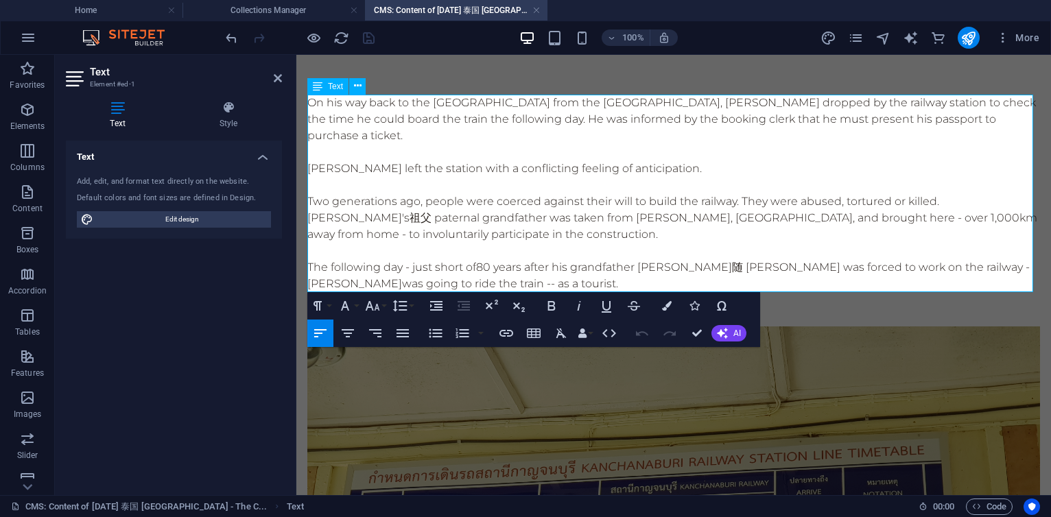
click at [498, 115] on p "On his way back to the [GEOGRAPHIC_DATA] from the [GEOGRAPHIC_DATA], [PERSON_NA…" at bounding box center [673, 119] width 733 height 49
drag, startPoint x: 702, startPoint y: 331, endPoint x: 646, endPoint y: 277, distance: 78.6
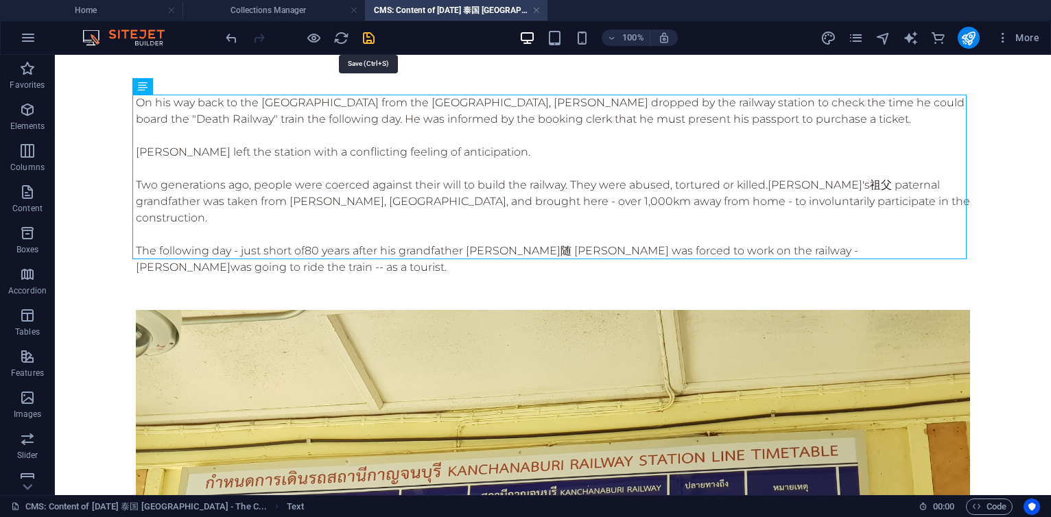
click at [368, 35] on icon "save" at bounding box center [369, 38] width 16 height 16
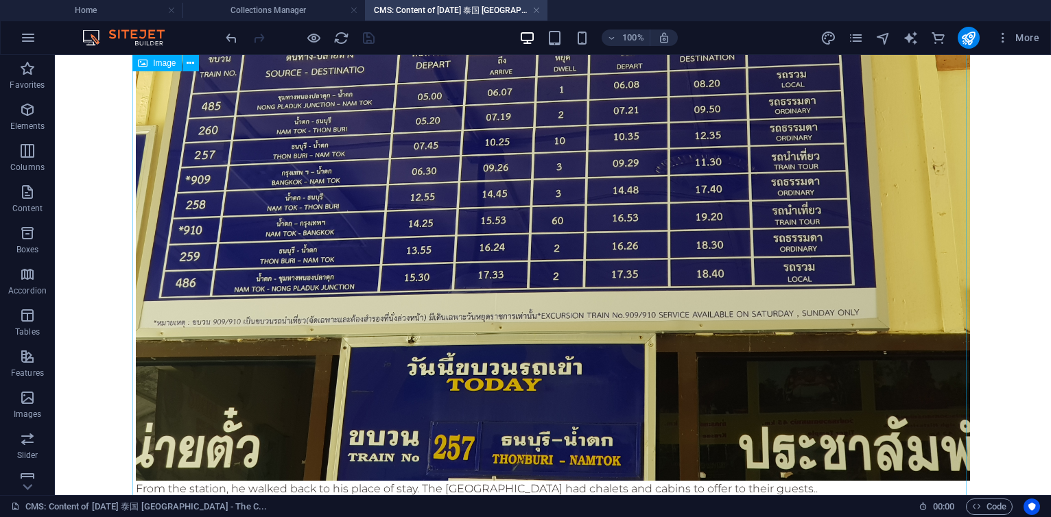
scroll to position [659, 0]
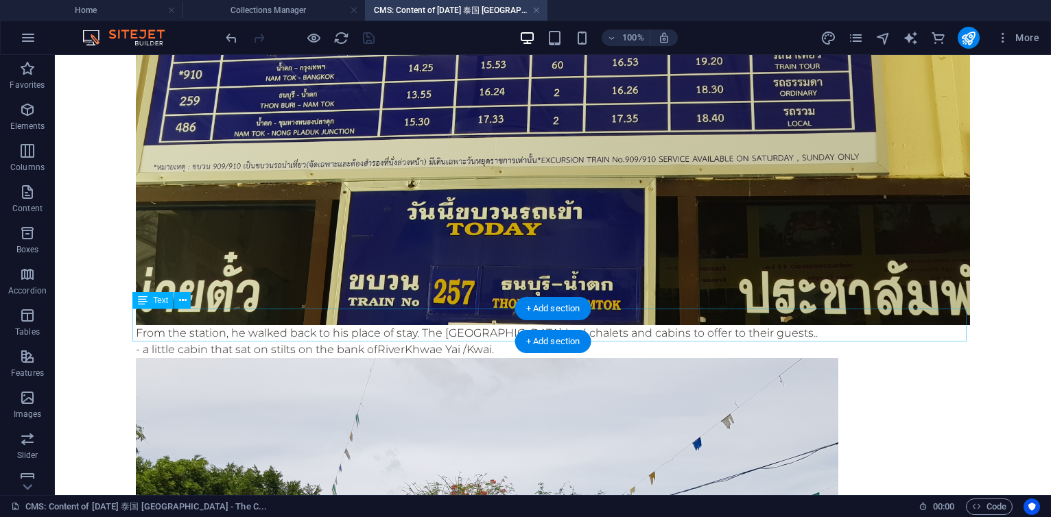
click at [147, 325] on div "From the station, he walked back to his place of stay. The [GEOGRAPHIC_DATA] ha…" at bounding box center [553, 341] width 834 height 33
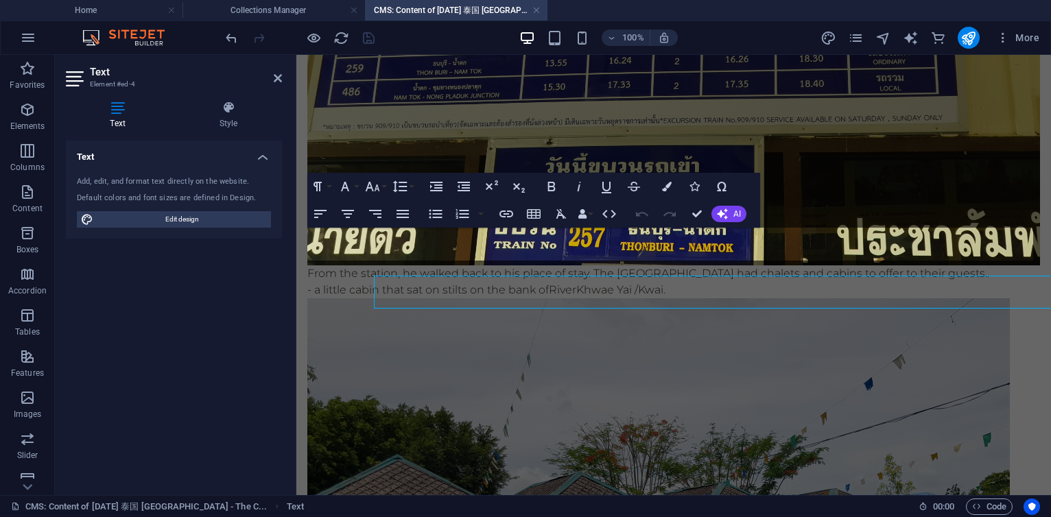
scroll to position [692, 0]
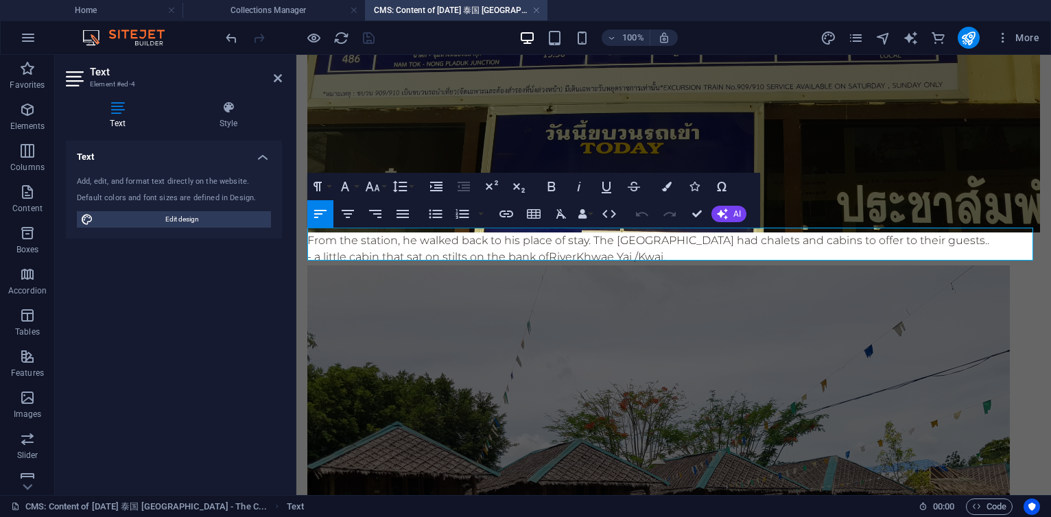
click at [310, 235] on p "From the station, he walked back to his place of stay. The [GEOGRAPHIC_DATA] ha…" at bounding box center [673, 241] width 733 height 16
click at [309, 235] on p "From the station, he walked back to his place of stay. The [GEOGRAPHIC_DATA] ha…" at bounding box center [673, 241] width 733 height 16
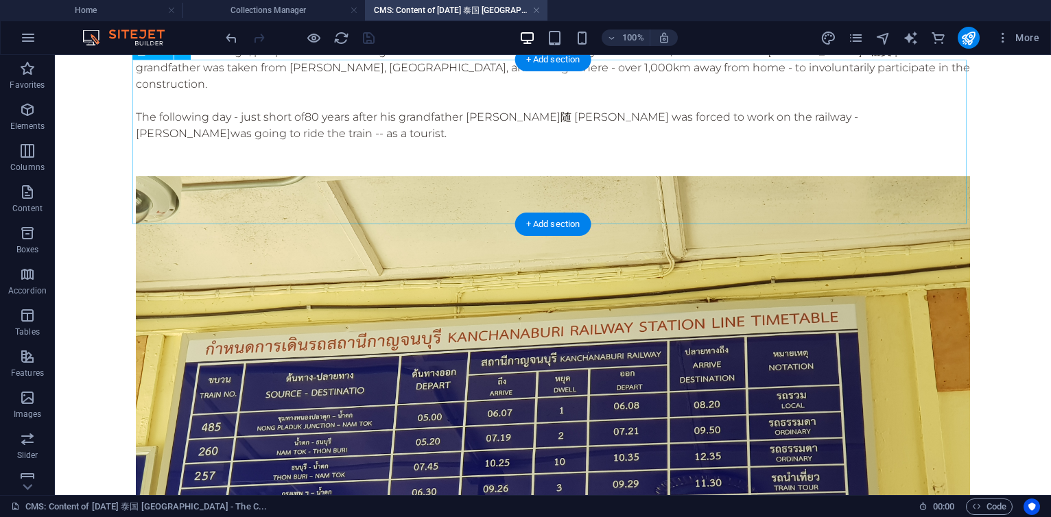
scroll to position [81, 0]
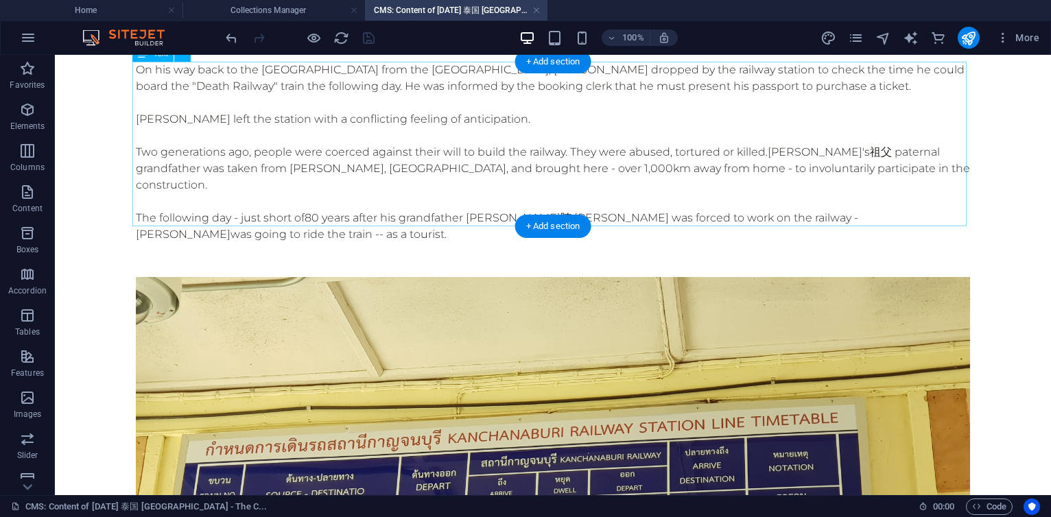
click at [366, 214] on div "On his way back to the [GEOGRAPHIC_DATA] from the [GEOGRAPHIC_DATA], [PERSON_NA…" at bounding box center [553, 152] width 834 height 181
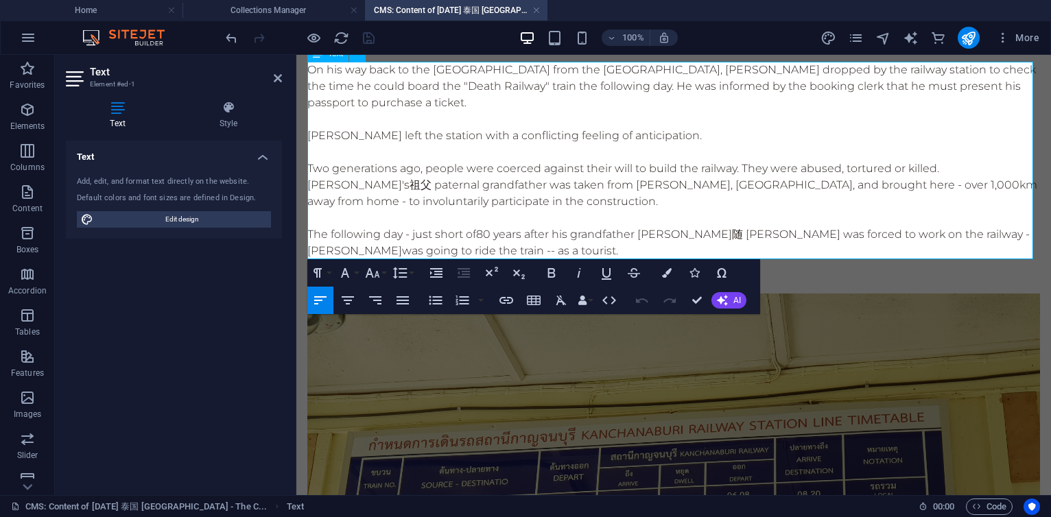
click at [576, 252] on p "The following day - just short of 80 years after his grandfather [PERSON_NAME]随…" at bounding box center [673, 242] width 733 height 33
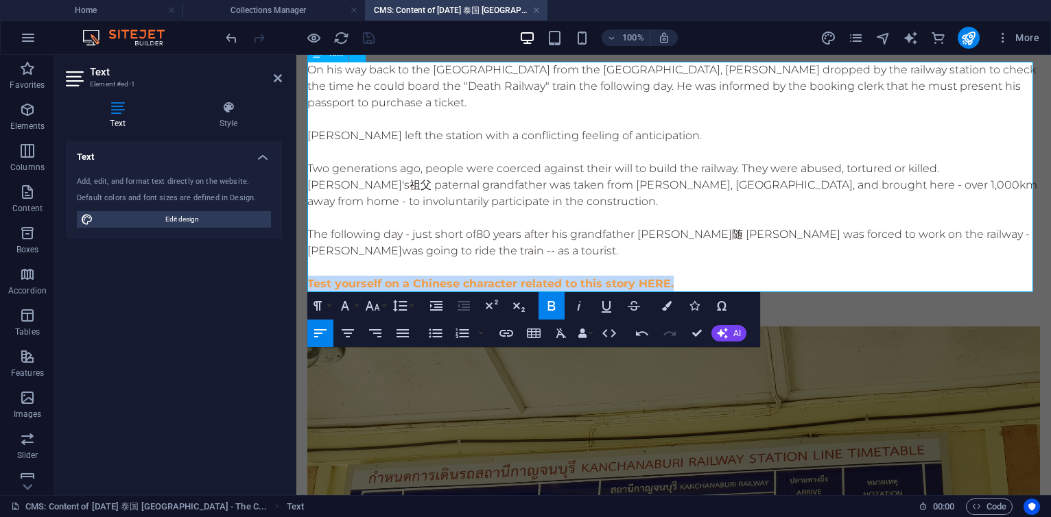
drag, startPoint x: 676, startPoint y: 281, endPoint x: 307, endPoint y: 277, distance: 369.8
click at [307, 277] on p "​ Test yourself on a Chinese character related to this story HERE." at bounding box center [673, 284] width 733 height 16
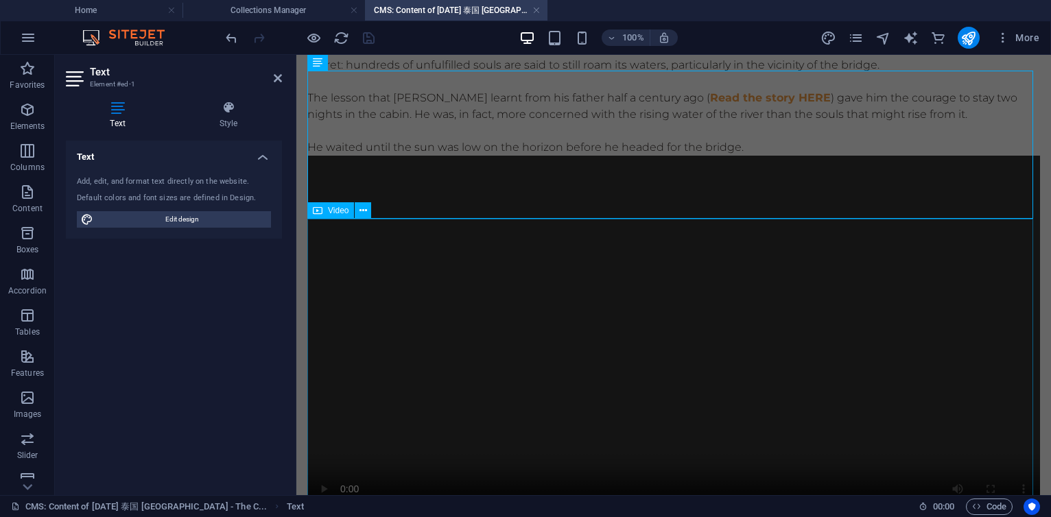
scroll to position [1316, 0]
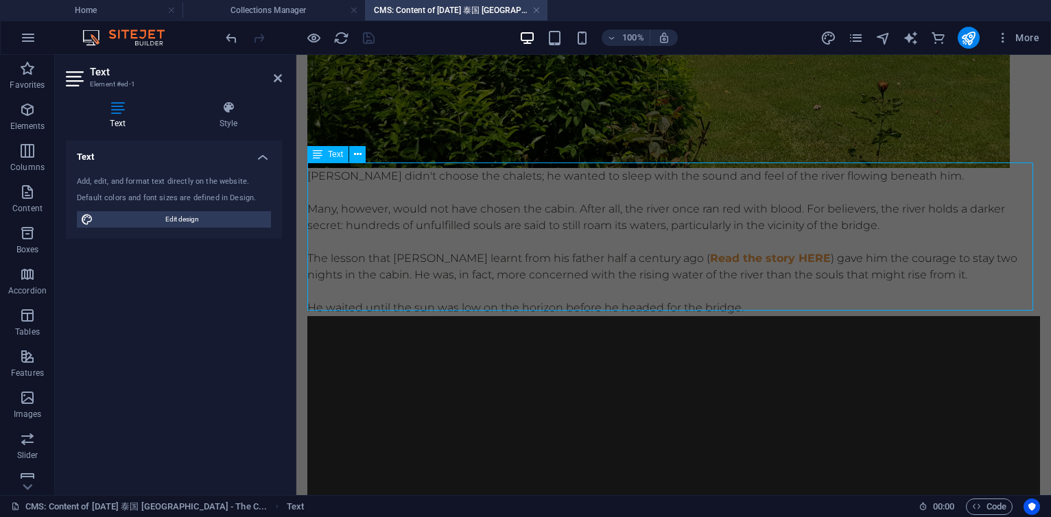
click at [771, 307] on div "[PERSON_NAME] didn't choose the chalets; he wanted to sleep with the sound and …" at bounding box center [673, 242] width 733 height 148
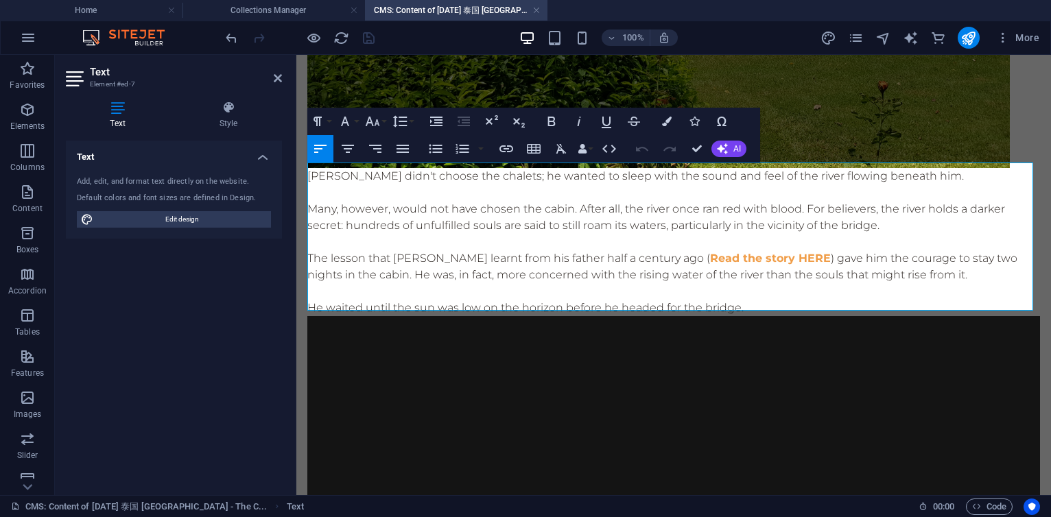
click at [771, 307] on p "He waited until the sun was low on the horizon before he headed for the bridge." at bounding box center [673, 308] width 733 height 16
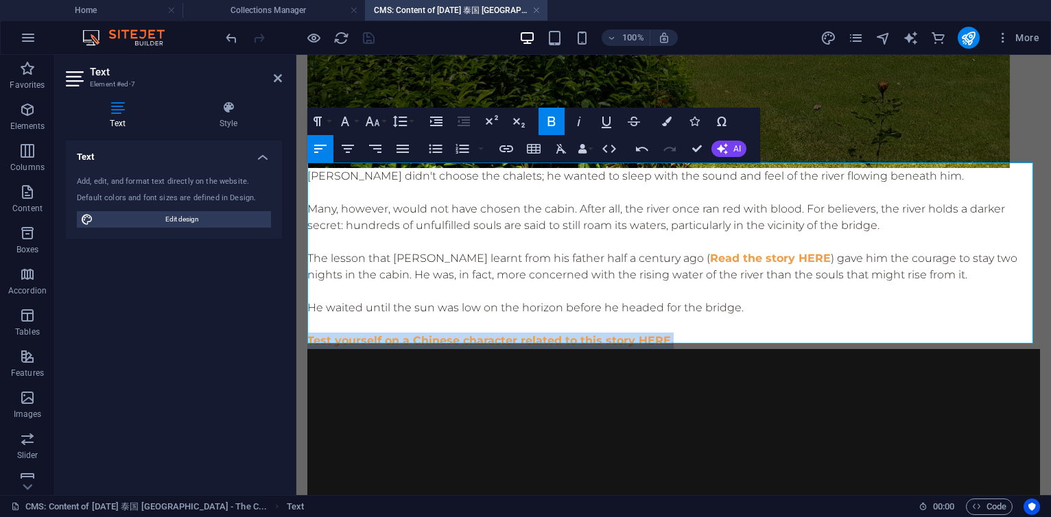
drag, startPoint x: 676, startPoint y: 334, endPoint x: 309, endPoint y: 329, distance: 367.1
click at [309, 333] on p "​ Test yourself on a Chinese character related to this story HERE." at bounding box center [673, 341] width 733 height 16
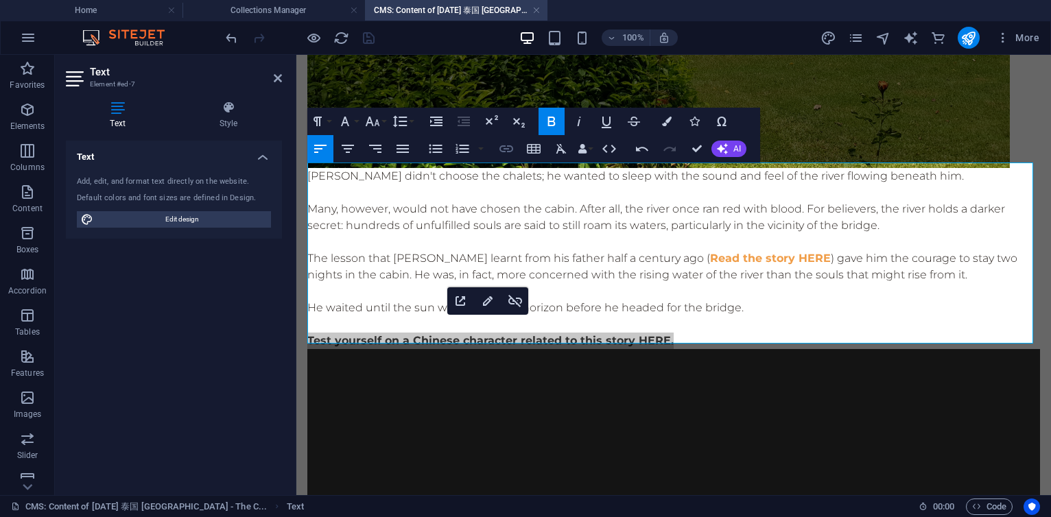
click at [504, 149] on icon "button" at bounding box center [506, 148] width 14 height 7
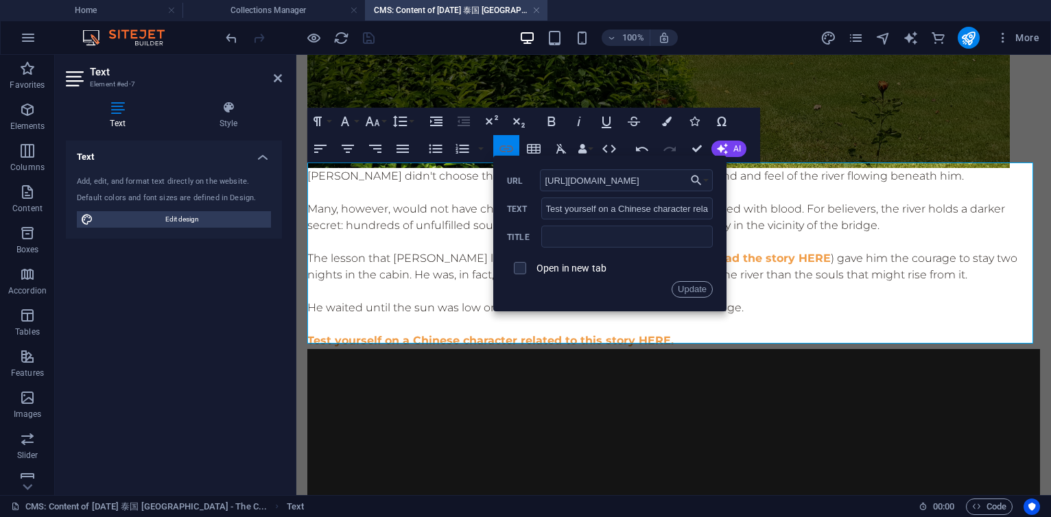
scroll to position [0, 0]
click at [637, 185] on input "[URL][DOMAIN_NAME]" at bounding box center [626, 180] width 173 height 22
paste input "%E7%A5%96memorymatch03"
type input "[URL][DOMAIN_NAME]"
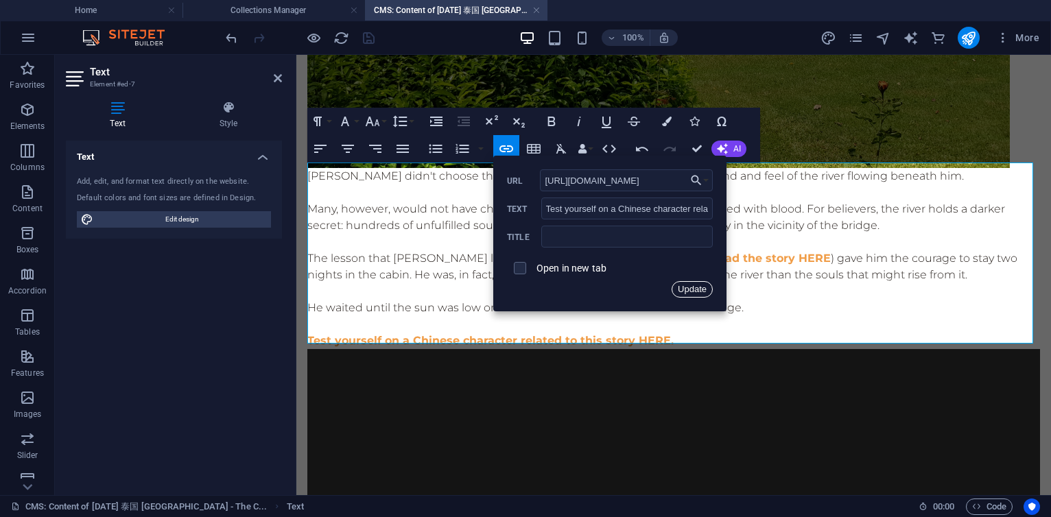
click at [699, 288] on button "Update" at bounding box center [692, 289] width 41 height 16
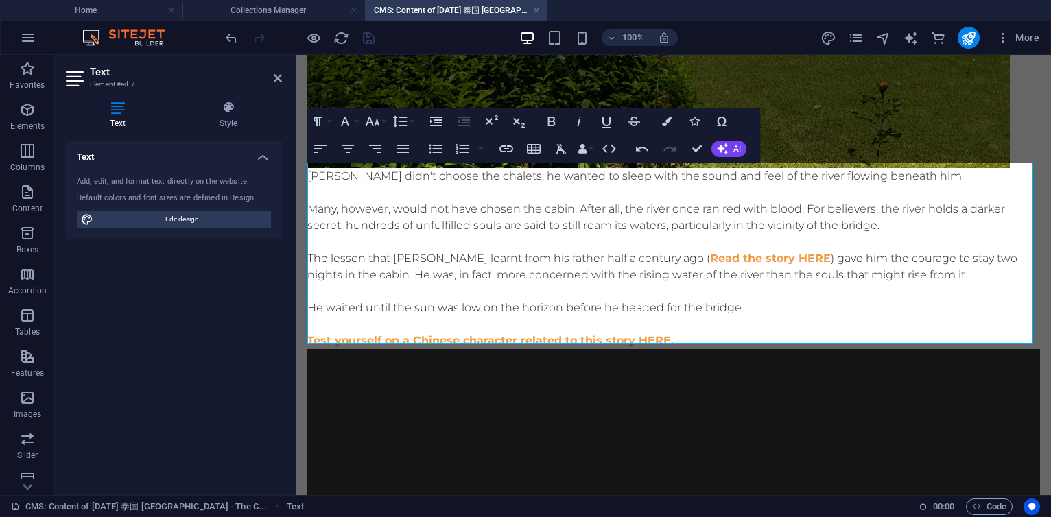
click at [699, 288] on p at bounding box center [673, 291] width 733 height 16
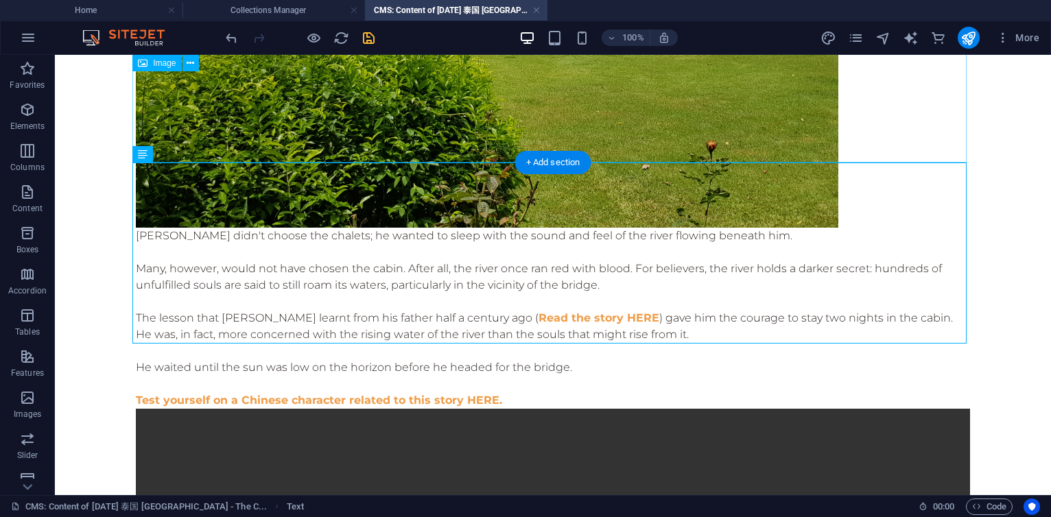
scroll to position [1364, 0]
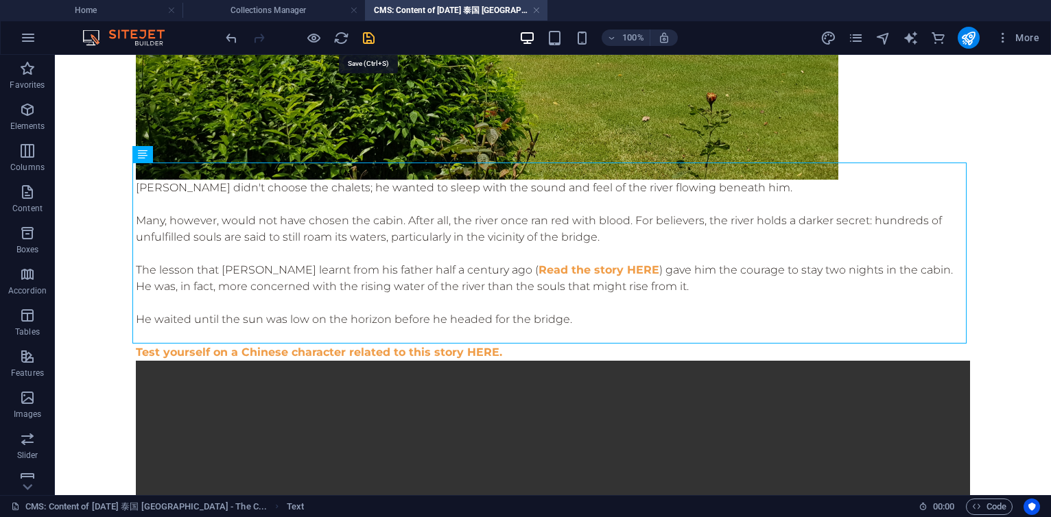
click at [369, 38] on icon "save" at bounding box center [369, 38] width 16 height 16
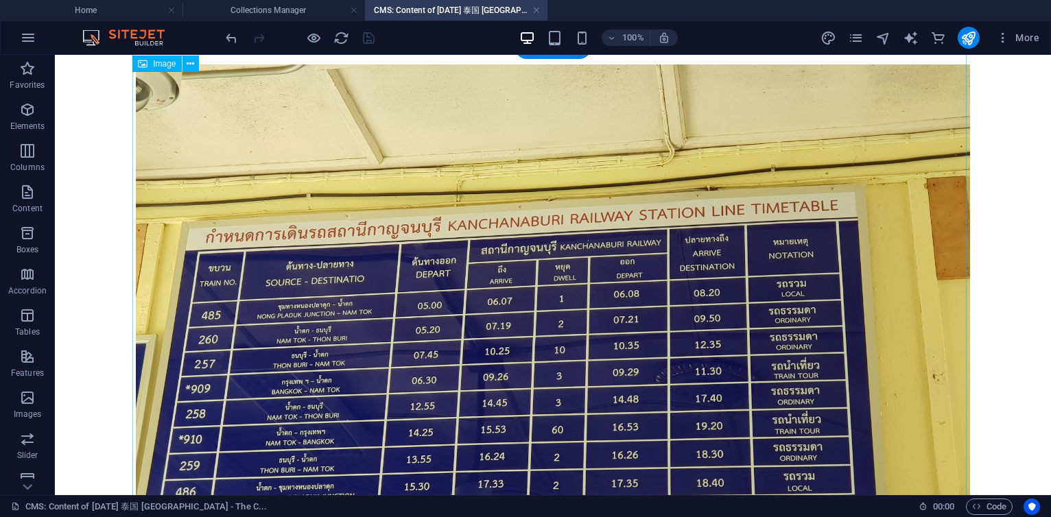
scroll to position [0, 0]
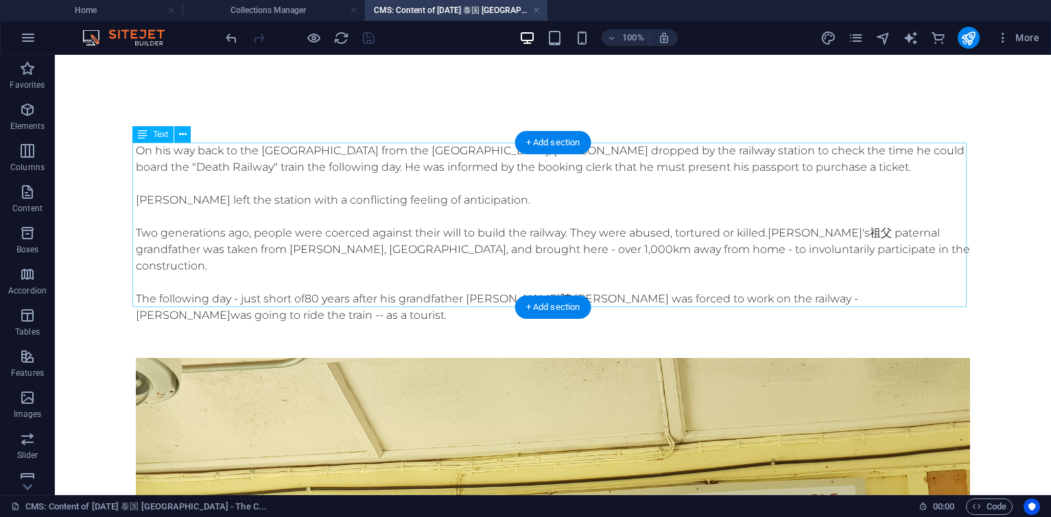
click at [393, 233] on div "On his way back to the [GEOGRAPHIC_DATA] from the [GEOGRAPHIC_DATA], [PERSON_NA…" at bounding box center [553, 233] width 834 height 181
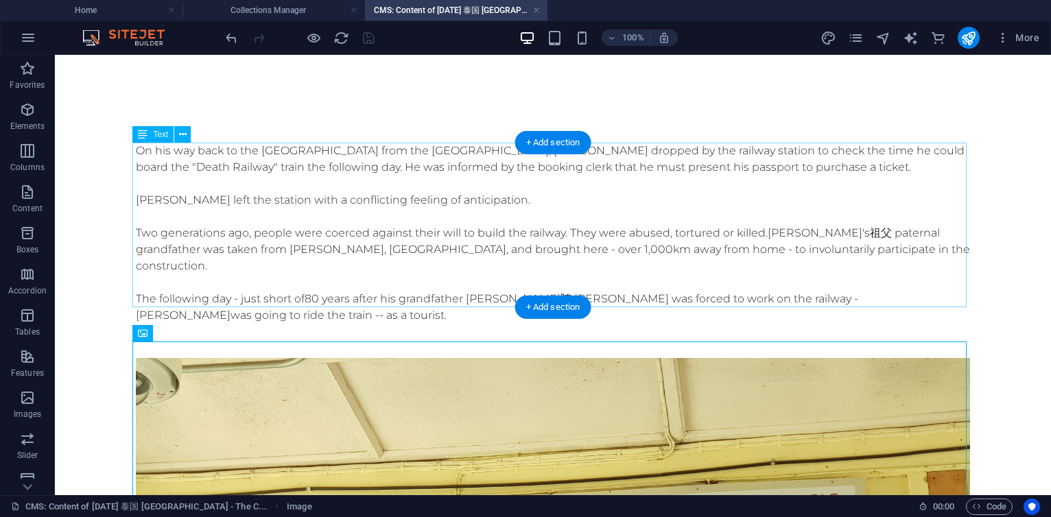
click at [259, 233] on div "On his way back to the [GEOGRAPHIC_DATA] from the [GEOGRAPHIC_DATA], [PERSON_NA…" at bounding box center [553, 233] width 834 height 181
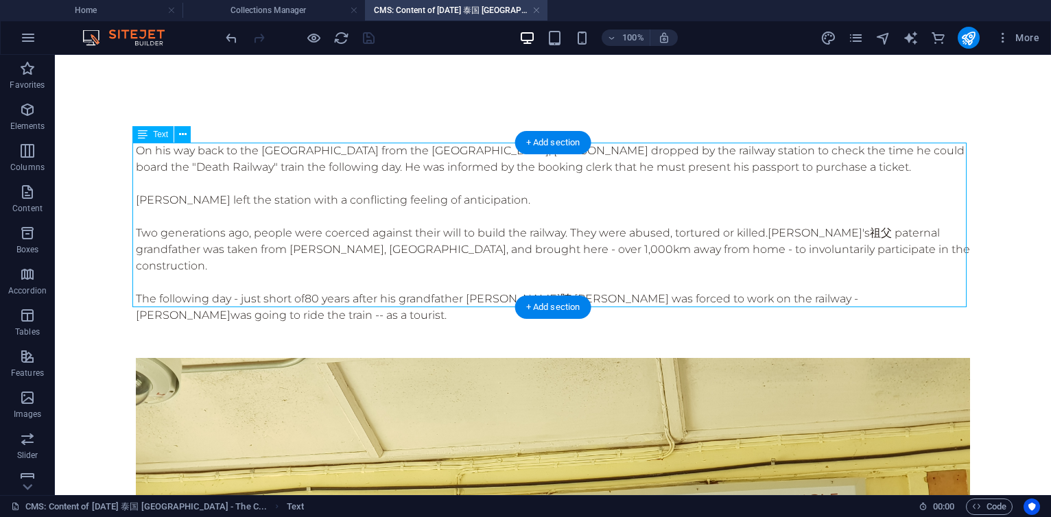
click at [259, 233] on div "On his way back to the [GEOGRAPHIC_DATA] from the [GEOGRAPHIC_DATA], [PERSON_NA…" at bounding box center [553, 233] width 834 height 181
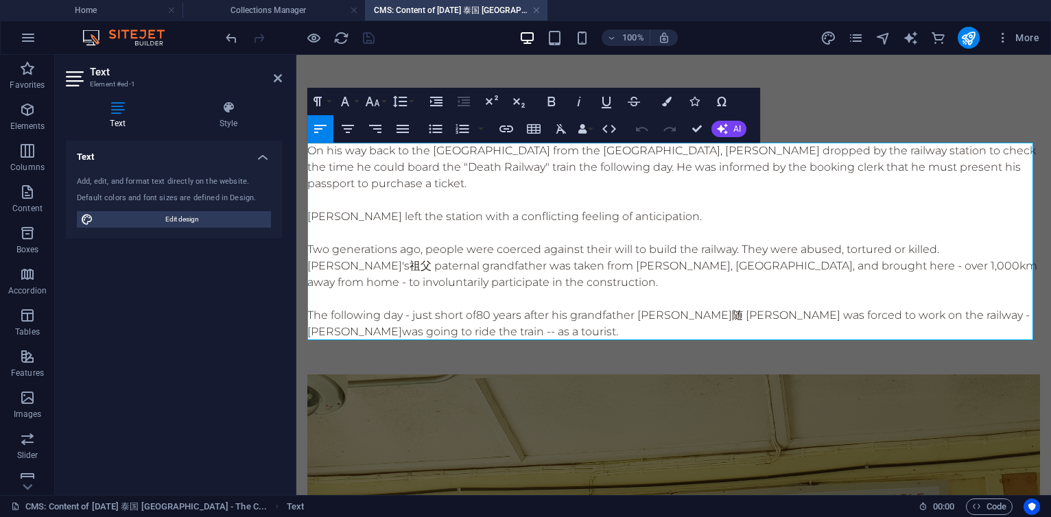
click at [424, 252] on p "Two generations ago, people were coerced against their will to build the railwa…" at bounding box center [673, 266] width 733 height 49
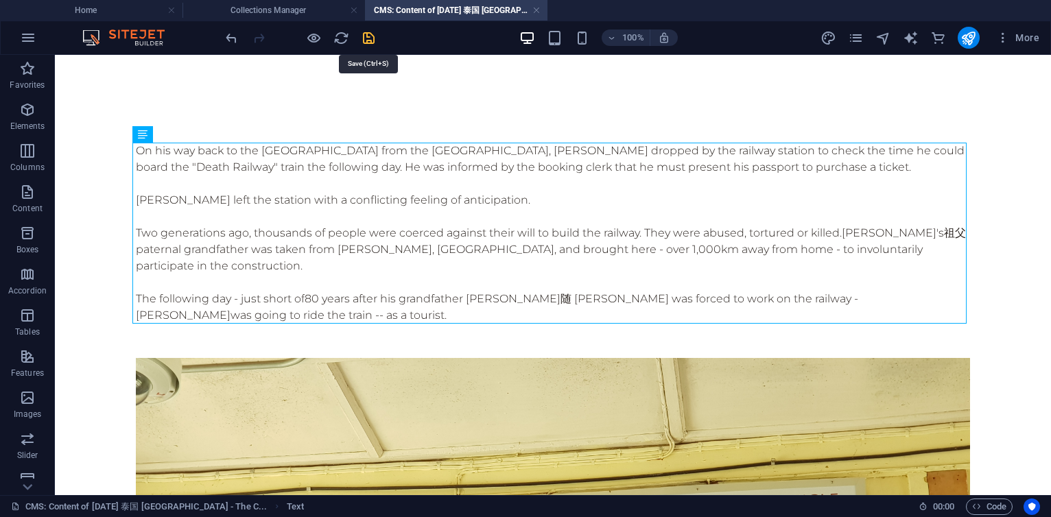
click at [368, 40] on icon "save" at bounding box center [369, 38] width 16 height 16
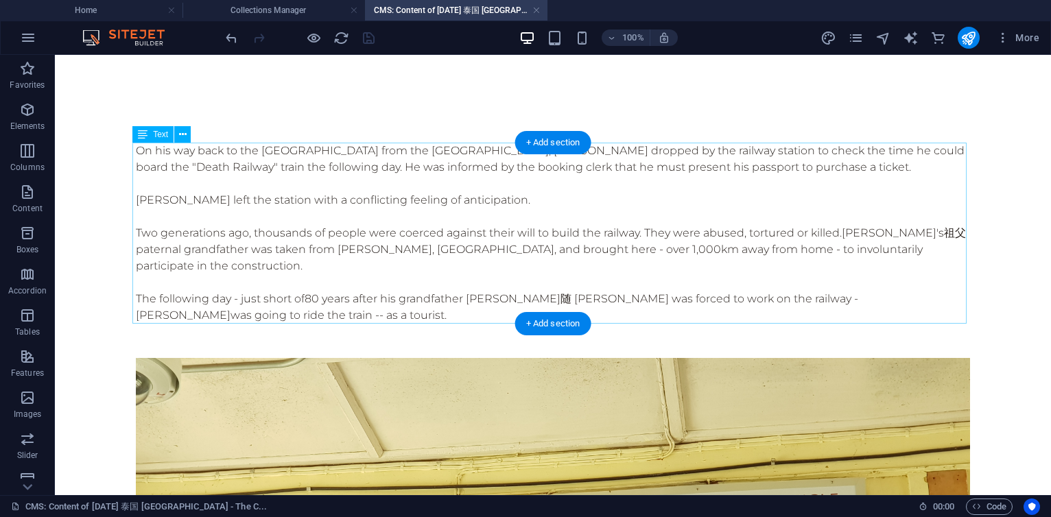
click at [654, 239] on div "On his way back to the [GEOGRAPHIC_DATA] from the [GEOGRAPHIC_DATA], [PERSON_NA…" at bounding box center [553, 233] width 834 height 181
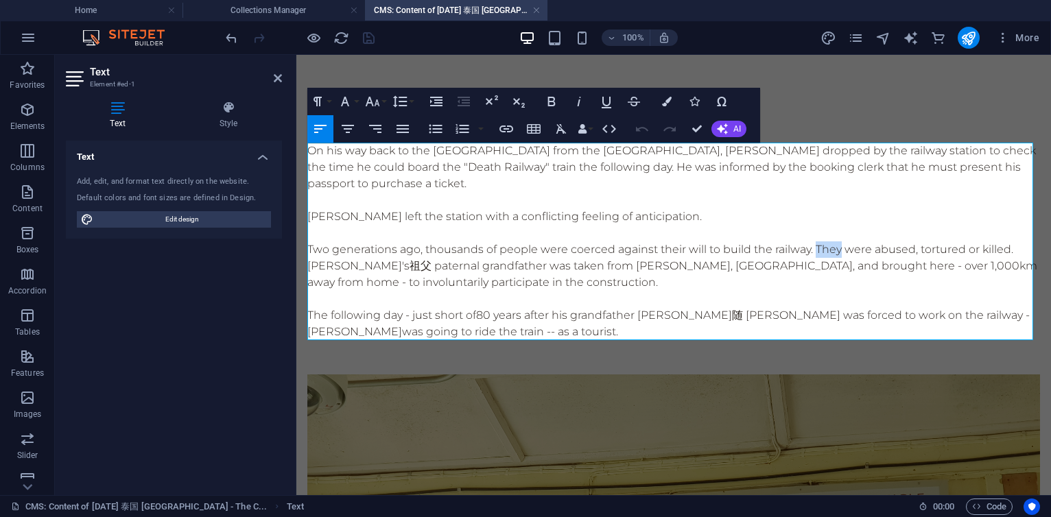
drag, startPoint x: 841, startPoint y: 248, endPoint x: 816, endPoint y: 247, distance: 24.7
click at [816, 247] on p "Two generations ago, thousands of people were coerced against their will to bui…" at bounding box center [673, 266] width 733 height 49
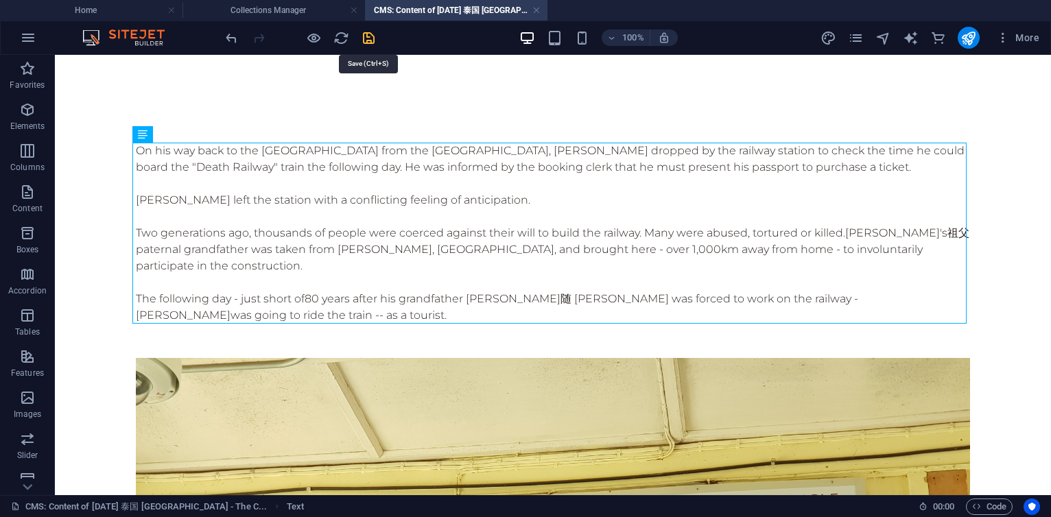
click at [364, 38] on icon "save" at bounding box center [369, 38] width 16 height 16
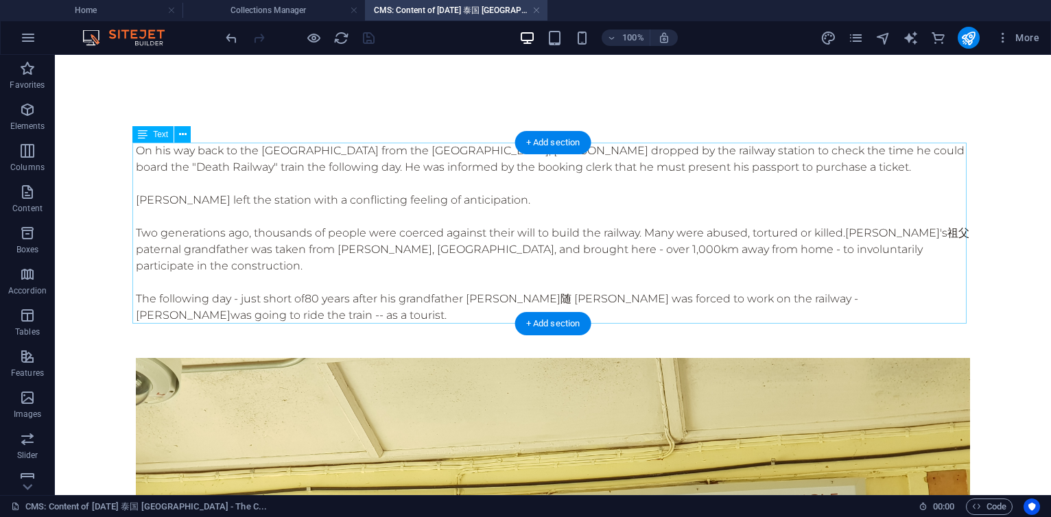
click at [753, 300] on div "On his way back to the [GEOGRAPHIC_DATA] from the [GEOGRAPHIC_DATA], [PERSON_NA…" at bounding box center [553, 233] width 834 height 181
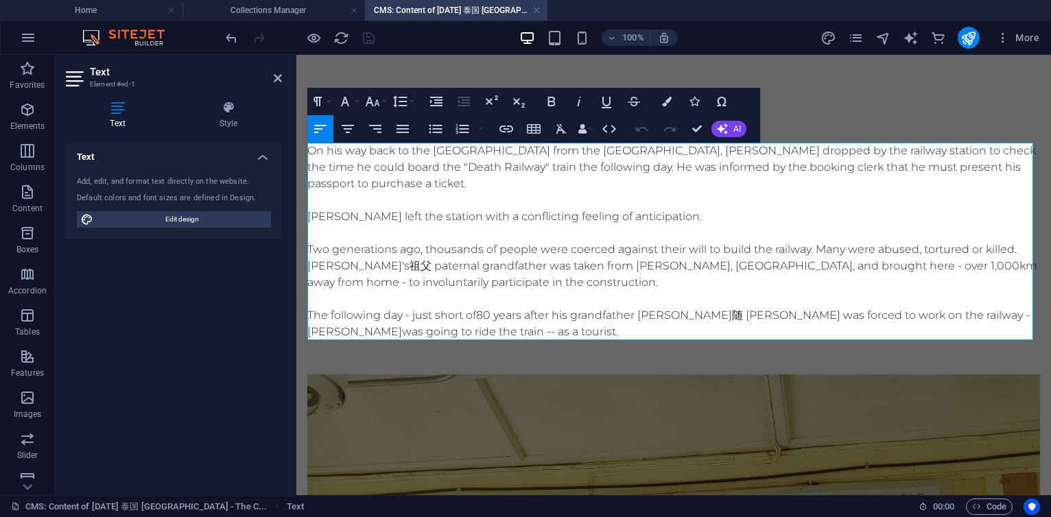
click at [933, 318] on span "80 years after his grandfather [PERSON_NAME]随 [PERSON_NAME] was forced to work …" at bounding box center [668, 324] width 722 height 30
click at [506, 334] on span "80 years after his grandfather [PERSON_NAME]随 [PERSON_NAME] was forced to work …" at bounding box center [668, 324] width 722 height 30
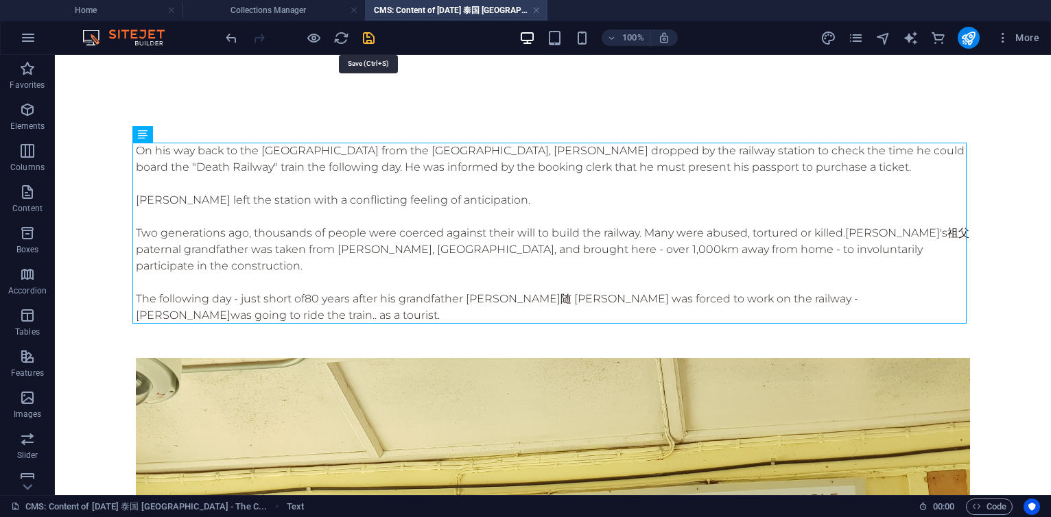
click at [369, 40] on icon "save" at bounding box center [369, 38] width 16 height 16
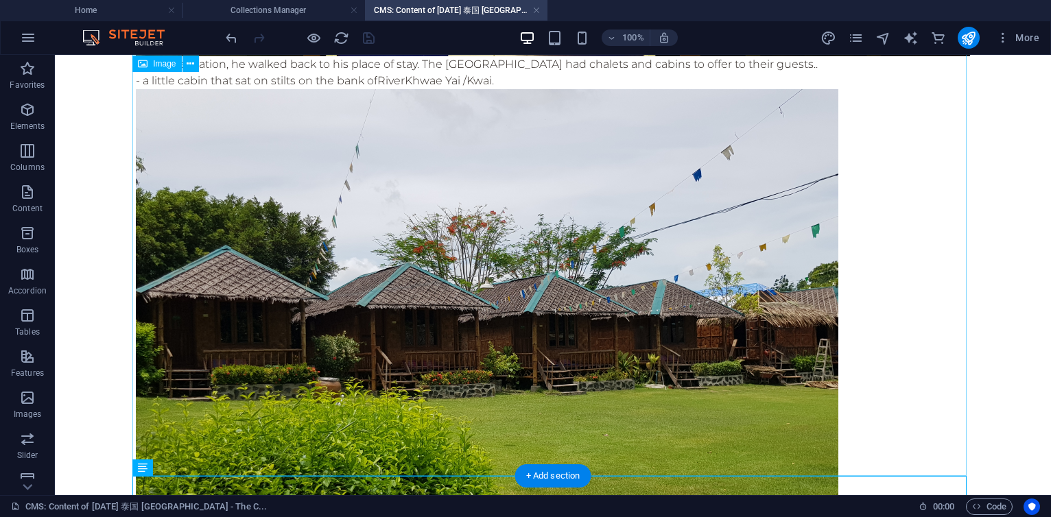
scroll to position [823, 0]
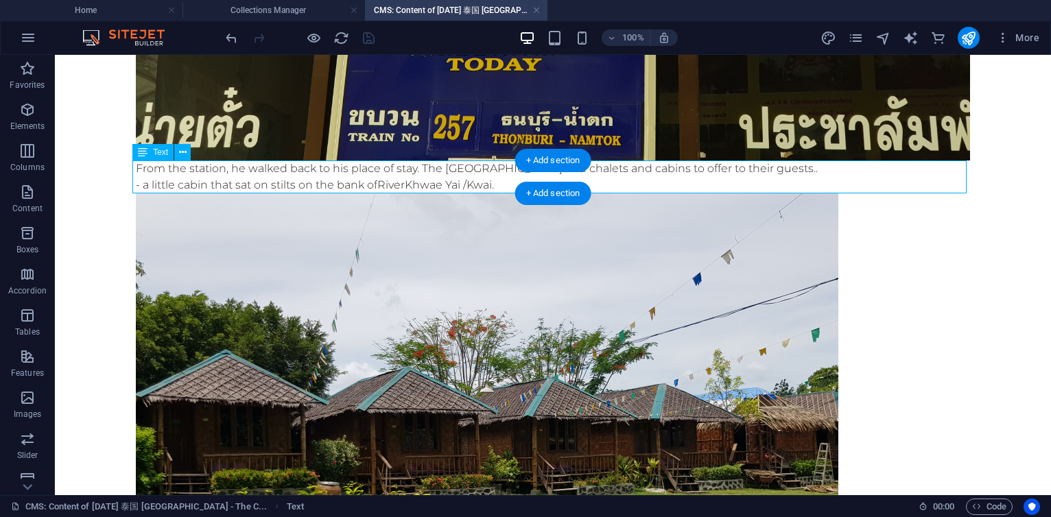
drag, startPoint x: 137, startPoint y: 184, endPoint x: 248, endPoint y: 187, distance: 110.5
click at [245, 185] on div "From the station, he walked back to his place of stay. The [GEOGRAPHIC_DATA] ha…" at bounding box center [553, 177] width 834 height 33
click at [253, 186] on div "From the station, he walked back to his place of stay. The [GEOGRAPHIC_DATA] ha…" at bounding box center [553, 177] width 834 height 33
click at [619, 185] on div "From the station, he walked back to his place of stay. The [GEOGRAPHIC_DATA] ha…" at bounding box center [553, 177] width 834 height 33
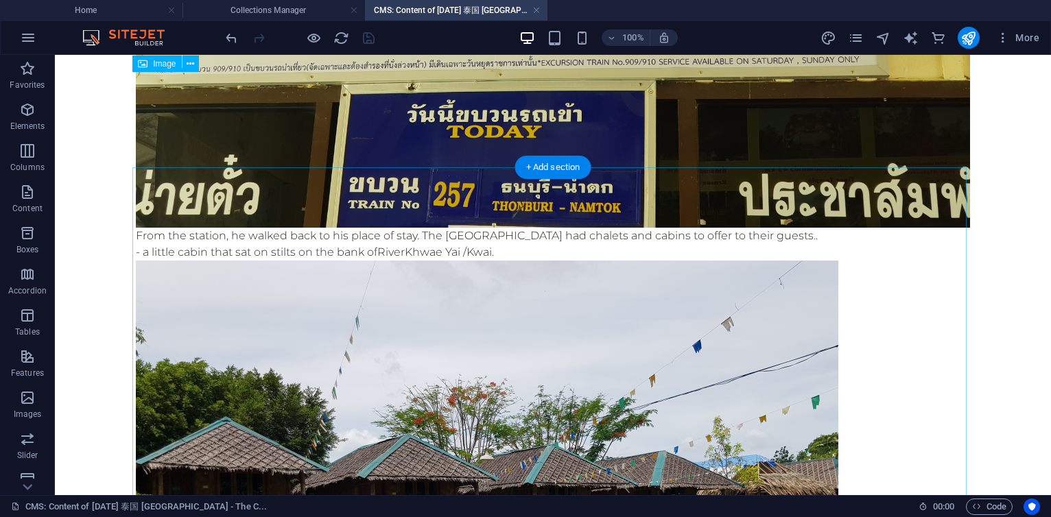
scroll to position [741, 0]
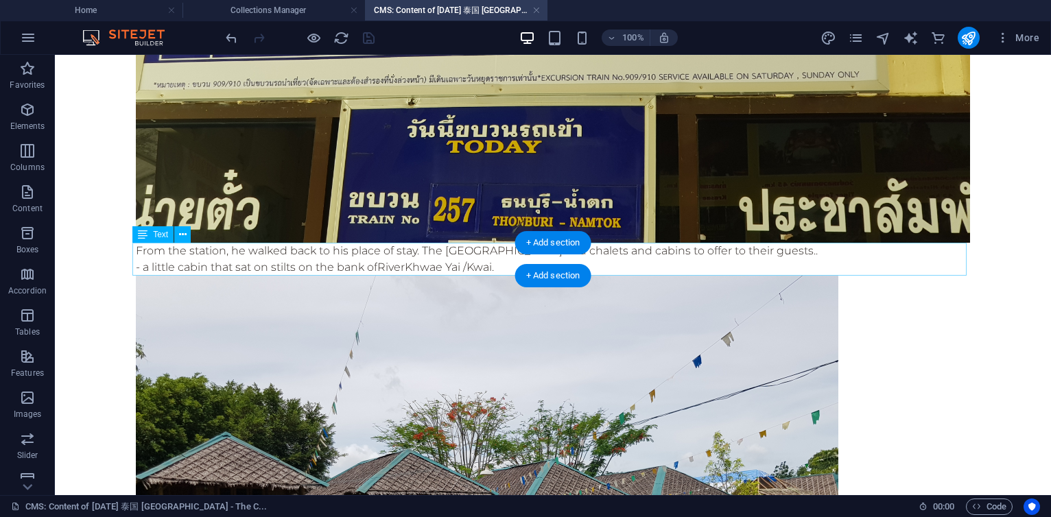
click at [338, 267] on div "From the station, he walked back to his place of stay. The [GEOGRAPHIC_DATA] ha…" at bounding box center [553, 259] width 834 height 33
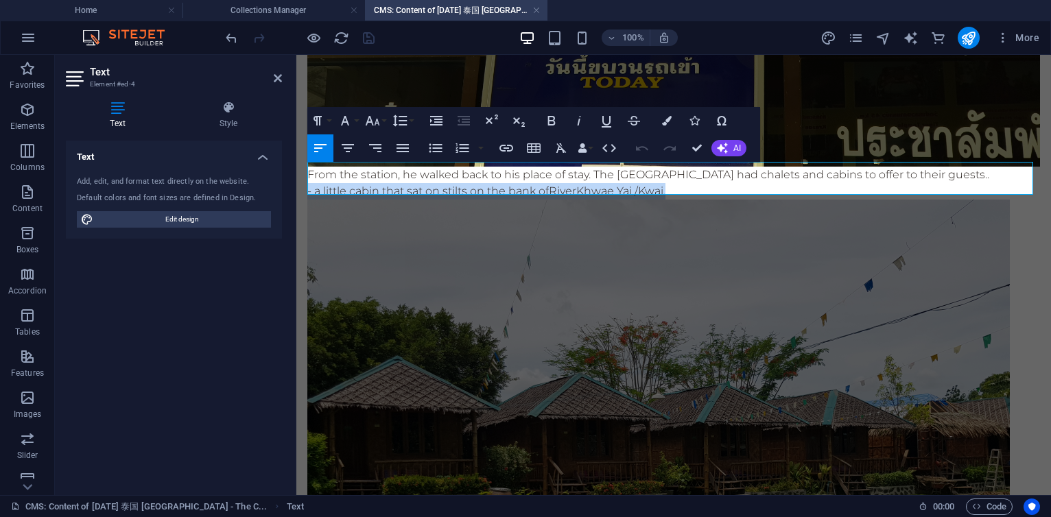
drag, startPoint x: 694, startPoint y: 187, endPoint x: 274, endPoint y: 187, distance: 420.6
click at [296, 187] on html "Skip to main content On his way back to the [GEOGRAPHIC_DATA] from the [GEOGRAP…" at bounding box center [673, 329] width 755 height 2064
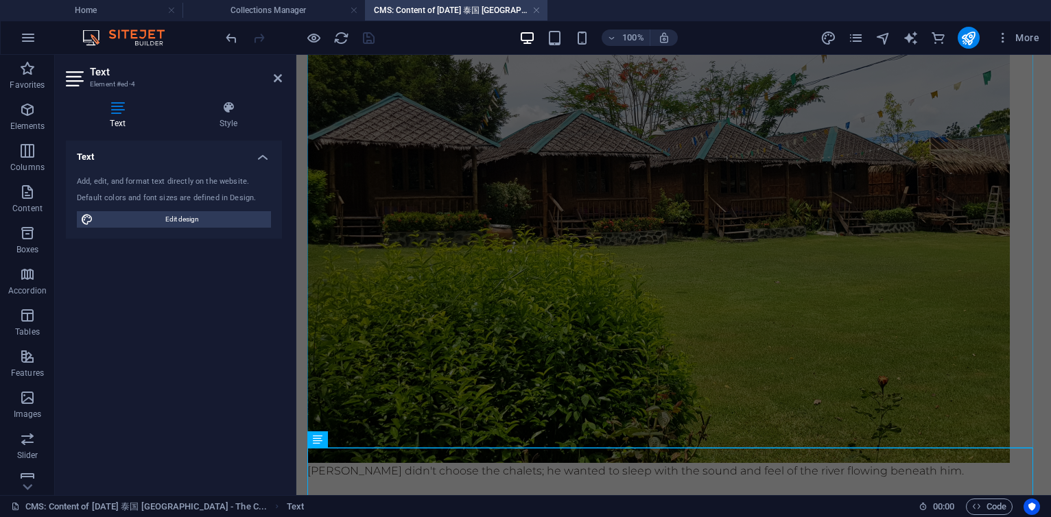
scroll to position [1087, 0]
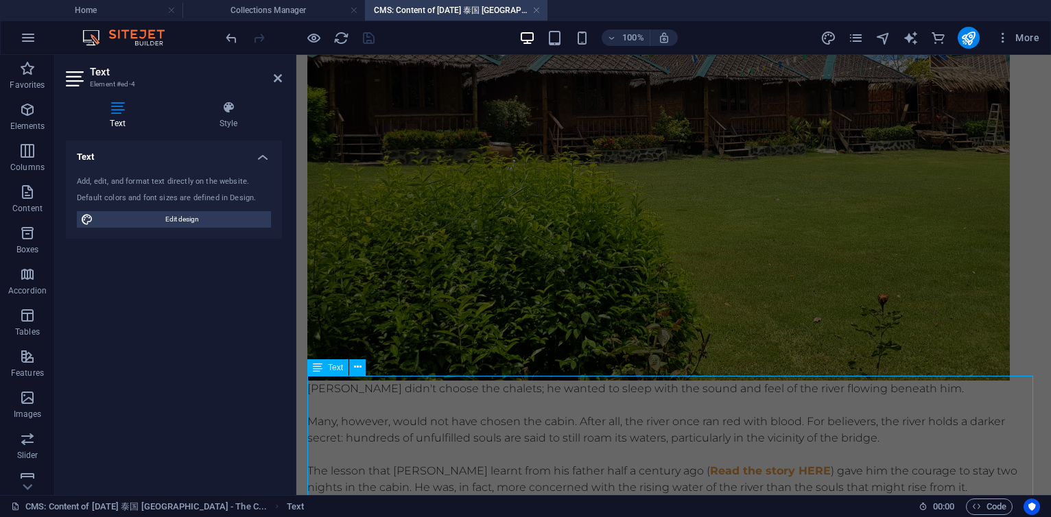
click at [473, 390] on div "[PERSON_NAME] didn't choose the chalets; he wanted to sleep with the sound and …" at bounding box center [673, 471] width 733 height 181
click at [714, 390] on div "[PERSON_NAME] didn't choose the chalets; he wanted to sleep with the sound and …" at bounding box center [673, 471] width 733 height 181
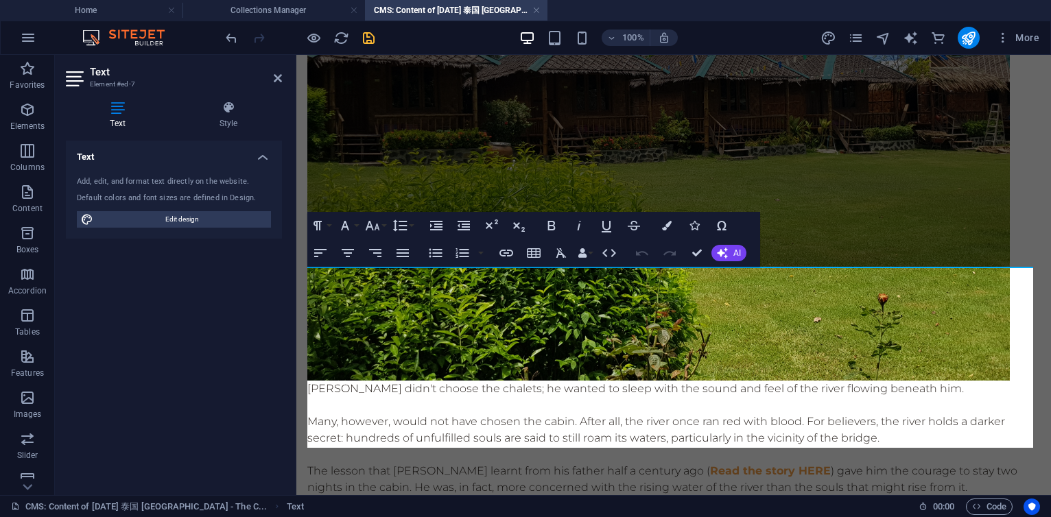
scroll to position [1195, 0]
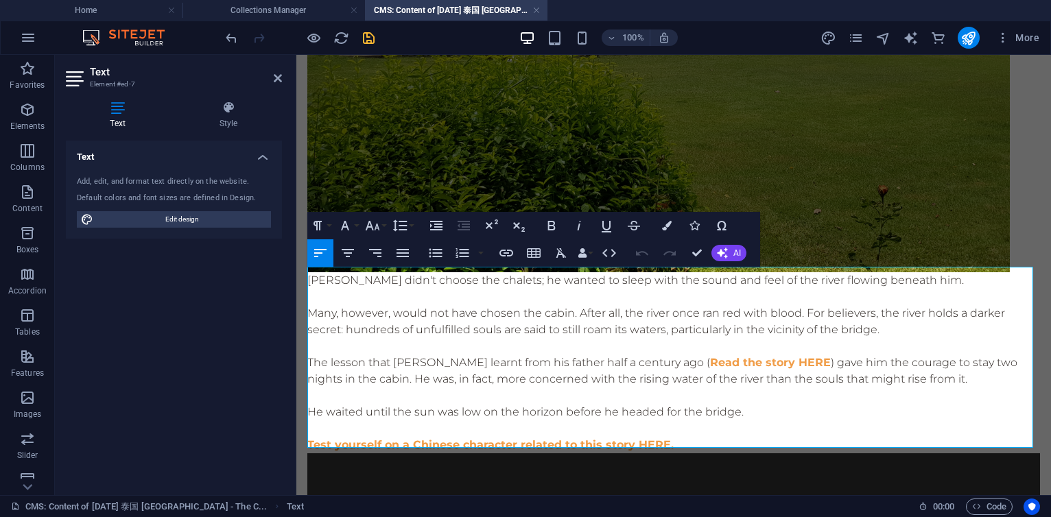
click at [969, 279] on p "[PERSON_NAME] didn't choose the chalets; he wanted to sleep with the sound and …" at bounding box center [673, 280] width 733 height 16
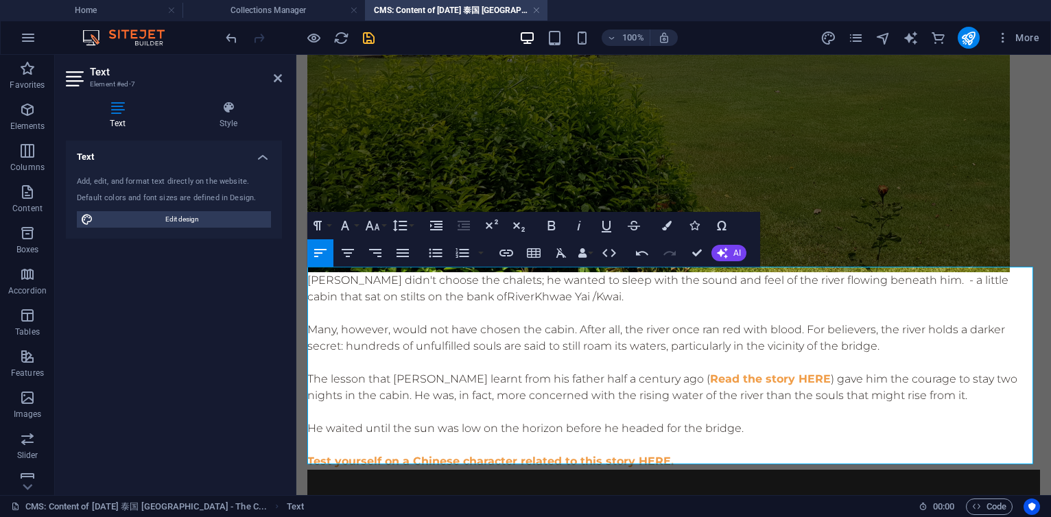
click at [980, 278] on p "[PERSON_NAME] didn't choose the chalets; he wanted to sleep with the sound and …" at bounding box center [673, 288] width 733 height 33
click at [518, 322] on p "Many, however, would not have chosen the cabin. After all, the river once ran r…" at bounding box center [673, 338] width 733 height 33
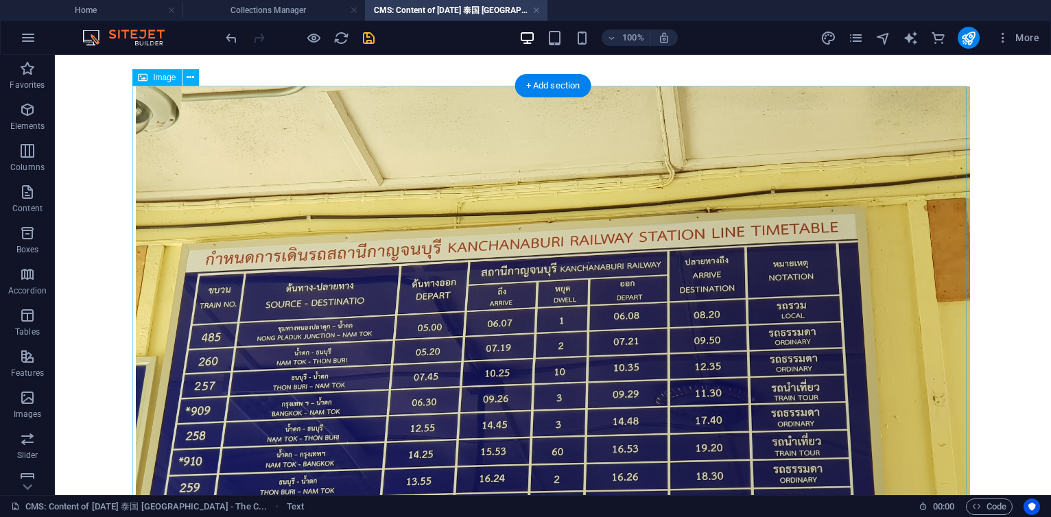
scroll to position [25, 0]
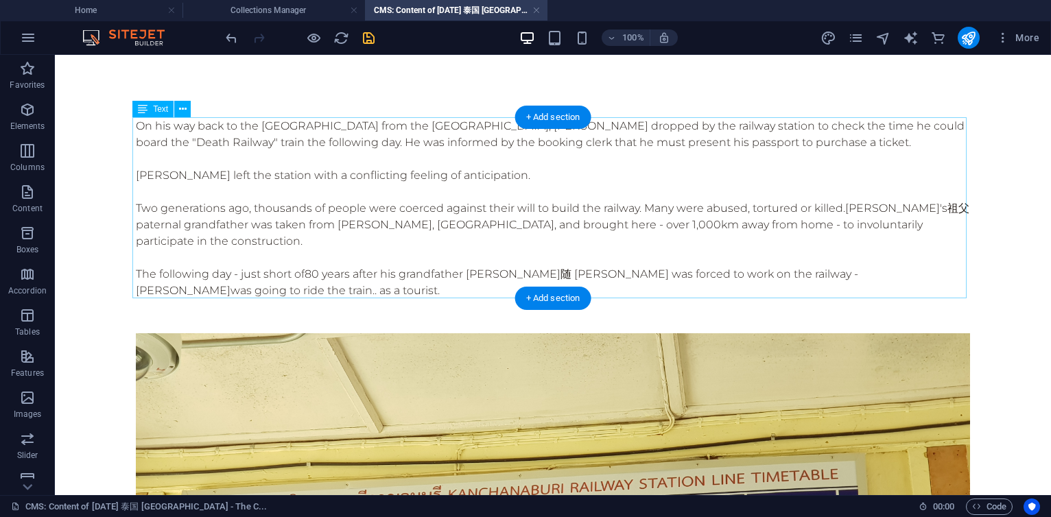
click at [421, 178] on div "On his way back to the [GEOGRAPHIC_DATA] from the [GEOGRAPHIC_DATA], [PERSON_NA…" at bounding box center [553, 208] width 834 height 181
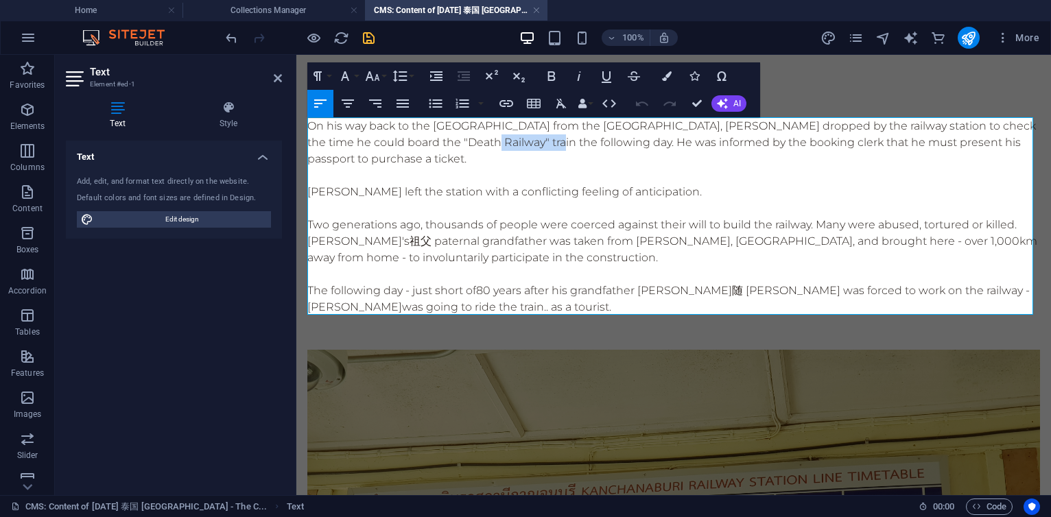
drag, startPoint x: 504, startPoint y: 143, endPoint x: 578, endPoint y: 148, distance: 74.2
click at [578, 148] on p "On his way back to the [GEOGRAPHIC_DATA] from the [GEOGRAPHIC_DATA], [PERSON_NA…" at bounding box center [673, 142] width 733 height 49
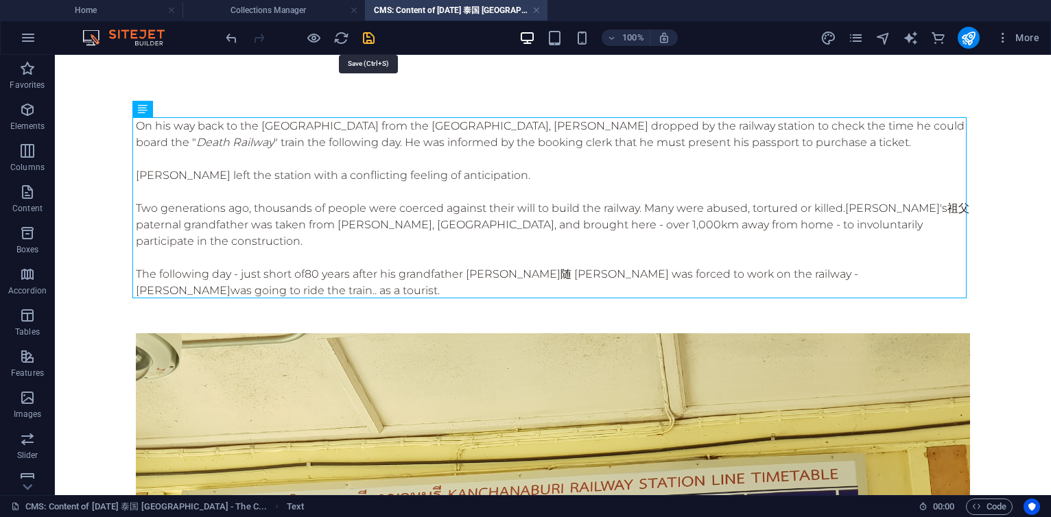
click at [369, 34] on icon "save" at bounding box center [369, 38] width 16 height 16
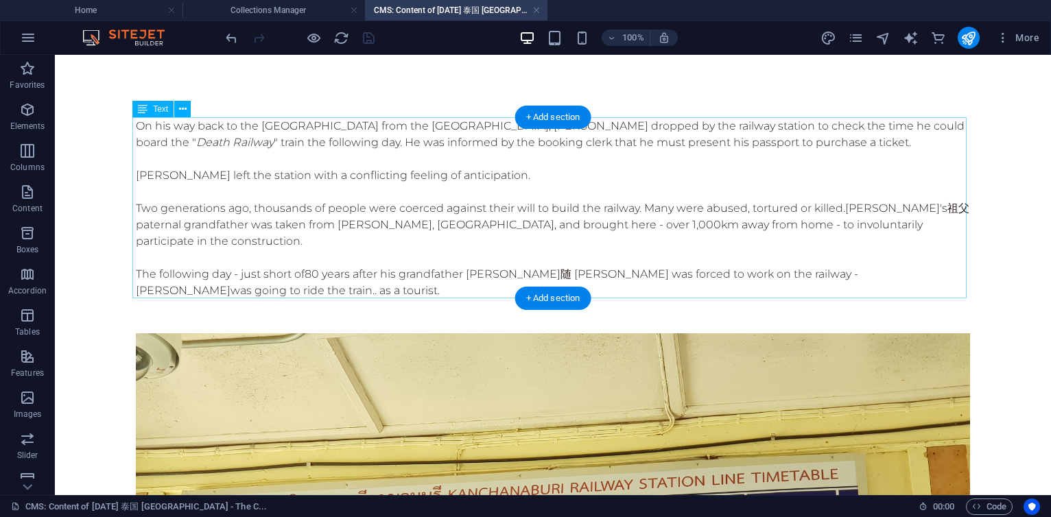
click at [272, 270] on div "On his way back to the [GEOGRAPHIC_DATA] from the [GEOGRAPHIC_DATA], [PERSON_NA…" at bounding box center [553, 208] width 834 height 181
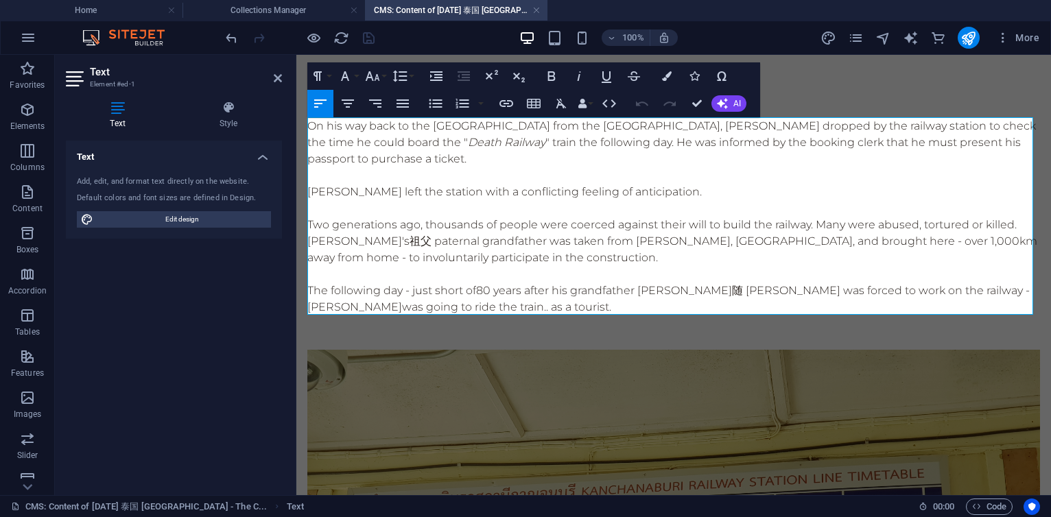
click at [430, 290] on p "The following day - just short of 80 years after his grandfather [PERSON_NAME]随…" at bounding box center [673, 299] width 733 height 33
drag, startPoint x: 825, startPoint y: 292, endPoint x: 978, endPoint y: 287, distance: 153.7
click at [978, 287] on span "80 years after his grandfather [PERSON_NAME]随 [PERSON_NAME] was forced to work …" at bounding box center [671, 299] width 729 height 30
click at [414, 292] on p "The following day - a few months short of 80 years after his grandfather [PERSO…" at bounding box center [673, 299] width 733 height 33
click at [846, 295] on span "80 years after his grandfather [PERSON_NAME]随 [PERSON_NAME] was - [PERSON_NAME]…" at bounding box center [628, 299] width 642 height 30
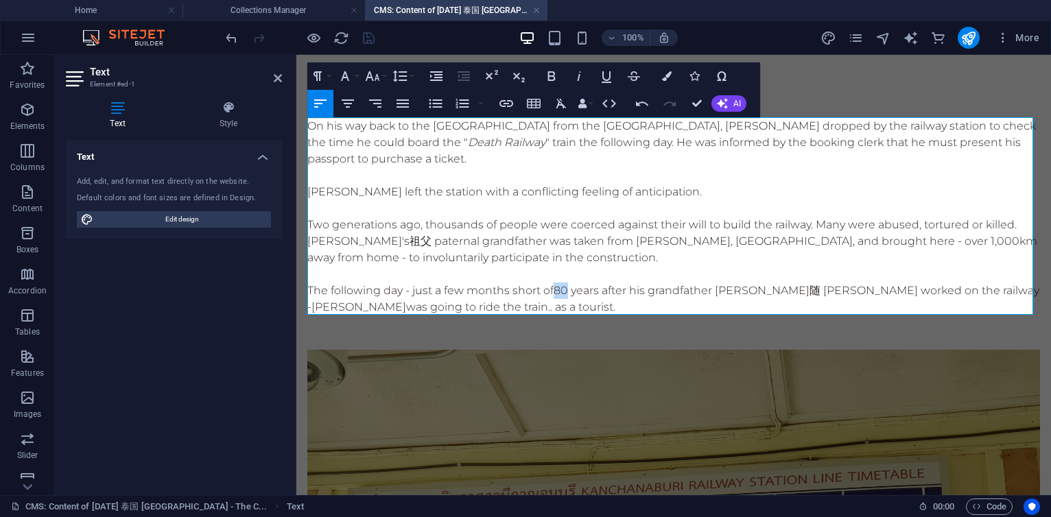
drag, startPoint x: 559, startPoint y: 287, endPoint x: 571, endPoint y: 285, distance: 11.7
click at [571, 285] on span "80 years after his grandfather [PERSON_NAME]随 [PERSON_NAME] worked on the railw…" at bounding box center [673, 299] width 732 height 30
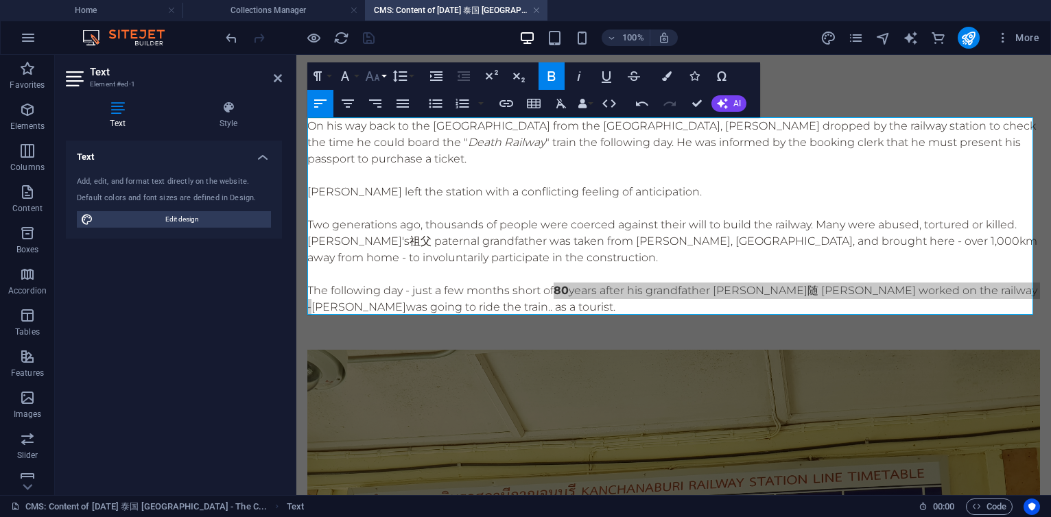
click at [384, 77] on button "Font Size" at bounding box center [375, 75] width 26 height 27
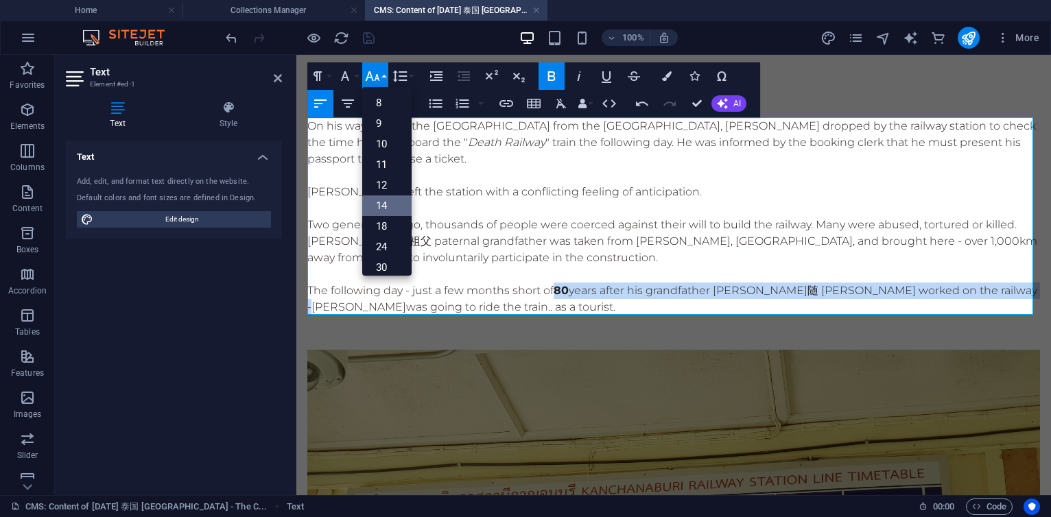
click at [382, 196] on link "14" at bounding box center [386, 206] width 49 height 21
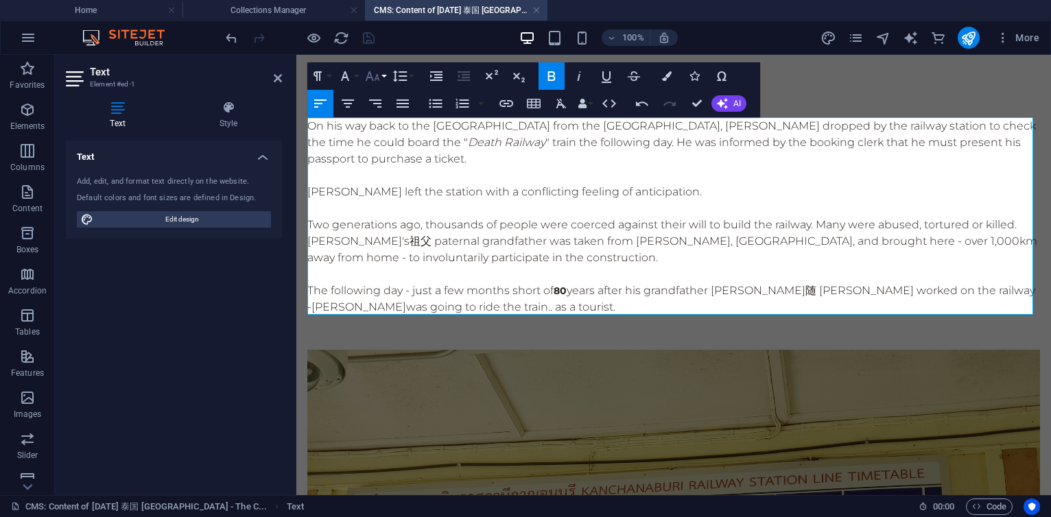
click at [386, 79] on button "Font Size" at bounding box center [375, 75] width 26 height 27
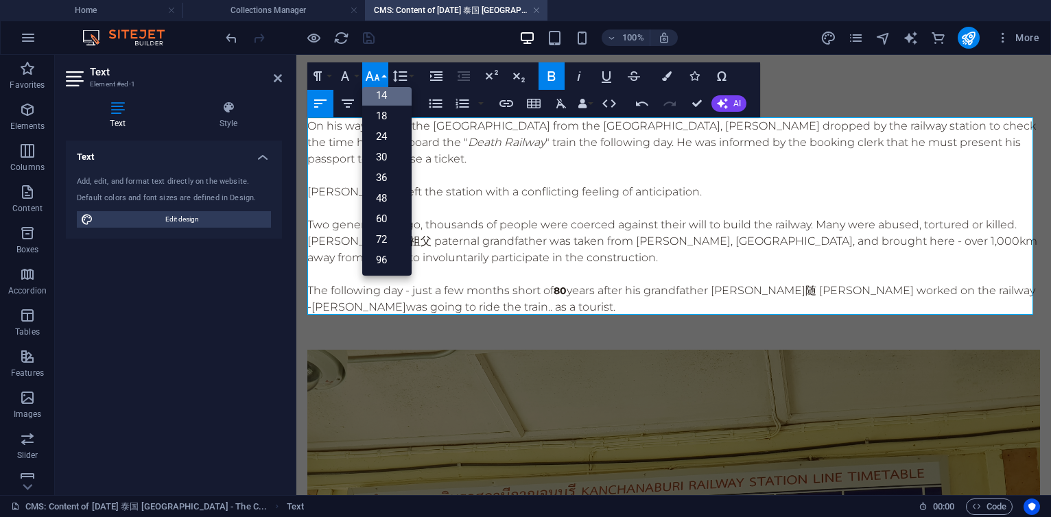
scroll to position [106, 0]
click at [389, 193] on link "48" at bounding box center [386, 202] width 49 height 21
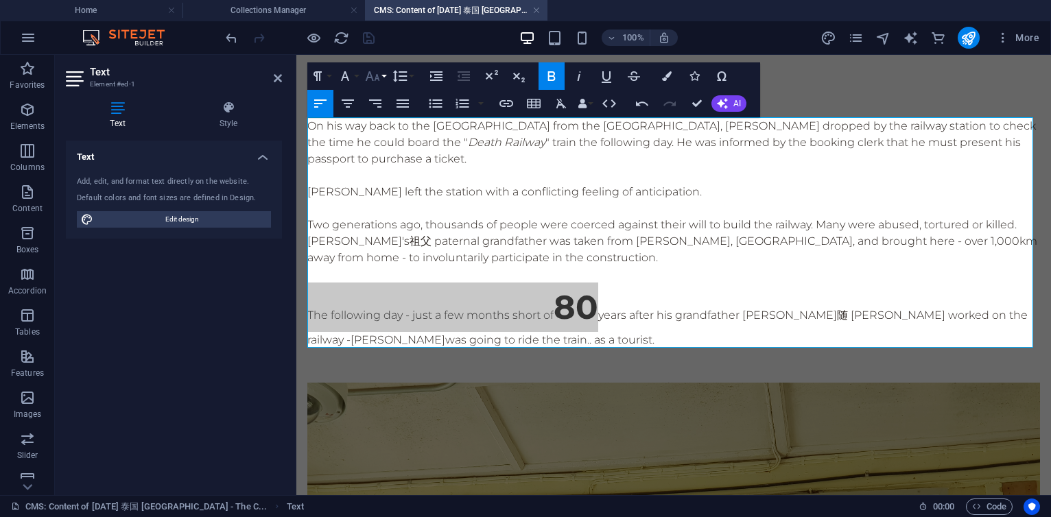
click at [384, 78] on button "Font Size" at bounding box center [375, 75] width 26 height 27
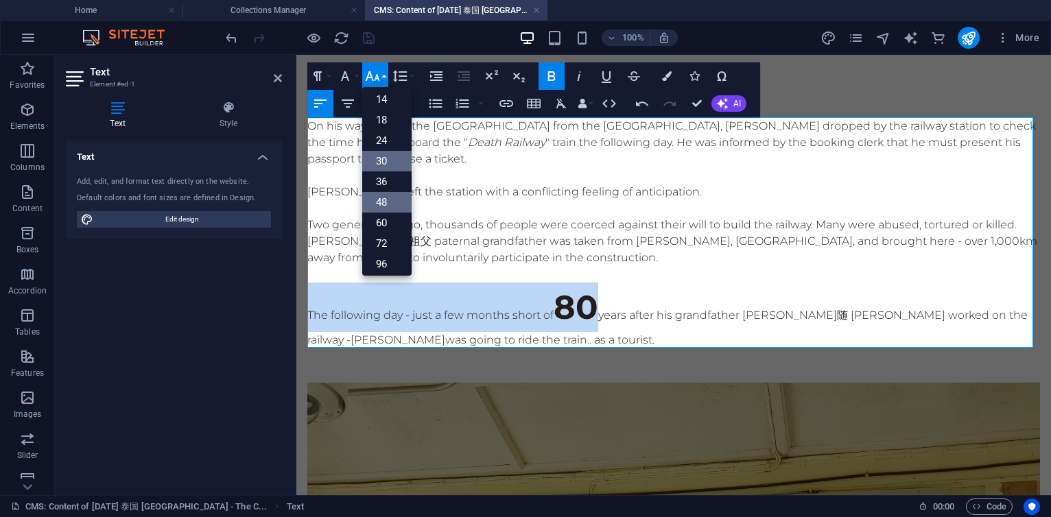
click at [384, 152] on link "30" at bounding box center [386, 161] width 49 height 21
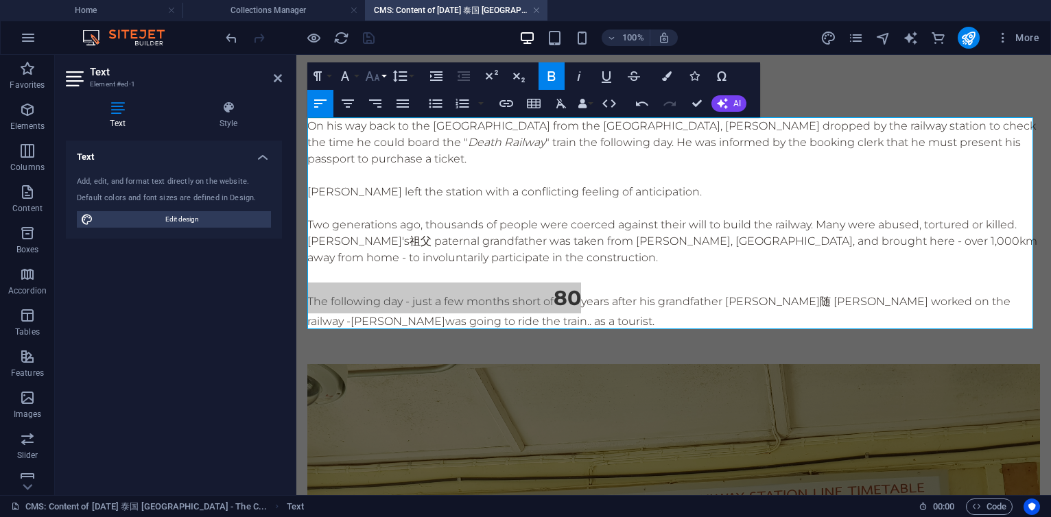
click at [386, 78] on button "Font Size" at bounding box center [375, 75] width 26 height 27
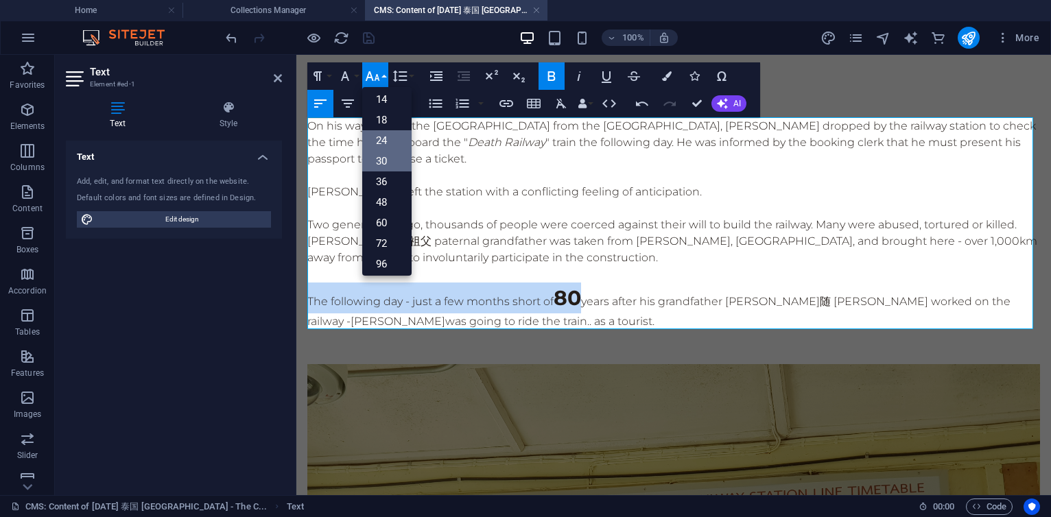
click at [379, 134] on link "24" at bounding box center [386, 140] width 49 height 21
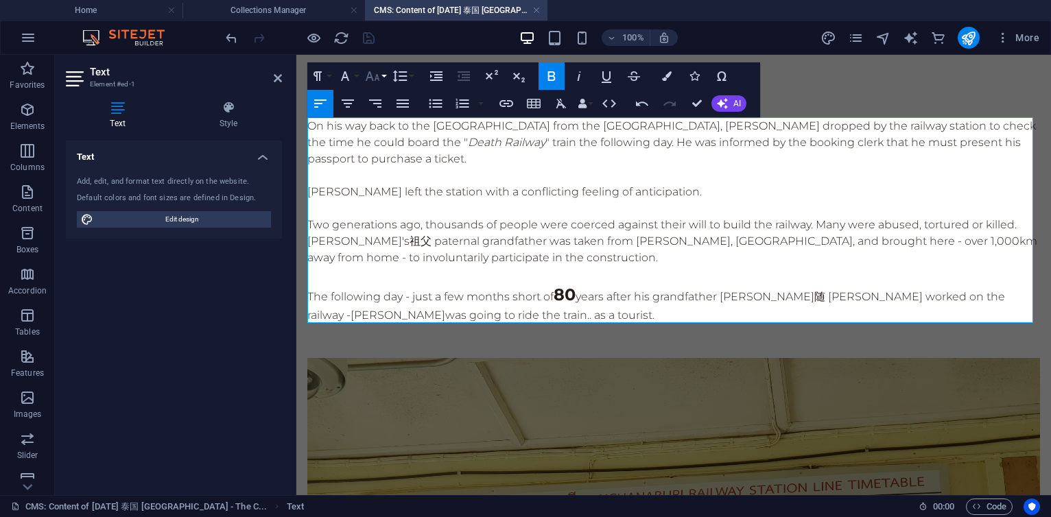
click at [387, 76] on button "Font Size" at bounding box center [375, 75] width 26 height 27
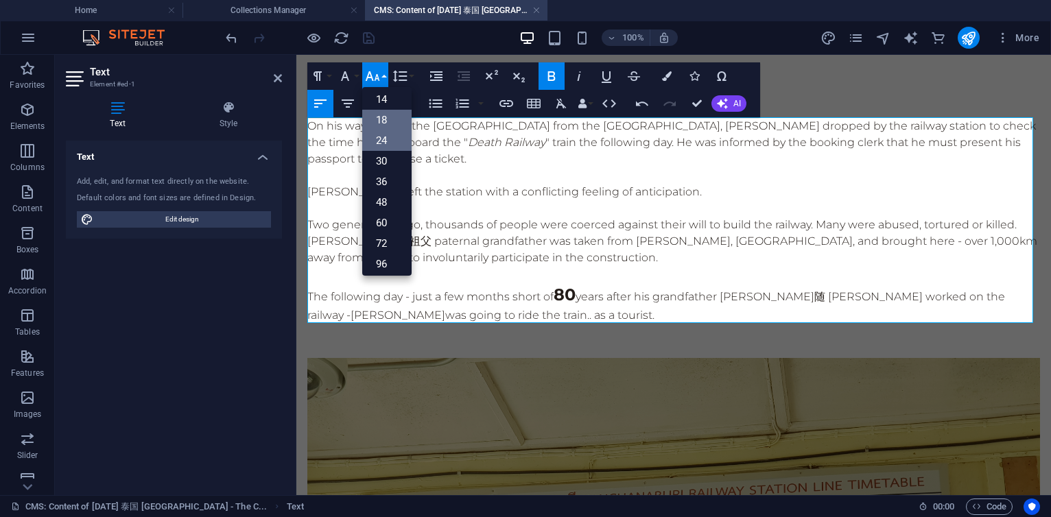
click at [382, 118] on link "18" at bounding box center [386, 120] width 49 height 21
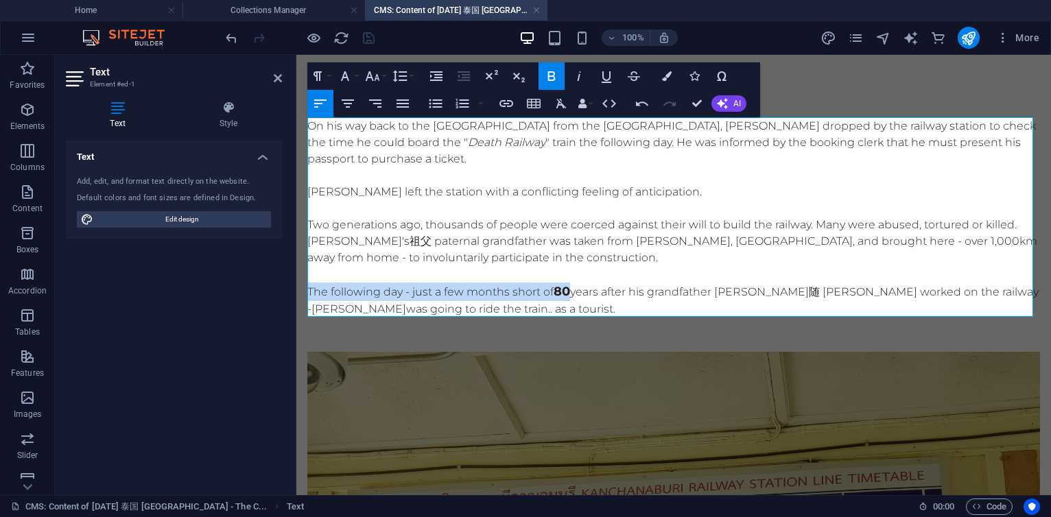
click at [493, 242] on p "Two generations ago, thousands of people were coerced against their will to bui…" at bounding box center [673, 241] width 733 height 49
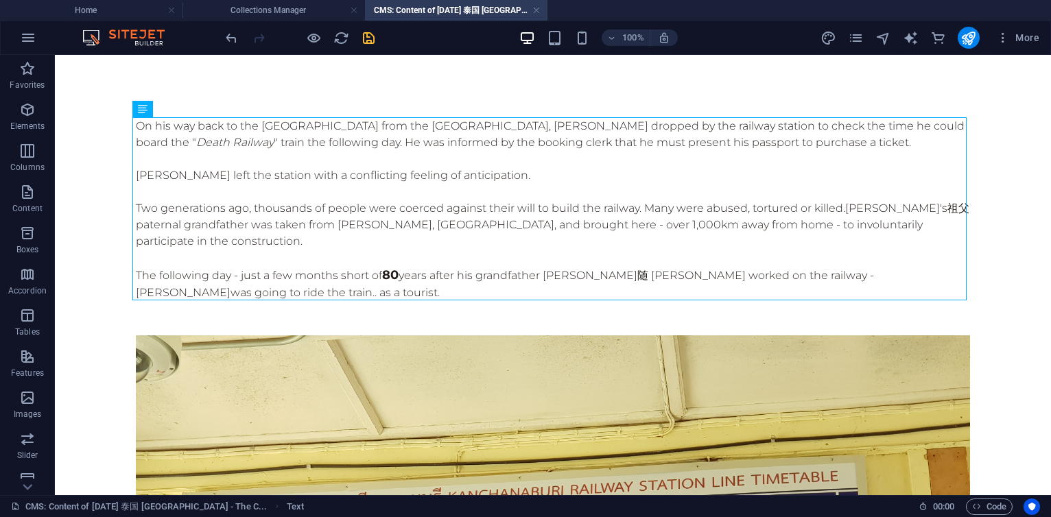
click at [367, 40] on icon "save" at bounding box center [369, 38] width 16 height 16
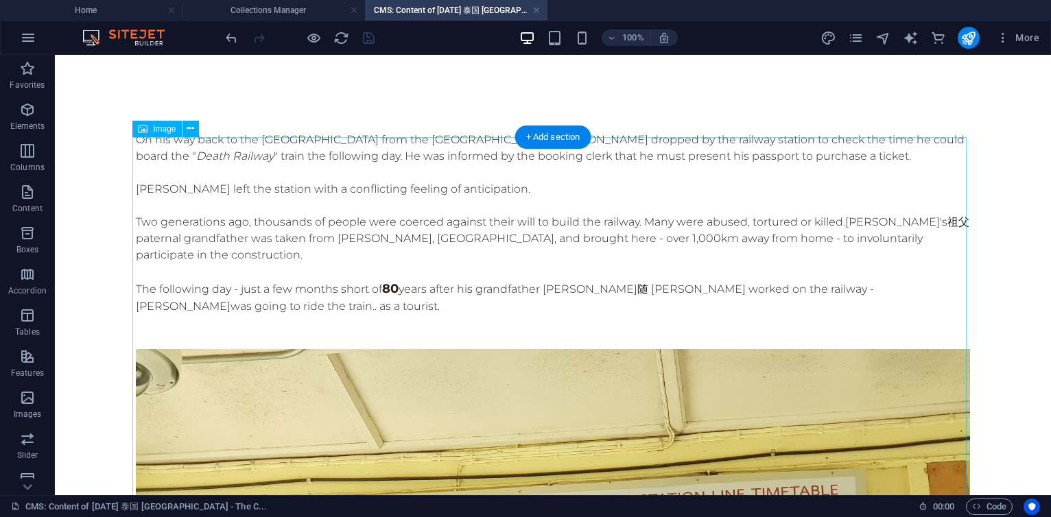
scroll to position [0, 0]
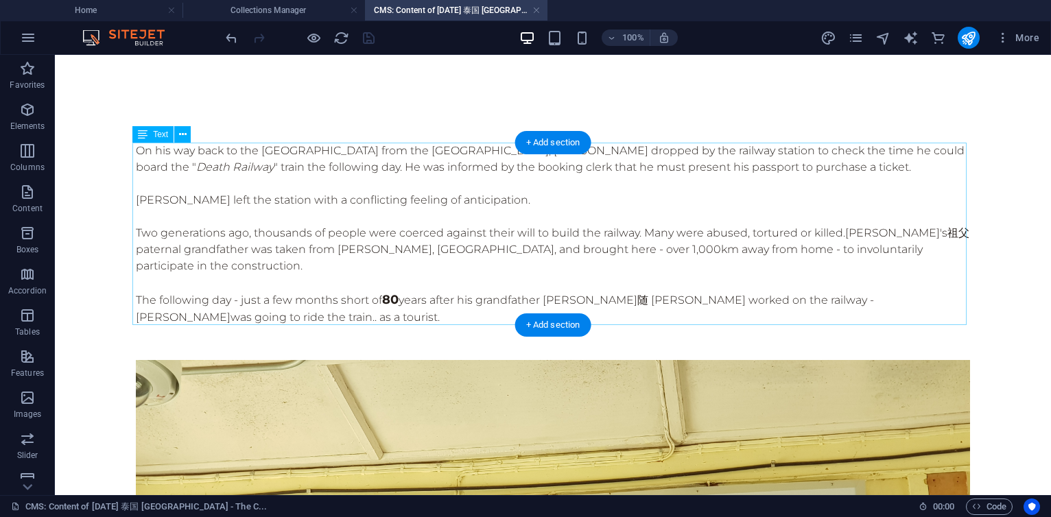
click at [399, 148] on div "On his way back to the [GEOGRAPHIC_DATA] from the [GEOGRAPHIC_DATA], [PERSON_NA…" at bounding box center [553, 234] width 834 height 183
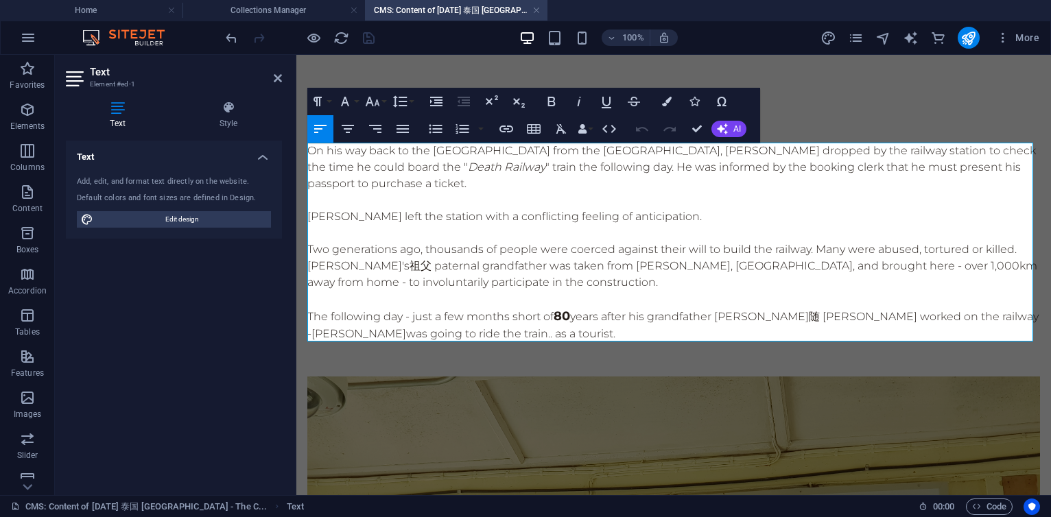
drag, startPoint x: 569, startPoint y: 154, endPoint x: 675, endPoint y: 155, distance: 105.7
click at [675, 155] on p "On his way back to the [GEOGRAPHIC_DATA] from the [GEOGRAPHIC_DATA], [PERSON_NA…" at bounding box center [673, 167] width 733 height 49
drag, startPoint x: 728, startPoint y: 153, endPoint x: 572, endPoint y: 156, distance: 155.8
click at [572, 156] on p "On his way back to the [GEOGRAPHIC_DATA] from the [GEOGRAPHIC_DATA], [PERSON_NA…" at bounding box center [673, 167] width 733 height 49
click at [509, 126] on icon "button" at bounding box center [506, 129] width 14 height 7
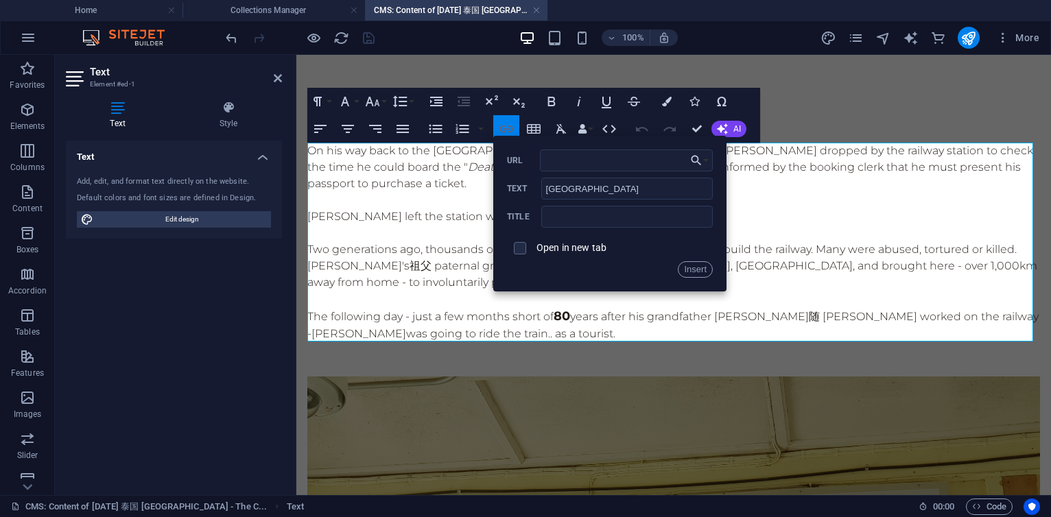
type input "[URL][DOMAIN_NAME]"
click at [702, 269] on button "Insert" at bounding box center [695, 269] width 35 height 16
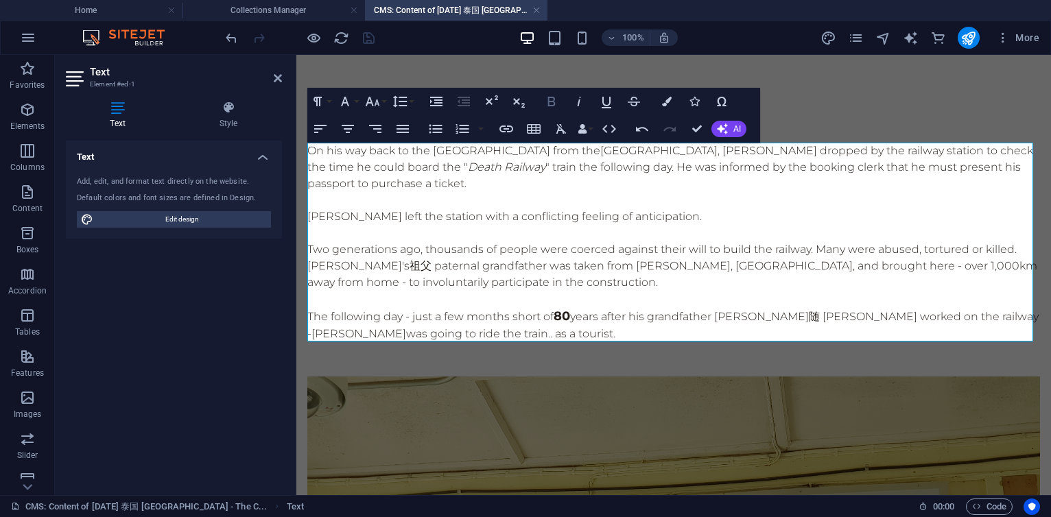
click at [554, 101] on icon "button" at bounding box center [551, 101] width 16 height 16
click at [668, 102] on icon "button" at bounding box center [667, 102] width 10 height 10
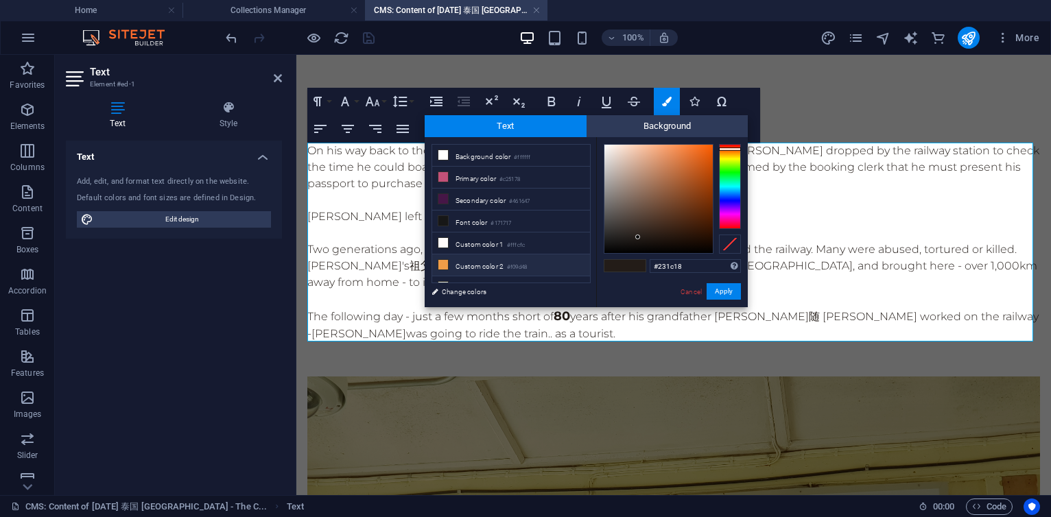
click at [493, 259] on li "Custom color 2 #f09d48" at bounding box center [511, 266] width 158 height 22
type input "#f09d48"
click at [725, 290] on button "Apply" at bounding box center [724, 291] width 34 height 16
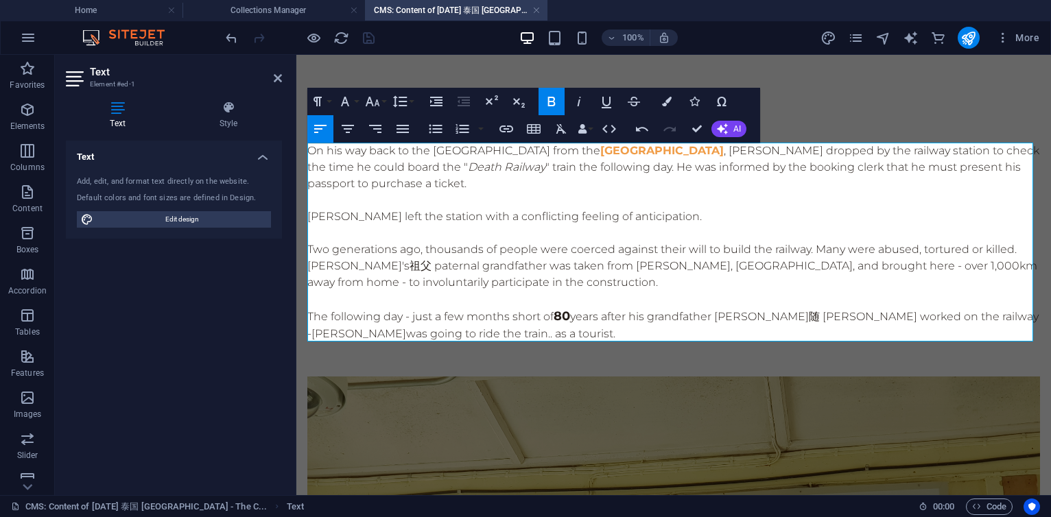
click at [709, 264] on p "Two generations ago, thousands of people were coerced against their will to bui…" at bounding box center [673, 266] width 733 height 49
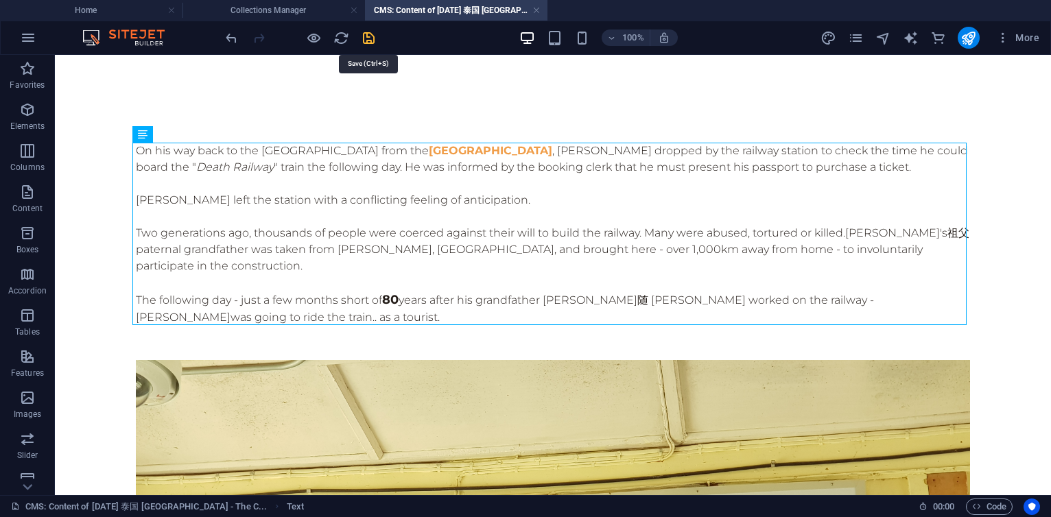
click at [369, 37] on icon "save" at bounding box center [369, 38] width 16 height 16
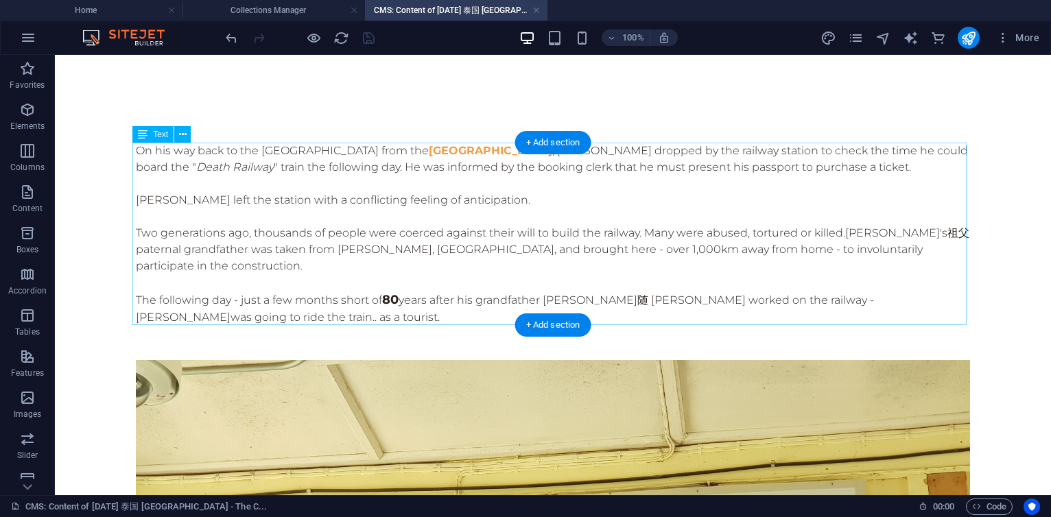
click at [232, 168] on div "On his way back to the [GEOGRAPHIC_DATA] from the [GEOGRAPHIC_DATA] , [PERSON_N…" at bounding box center [553, 234] width 834 height 183
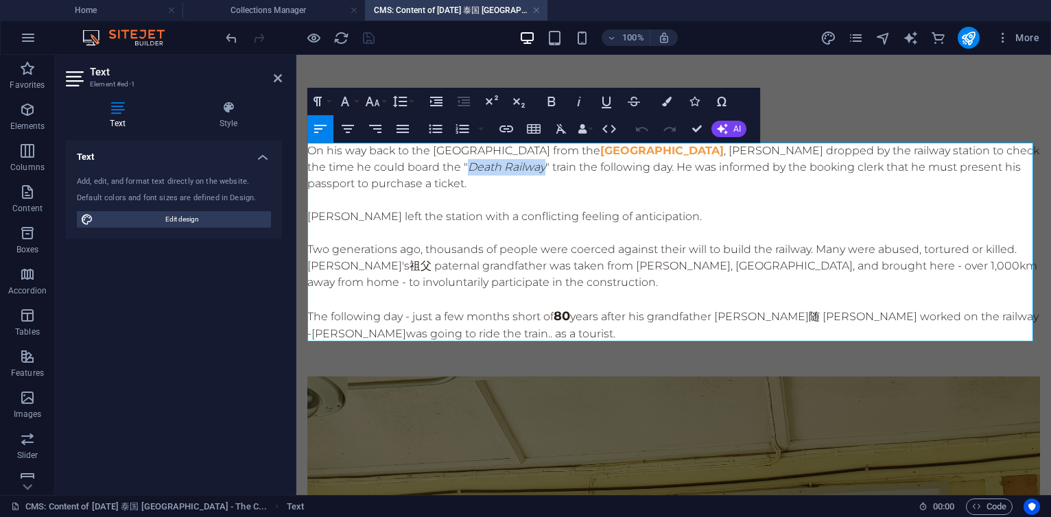
drag, startPoint x: 505, startPoint y: 167, endPoint x: 578, endPoint y: 169, distance: 73.4
click em "Death Railway"
click at [377, 102] on icon "button" at bounding box center [372, 101] width 16 height 16
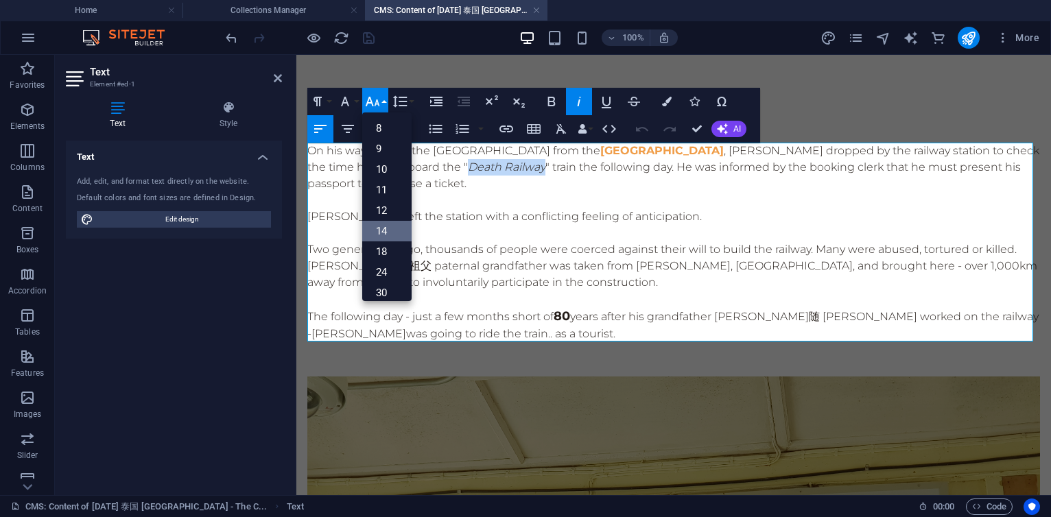
click at [384, 228] on link "14" at bounding box center [386, 231] width 49 height 21
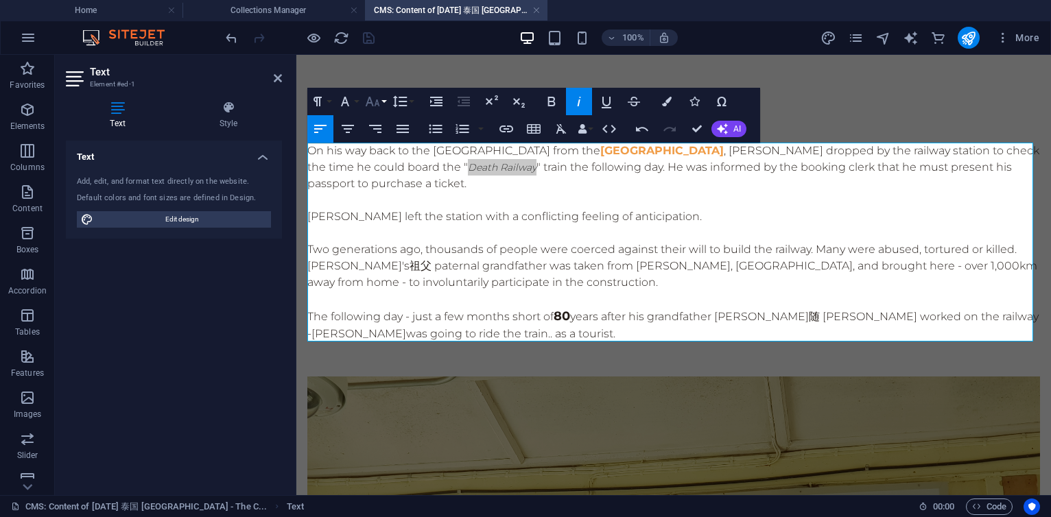
click at [372, 100] on icon "button" at bounding box center [372, 101] width 16 height 16
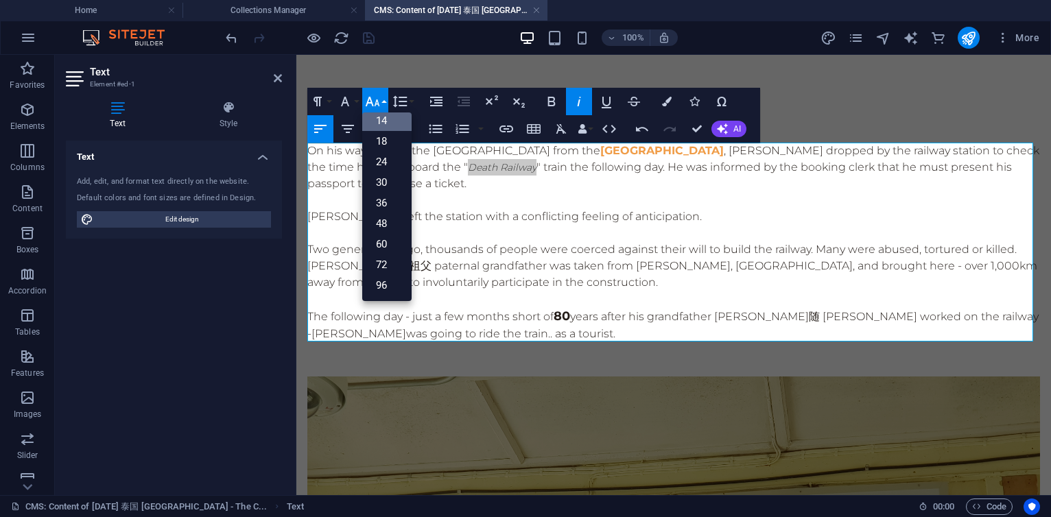
scroll to position [106, 0]
click at [381, 182] on link "30" at bounding box center [386, 186] width 49 height 21
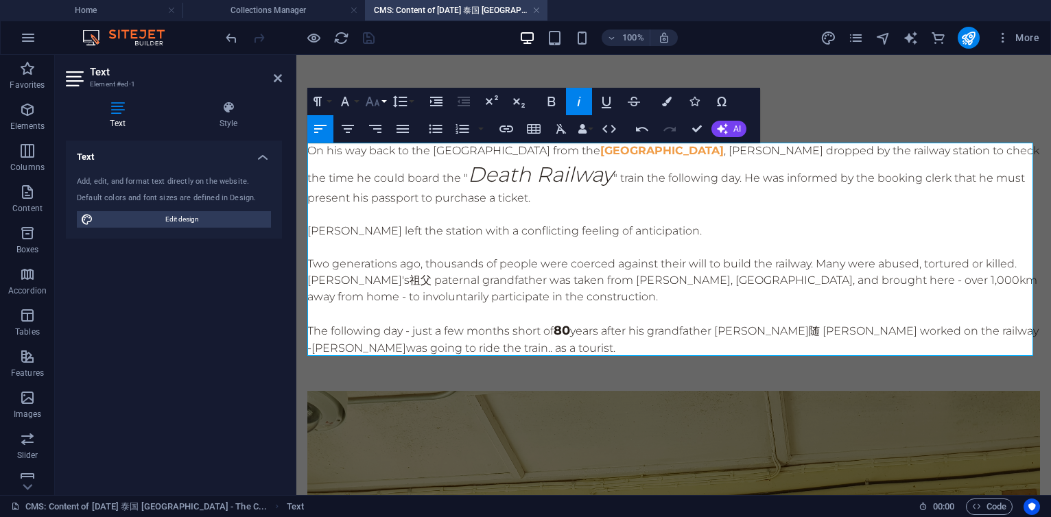
click at [377, 99] on icon "button" at bounding box center [373, 102] width 14 height 10
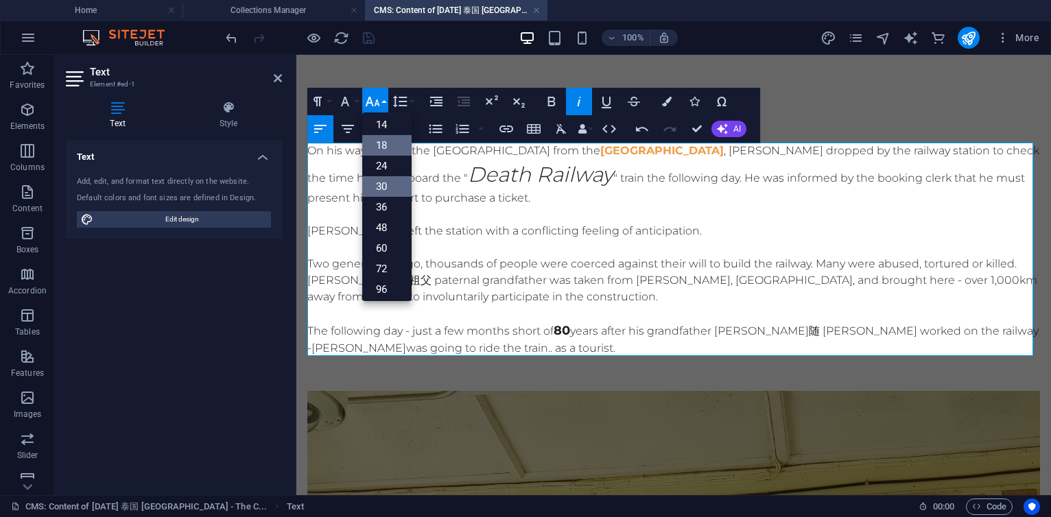
click at [377, 143] on link "18" at bounding box center [386, 145] width 49 height 21
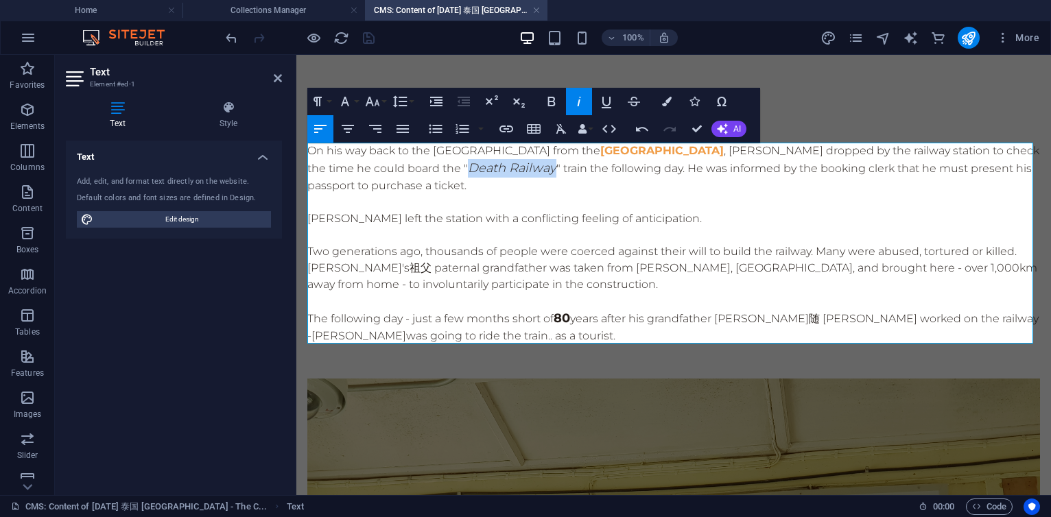
click at [577, 223] on p "[PERSON_NAME] left the station with a conflicting feeling of anticipation." at bounding box center [673, 219] width 733 height 16
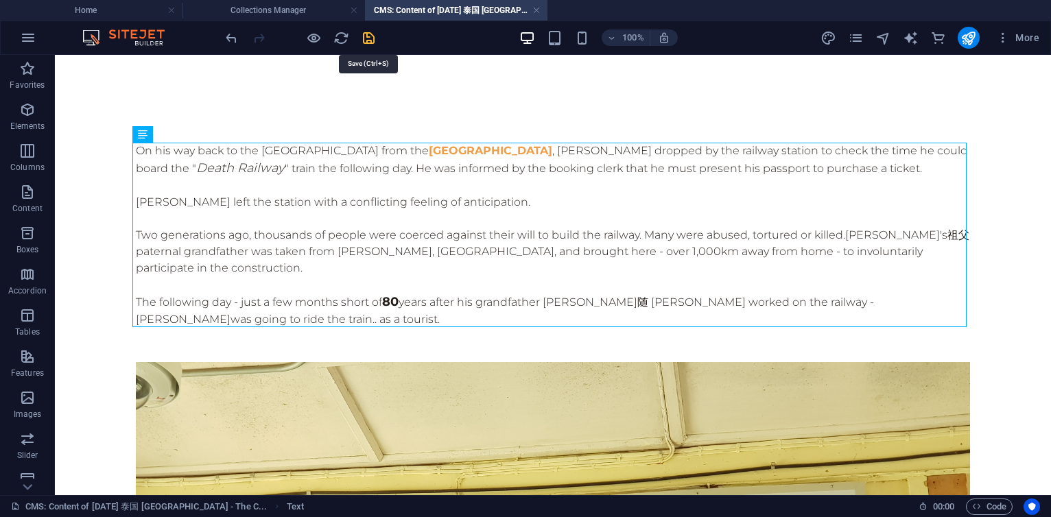
click at [366, 41] on icon "save" at bounding box center [369, 38] width 16 height 16
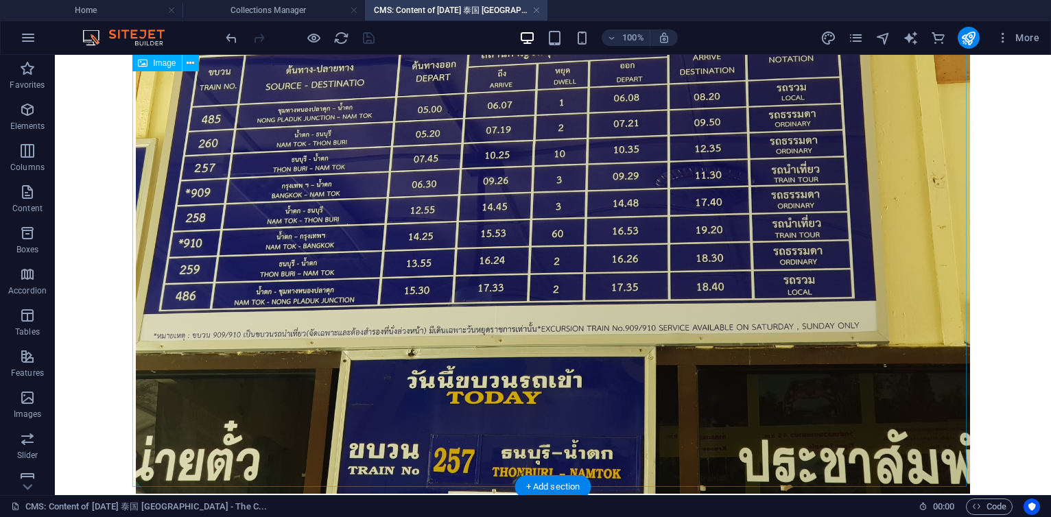
scroll to position [823, 0]
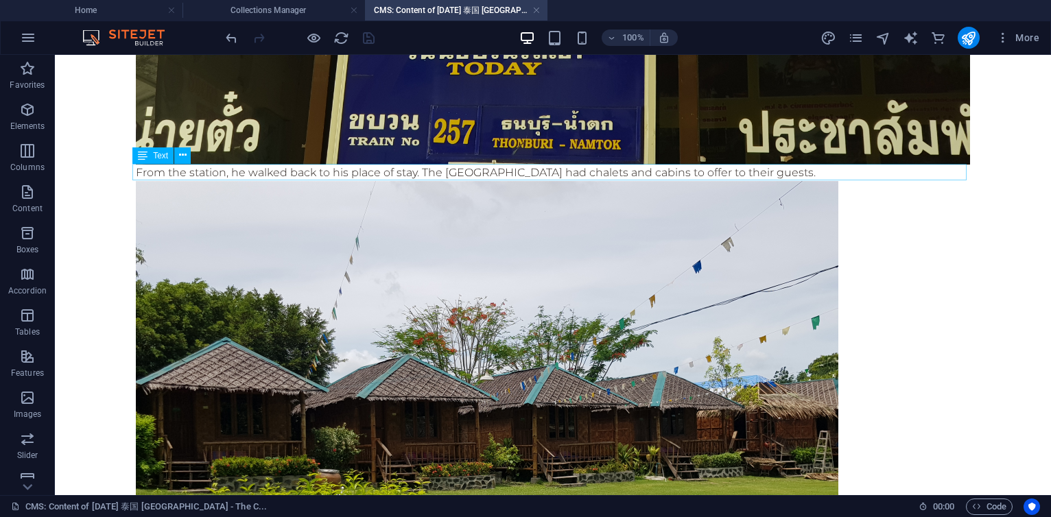
click at [432, 176] on div "From the station, he walked back to his place of stay. The [GEOGRAPHIC_DATA] ha…" at bounding box center [553, 173] width 834 height 16
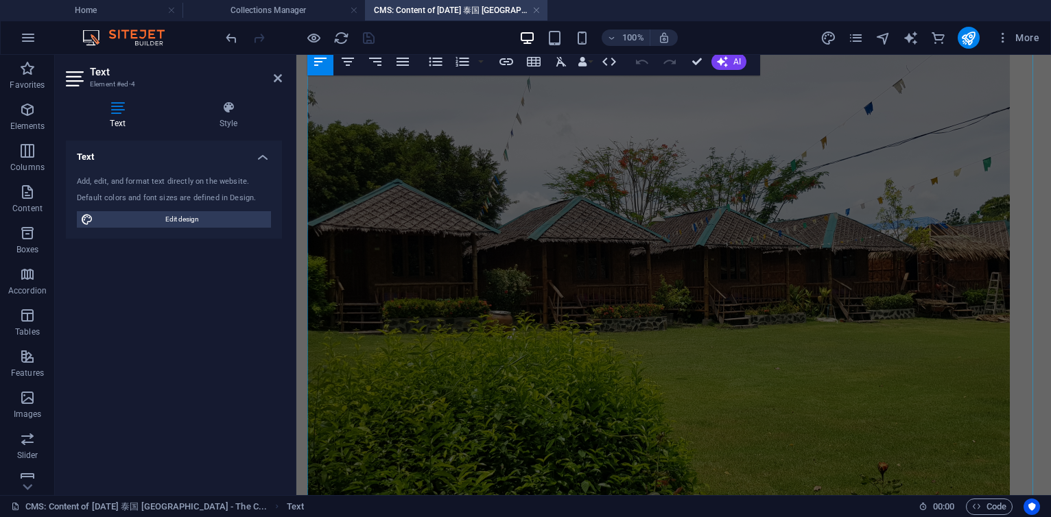
scroll to position [757, 0]
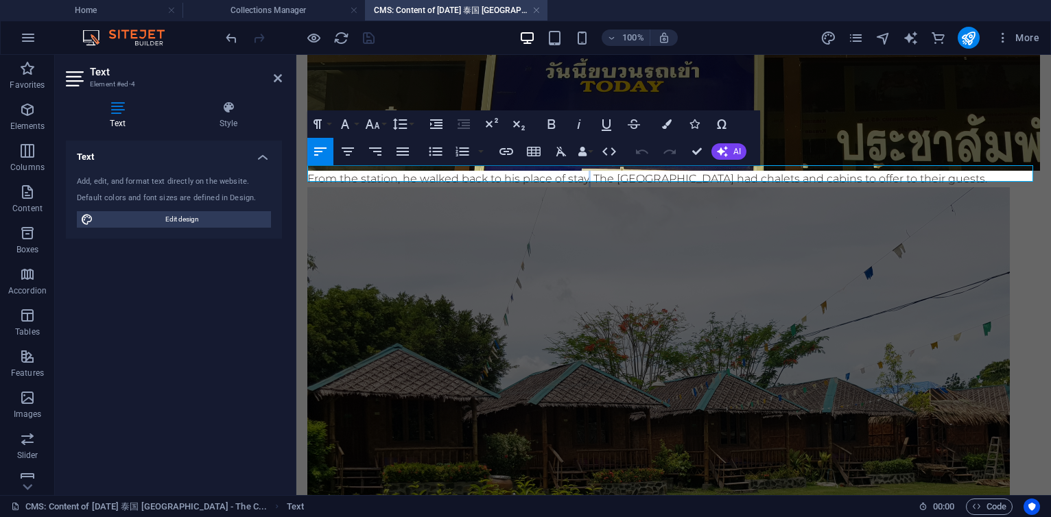
click at [590, 171] on p "From the station, he walked back to his place of stay. The [GEOGRAPHIC_DATA] ha…" at bounding box center [673, 179] width 733 height 16
click at [598, 172] on p "From the station, he walked back to his place of stay. The [GEOGRAPHIC_DATA] ha…" at bounding box center [673, 179] width 733 height 16
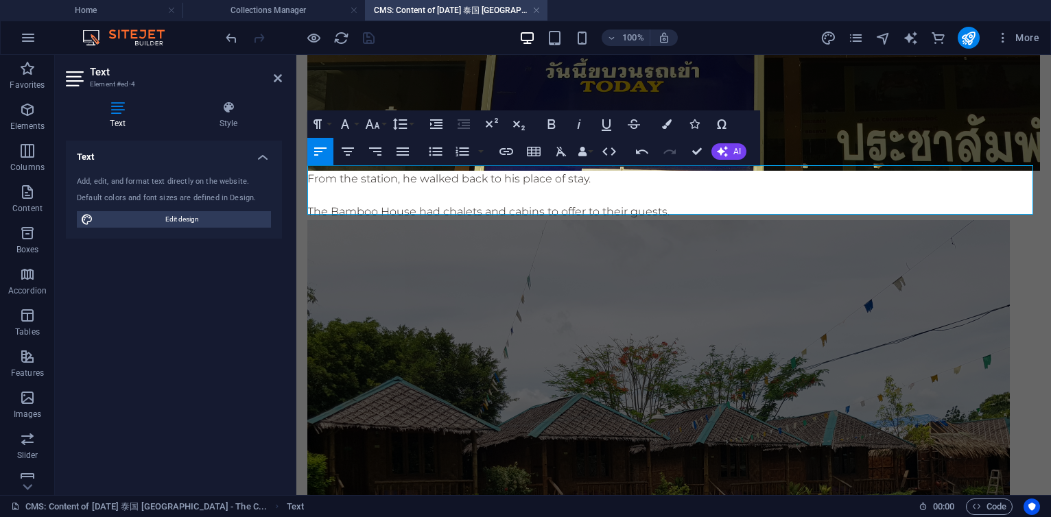
click at [482, 209] on p "The Bamboo House had chalets and cabins to offer to their guests." at bounding box center [673, 212] width 733 height 16
click at [589, 206] on p "The Bamboo House had chalets on grass and cabins to offer to their guests." at bounding box center [673, 212] width 733 height 16
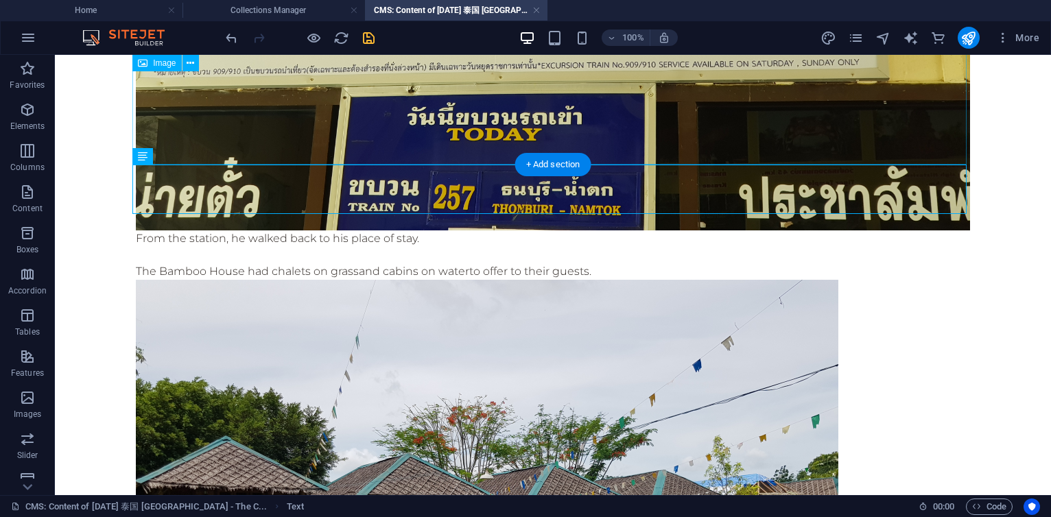
scroll to position [822, 0]
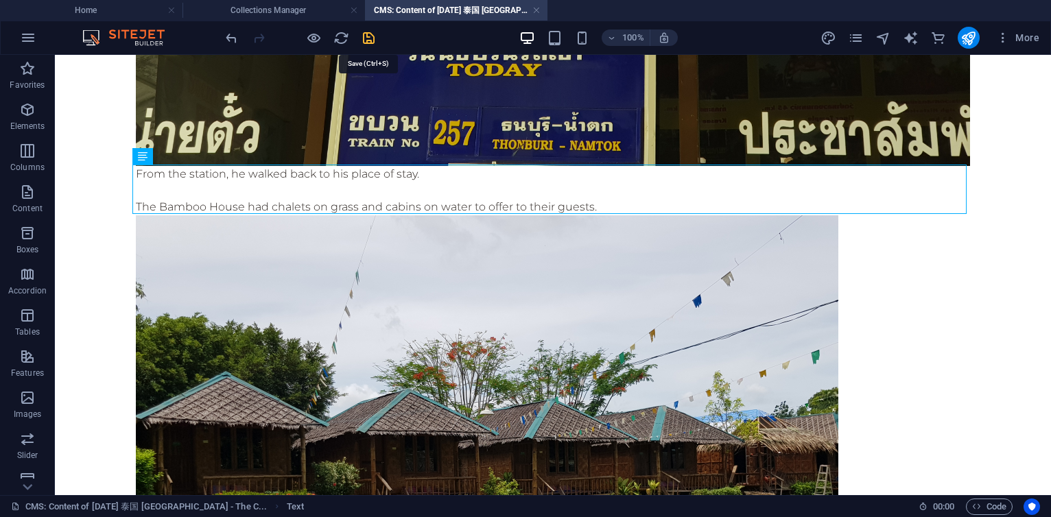
click at [372, 39] on icon "save" at bounding box center [369, 38] width 16 height 16
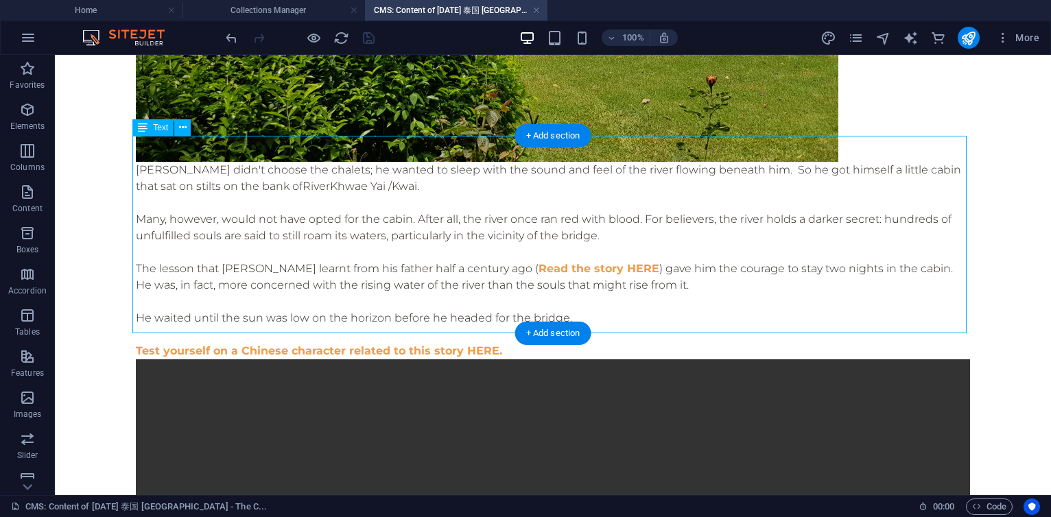
scroll to position [1398, 0]
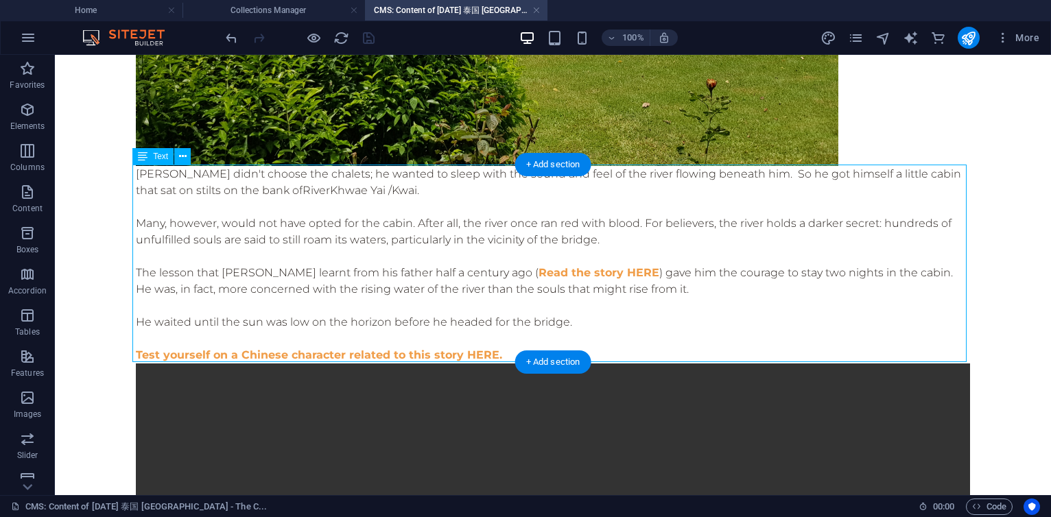
click at [464, 262] on div "[PERSON_NAME] didn't choose the chalets; he wanted to sleep with the sound and …" at bounding box center [553, 265] width 834 height 198
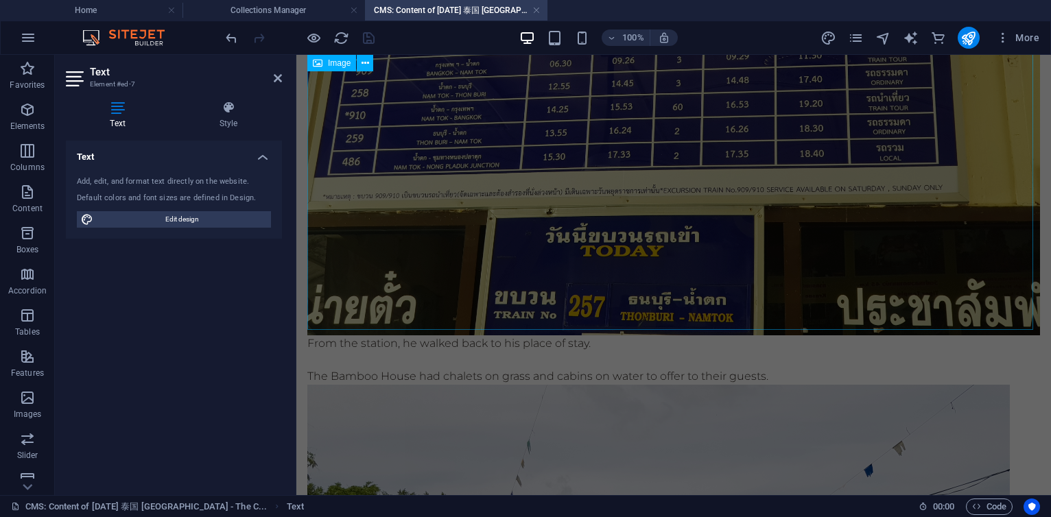
scroll to position [675, 0]
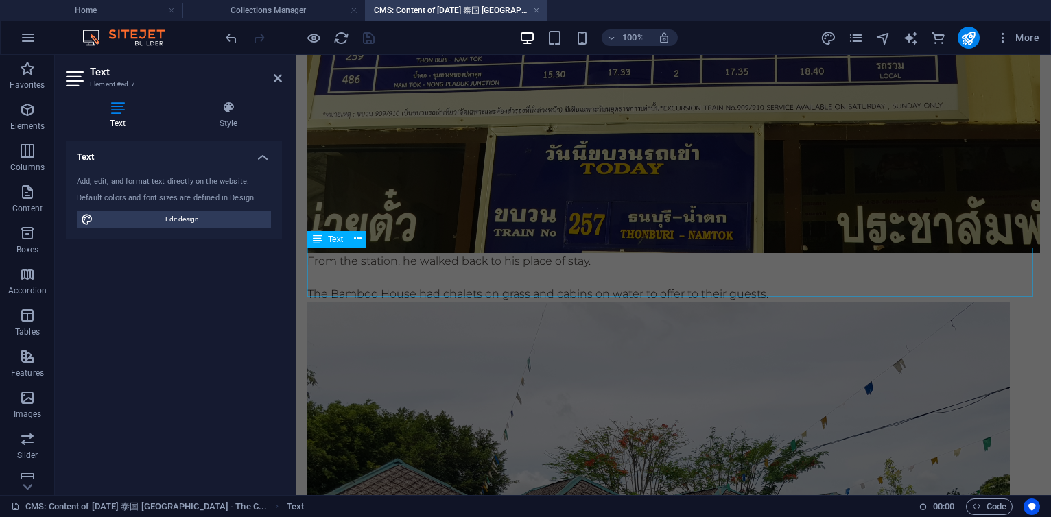
click at [465, 268] on div "From the station, he walked back to his place of stay. The [GEOGRAPHIC_DATA] ha…" at bounding box center [673, 277] width 733 height 49
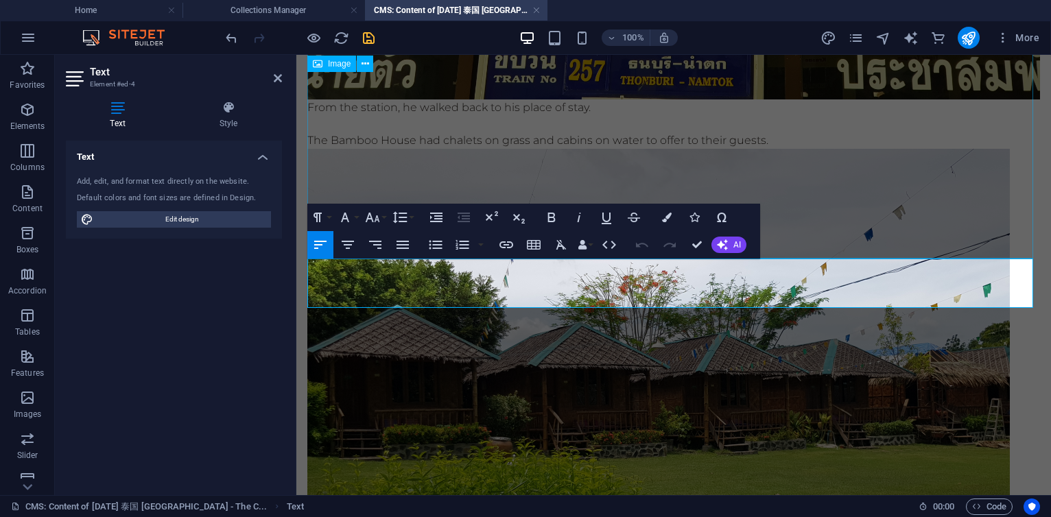
scroll to position [664, 0]
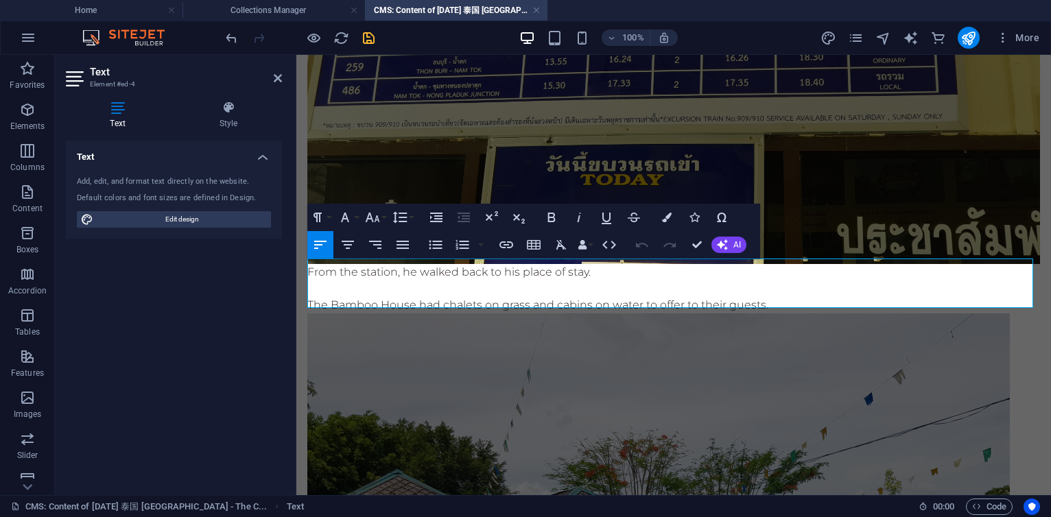
click at [614, 290] on p at bounding box center [673, 289] width 733 height 16
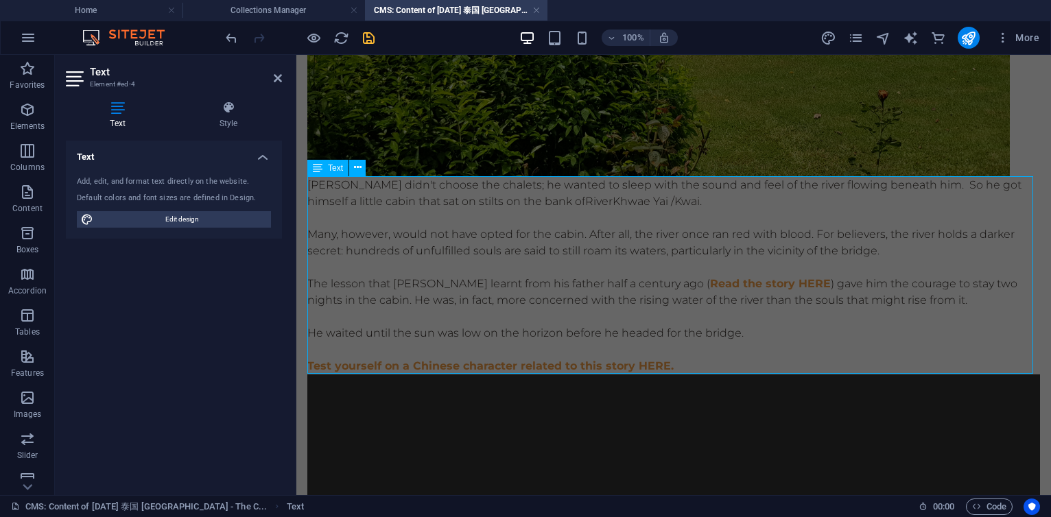
scroll to position [1323, 0]
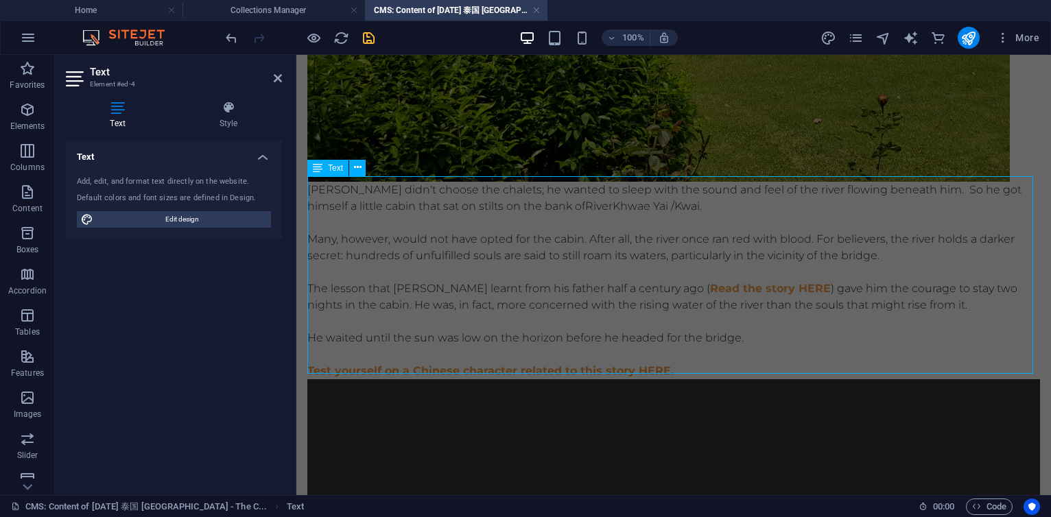
click at [615, 285] on div "[PERSON_NAME] didn't choose the chalets; he wanted to sleep with the sound and …" at bounding box center [673, 281] width 733 height 198
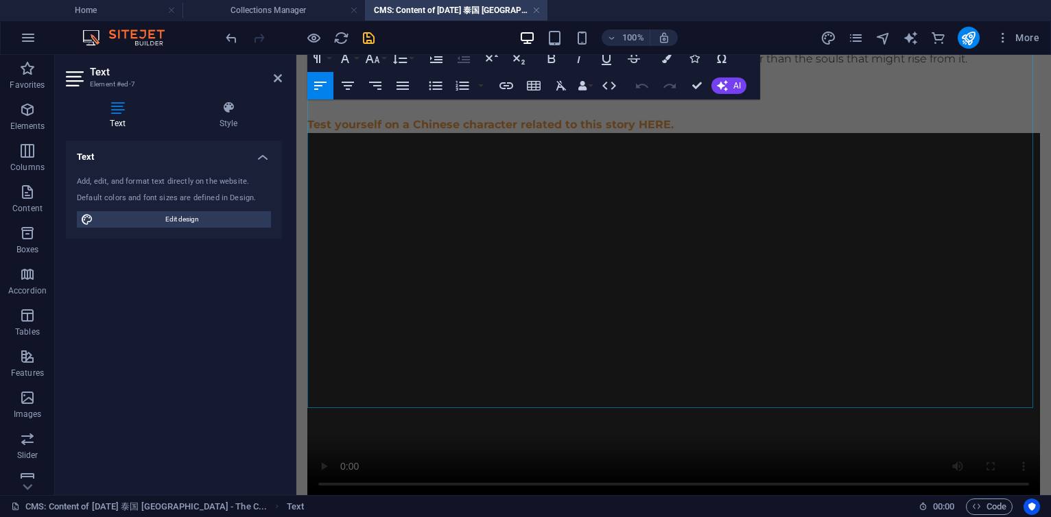
scroll to position [1651, 0]
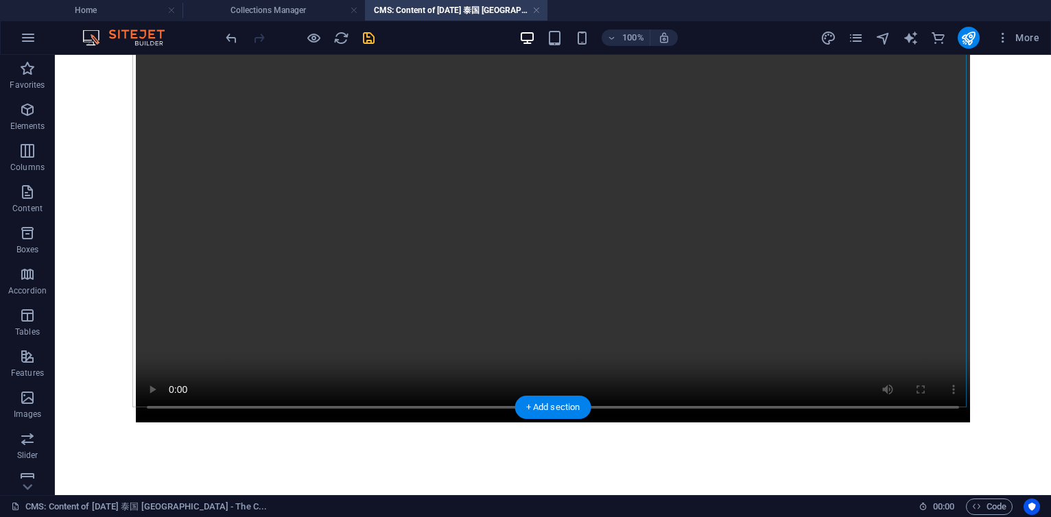
scroll to position [1770, 0]
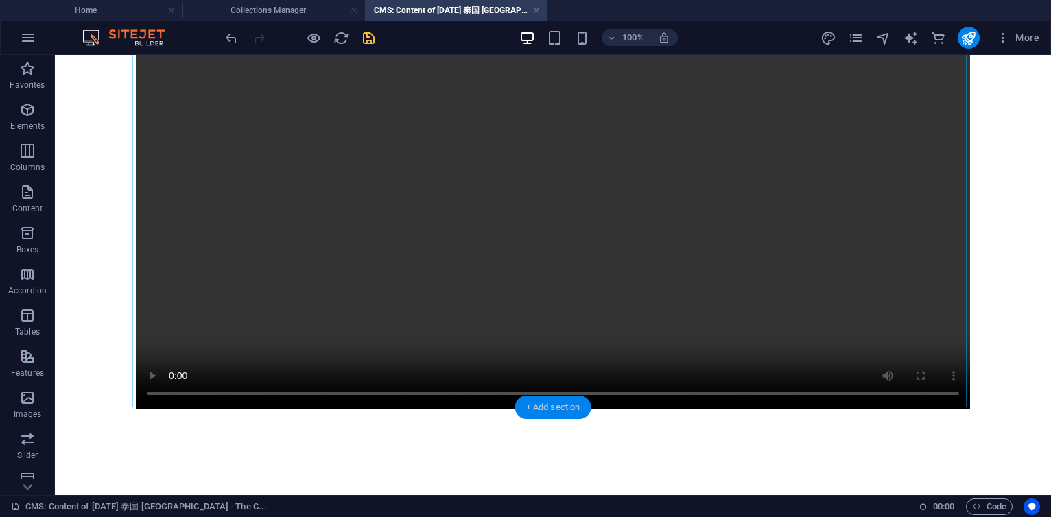
click at [556, 401] on div "+ Add section" at bounding box center [553, 407] width 76 height 23
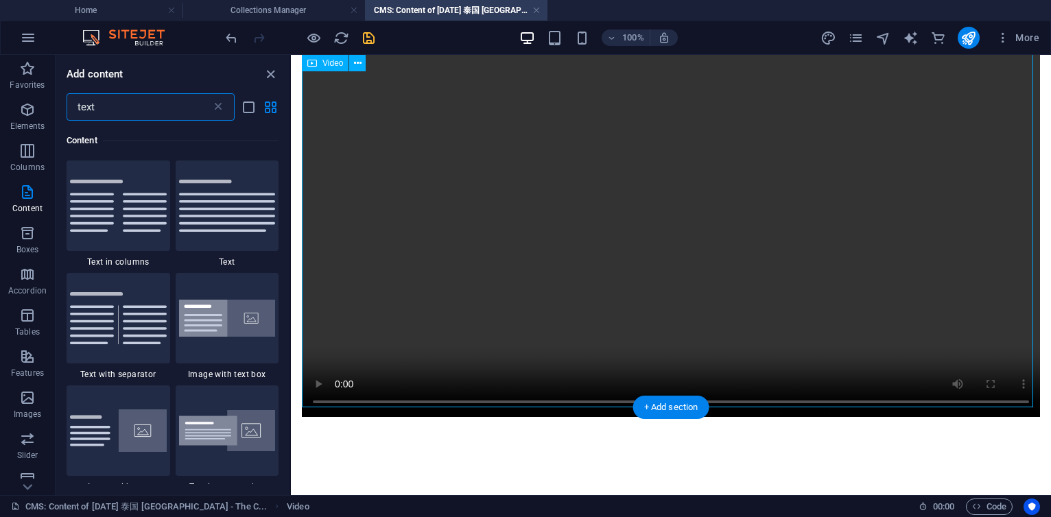
scroll to position [104, 0]
drag, startPoint x: 137, startPoint y: 104, endPoint x: 57, endPoint y: 102, distance: 80.3
click at [57, 102] on div "text ​" at bounding box center [173, 106] width 234 height 27
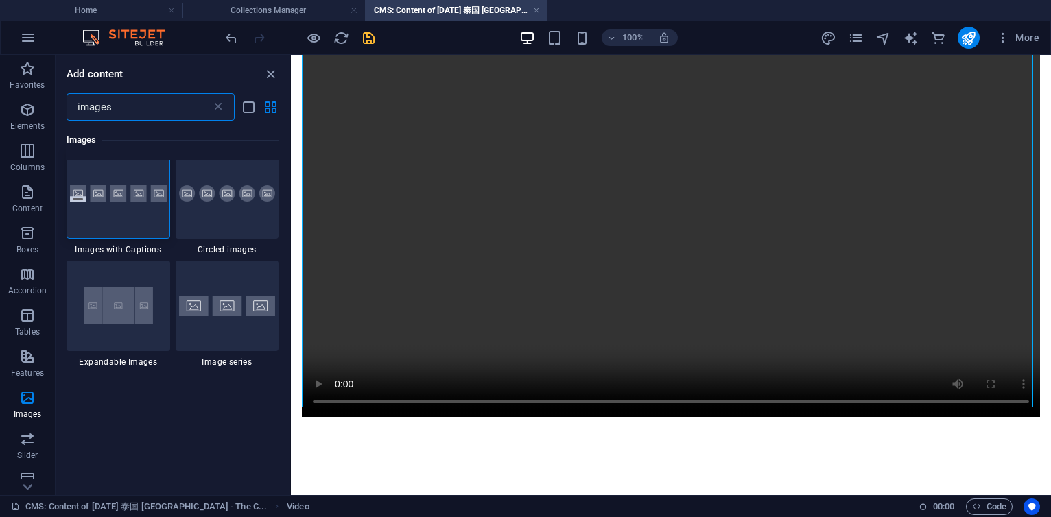
scroll to position [0, 0]
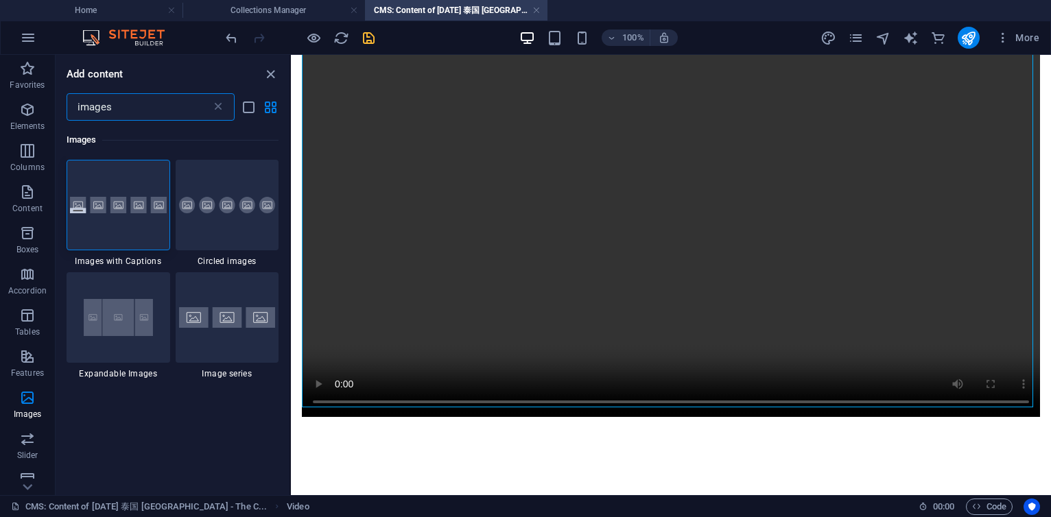
type input "image"
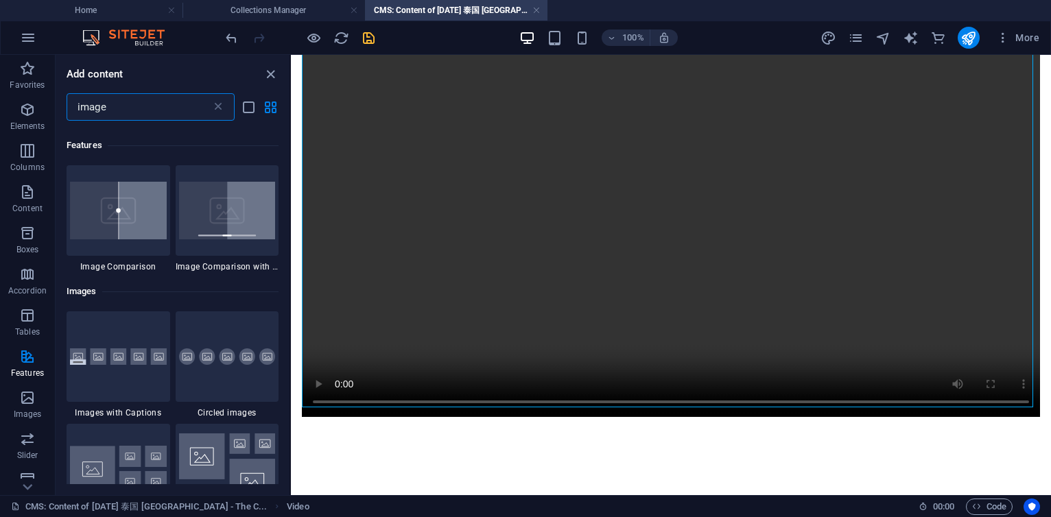
scroll to position [1235, 0]
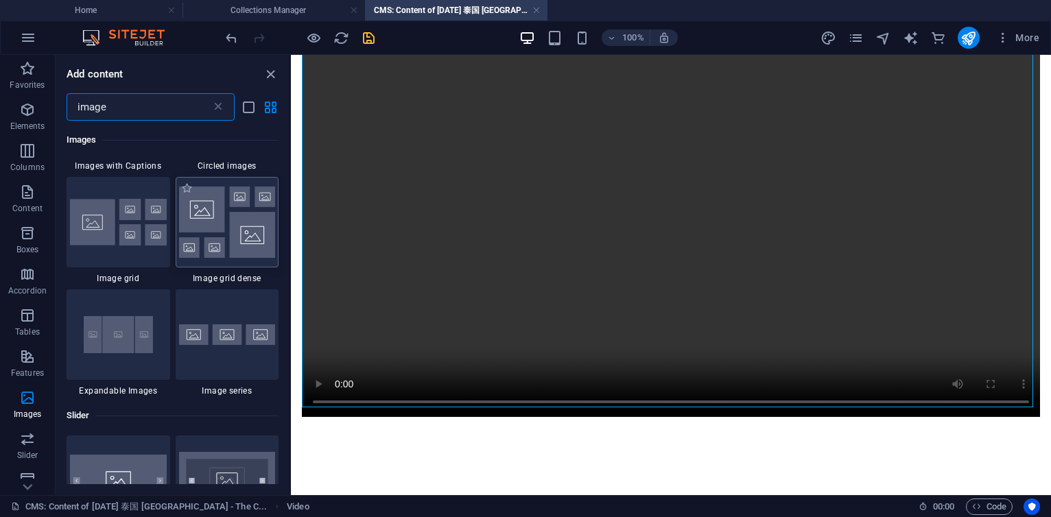
click at [222, 222] on img at bounding box center [227, 222] width 97 height 71
click at [291, 222] on div "Drag here to replace the existing content. Press “Ctrl” if you want to create a…" at bounding box center [671, 275] width 760 height 440
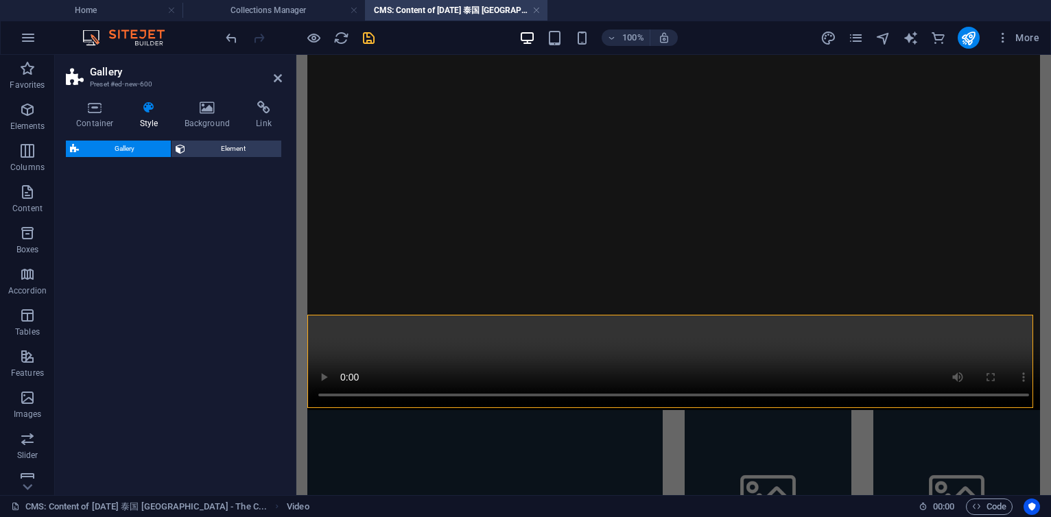
select select "rem"
select select "preset-gallery-v3-grid-dense"
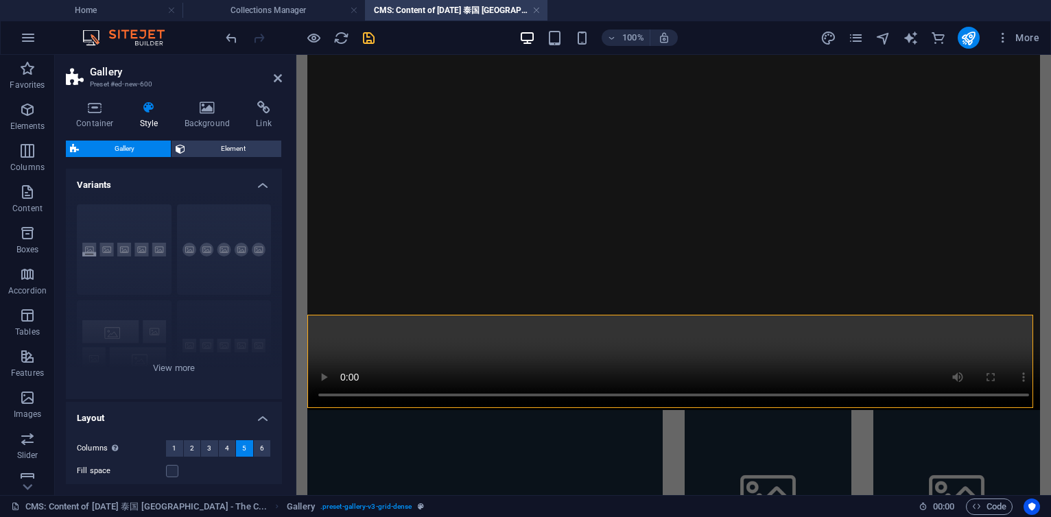
scroll to position [1745, 0]
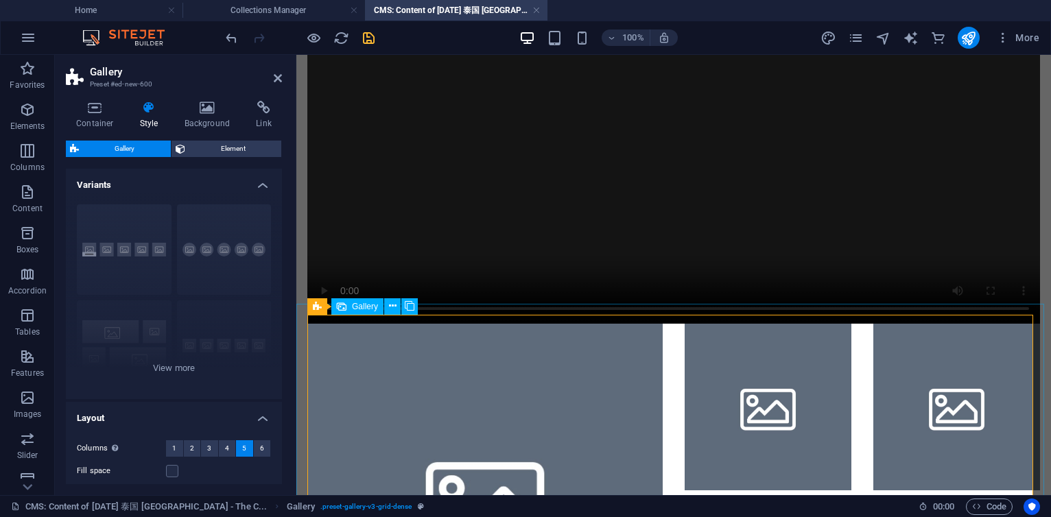
click at [461, 416] on li at bounding box center [484, 501] width 355 height 355
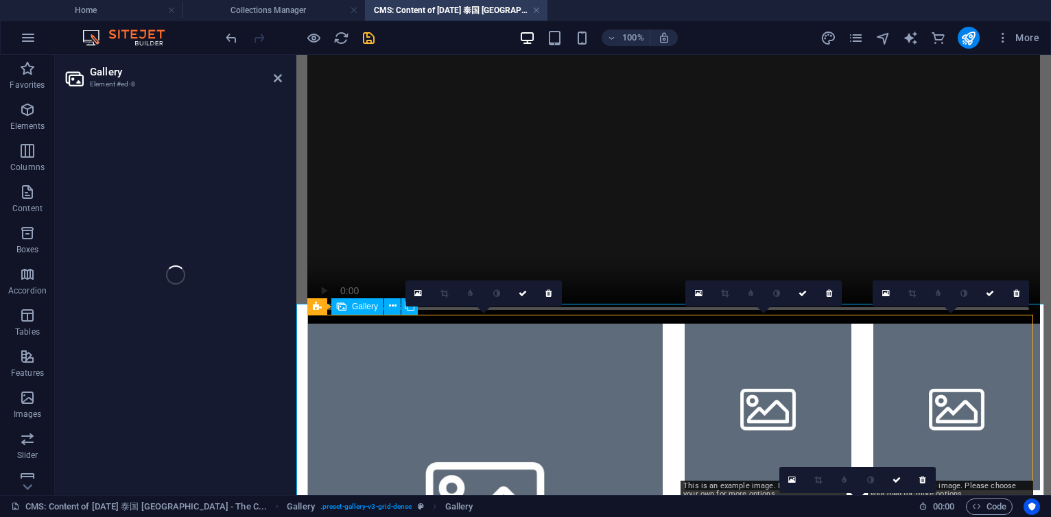
select select "4"
select select "px"
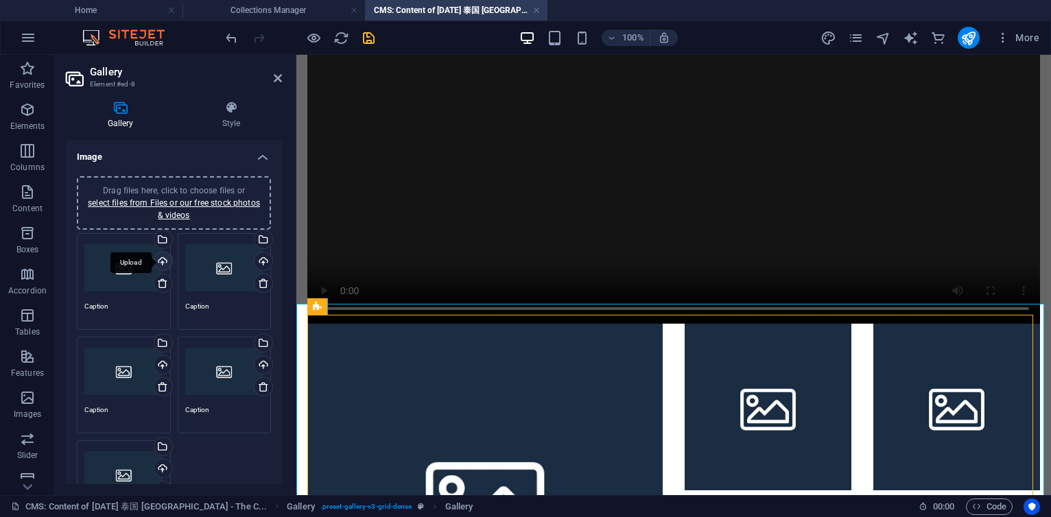
click at [163, 261] on div "Upload" at bounding box center [162, 262] width 21 height 21
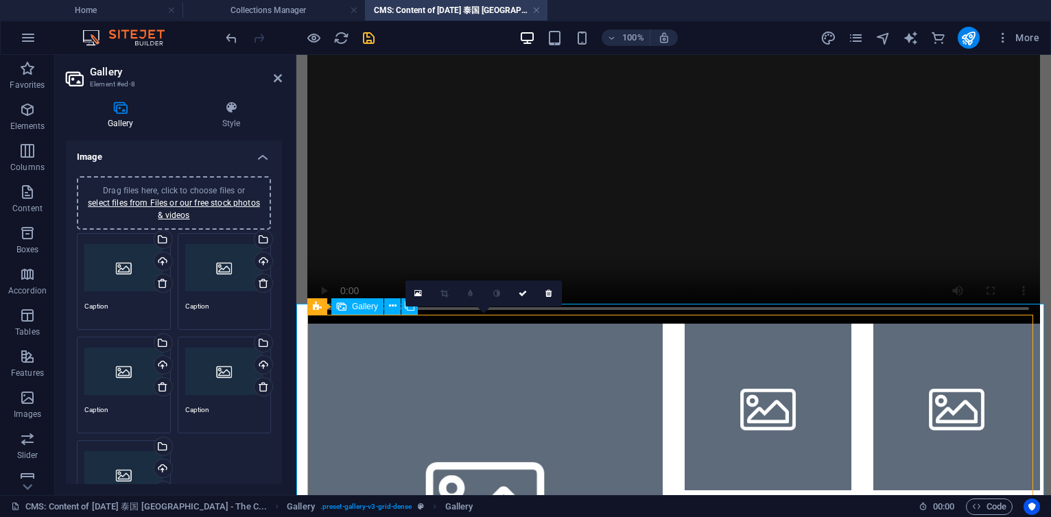
click at [499, 425] on li at bounding box center [484, 501] width 355 height 355
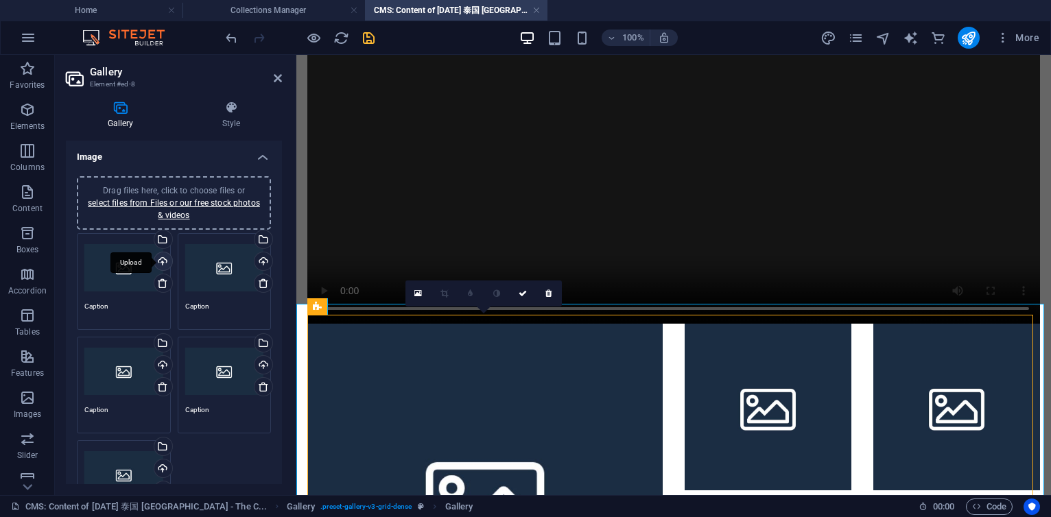
click at [161, 262] on div "Upload" at bounding box center [162, 262] width 21 height 21
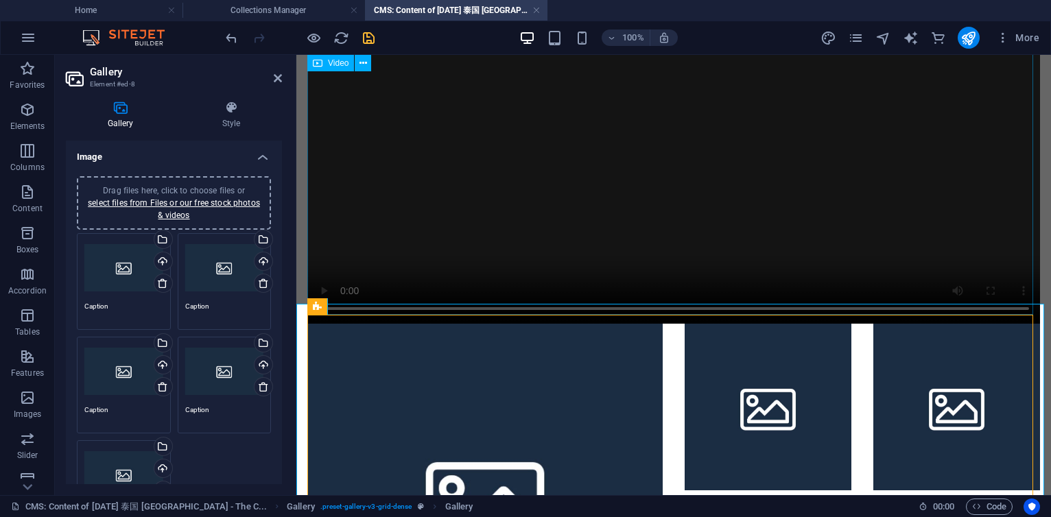
click at [768, 137] on figure at bounding box center [673, 140] width 733 height 366
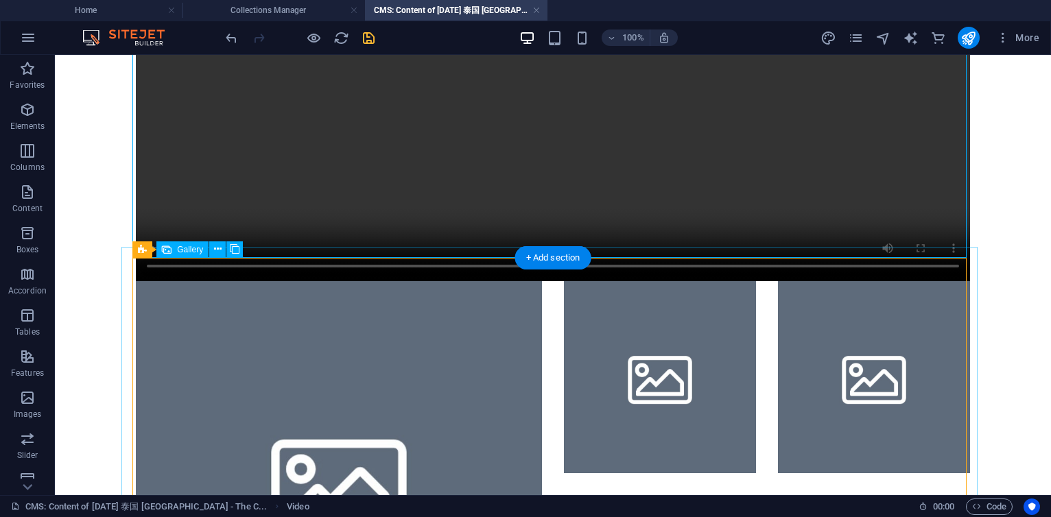
scroll to position [2028, 0]
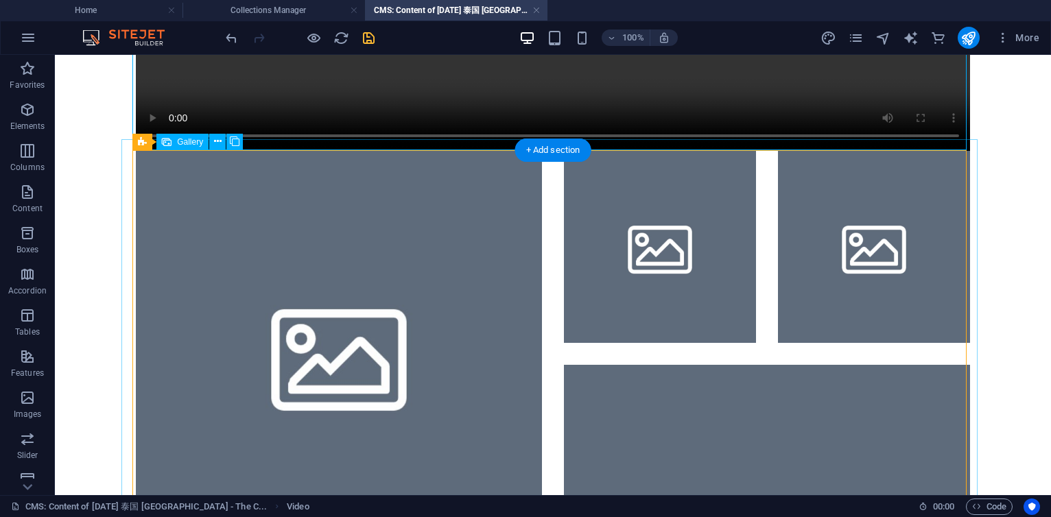
click at [344, 335] on li at bounding box center [339, 354] width 406 height 406
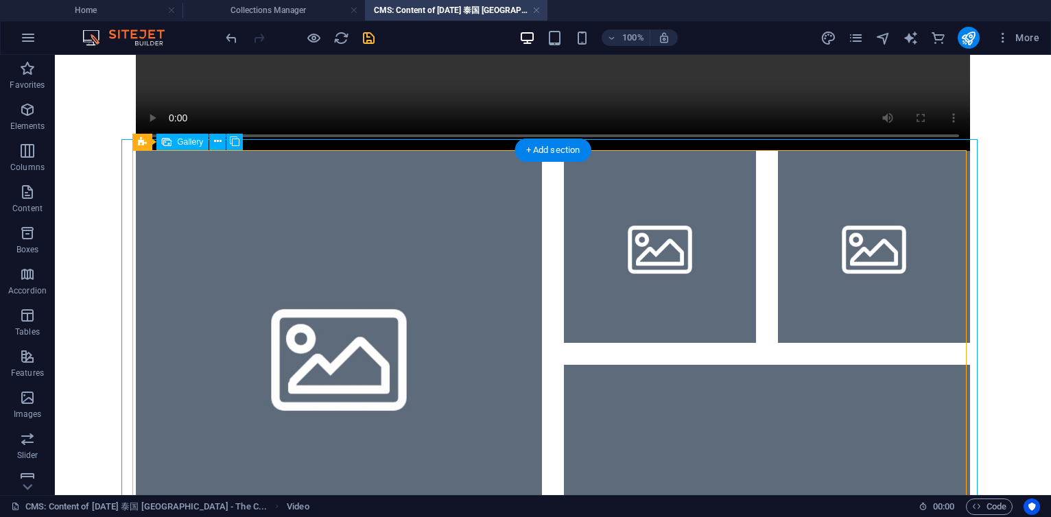
click at [344, 335] on li at bounding box center [339, 354] width 406 height 406
select select "4"
select select "px"
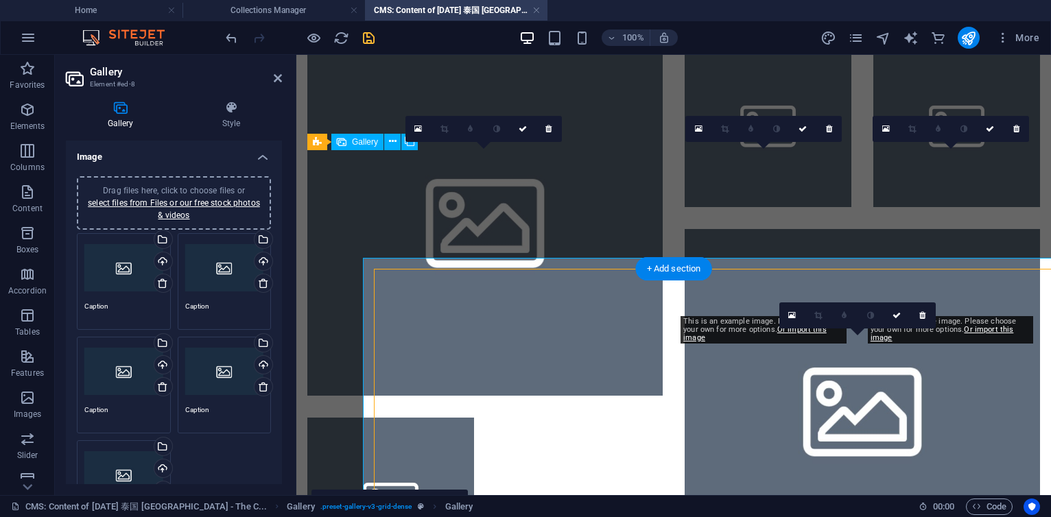
scroll to position [1909, 0]
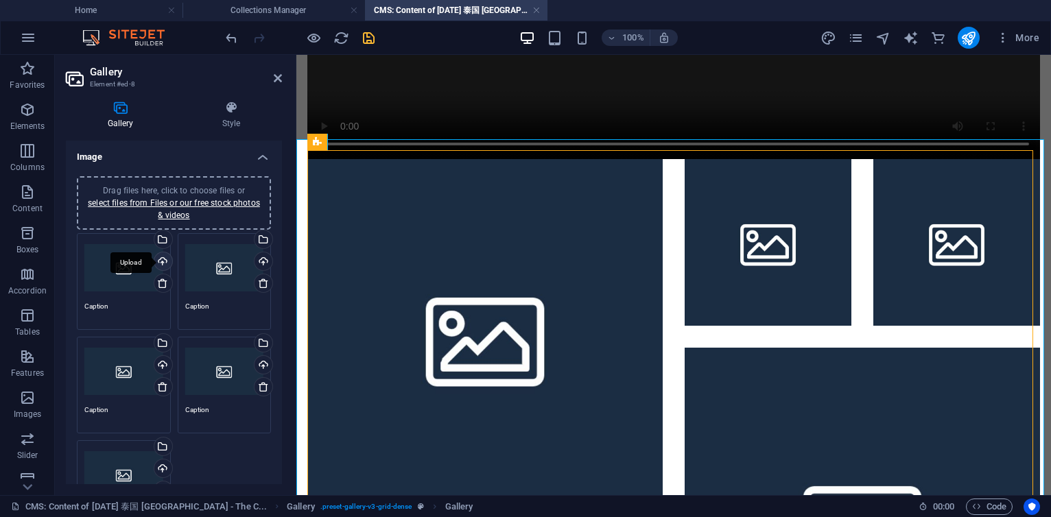
click at [161, 261] on div "Upload" at bounding box center [162, 262] width 21 height 21
click at [266, 259] on div "Upload" at bounding box center [262, 262] width 21 height 21
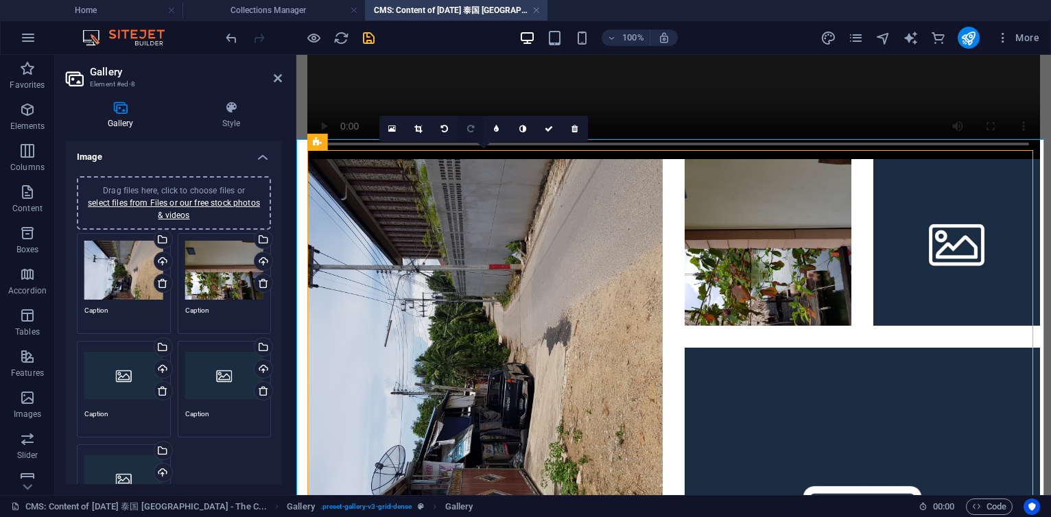
click at [470, 130] on icon at bounding box center [470, 129] width 7 height 8
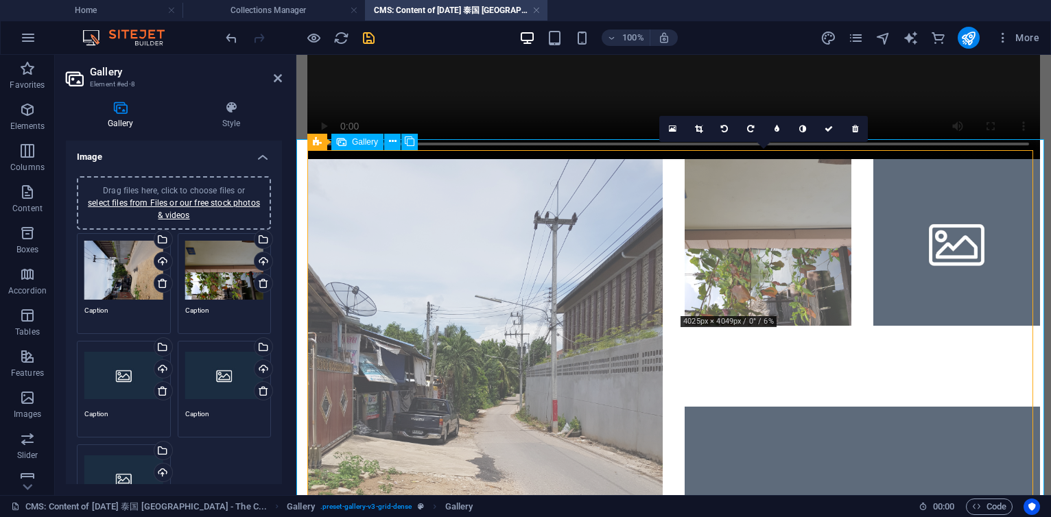
click at [745, 222] on li at bounding box center [768, 272] width 167 height 226
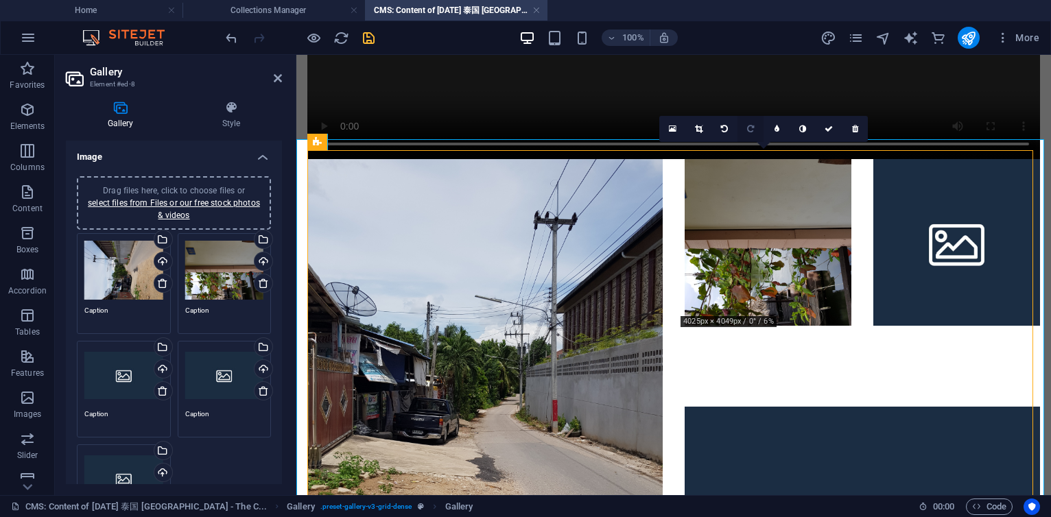
click at [755, 133] on link at bounding box center [751, 129] width 26 height 26
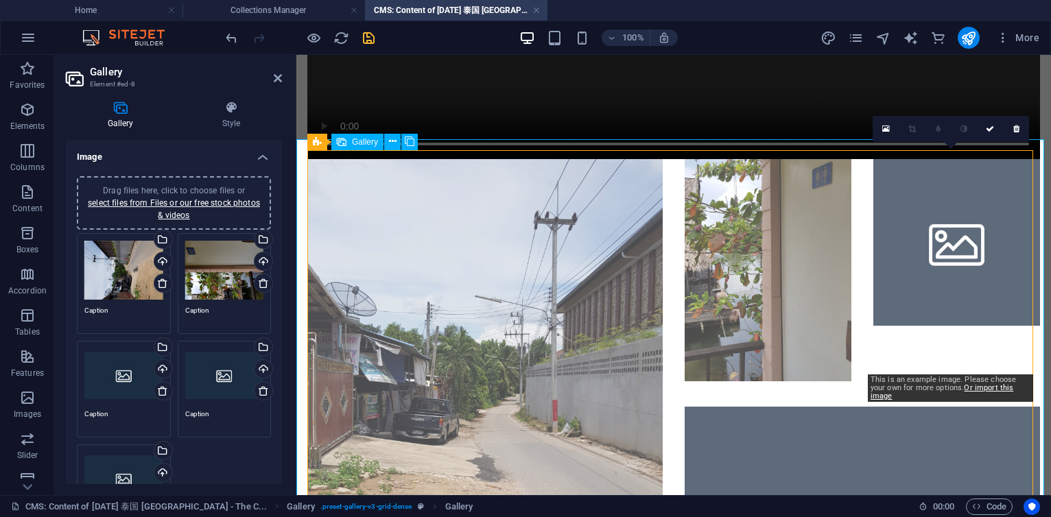
click at [923, 247] on li at bounding box center [956, 272] width 167 height 226
click at [926, 244] on li at bounding box center [956, 272] width 167 height 226
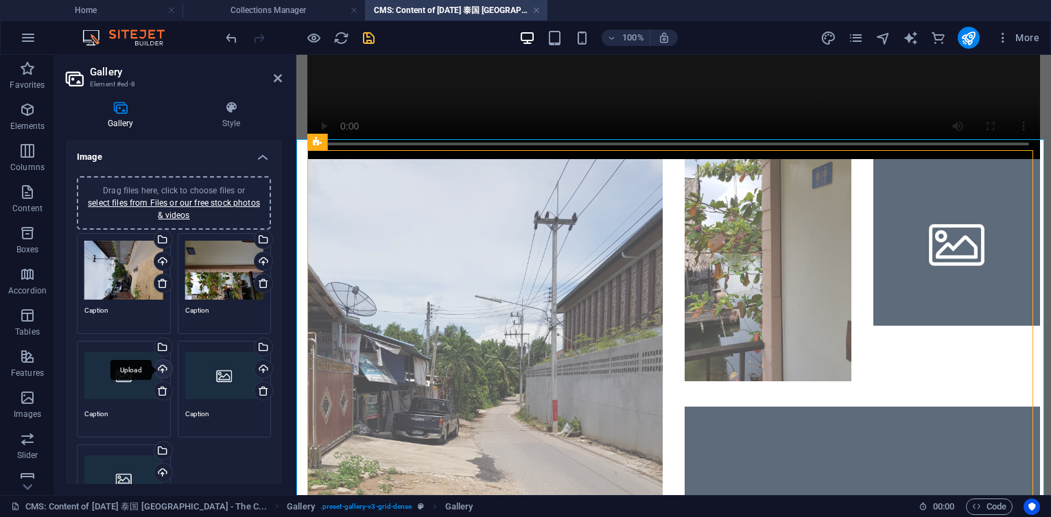
click at [167, 365] on div "Upload" at bounding box center [162, 370] width 21 height 21
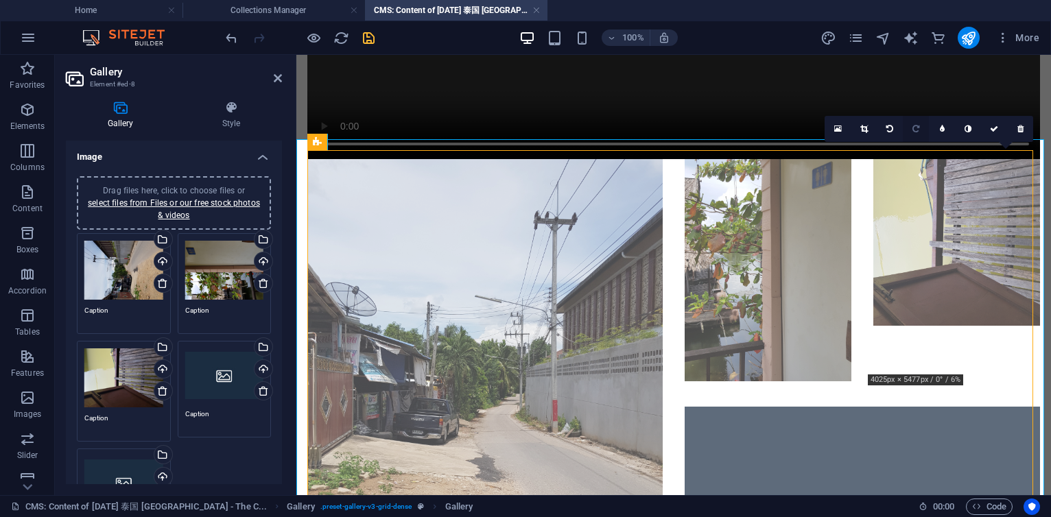
click at [910, 131] on link at bounding box center [916, 129] width 26 height 26
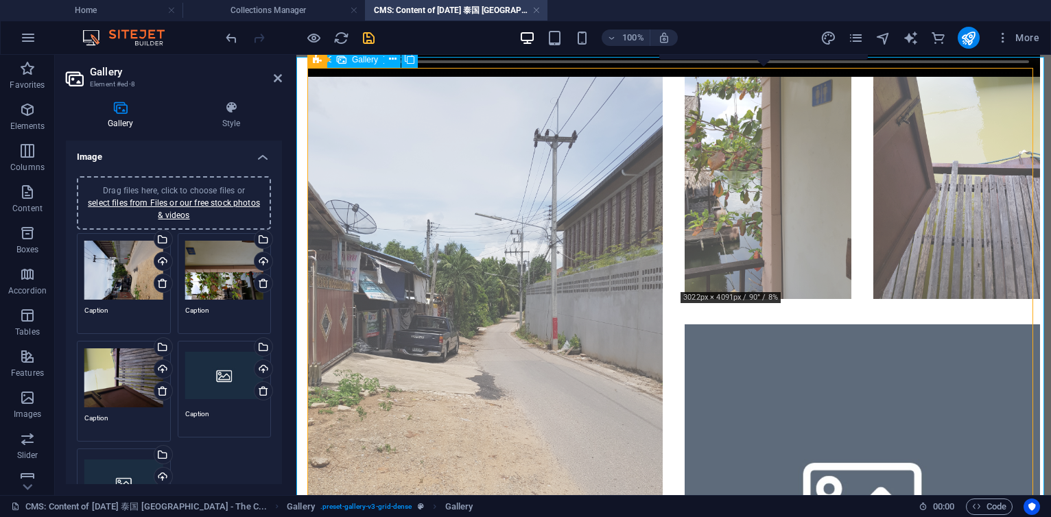
scroll to position [2156, 0]
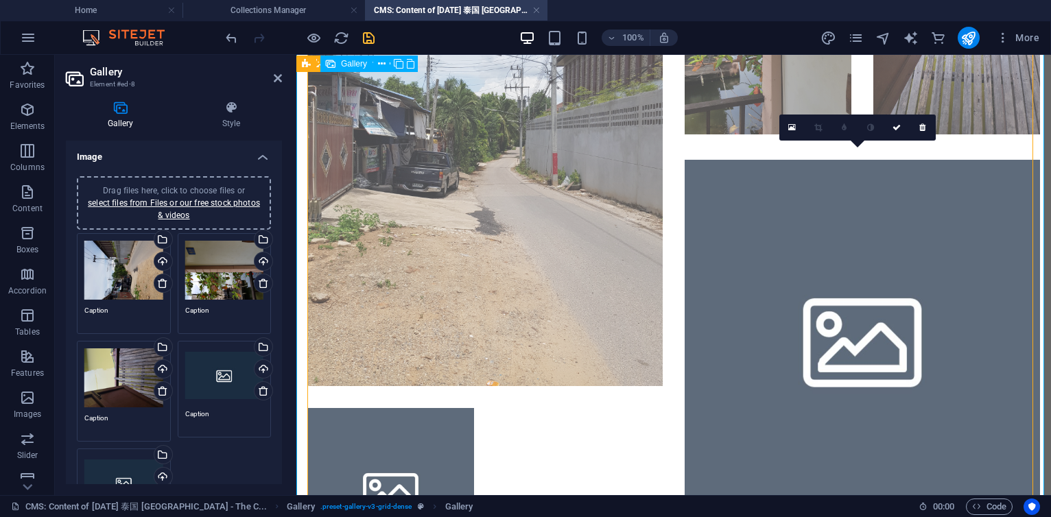
click at [838, 301] on li at bounding box center [862, 367] width 355 height 414
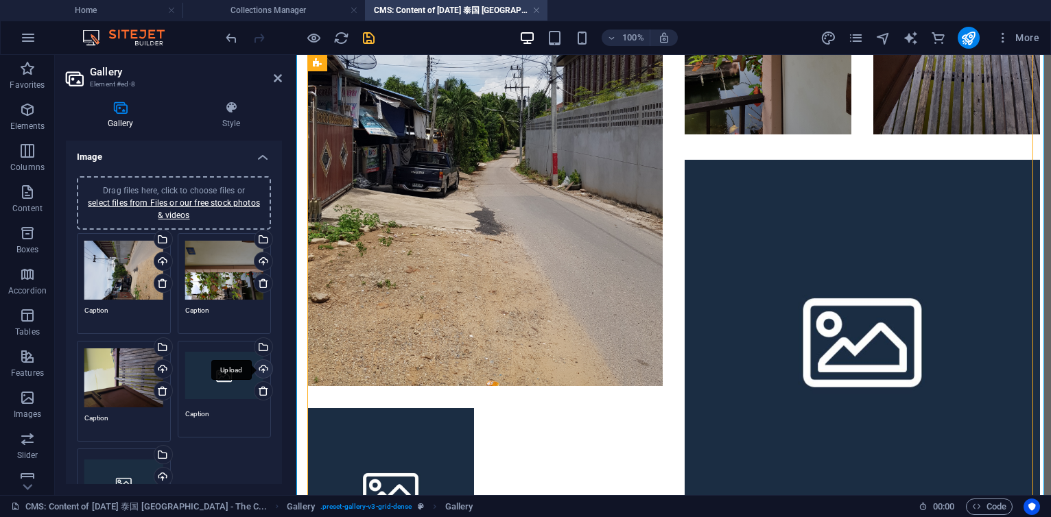
click at [262, 365] on div "Upload" at bounding box center [262, 370] width 21 height 21
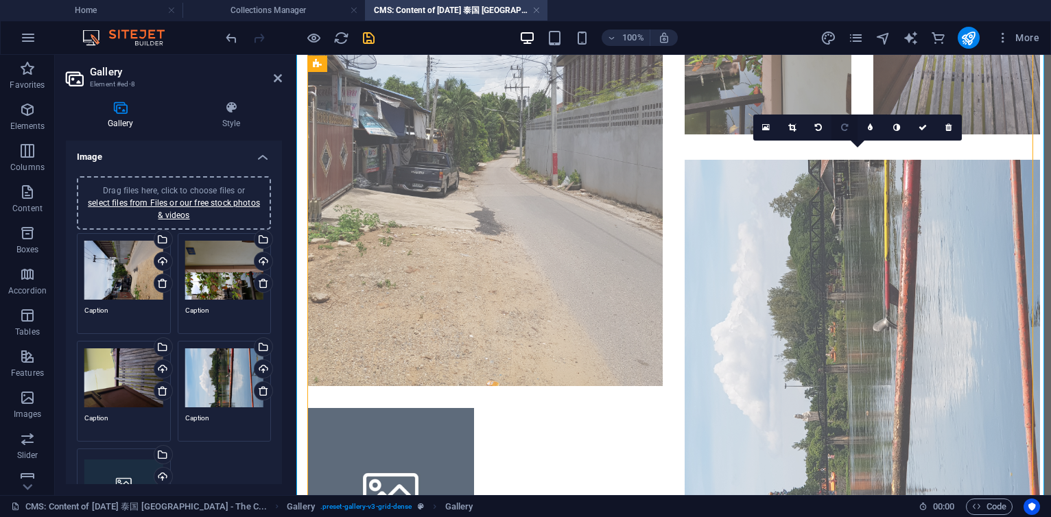
click at [848, 126] on link at bounding box center [845, 128] width 26 height 26
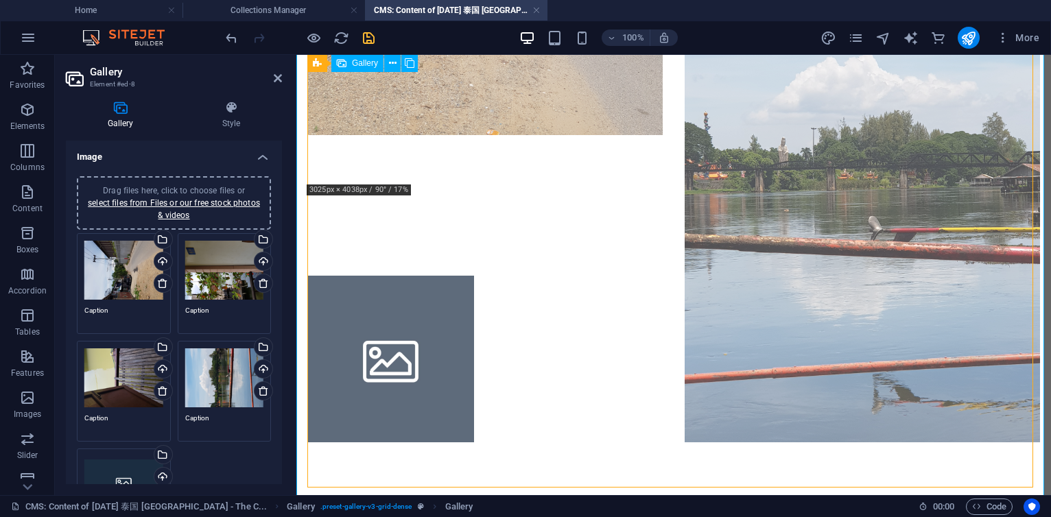
scroll to position [2426, 0]
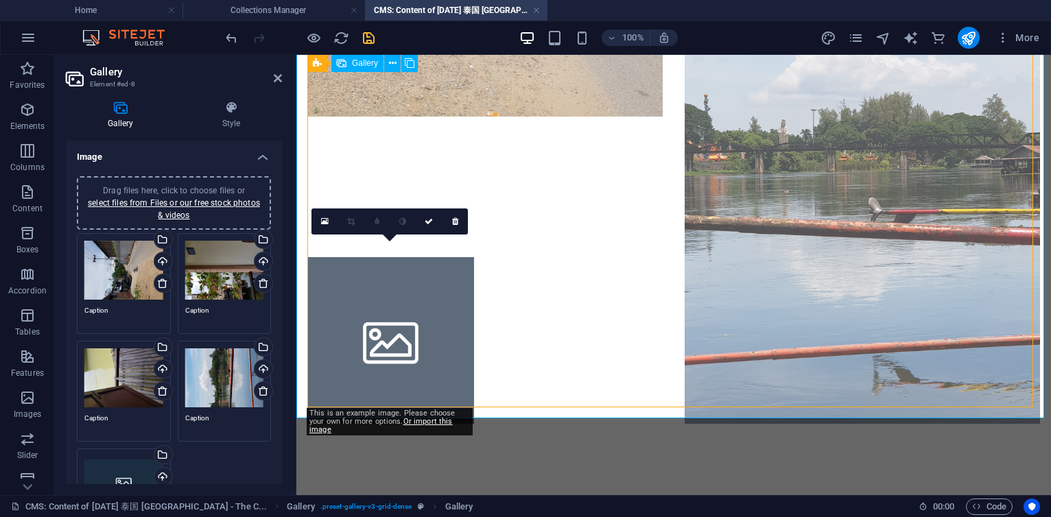
click at [410, 305] on li at bounding box center [390, 340] width 167 height 167
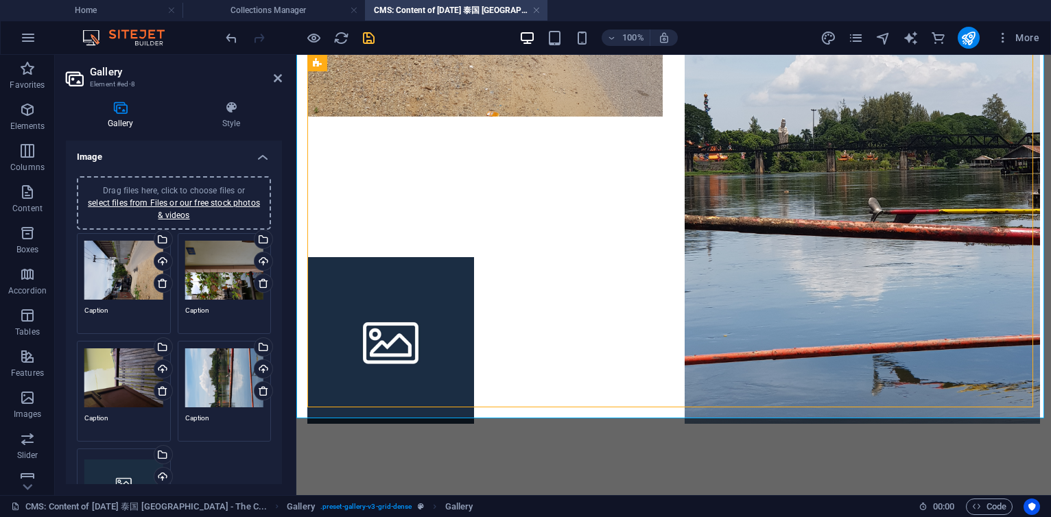
scroll to position [247, 0]
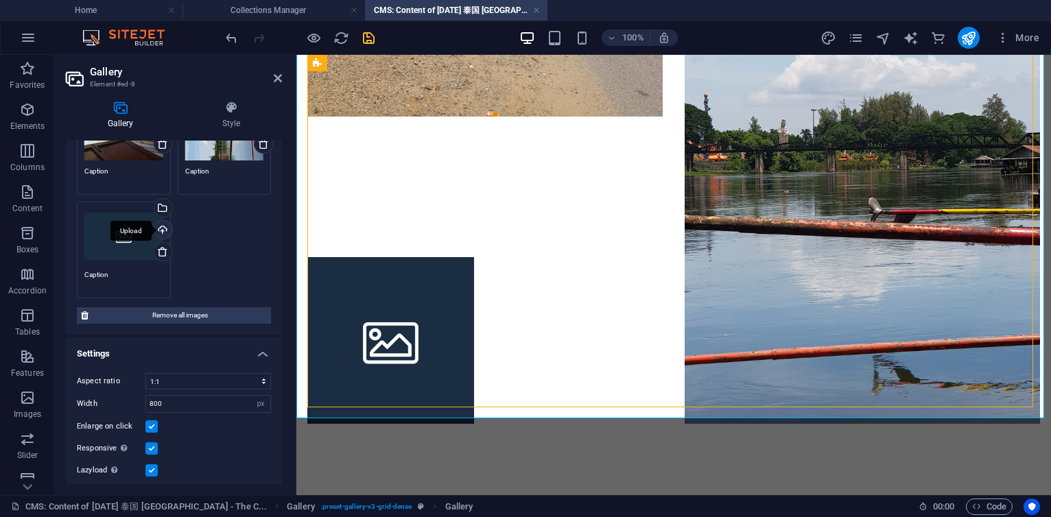
click at [165, 225] on div "Upload" at bounding box center [162, 231] width 21 height 21
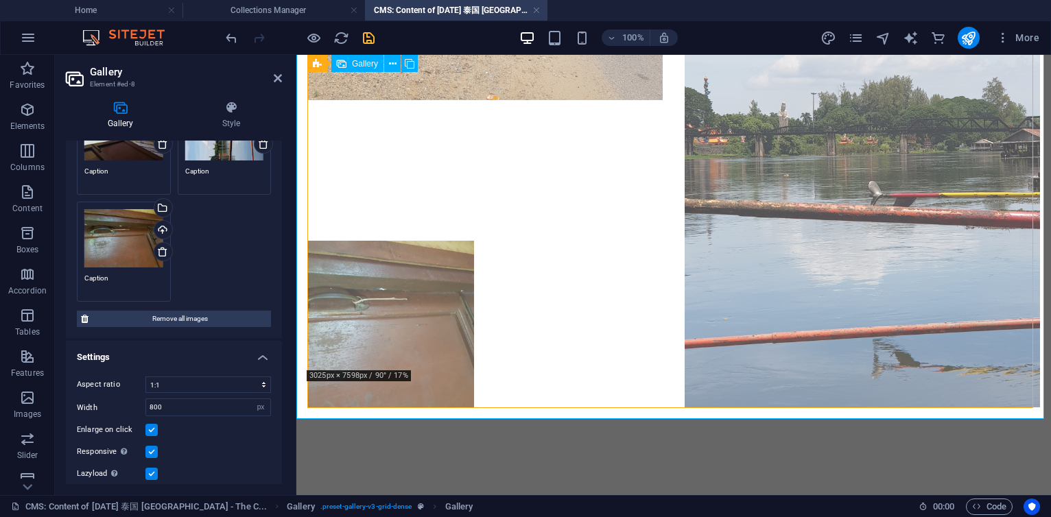
scroll to position [2426, 0]
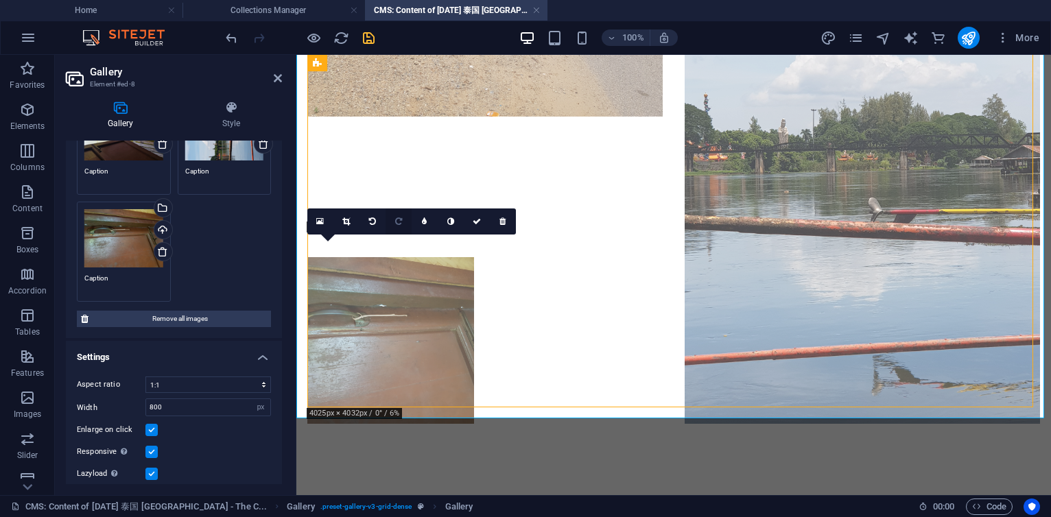
click at [398, 224] on icon at bounding box center [398, 221] width 7 height 8
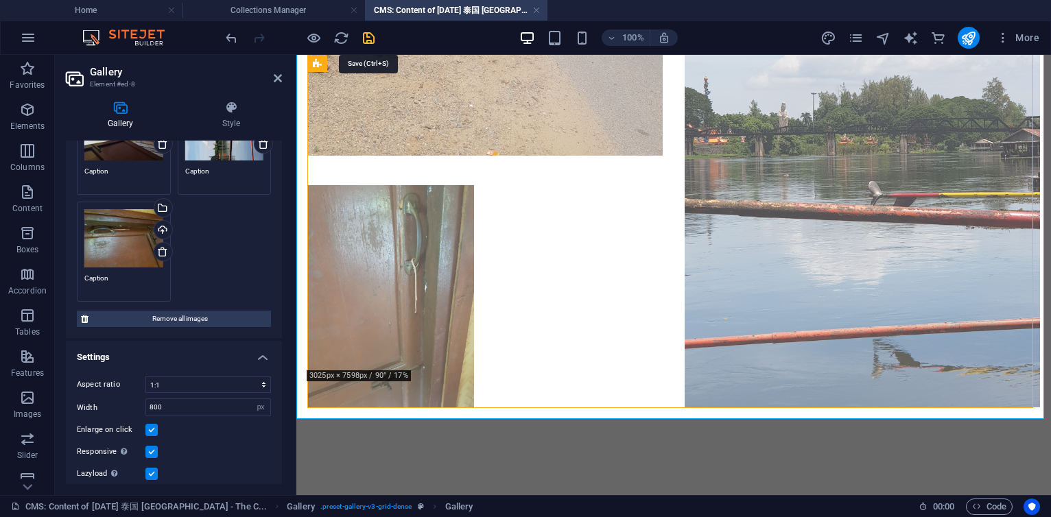
scroll to position [2316, 0]
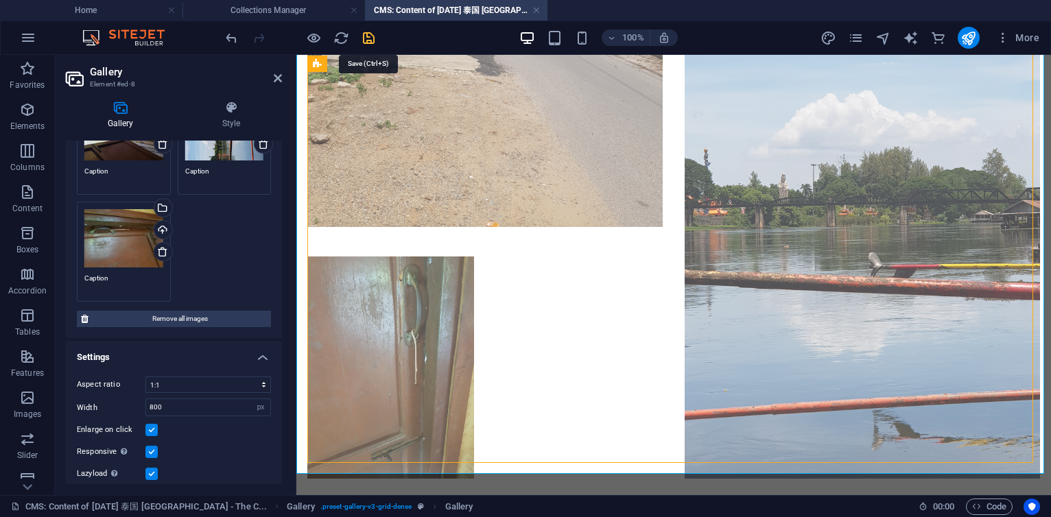
click at [370, 35] on icon "save" at bounding box center [369, 38] width 16 height 16
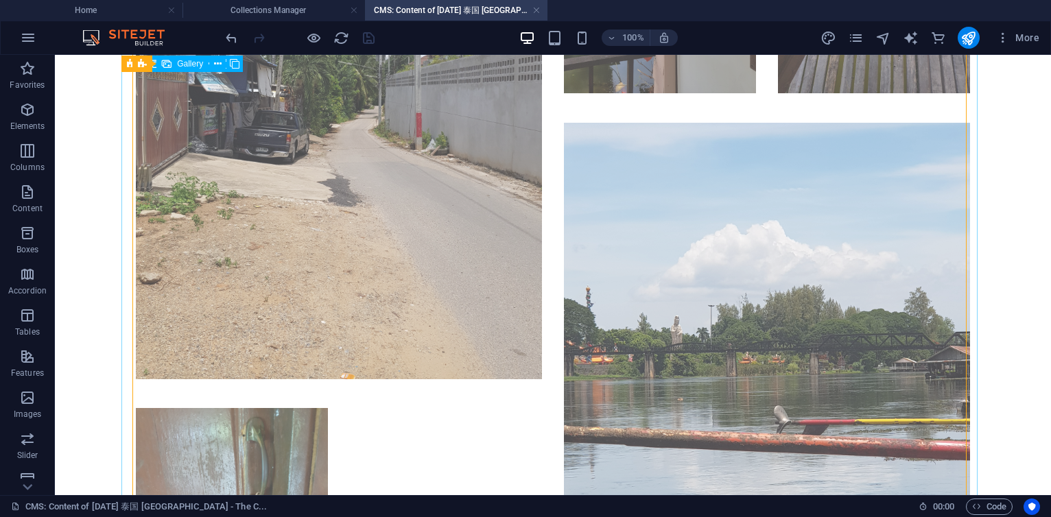
scroll to position [2177, 0]
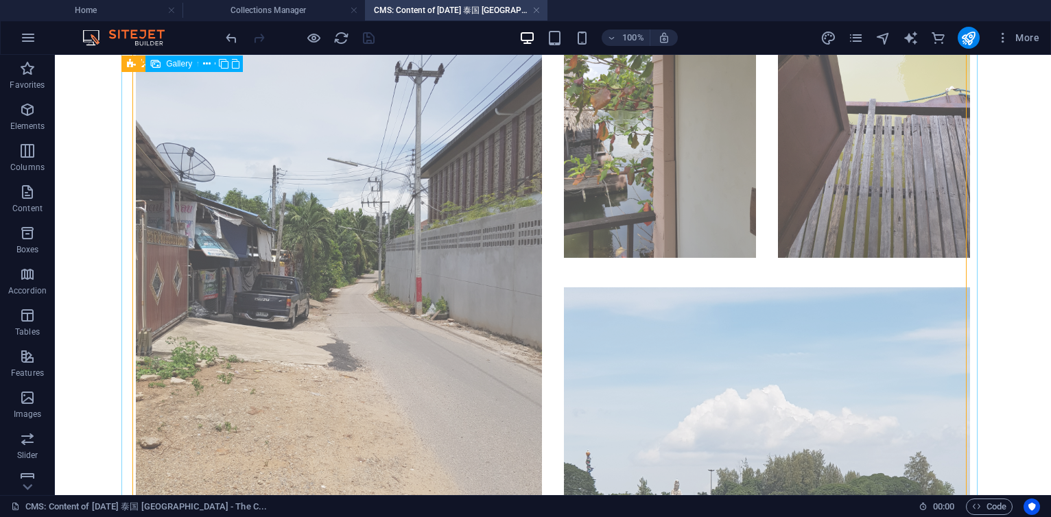
click at [355, 266] on li at bounding box center [339, 276] width 406 height 549
select select "4"
select select "px"
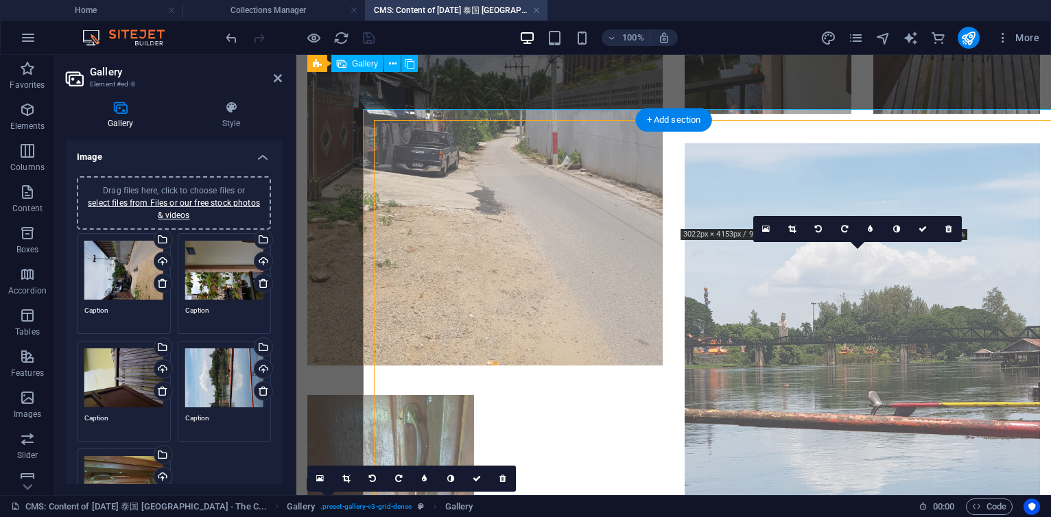
scroll to position [2058, 0]
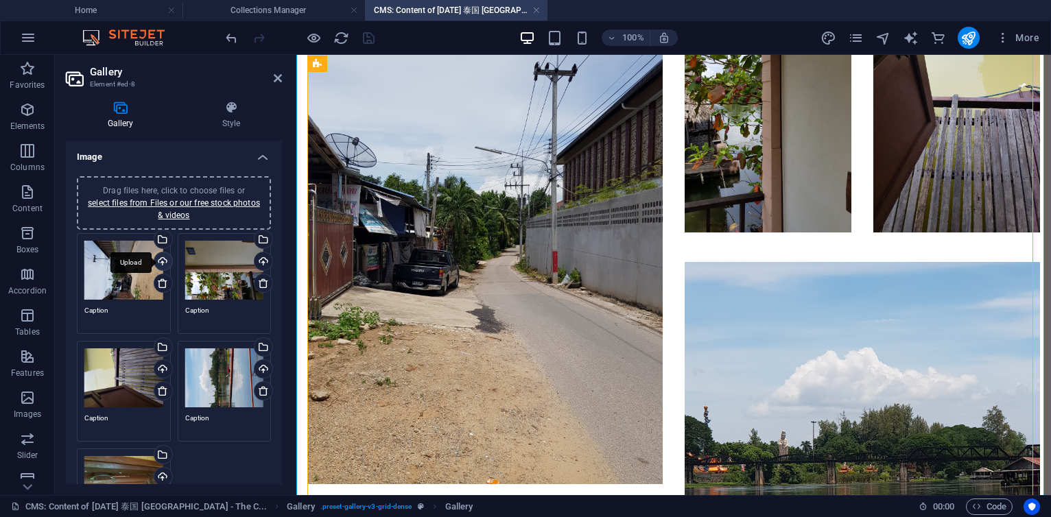
click at [163, 261] on div "Upload" at bounding box center [162, 262] width 21 height 21
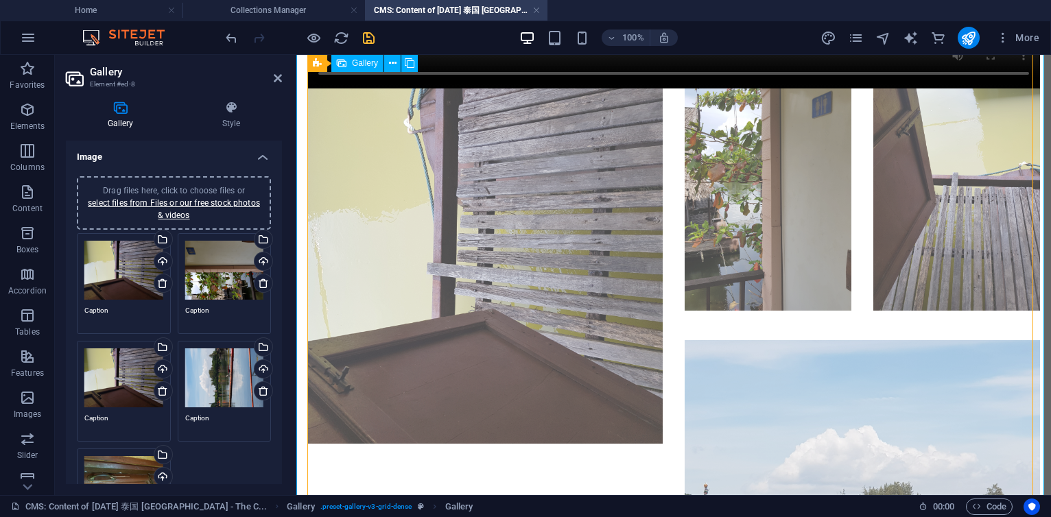
scroll to position [1976, 0]
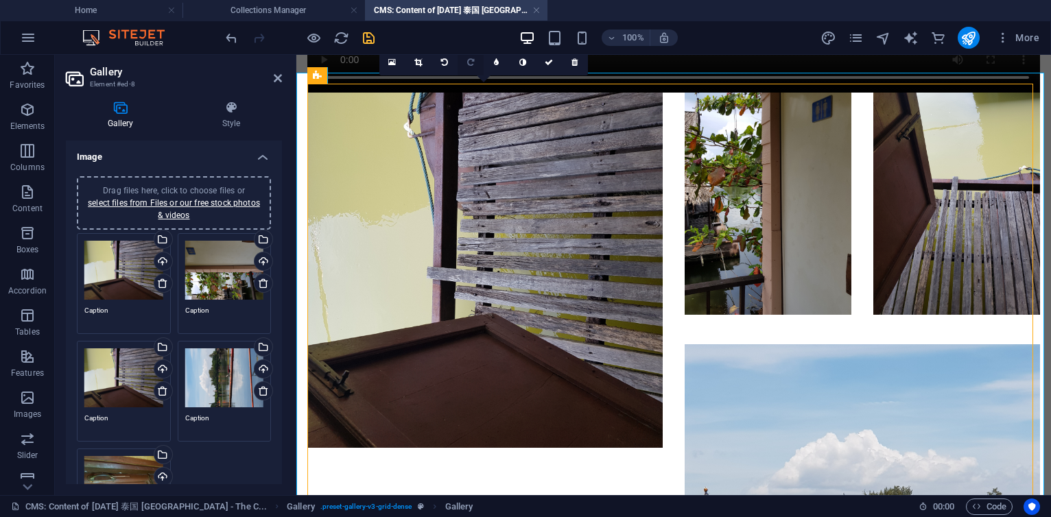
click at [471, 63] on icon at bounding box center [470, 62] width 7 height 8
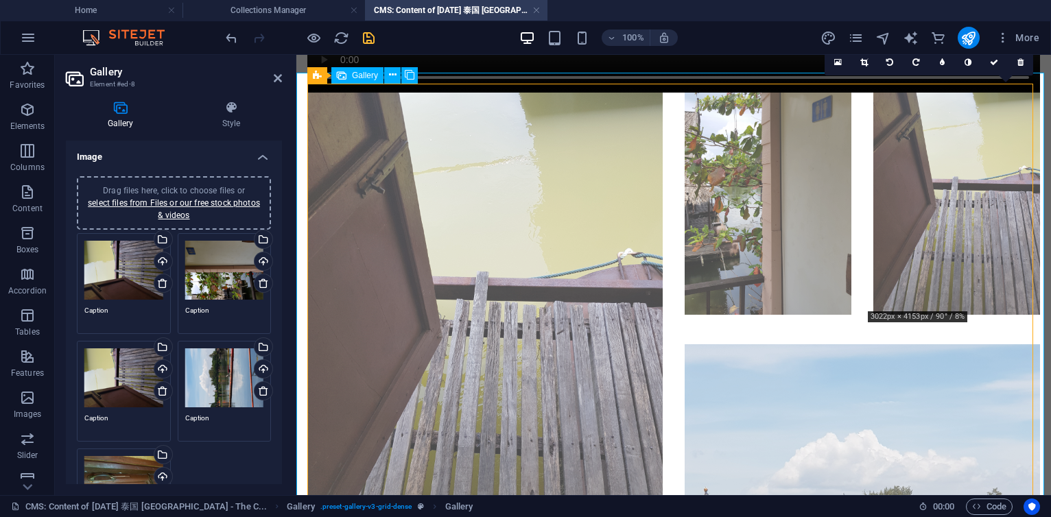
click at [927, 145] on li at bounding box center [956, 208] width 167 height 230
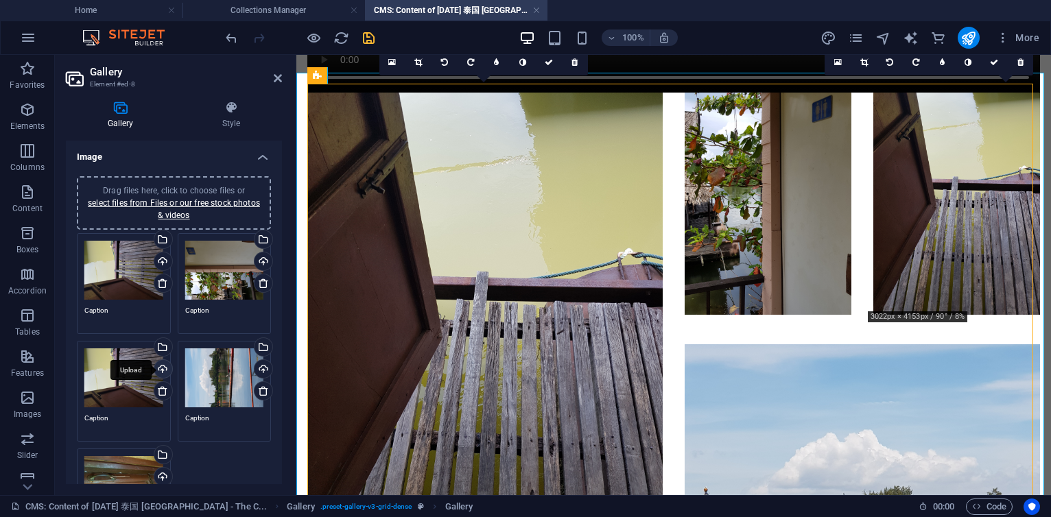
click at [158, 368] on div "Upload" at bounding box center [162, 370] width 21 height 21
click at [160, 368] on div "Upload" at bounding box center [162, 370] width 21 height 21
click at [166, 363] on div "Upload" at bounding box center [162, 370] width 21 height 21
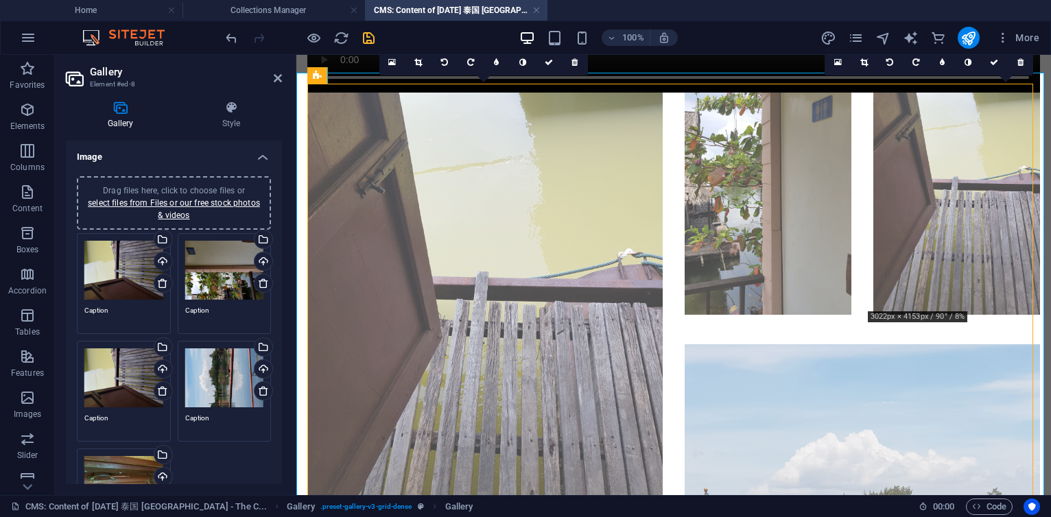
click at [597, 174] on li at bounding box center [484, 334] width 355 height 482
click at [373, 41] on icon "save" at bounding box center [369, 38] width 16 height 16
click at [373, 41] on div at bounding box center [300, 38] width 154 height 22
click at [401, 370] on li at bounding box center [484, 334] width 355 height 482
click at [402, 367] on li at bounding box center [484, 334] width 355 height 482
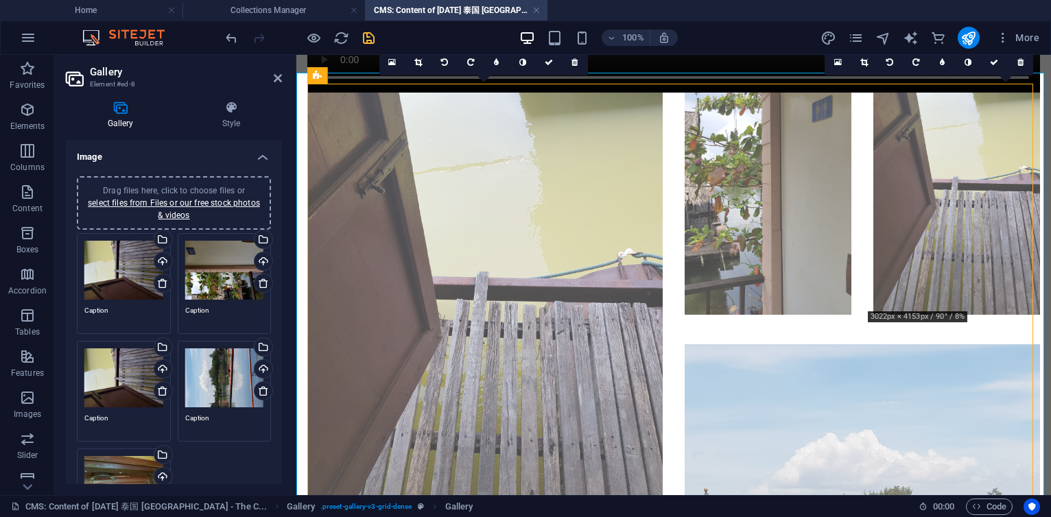
click at [402, 367] on li at bounding box center [484, 334] width 355 height 482
click at [967, 228] on li at bounding box center [956, 208] width 167 height 230
select select "4"
select select "px"
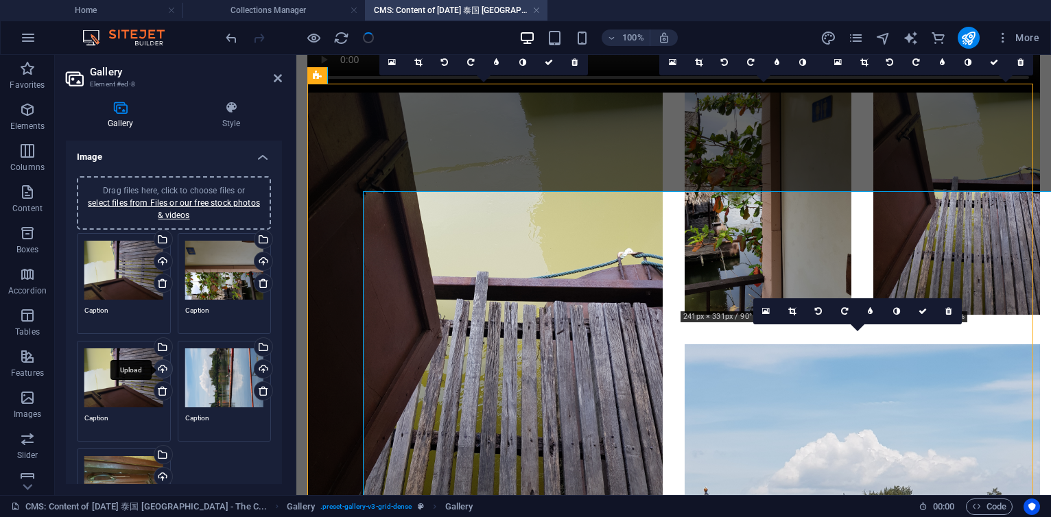
click at [161, 368] on div "Upload" at bounding box center [162, 370] width 21 height 21
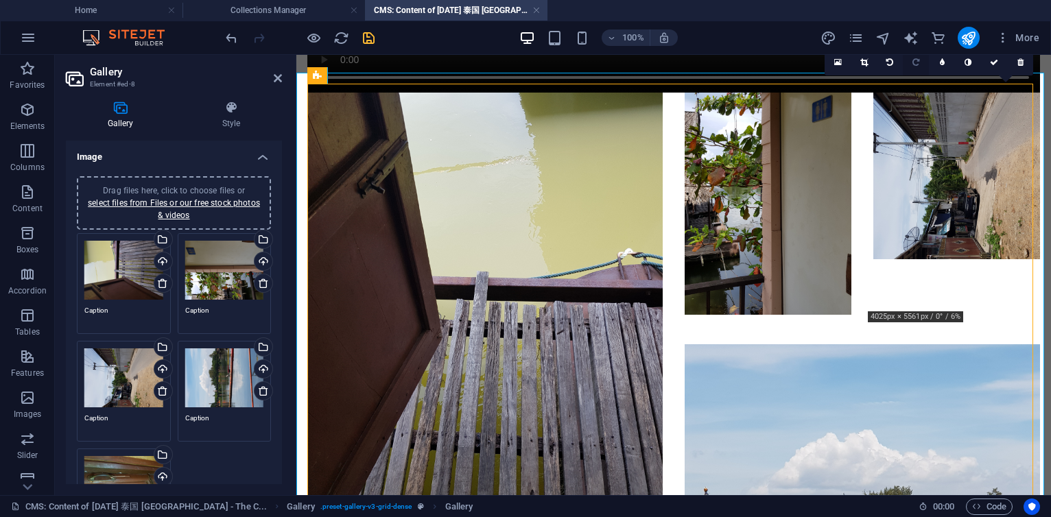
drag, startPoint x: 622, startPoint y: 32, endPoint x: 915, endPoint y: 62, distance: 295.2
click at [915, 62] on icon at bounding box center [916, 62] width 7 height 8
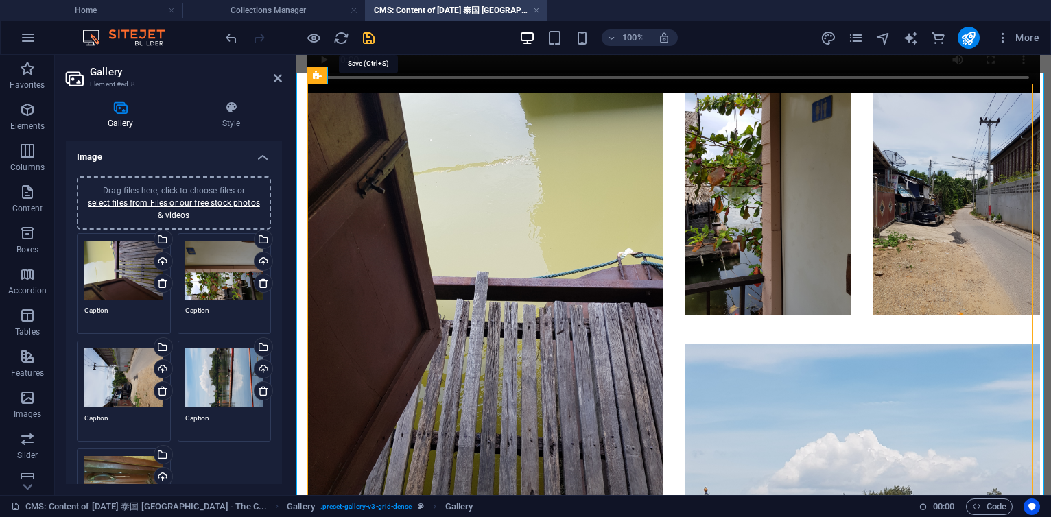
click at [370, 40] on icon "save" at bounding box center [369, 38] width 16 height 16
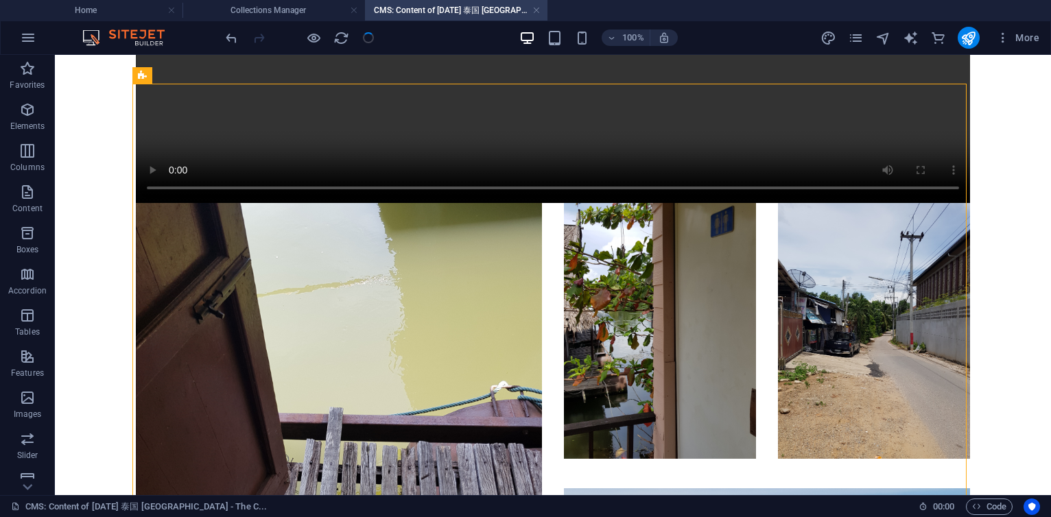
scroll to position [2094, 0]
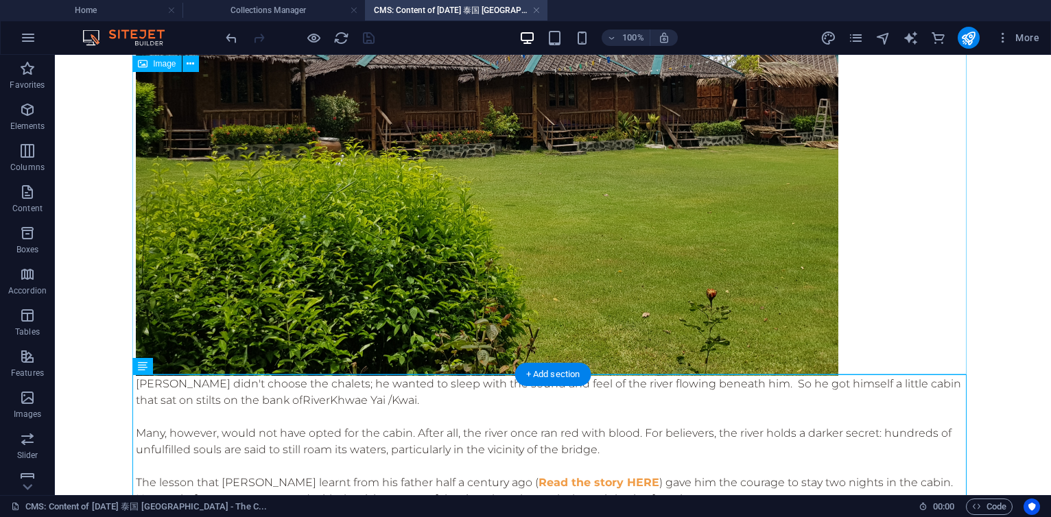
scroll to position [1435, 0]
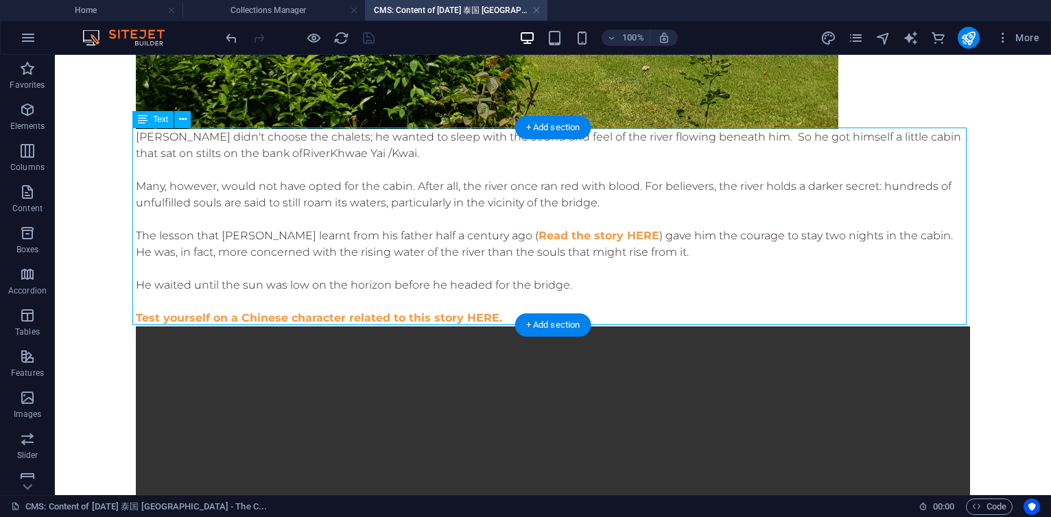
click at [746, 188] on div "[PERSON_NAME] didn't choose the chalets; he wanted to sleep with the sound and …" at bounding box center [553, 228] width 834 height 198
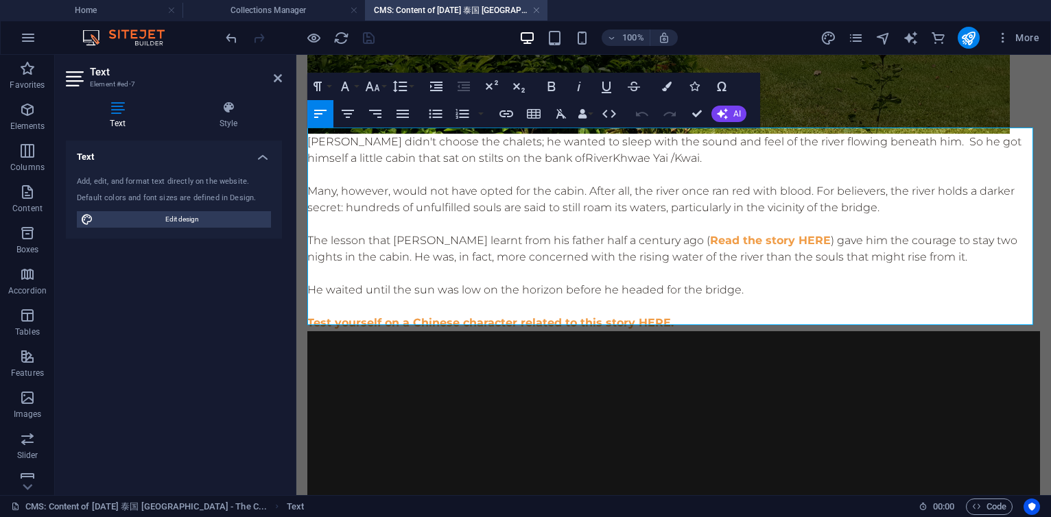
click at [936, 185] on p "Many, however, would not have opted for the cabin. After all, the river once ra…" at bounding box center [673, 199] width 733 height 33
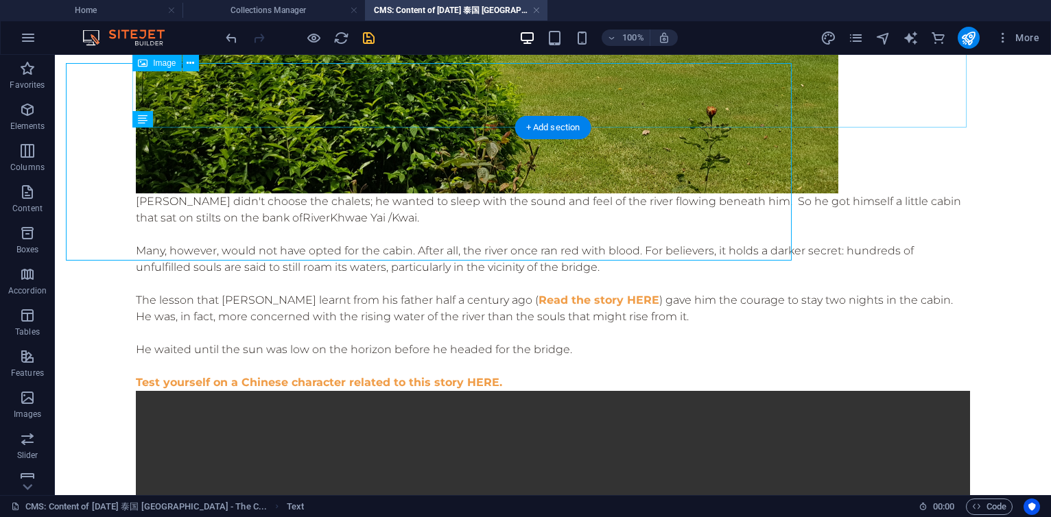
scroll to position [1435, 0]
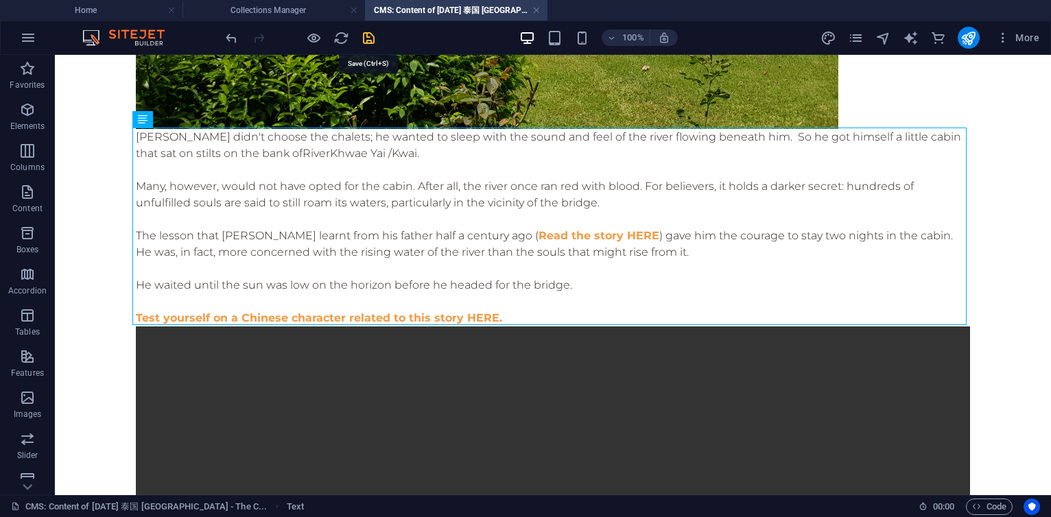
click at [362, 36] on icon "save" at bounding box center [369, 38] width 16 height 16
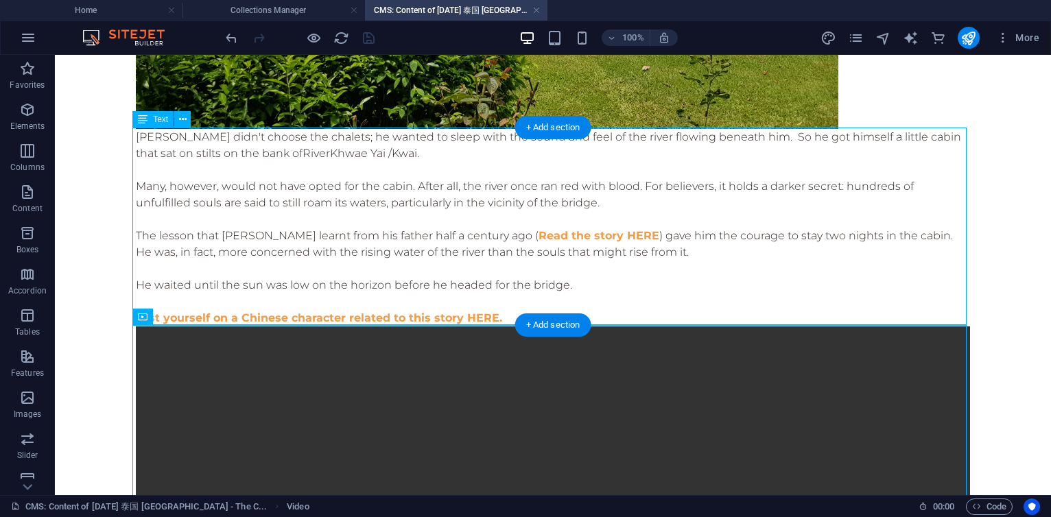
click at [707, 193] on div "[PERSON_NAME] didn't choose the chalets; he wanted to sleep with the sound and …" at bounding box center [553, 228] width 834 height 198
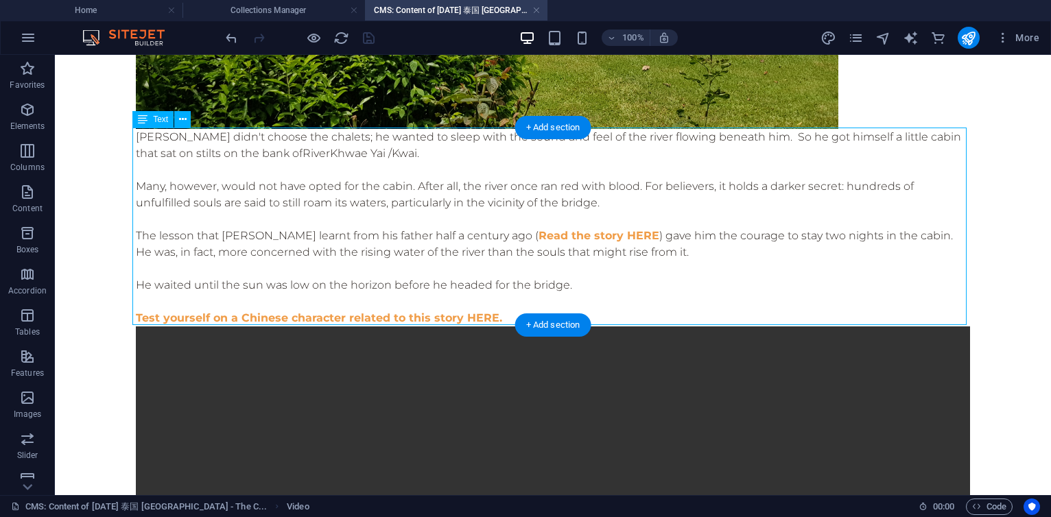
click at [707, 193] on div "[PERSON_NAME] didn't choose the chalets; he wanted to sleep with the sound and …" at bounding box center [553, 228] width 834 height 198
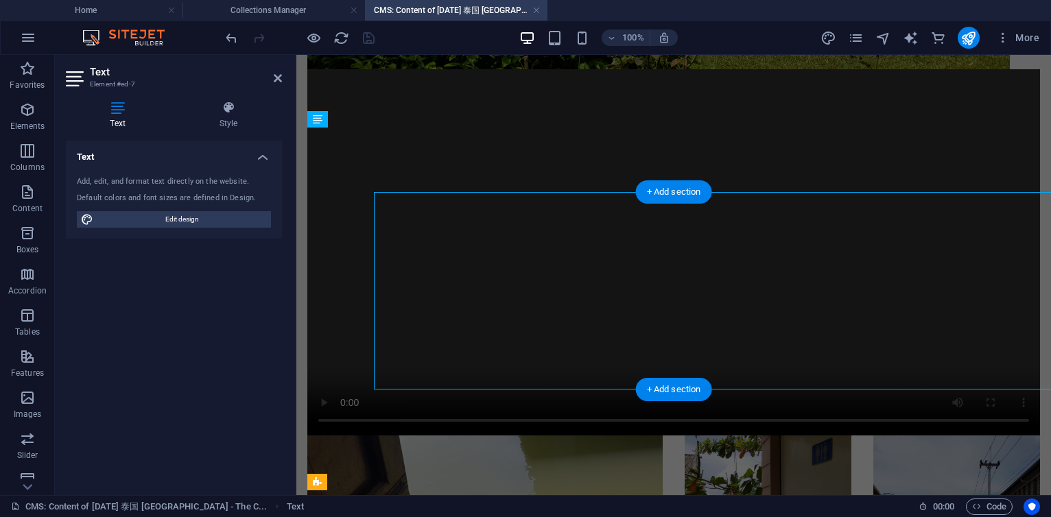
scroll to position [1371, 0]
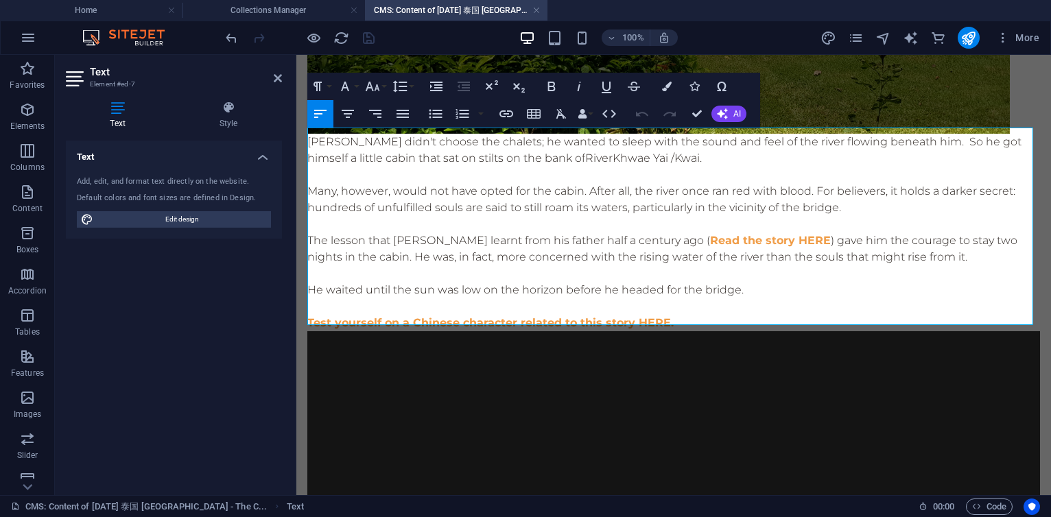
click at [929, 189] on p "Many, however, would not have opted for the cabin. After all, the river once ra…" at bounding box center [673, 199] width 733 height 33
click at [481, 202] on p "Many, however, would not have opted for the cabin. After all, the river once ra…" at bounding box center [673, 199] width 733 height 33
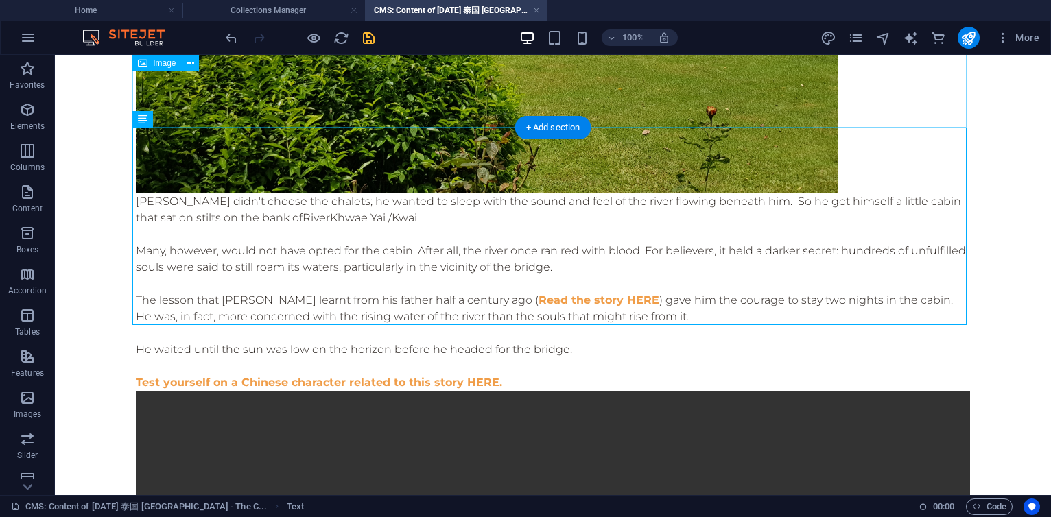
scroll to position [1435, 0]
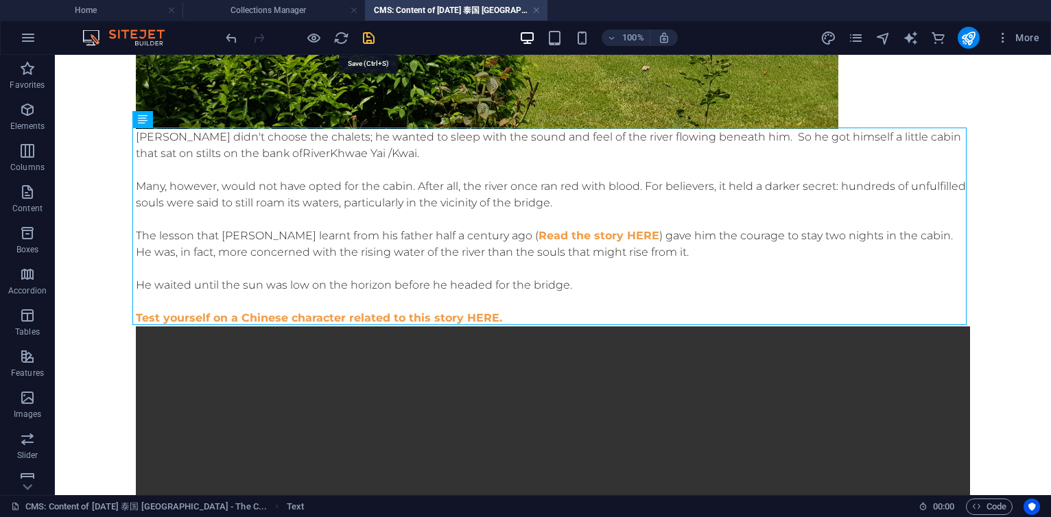
click at [365, 41] on icon "save" at bounding box center [369, 38] width 16 height 16
